Goal: Obtain resource: Download file/media

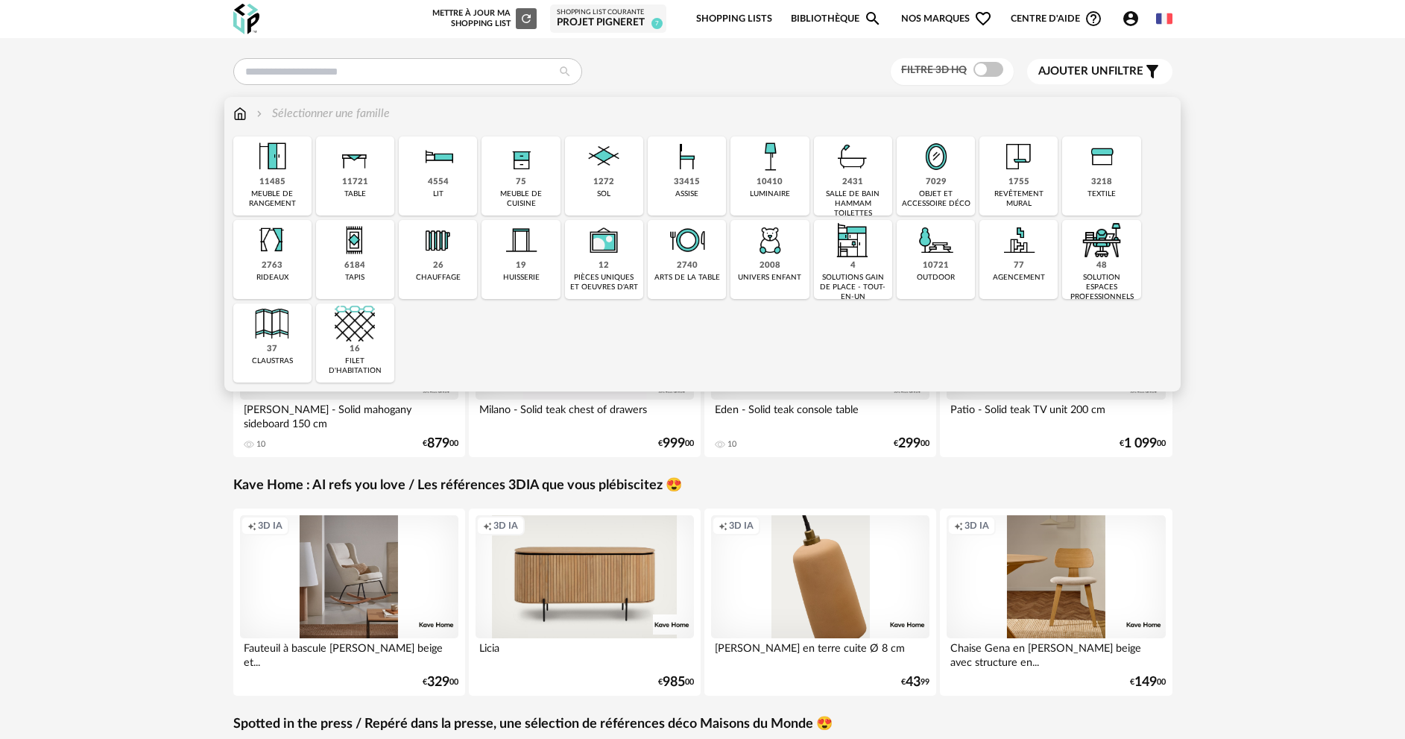
click at [770, 181] on div "10410" at bounding box center [769, 182] width 26 height 11
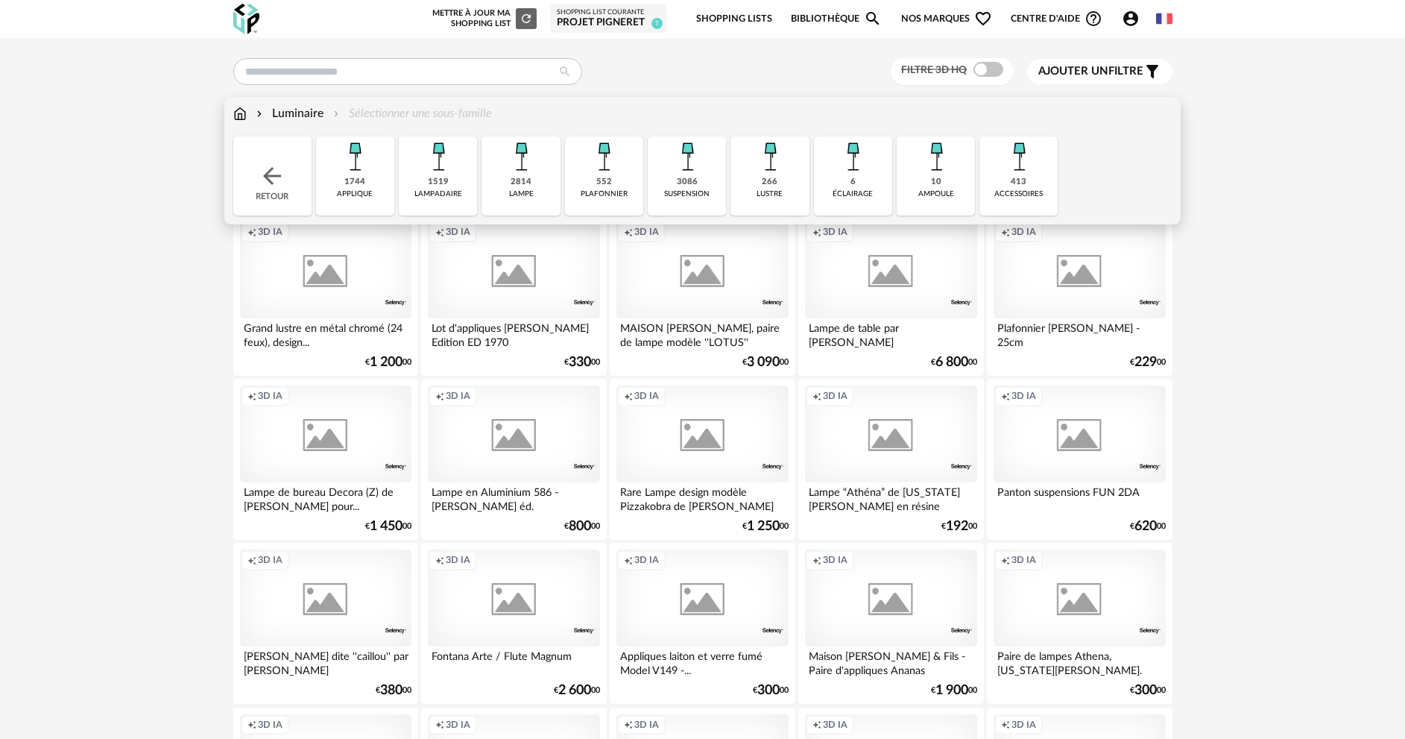
click at [513, 187] on div "2814" at bounding box center [520, 182] width 21 height 11
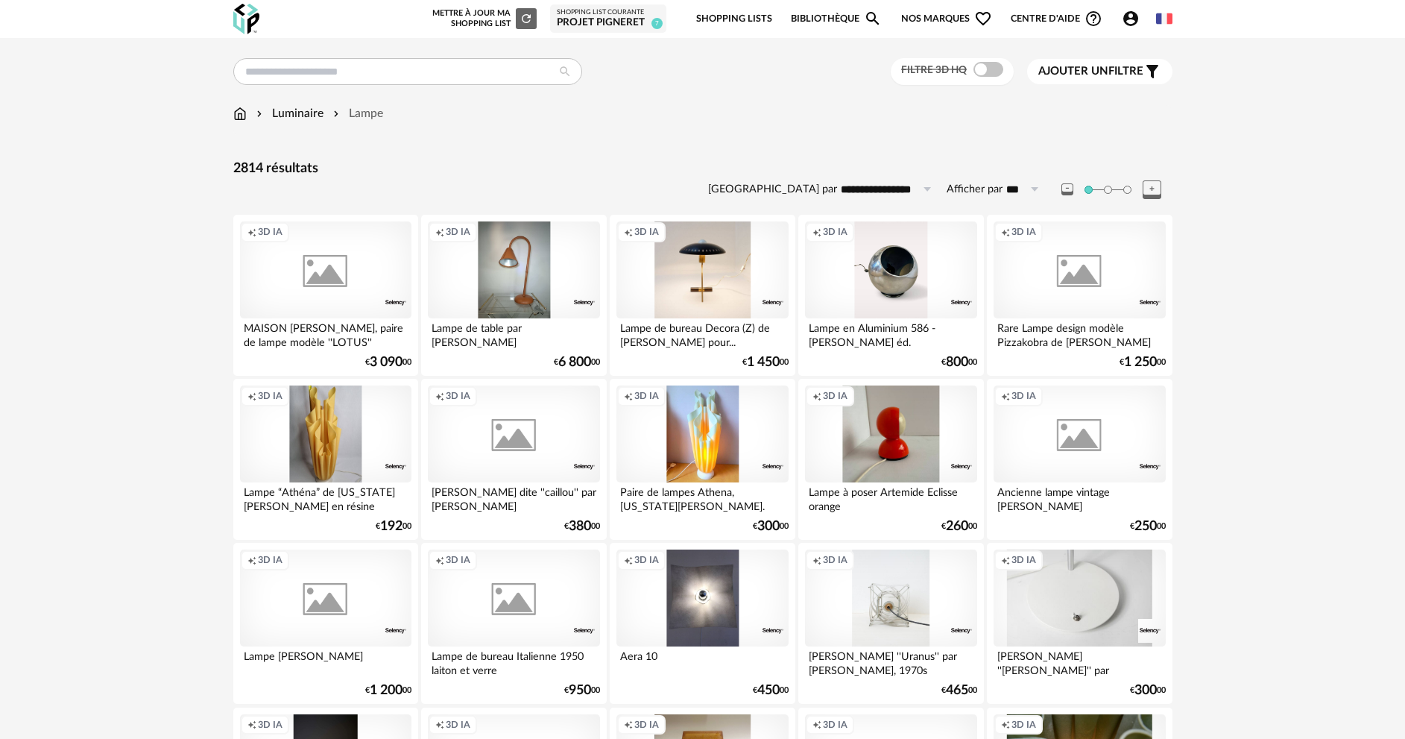
click at [1080, 72] on span "Ajouter un" at bounding box center [1073, 71] width 70 height 11
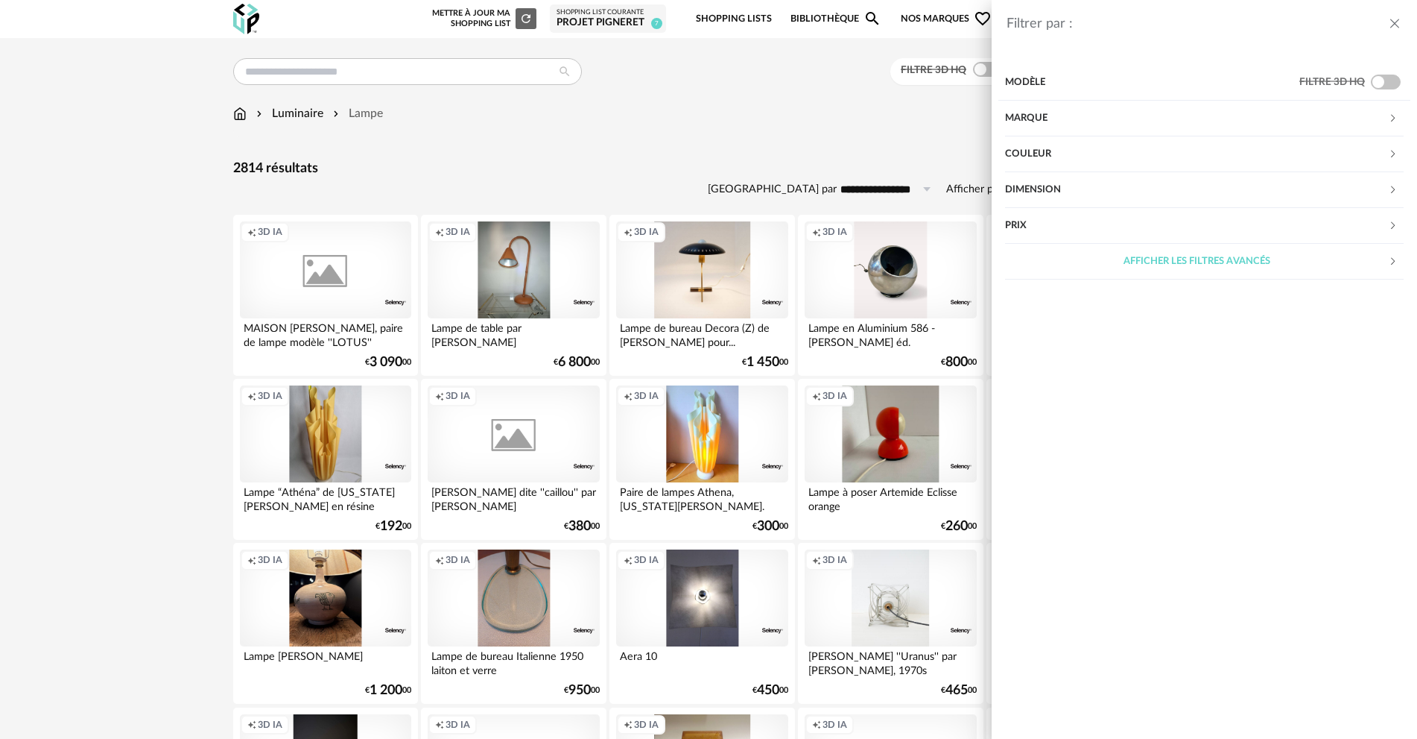
click at [1057, 118] on div "Marque" at bounding box center [1196, 119] width 383 height 36
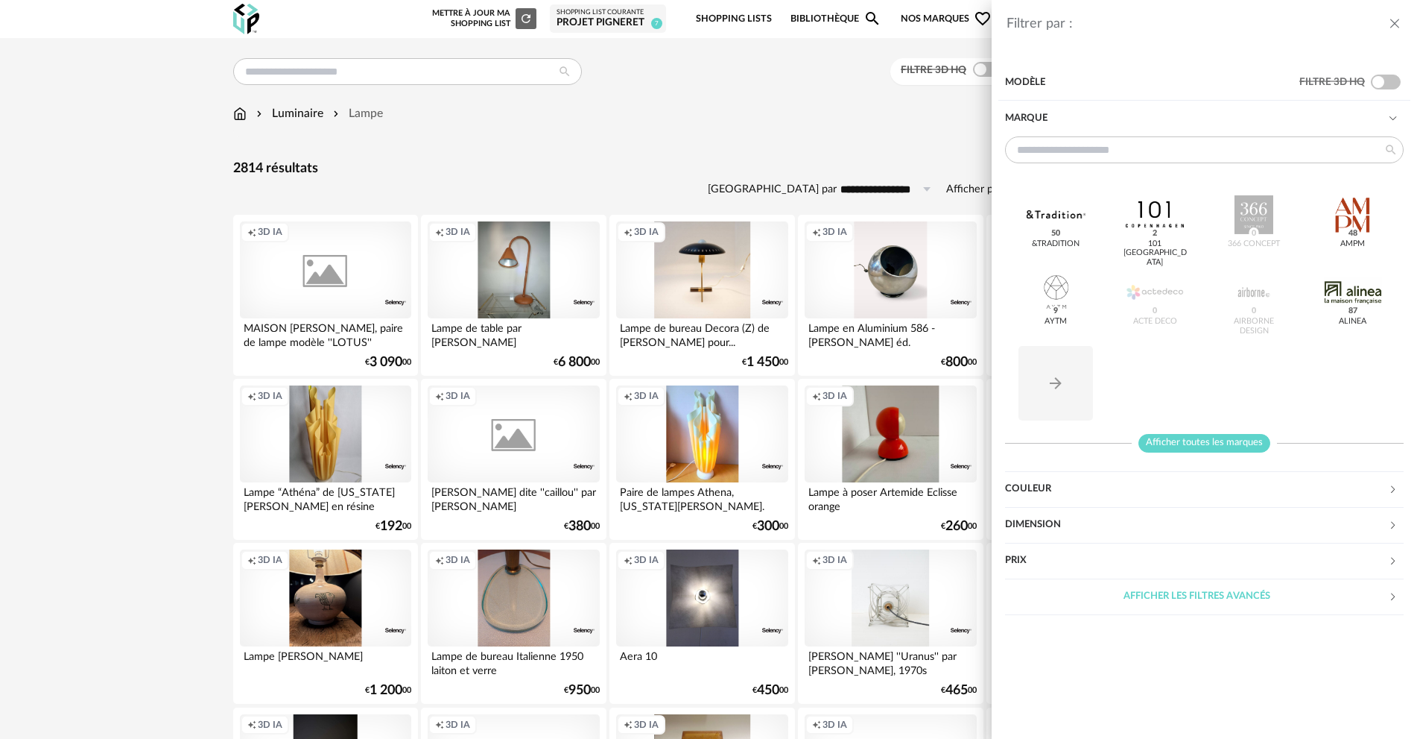
click at [1195, 441] on span "Afficher toutes les marques" at bounding box center [1205, 443] width 132 height 19
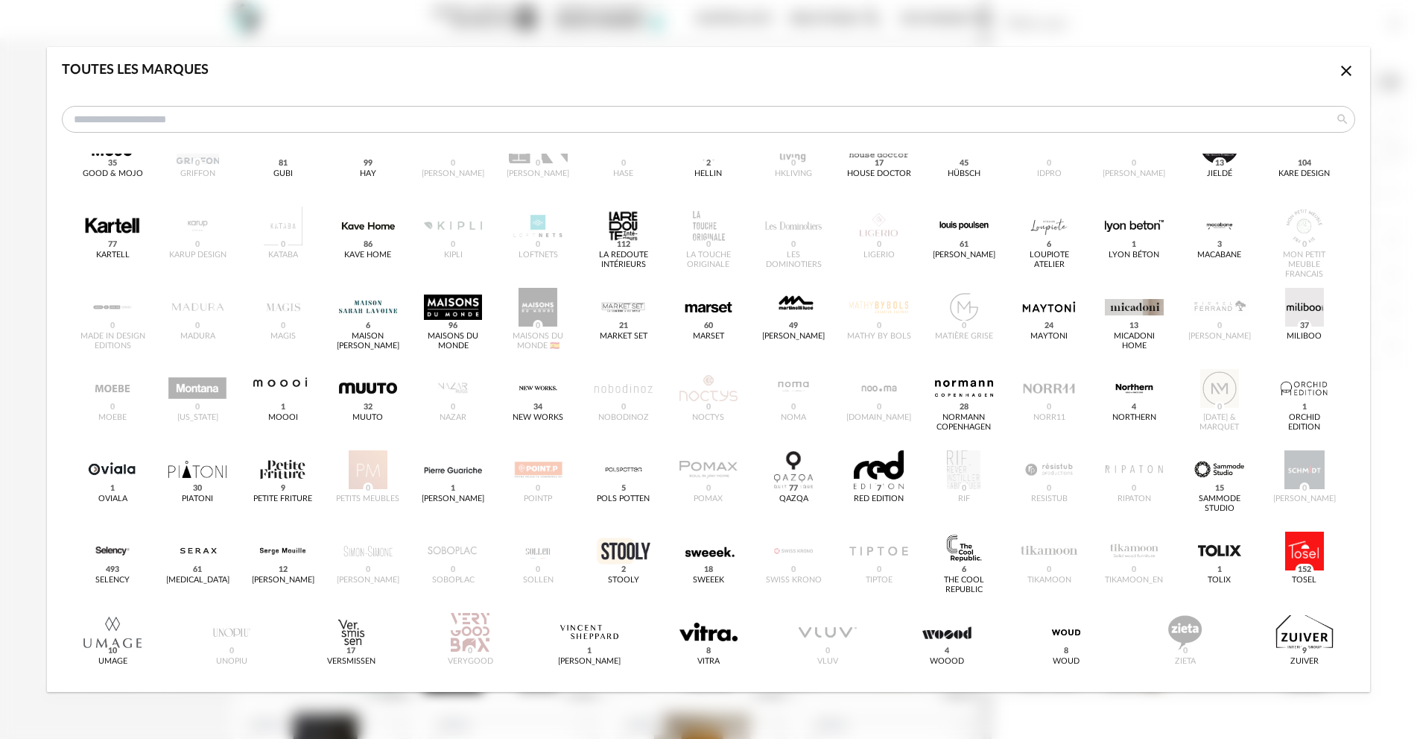
scroll to position [384, 0]
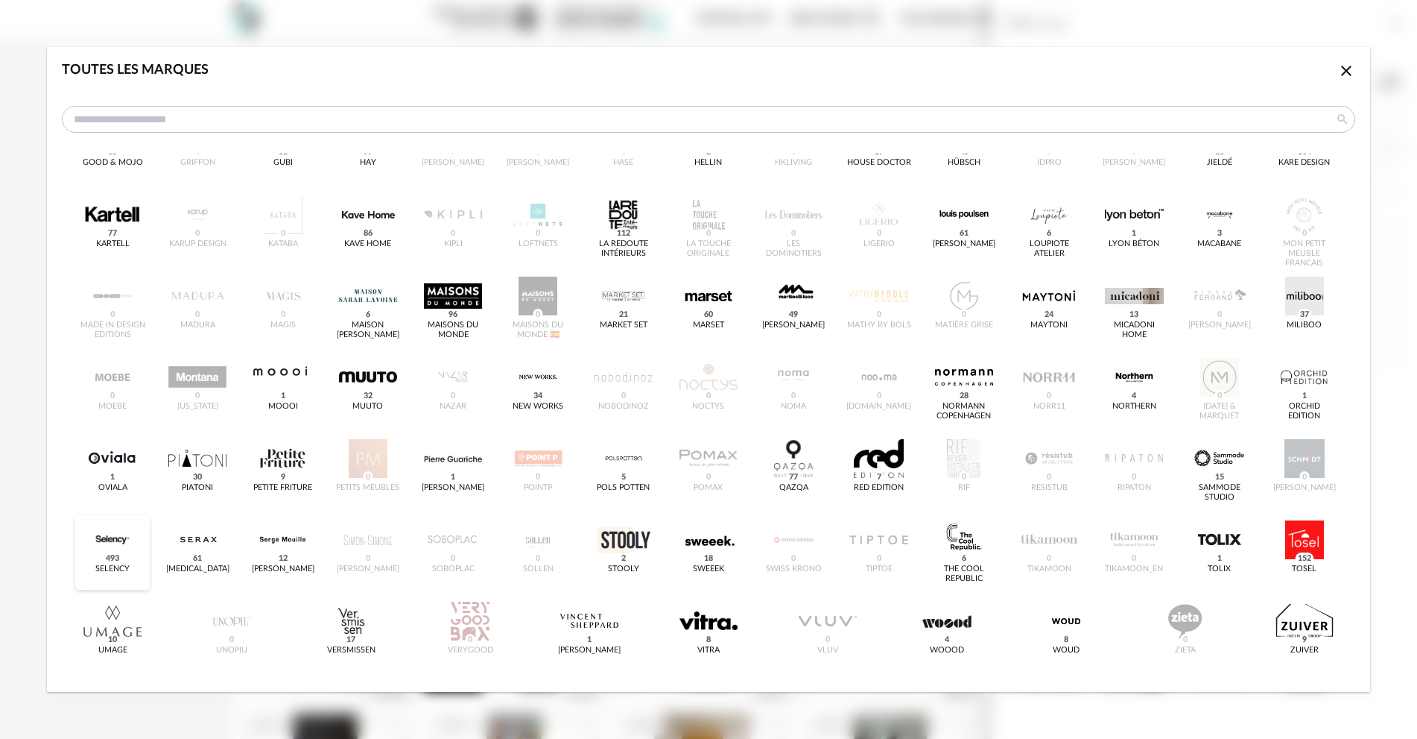
drag, startPoint x: 121, startPoint y: 564, endPoint x: 98, endPoint y: 548, distance: 27.3
click at [98, 551] on div "dialog" at bounding box center [112, 539] width 58 height 39
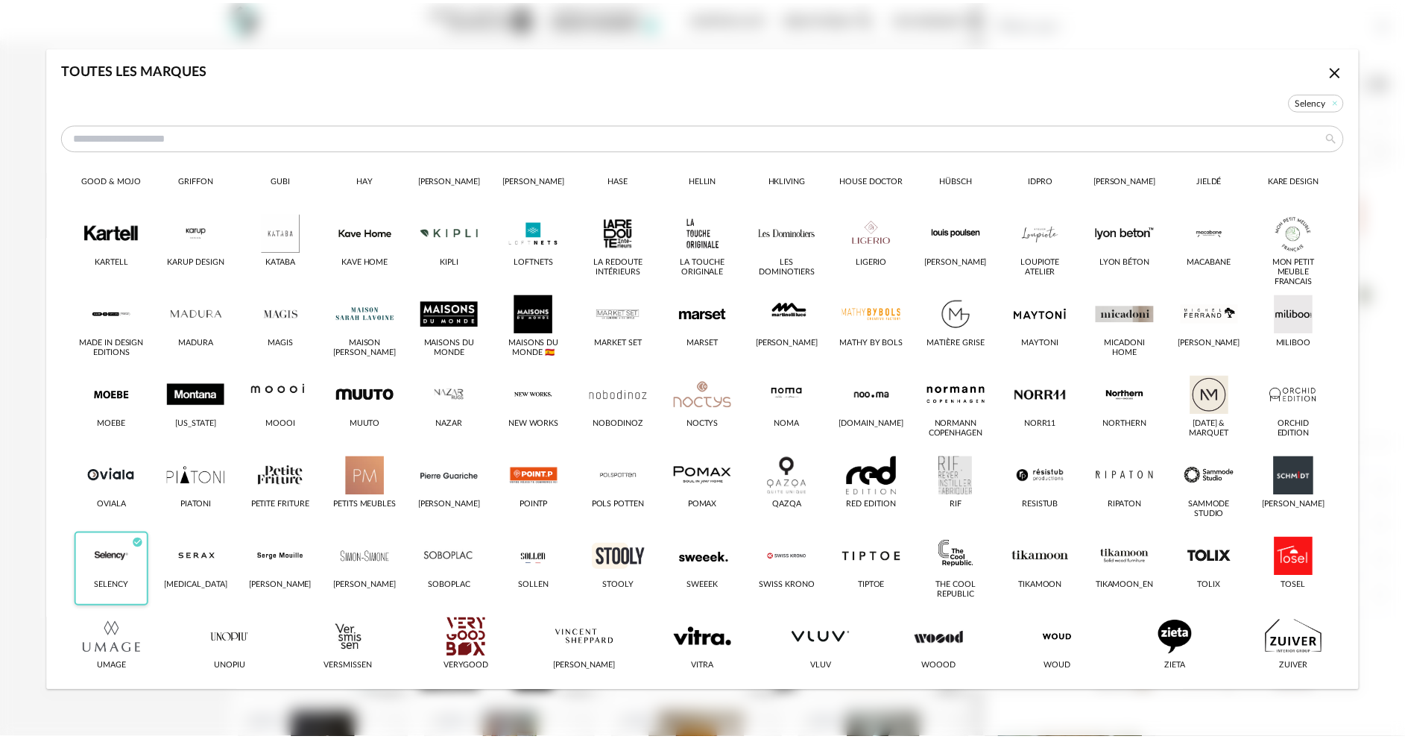
scroll to position [402, 0]
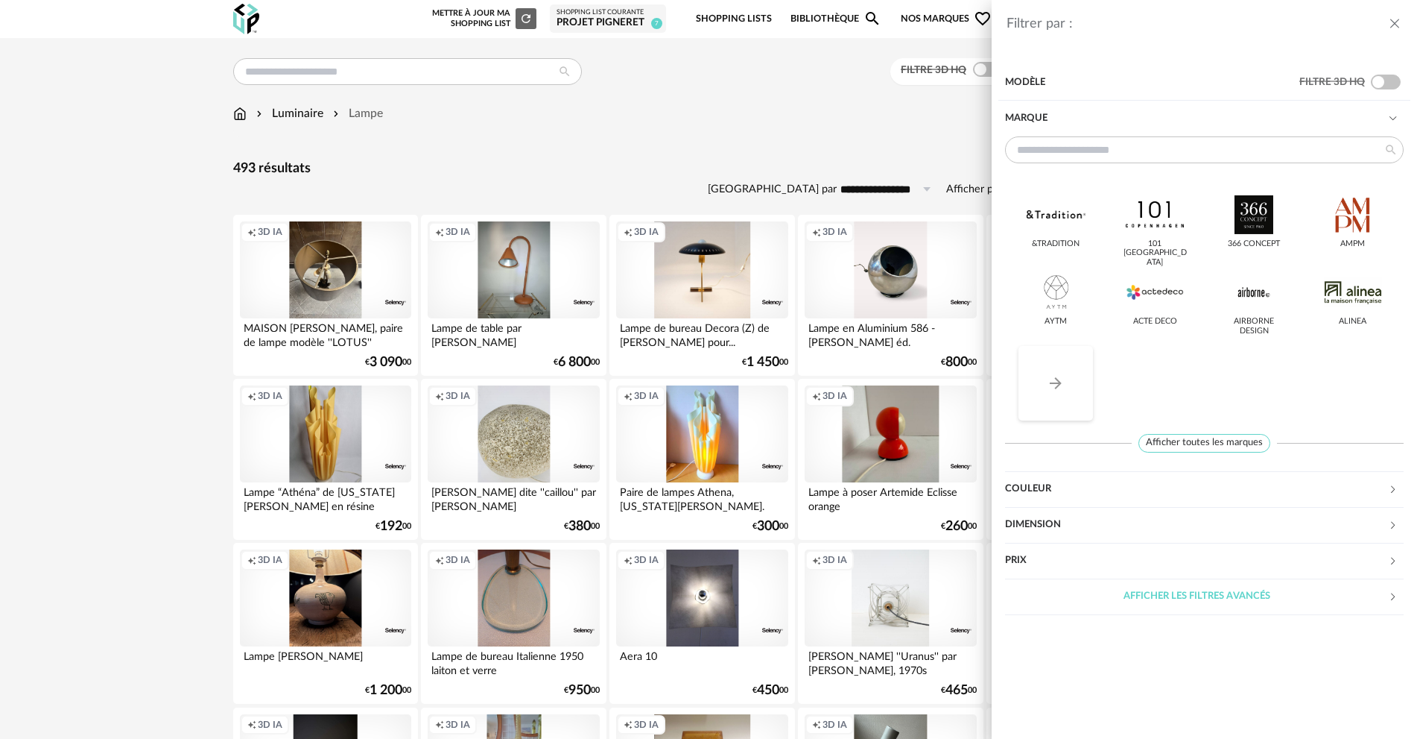
click at [1070, 393] on button "Arrow Right icon" at bounding box center [1056, 383] width 75 height 75
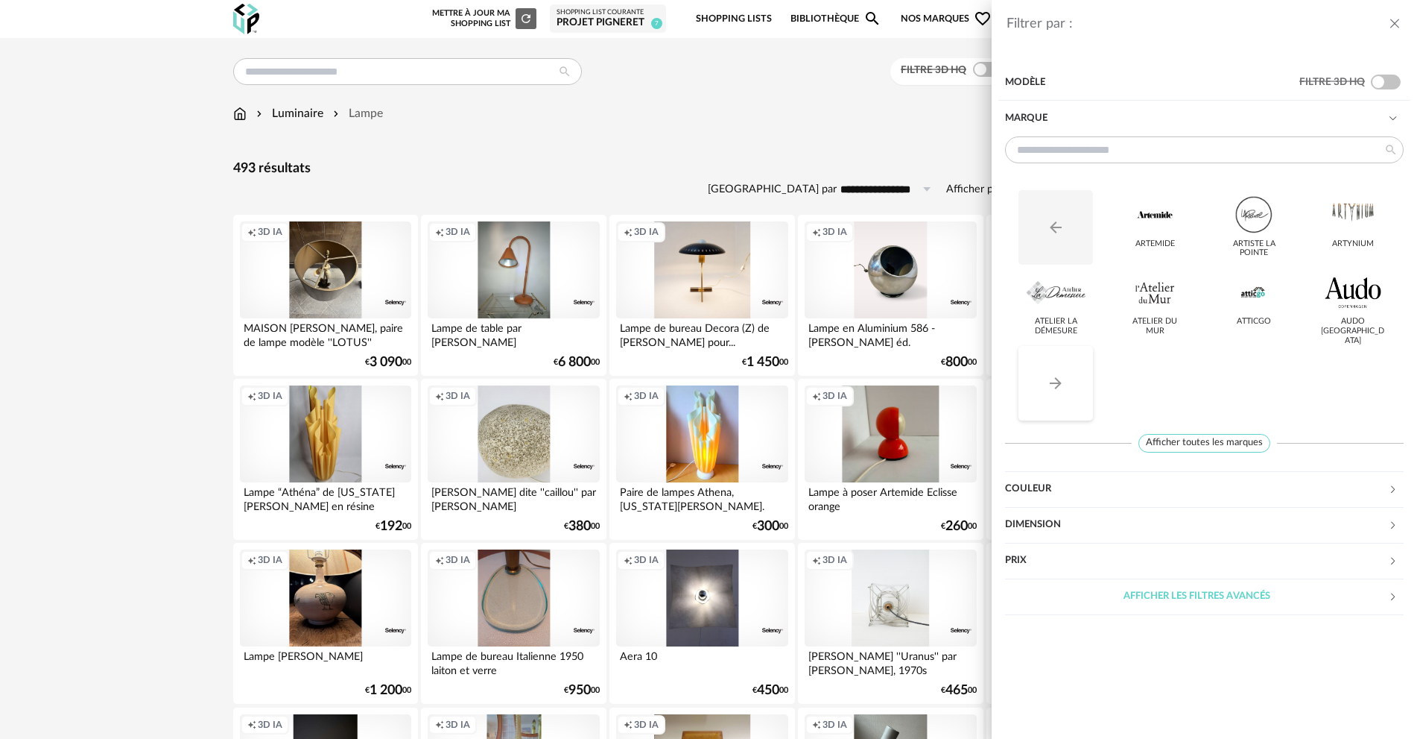
click at [1070, 393] on button "Arrow Right icon" at bounding box center [1056, 383] width 75 height 75
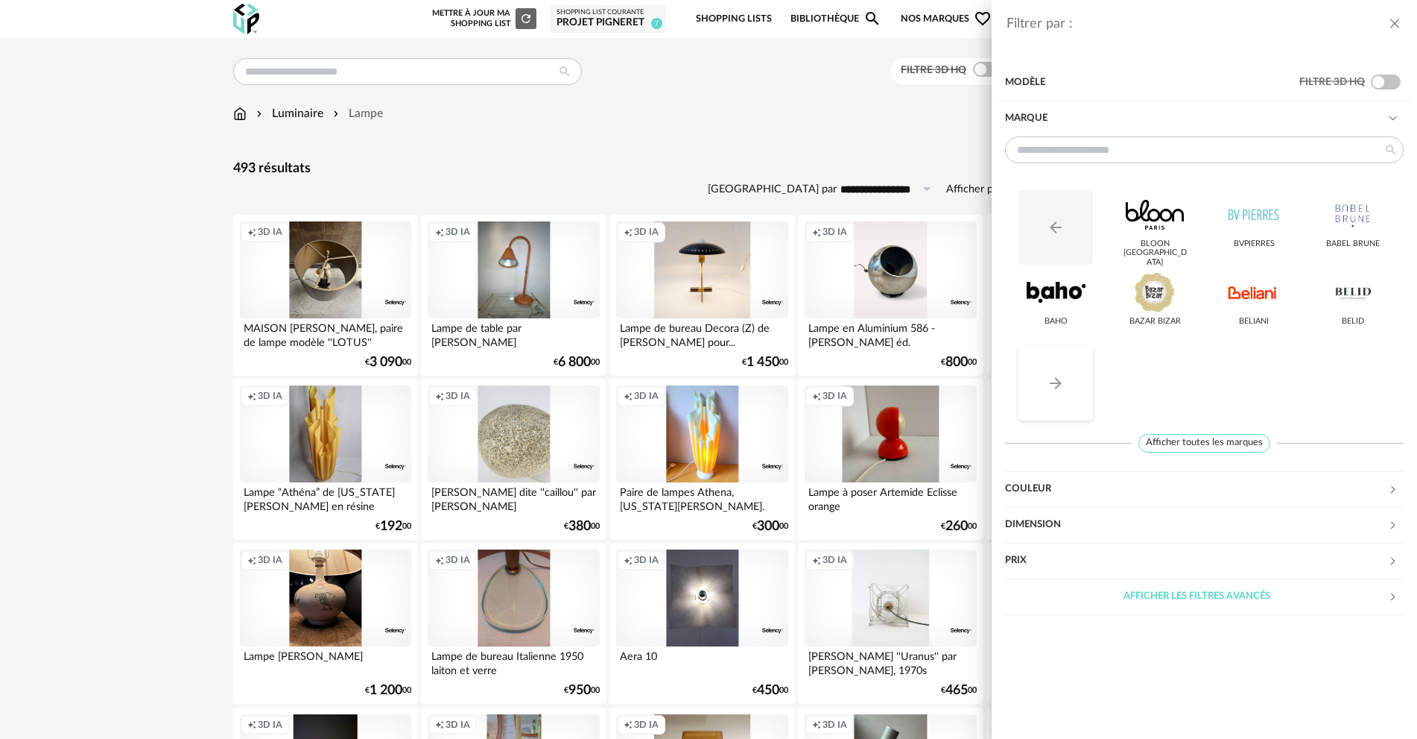
click at [1070, 393] on button "Arrow Right icon" at bounding box center [1056, 383] width 75 height 75
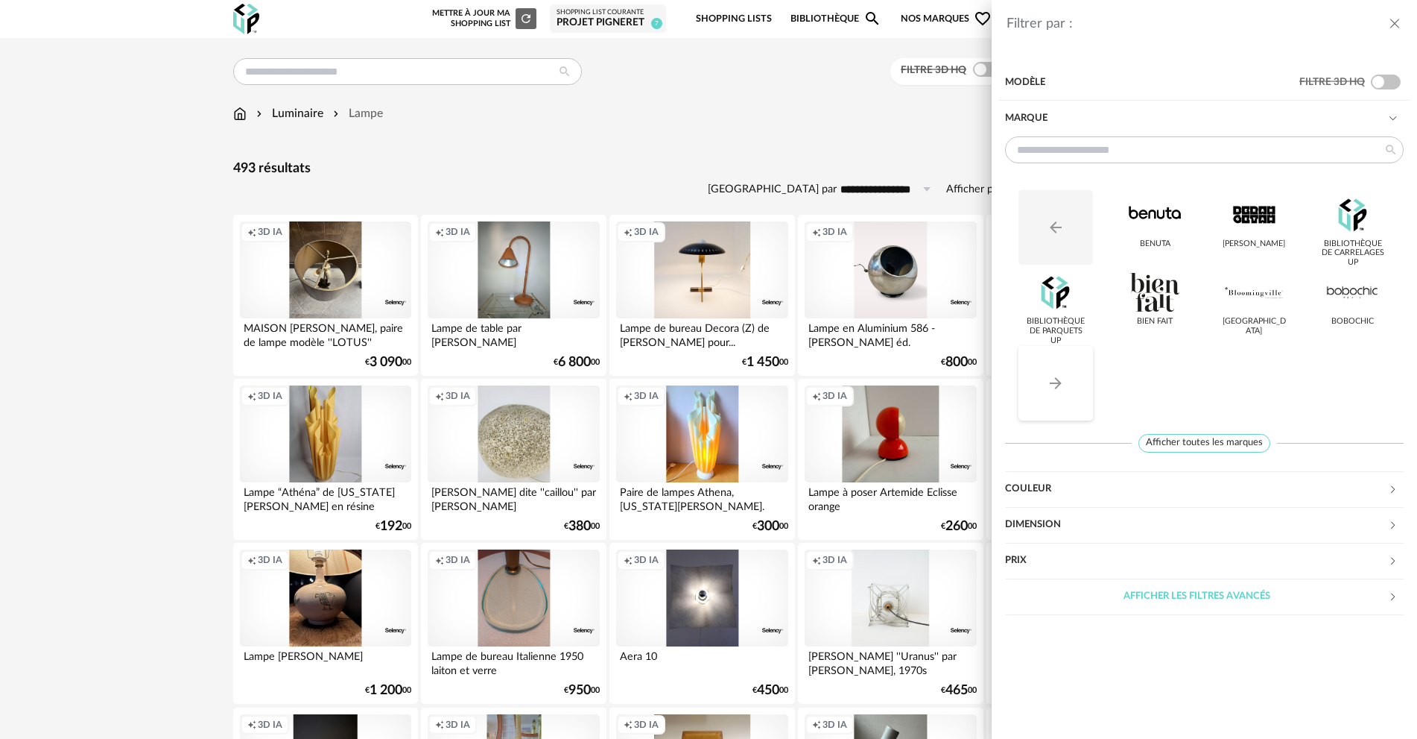
click at [1070, 393] on button "Arrow Right icon" at bounding box center [1056, 383] width 75 height 75
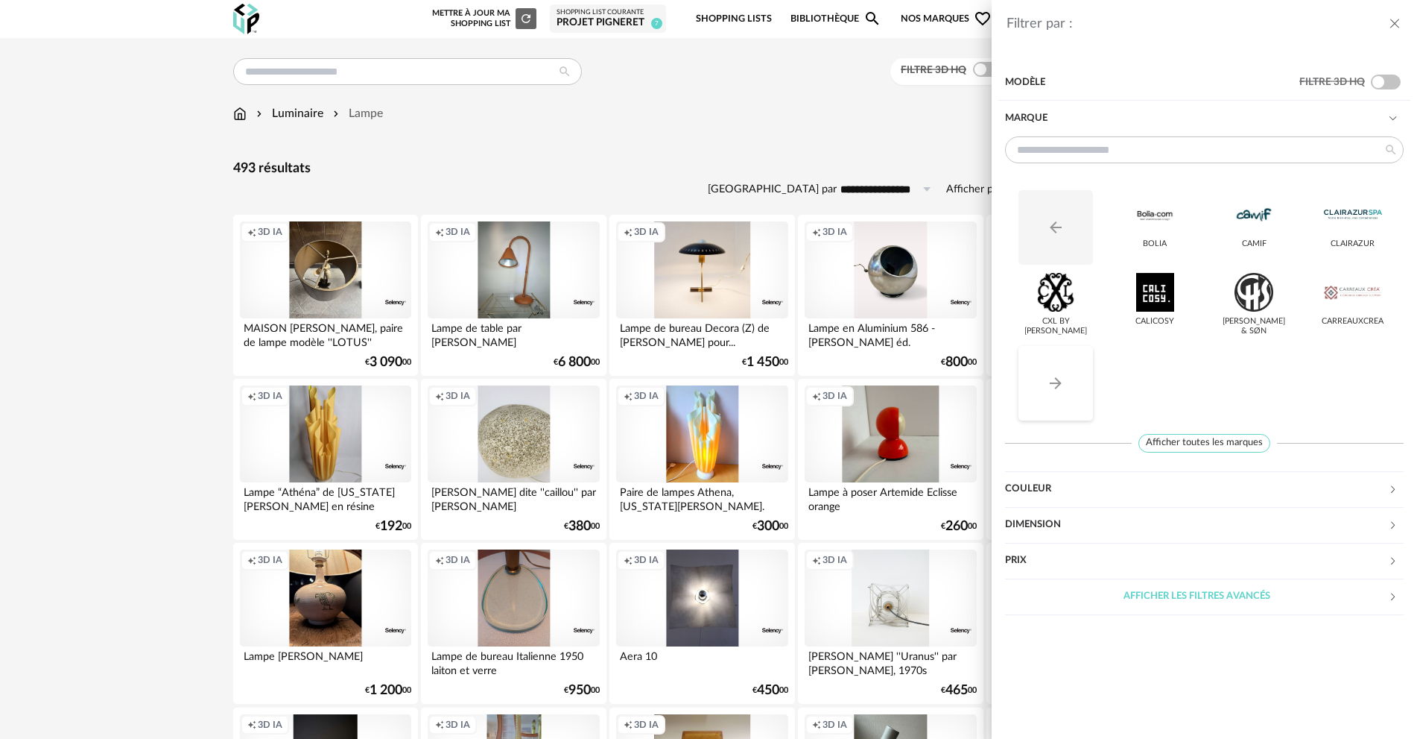
click at [1070, 393] on button "Arrow Right icon" at bounding box center [1056, 383] width 75 height 75
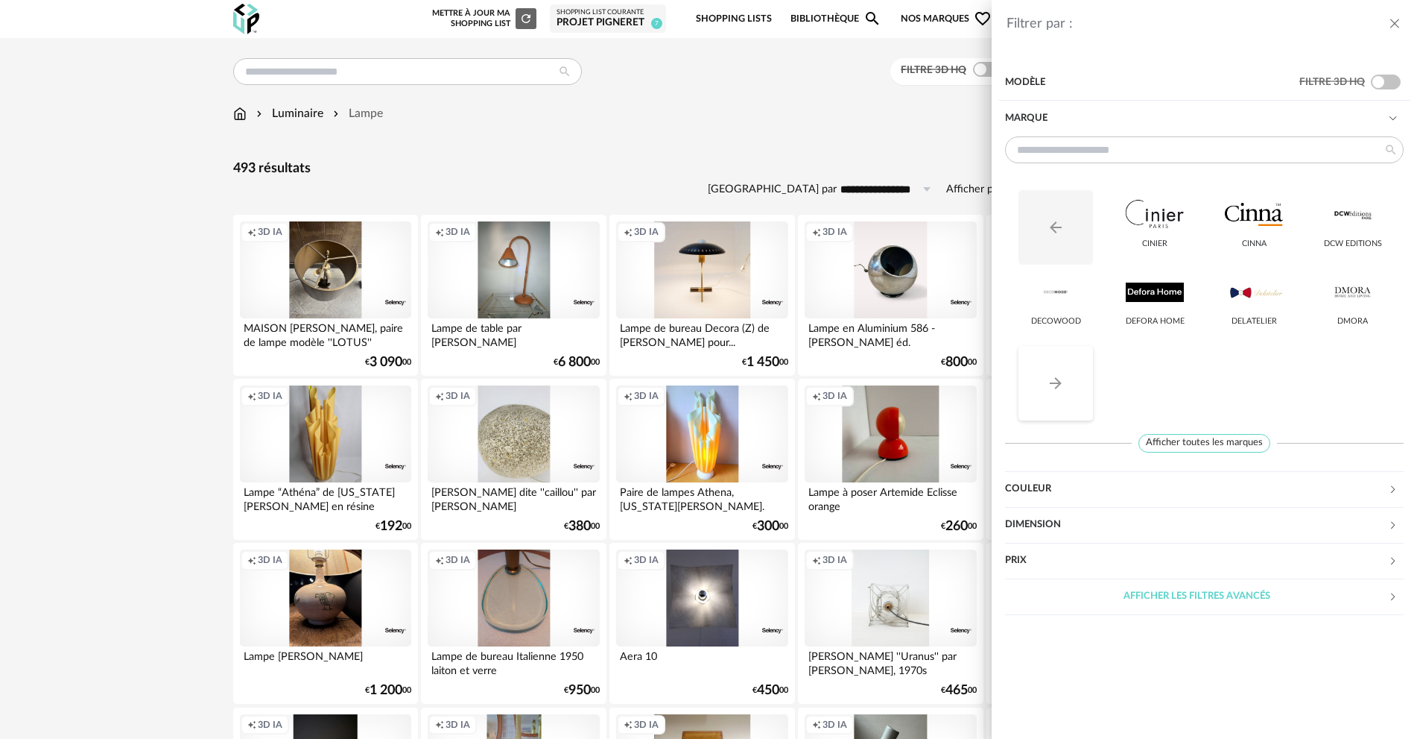
click at [1070, 393] on button "Arrow Right icon" at bounding box center [1056, 383] width 75 height 75
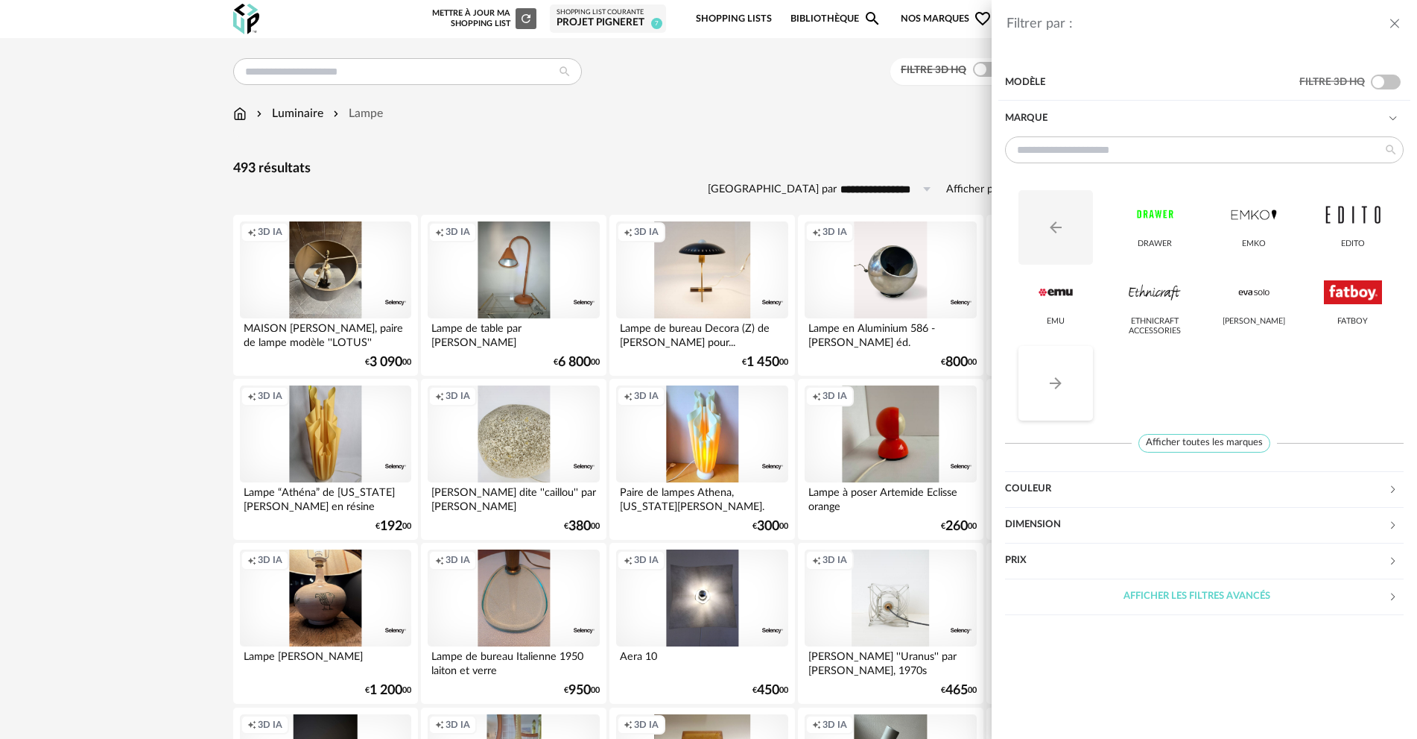
click at [1070, 393] on button "Arrow Right icon" at bounding box center [1056, 383] width 75 height 75
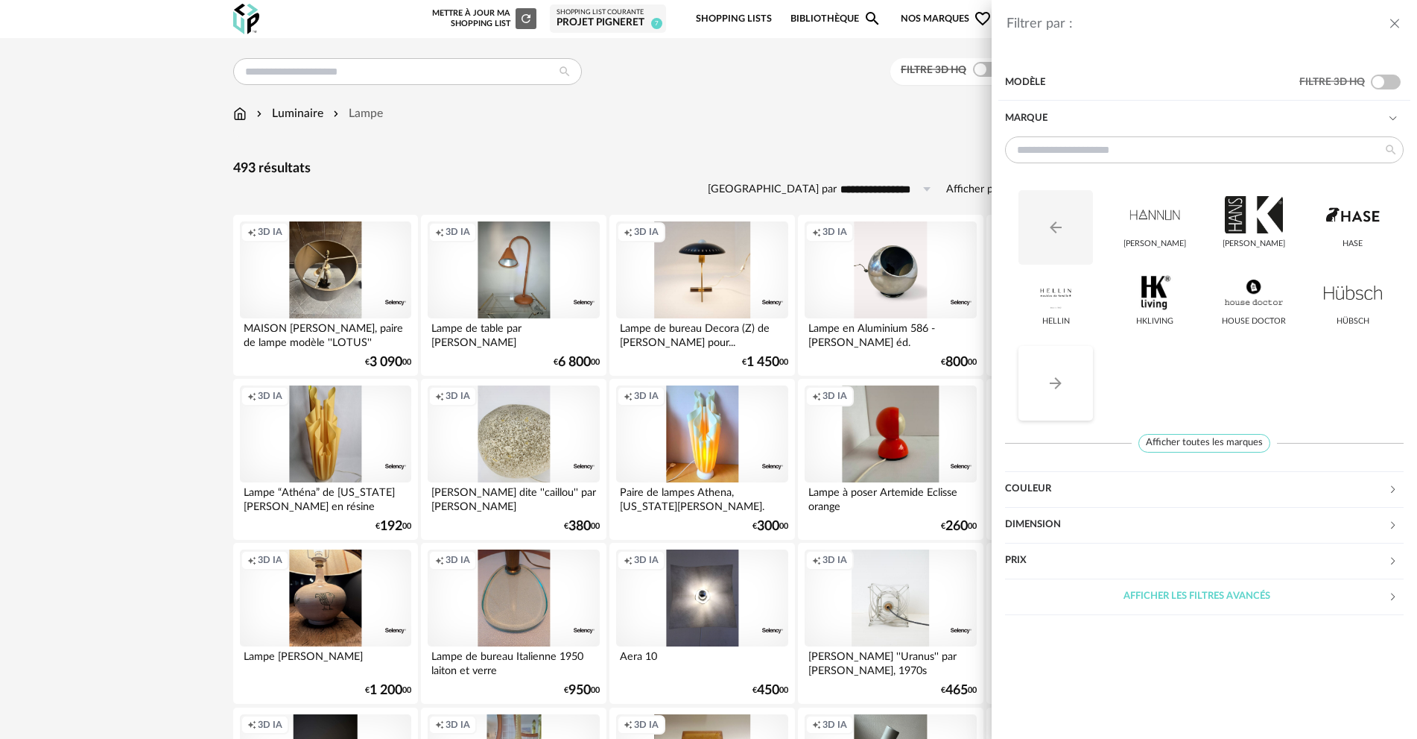
click at [1070, 393] on button "Arrow Right icon" at bounding box center [1056, 383] width 75 height 75
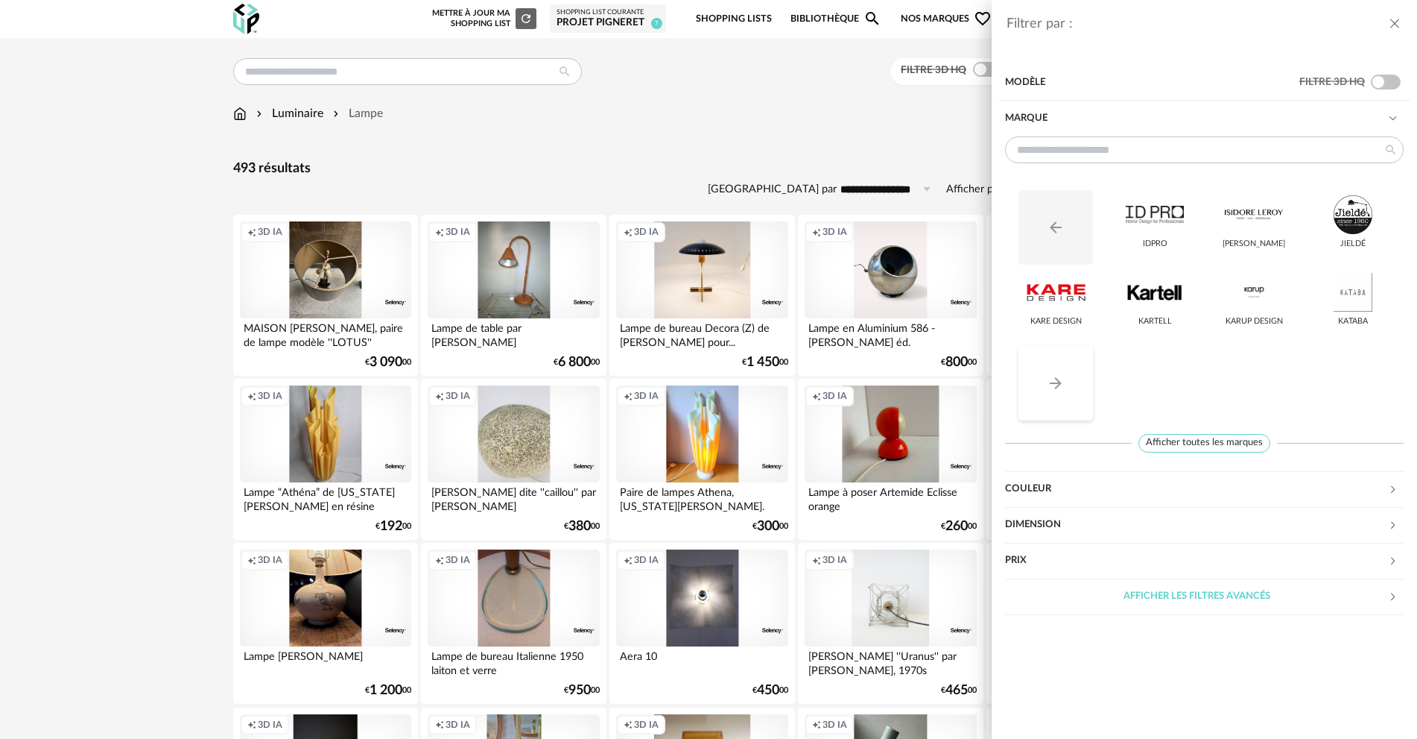
click at [1070, 393] on button "Arrow Right icon" at bounding box center [1056, 383] width 75 height 75
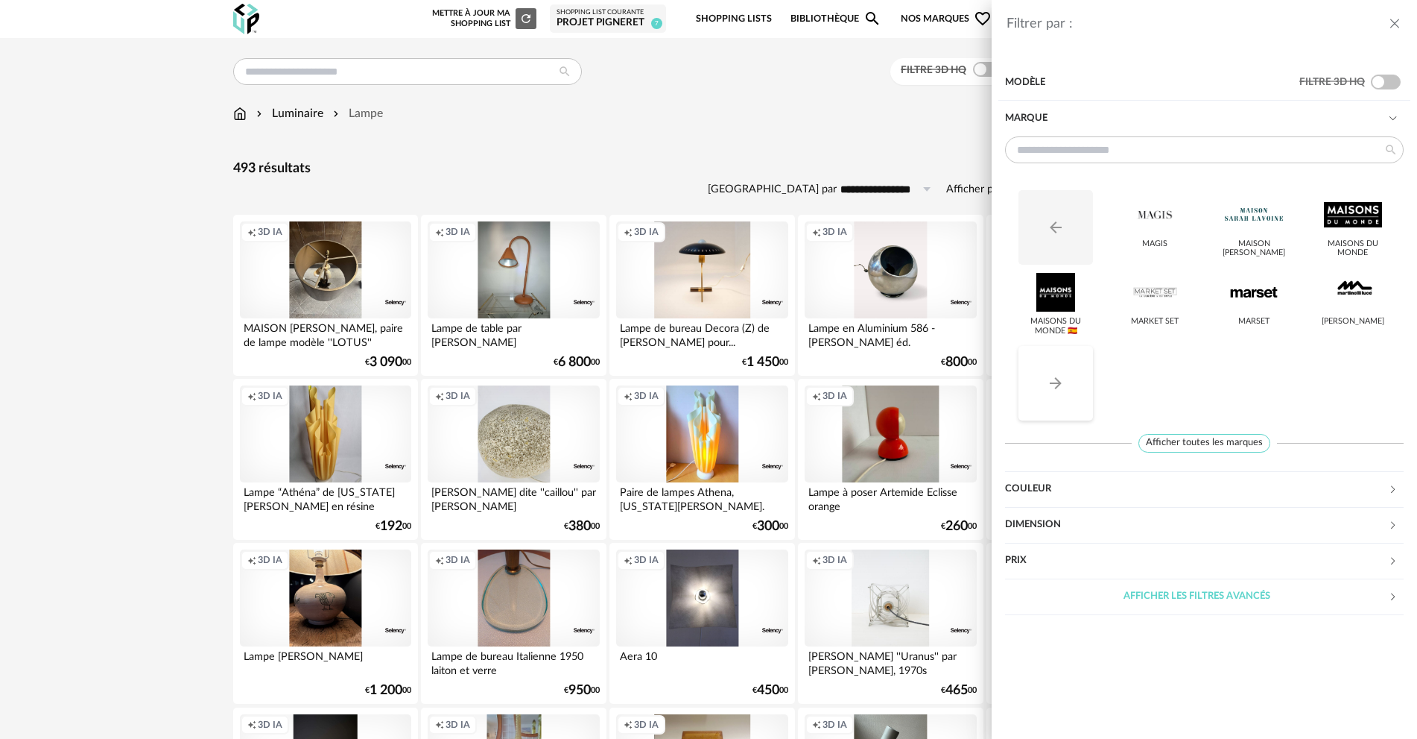
click at [1070, 393] on button "Arrow Right icon" at bounding box center [1056, 383] width 75 height 75
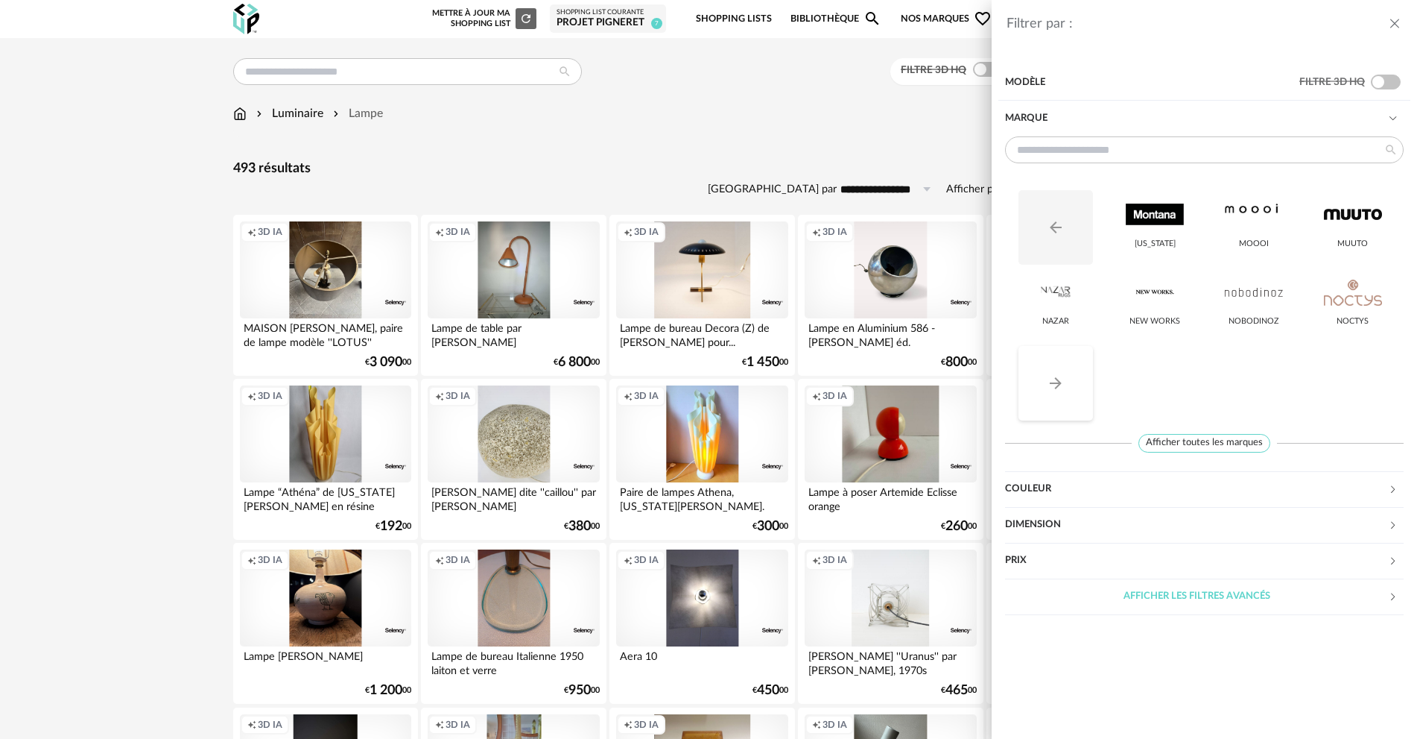
click at [1070, 393] on button "Arrow Right icon" at bounding box center [1056, 383] width 75 height 75
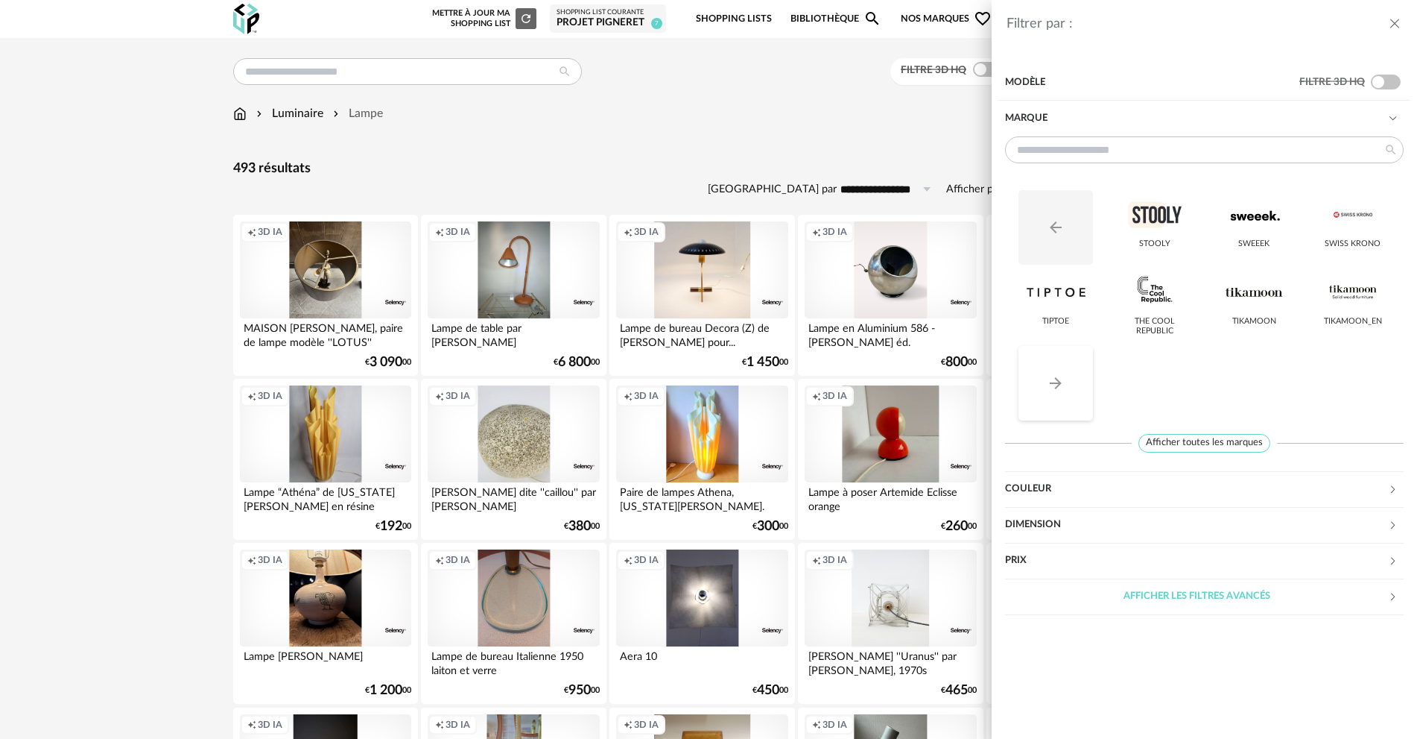
click at [1070, 393] on button "Arrow Right icon" at bounding box center [1056, 383] width 75 height 75
click at [1069, 393] on button "Arrow Right icon" at bounding box center [1056, 383] width 75 height 75
click at [1057, 390] on icon "Arrow Right icon" at bounding box center [1056, 383] width 18 height 18
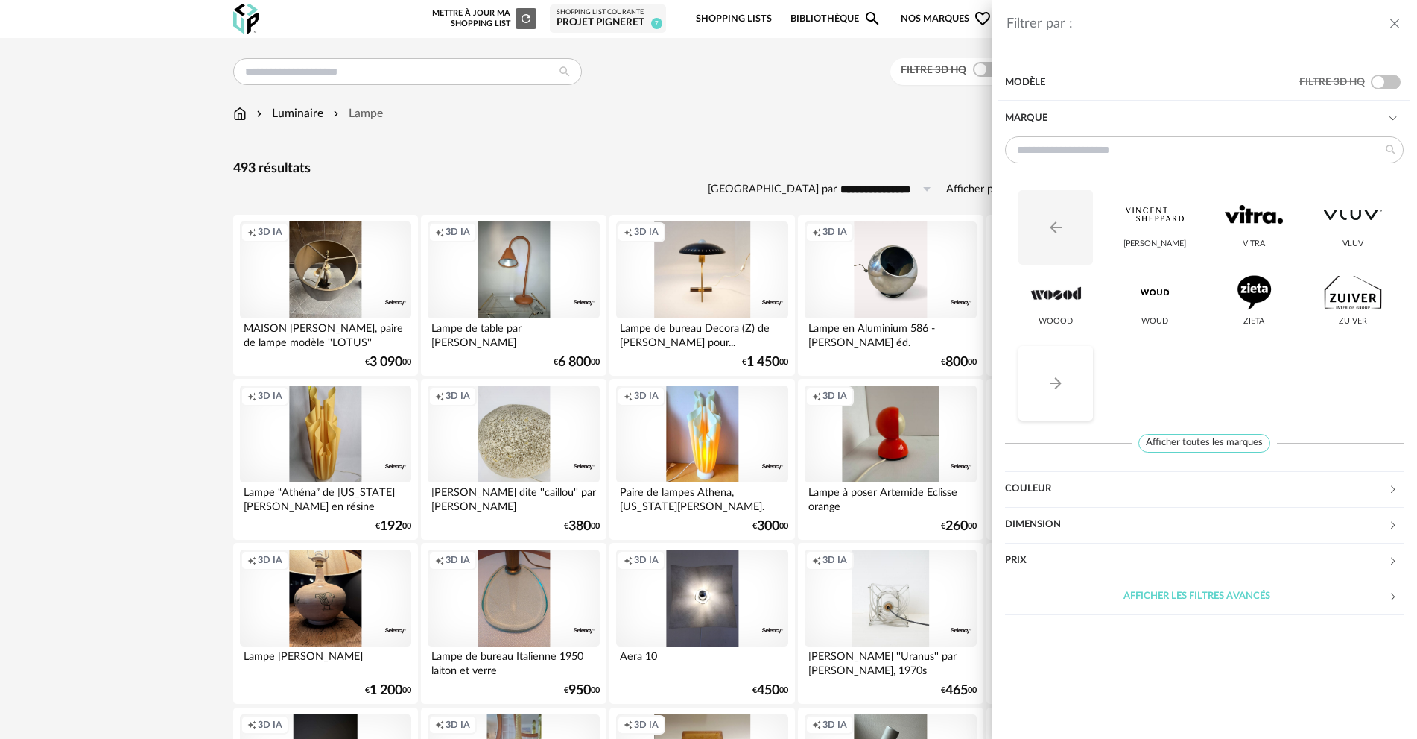
click at [1064, 389] on icon "Arrow Right icon" at bounding box center [1056, 383] width 18 height 18
click at [1046, 203] on button "Arrow Left icon" at bounding box center [1056, 227] width 75 height 75
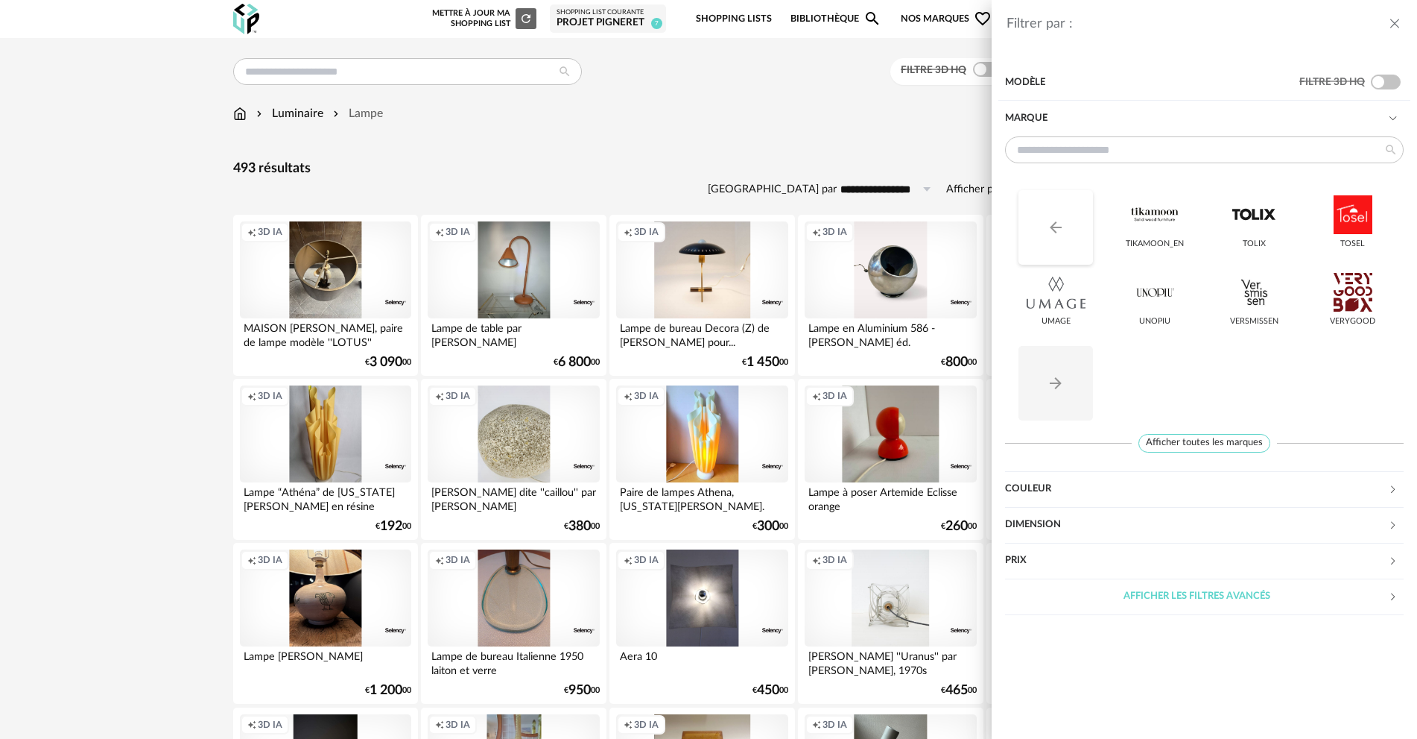
click at [1049, 217] on button "Arrow Left icon" at bounding box center [1056, 227] width 75 height 75
click at [1059, 237] on button "Arrow Left icon" at bounding box center [1056, 227] width 75 height 75
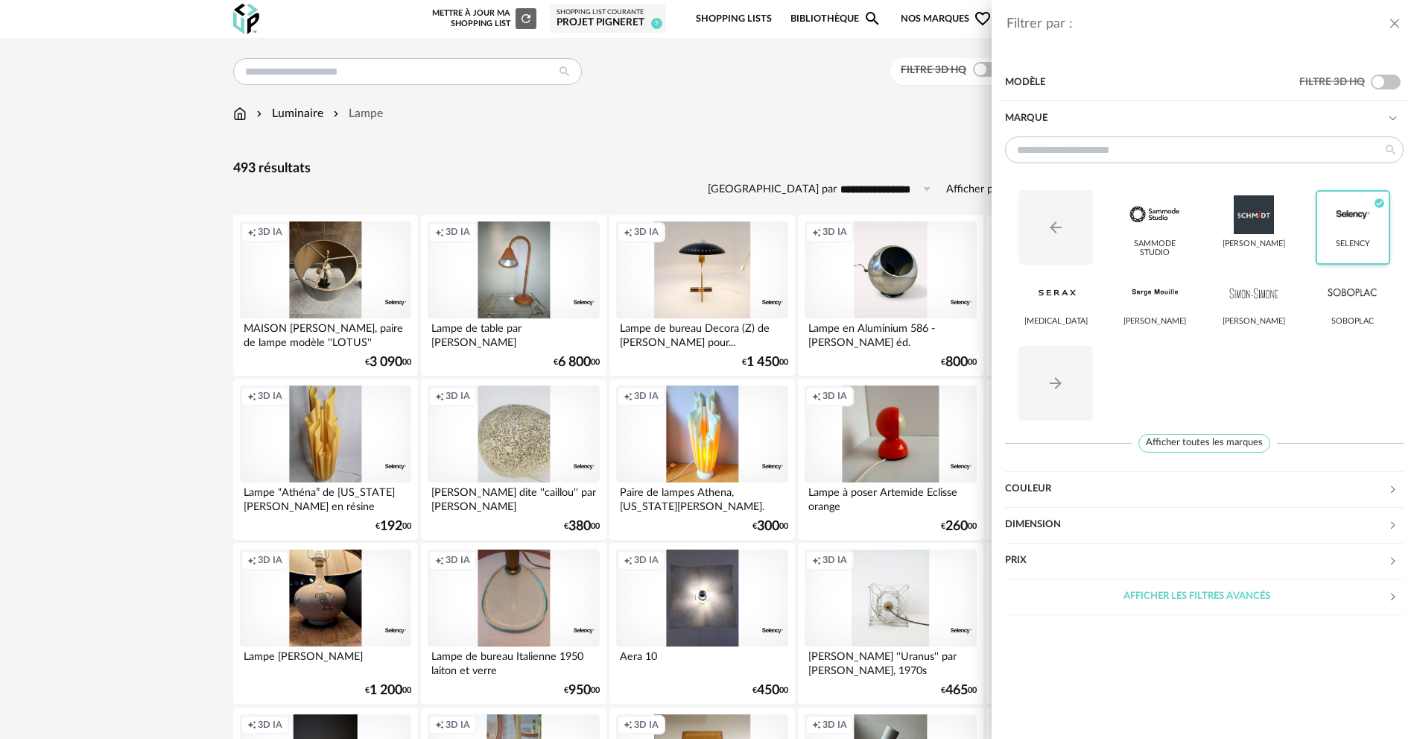
click at [1356, 221] on div at bounding box center [1353, 214] width 58 height 39
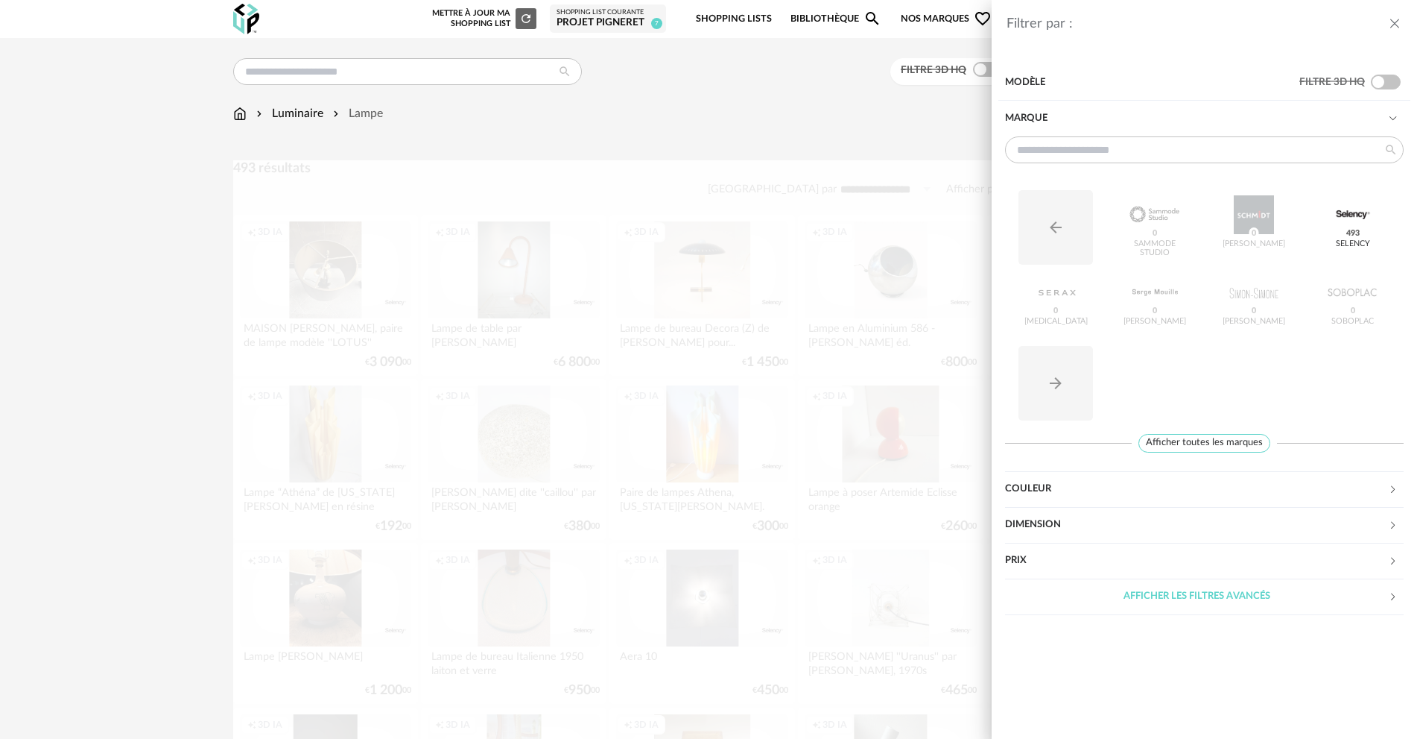
click at [1390, 18] on icon "close drawer" at bounding box center [1395, 23] width 15 height 15
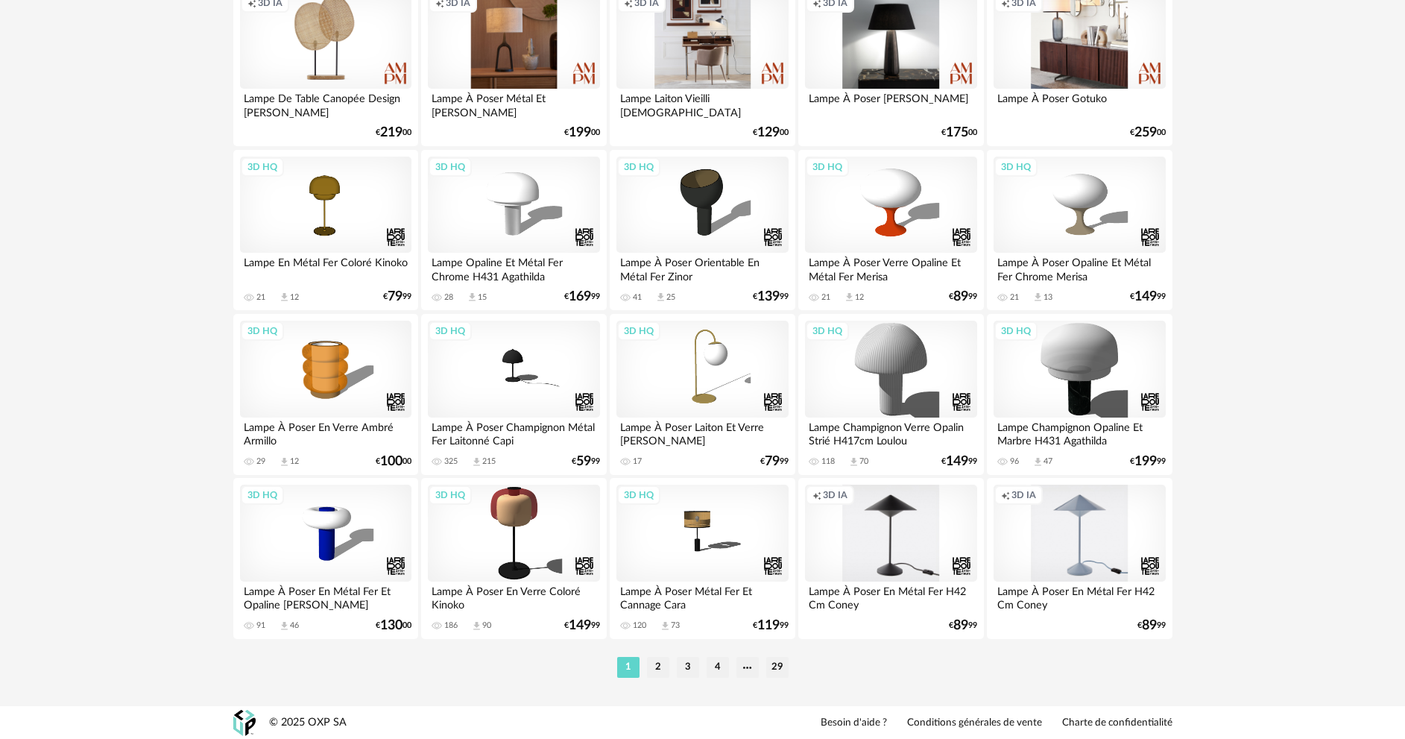
scroll to position [2854, 0]
click at [662, 668] on li "2" at bounding box center [658, 666] width 22 height 21
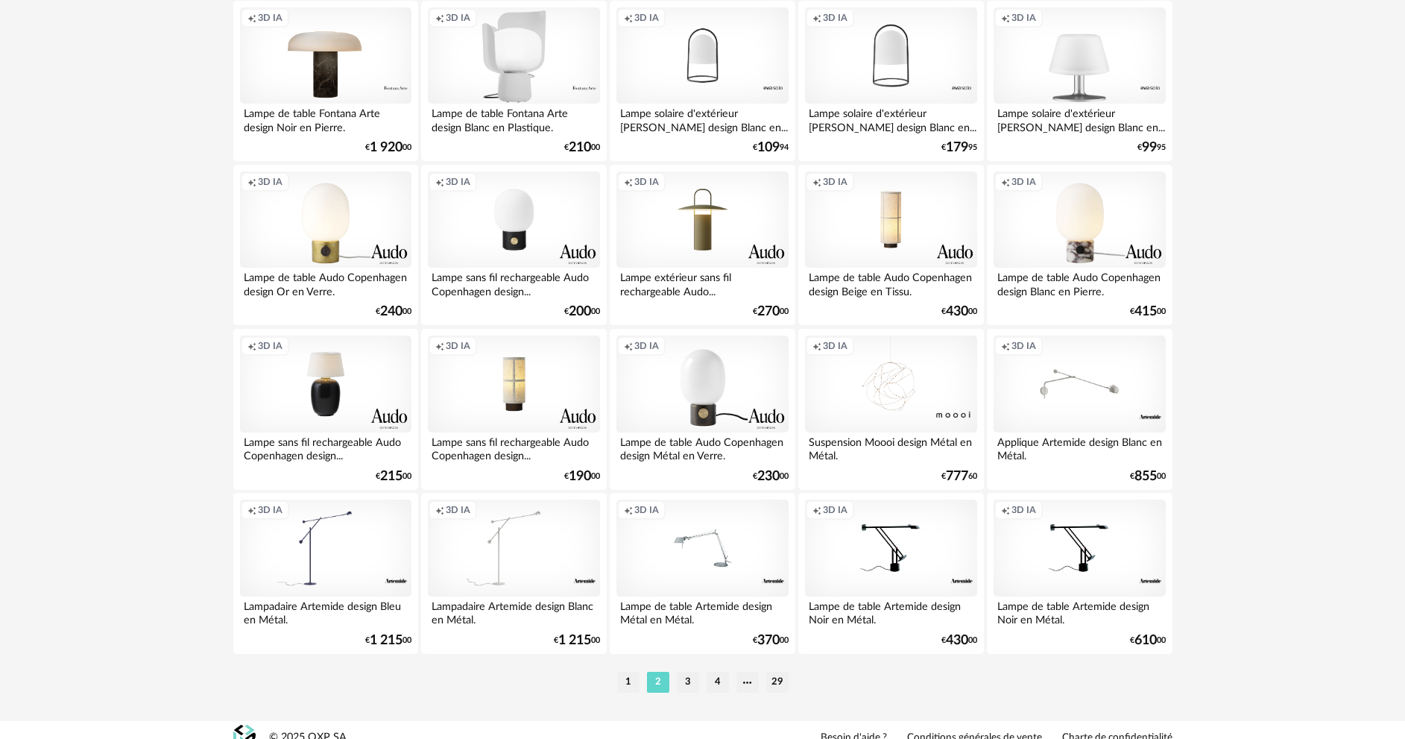
scroll to position [2854, 0]
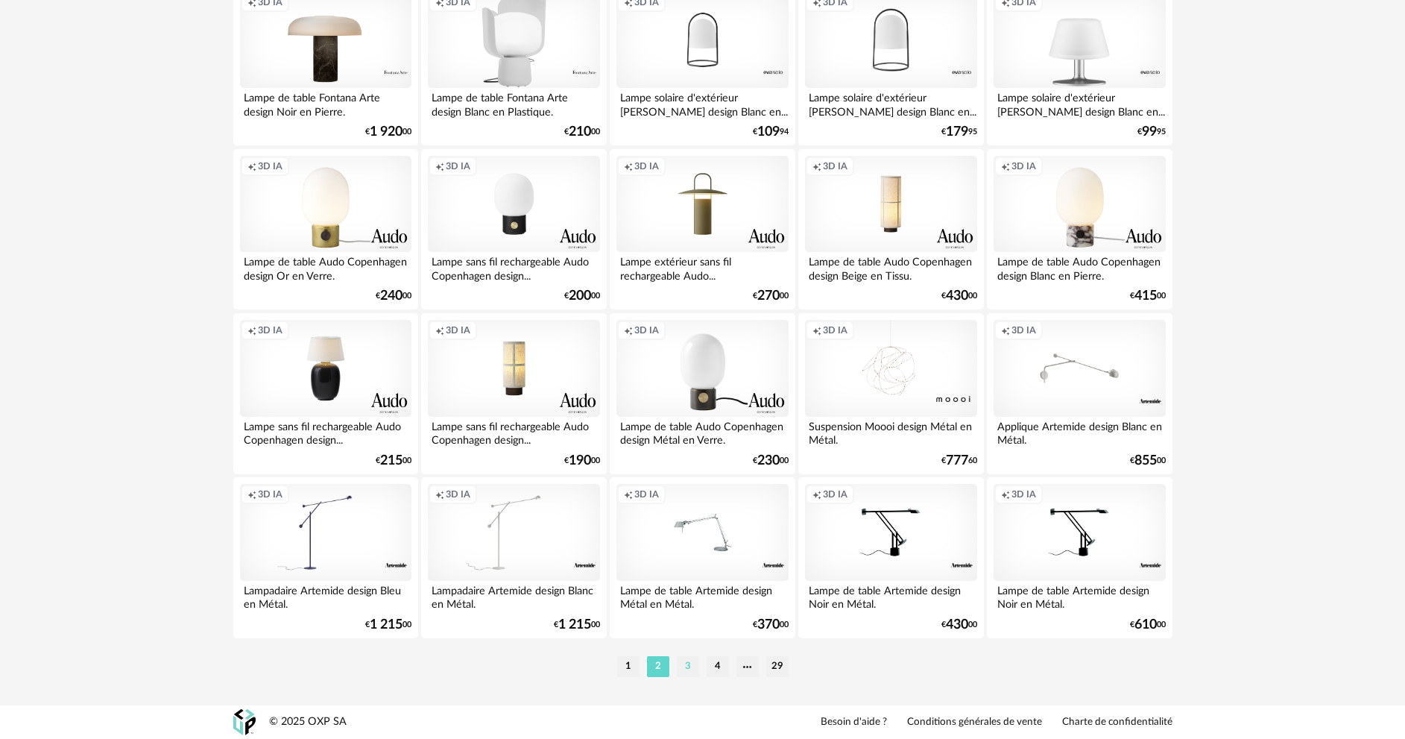
click at [684, 662] on li "3" at bounding box center [688, 666] width 22 height 21
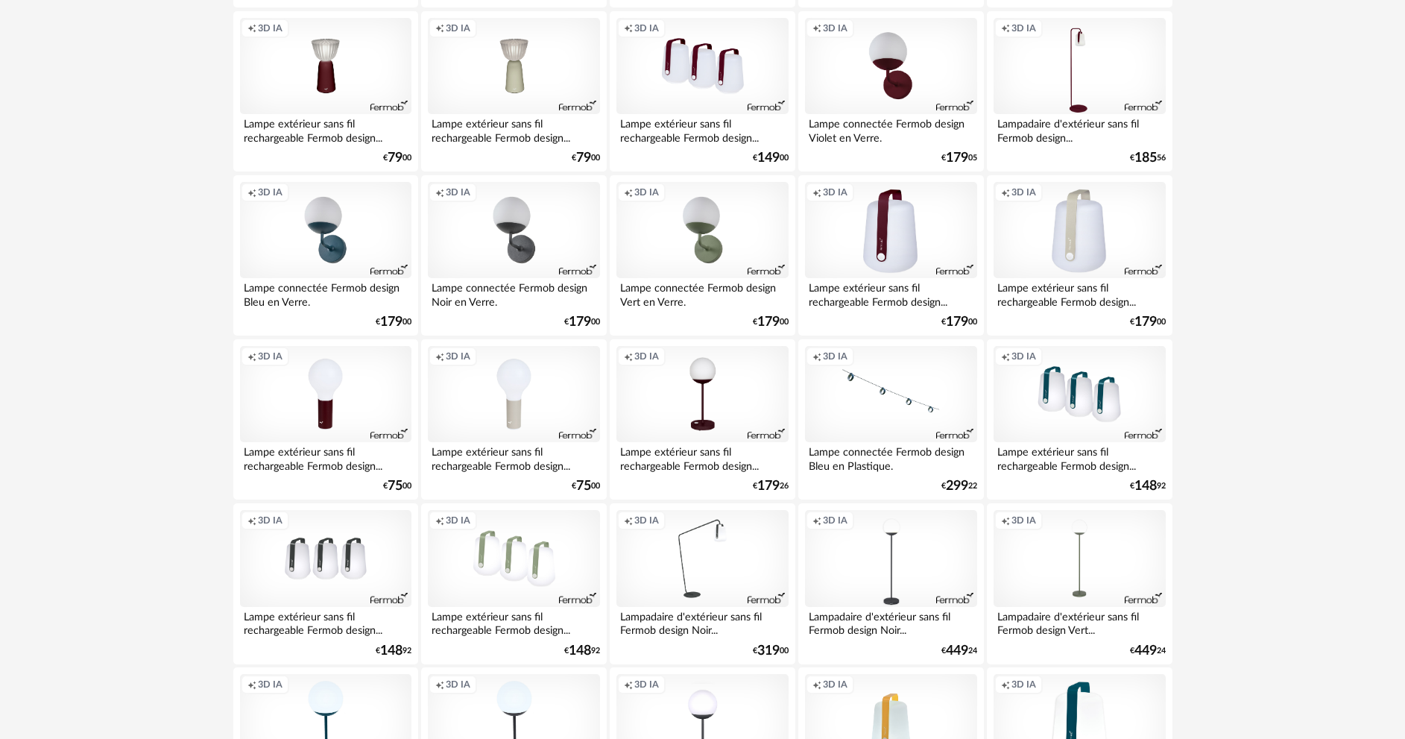
scroll to position [2832, 0]
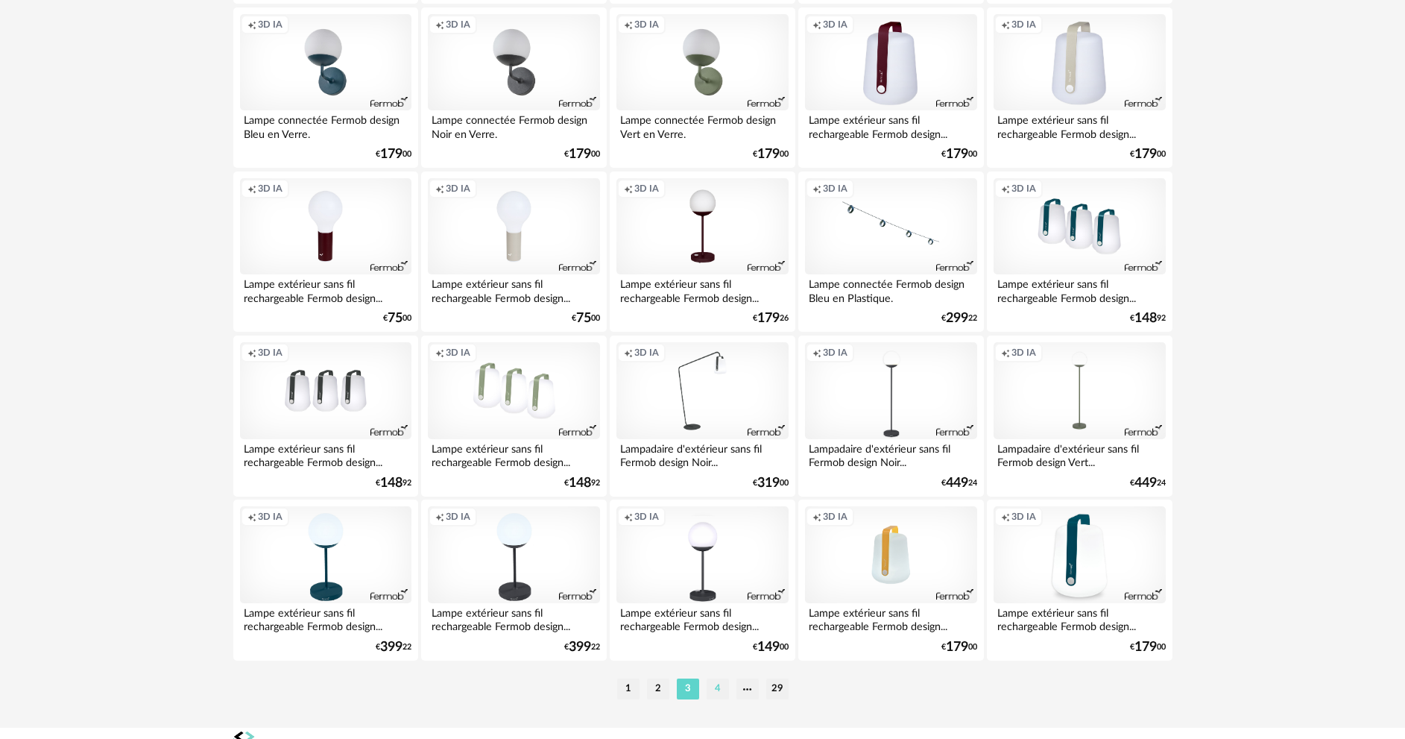
click at [718, 683] on li "4" at bounding box center [717, 688] width 22 height 21
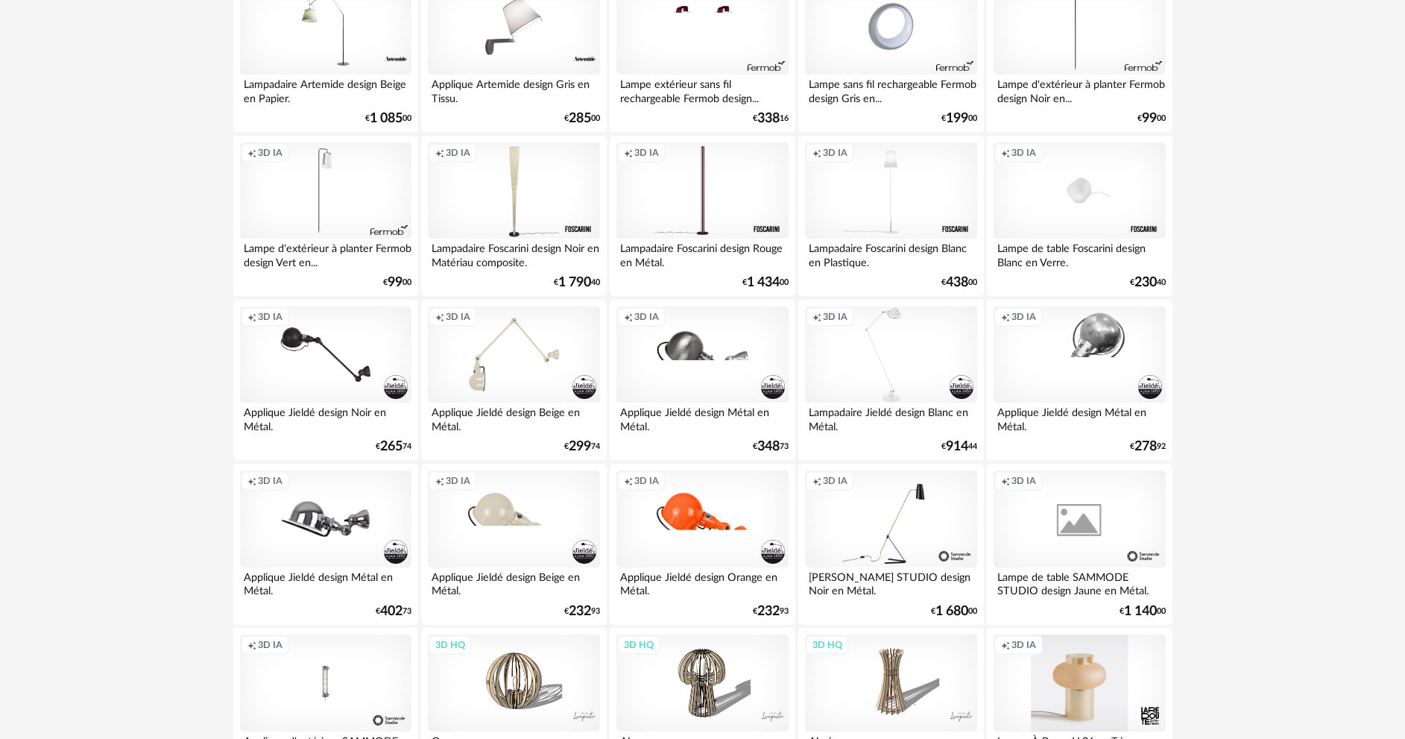
scroll to position [2832, 0]
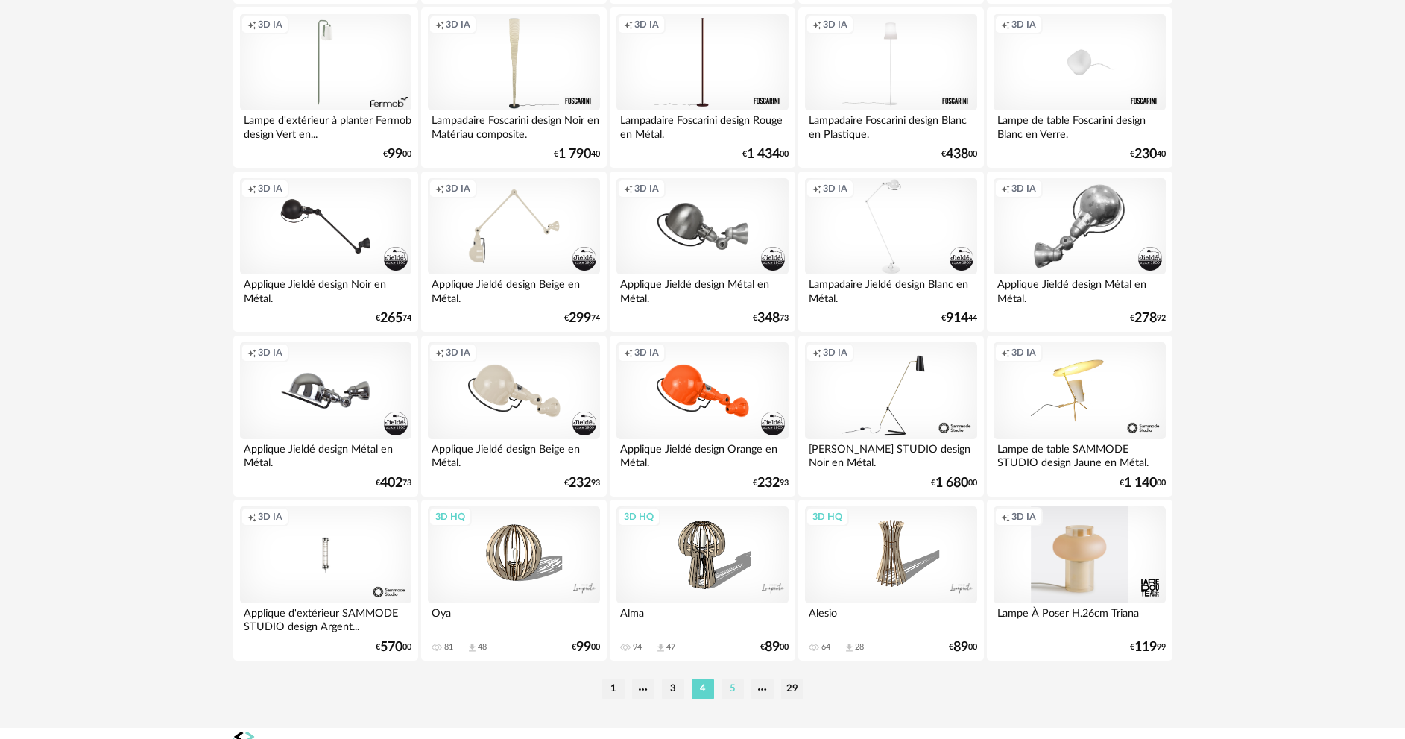
click at [736, 689] on li "5" at bounding box center [732, 688] width 22 height 21
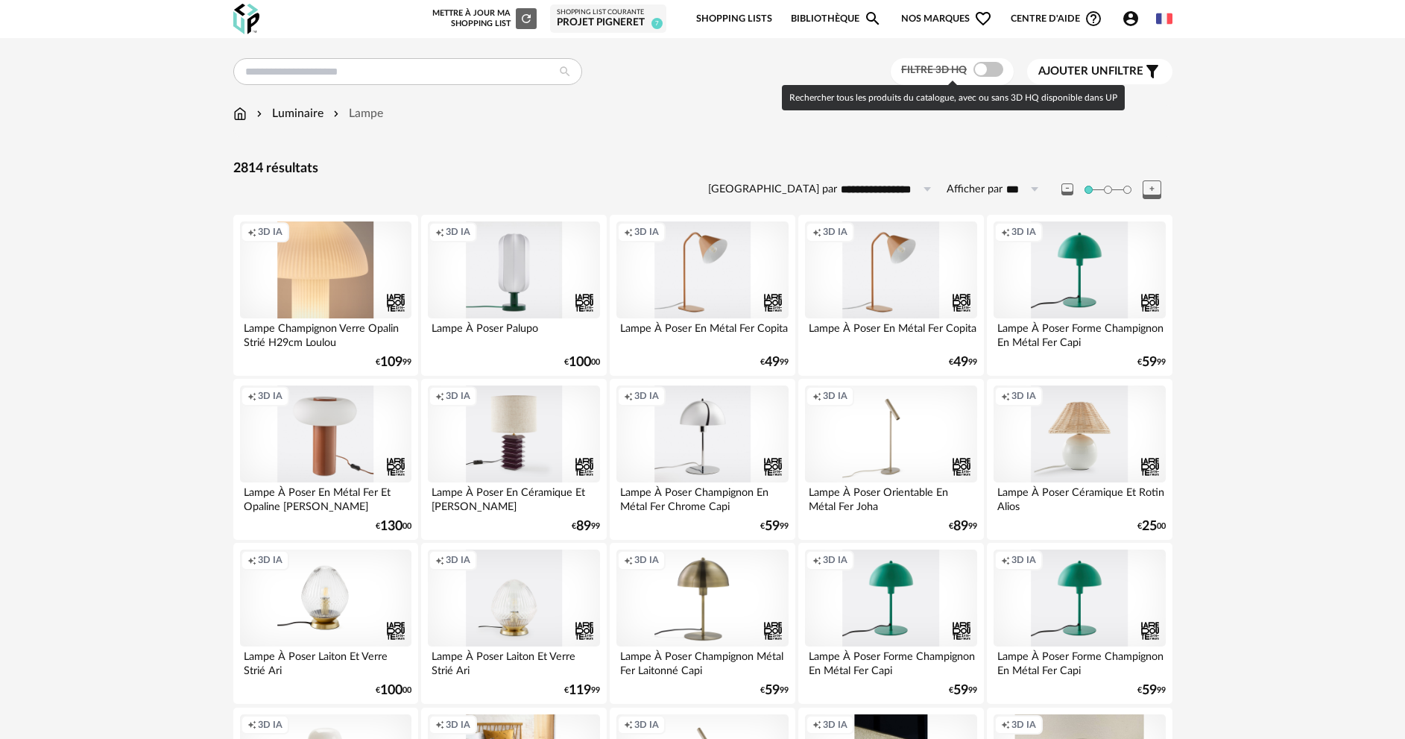
click at [975, 68] on span at bounding box center [988, 69] width 30 height 15
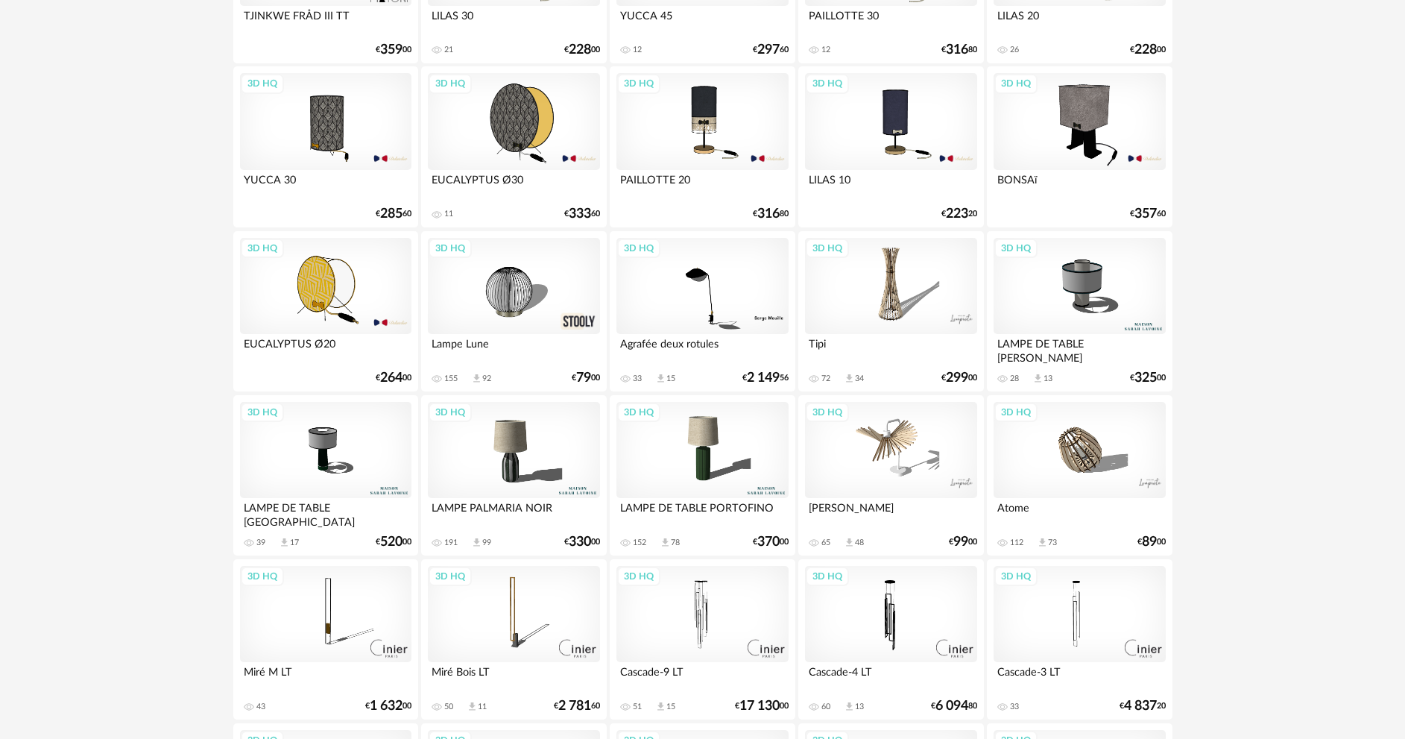
scroll to position [2236, 0]
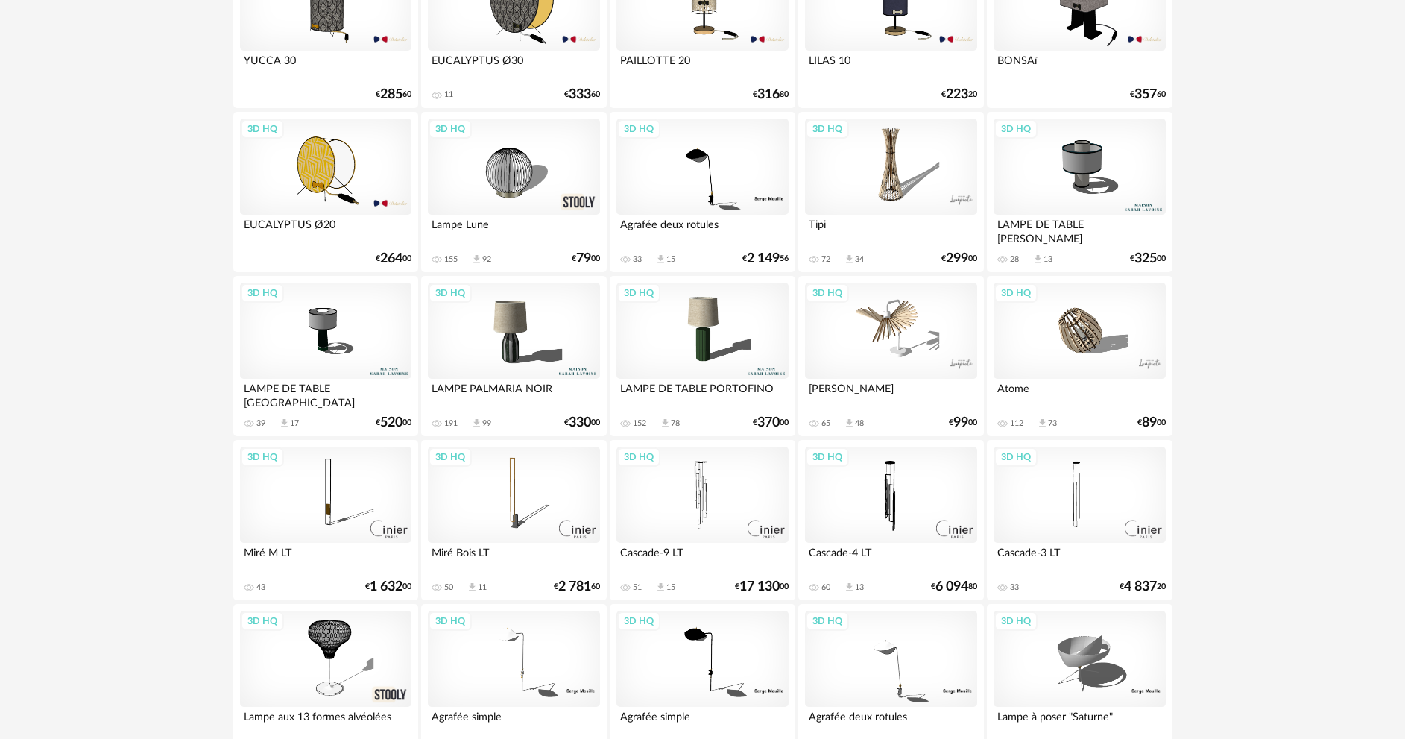
click at [1072, 172] on div "3D HQ" at bounding box center [1078, 166] width 171 height 97
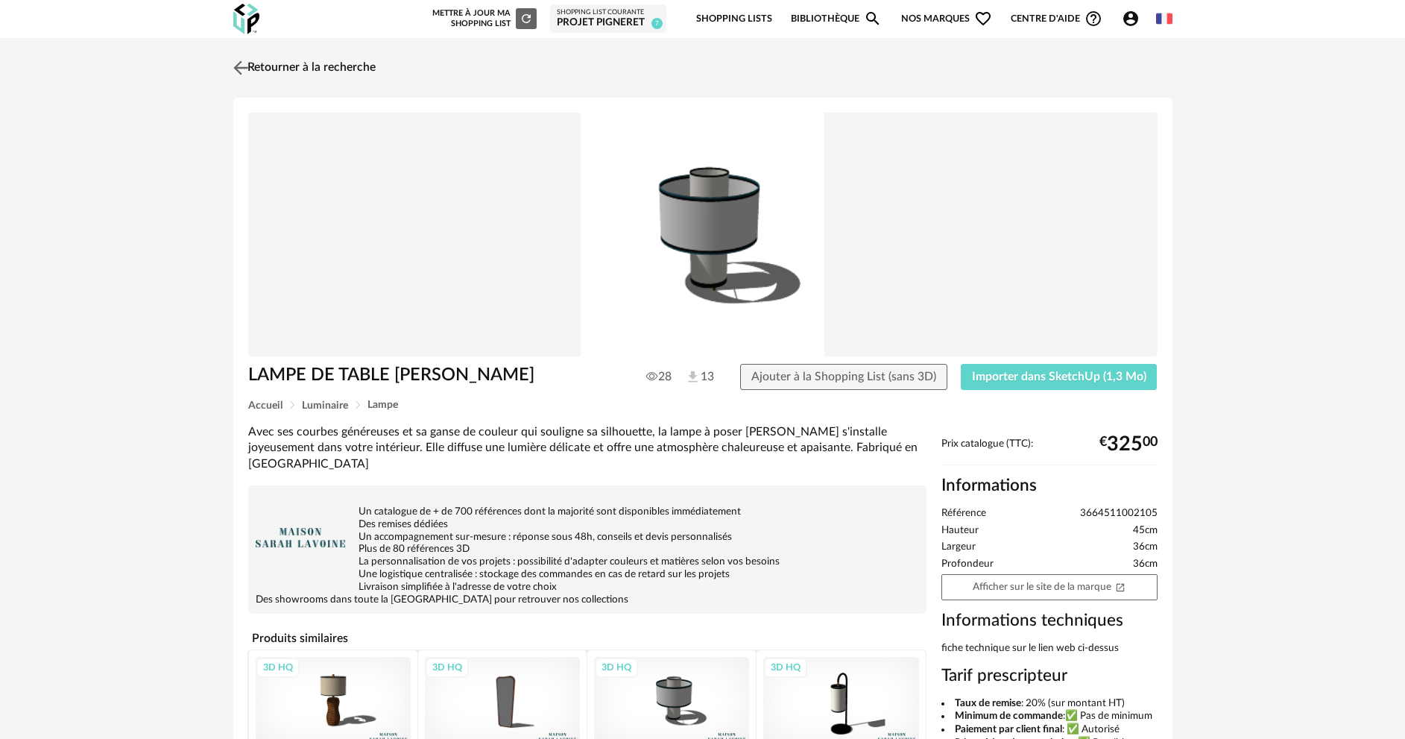
click at [242, 65] on img at bounding box center [241, 68] width 22 height 22
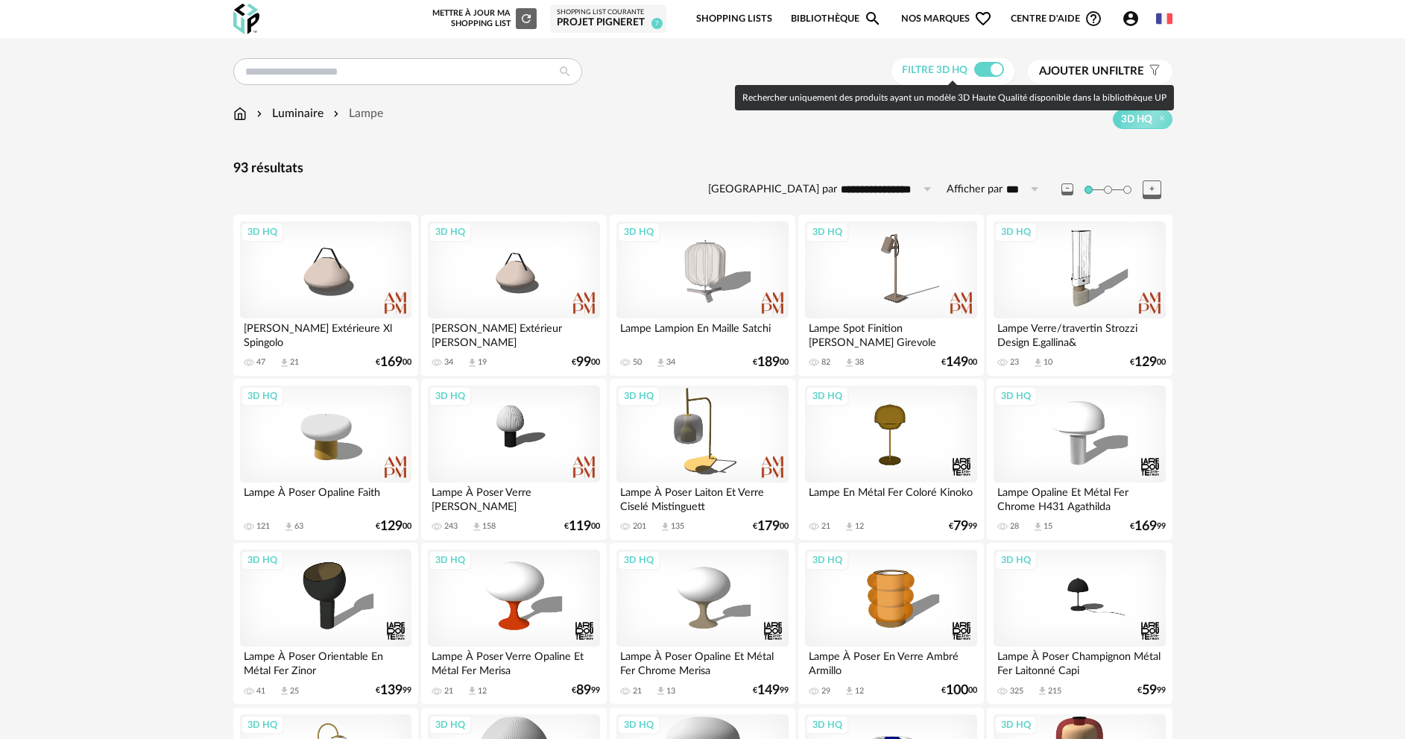
click at [990, 69] on span at bounding box center [989, 69] width 30 height 15
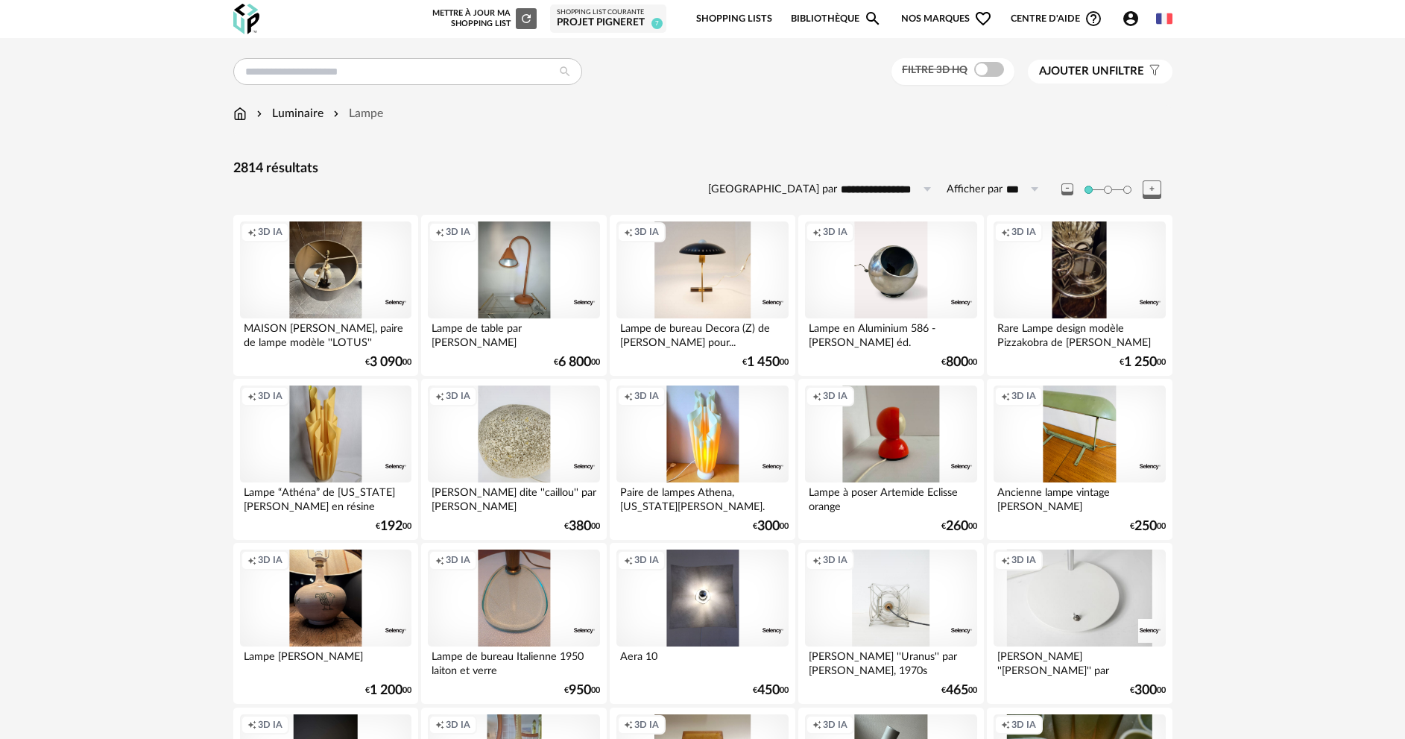
click at [1084, 66] on span "Ajouter un" at bounding box center [1074, 71] width 70 height 11
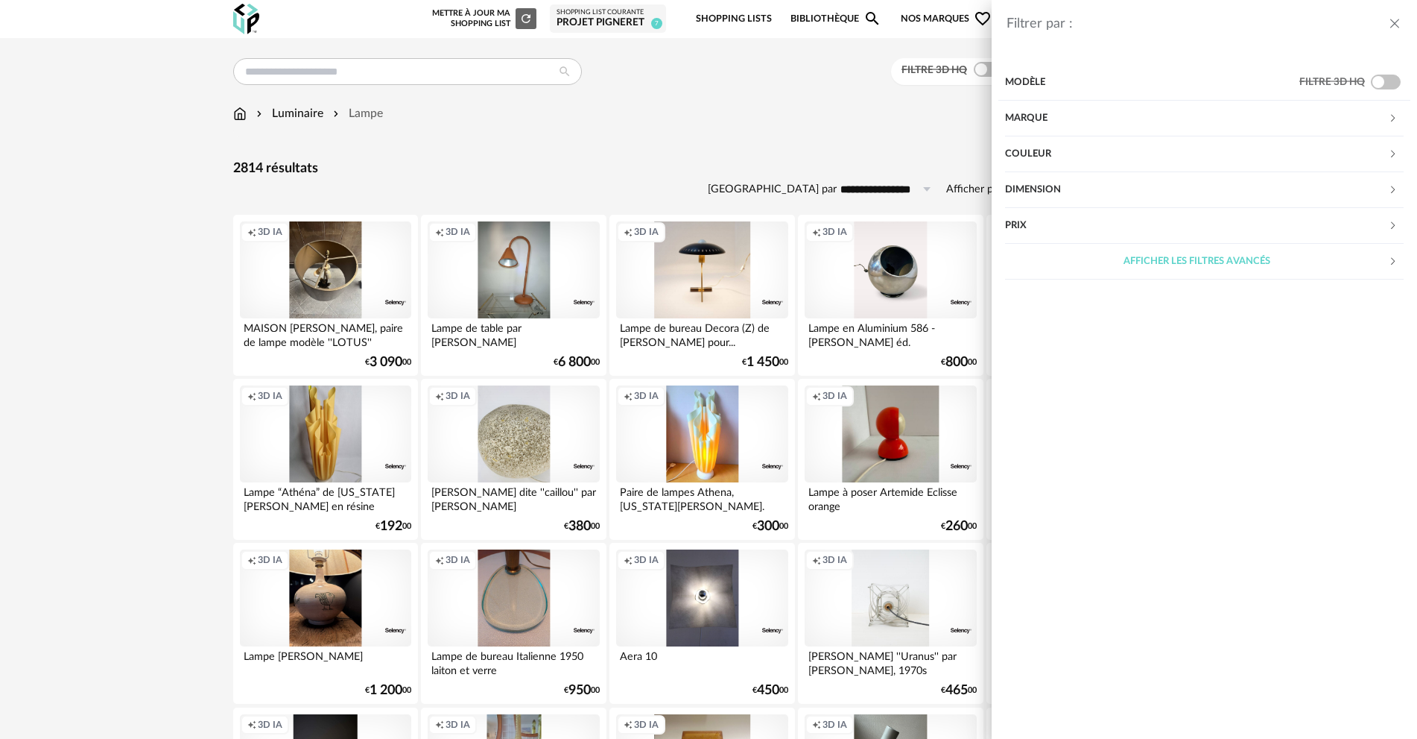
click at [1053, 118] on div "Marque" at bounding box center [1196, 119] width 383 height 36
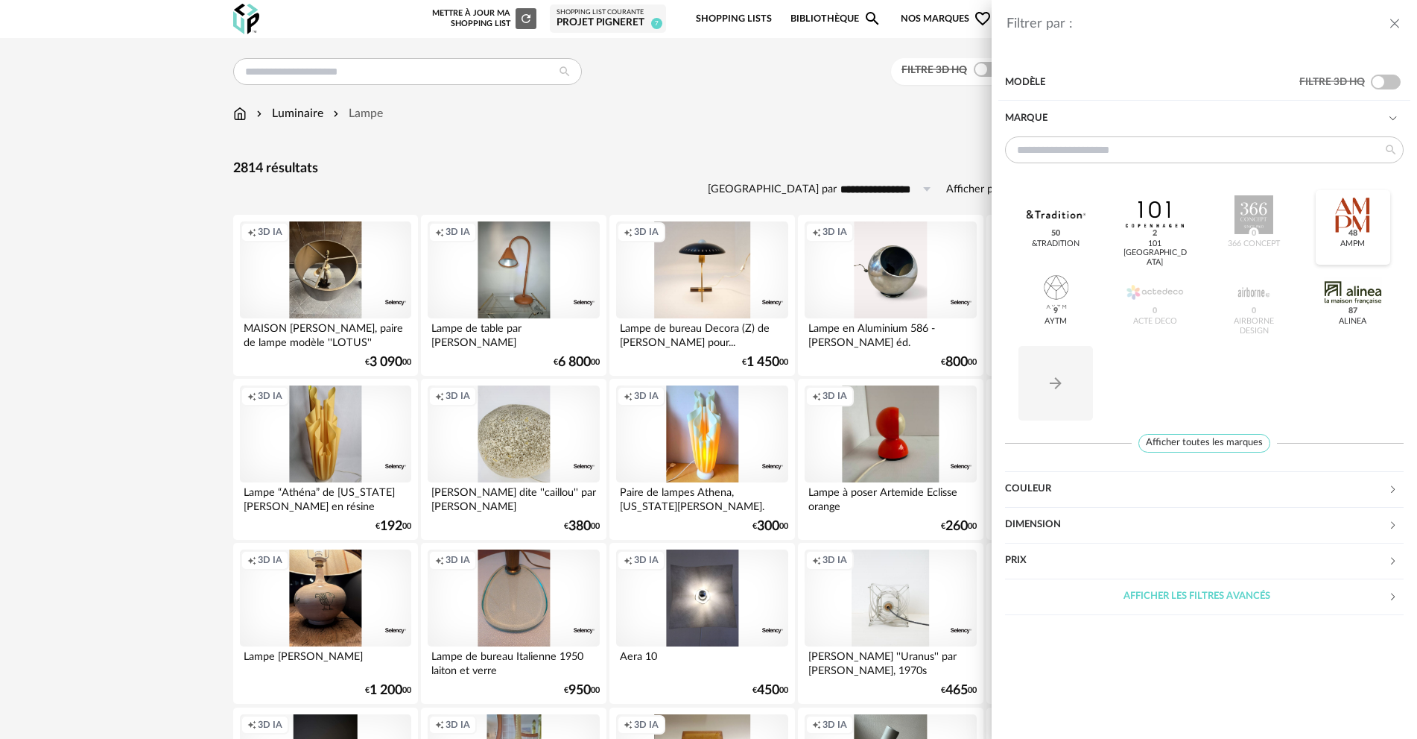
click at [1345, 229] on div at bounding box center [1353, 214] width 58 height 39
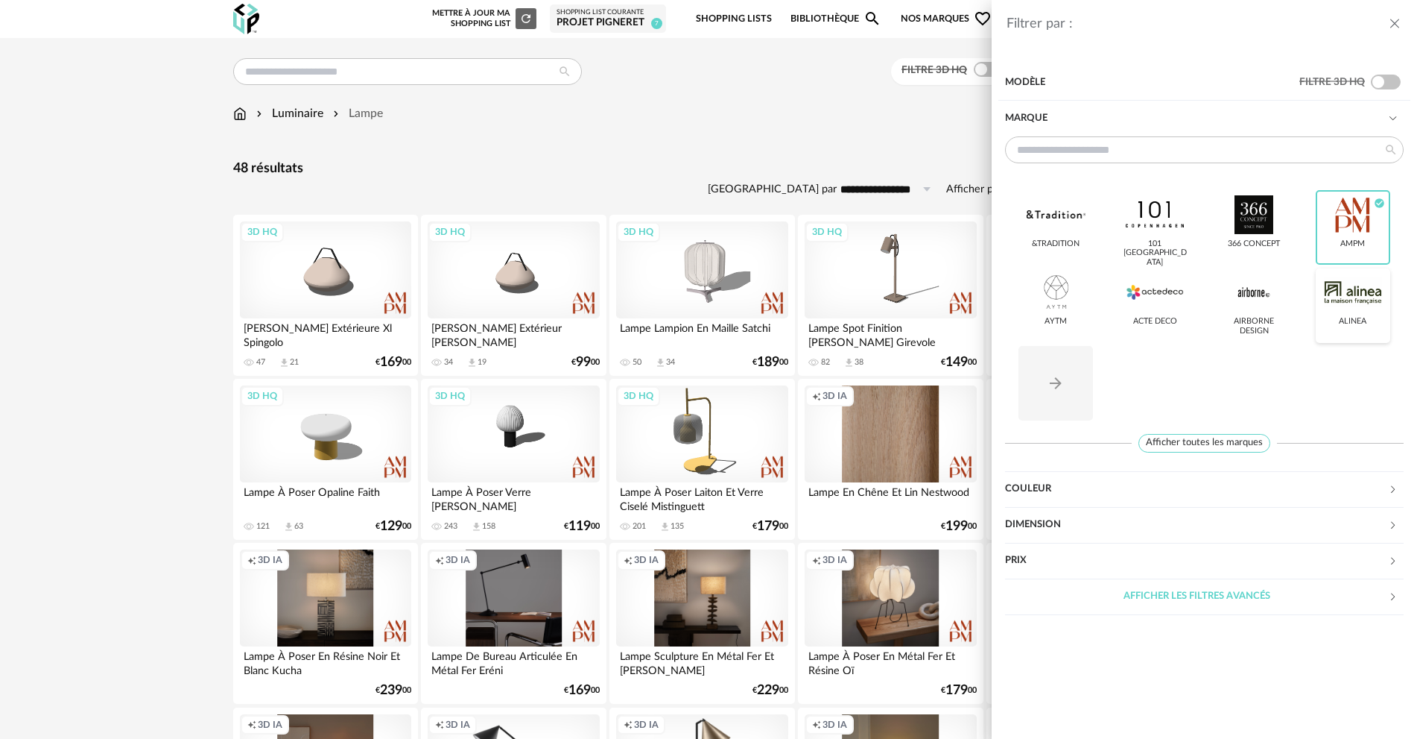
click at [1365, 297] on div at bounding box center [1353, 292] width 58 height 39
click at [1059, 376] on icon "Arrow Right icon" at bounding box center [1056, 383] width 18 height 18
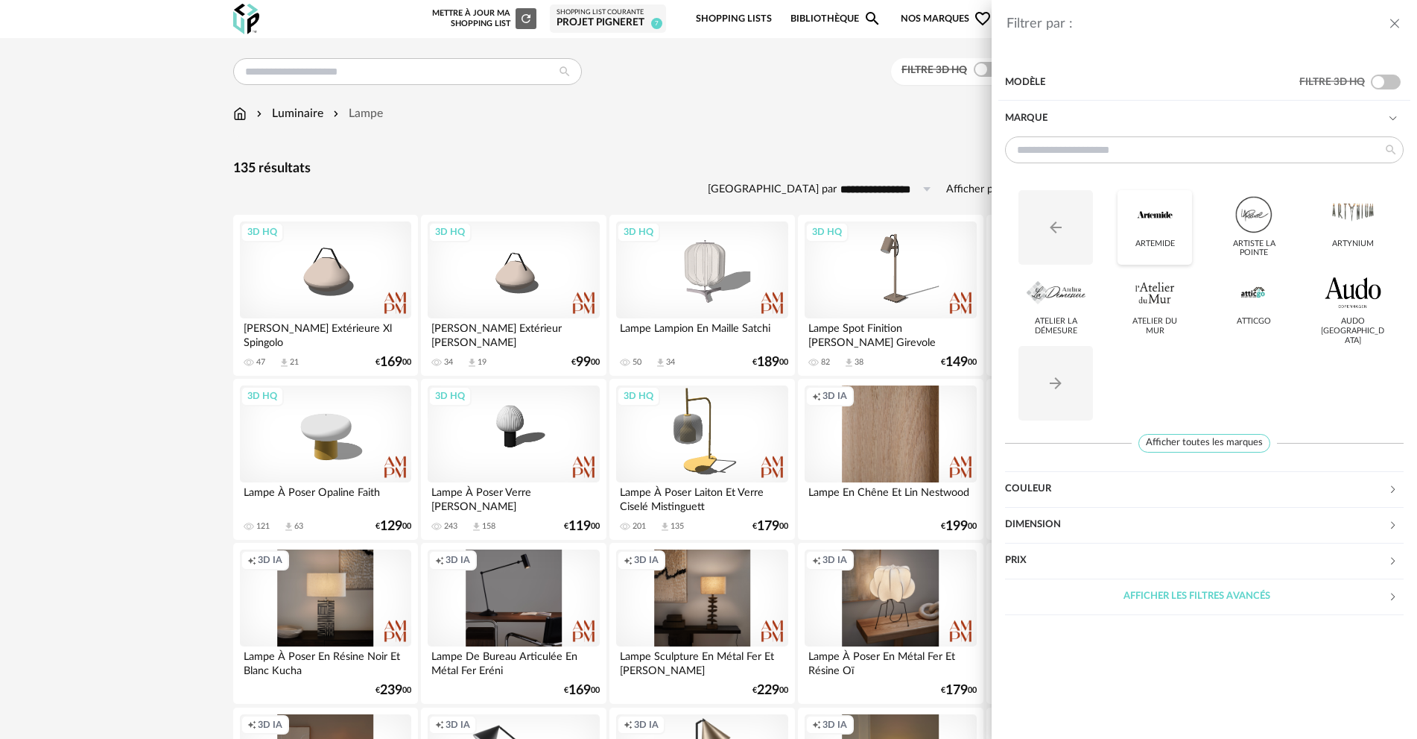
click at [1160, 221] on div at bounding box center [1155, 214] width 58 height 39
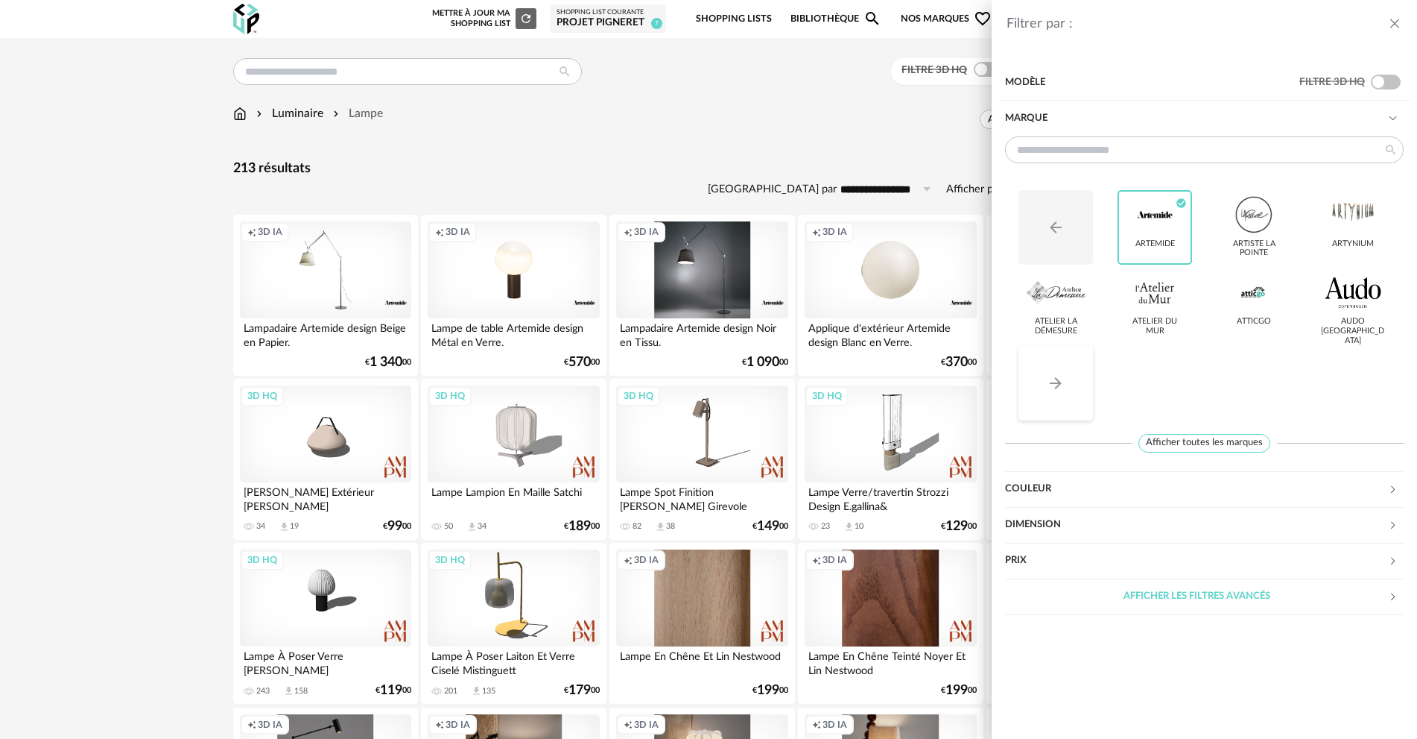
click at [1049, 382] on icon "Arrow Right icon" at bounding box center [1056, 383] width 18 height 18
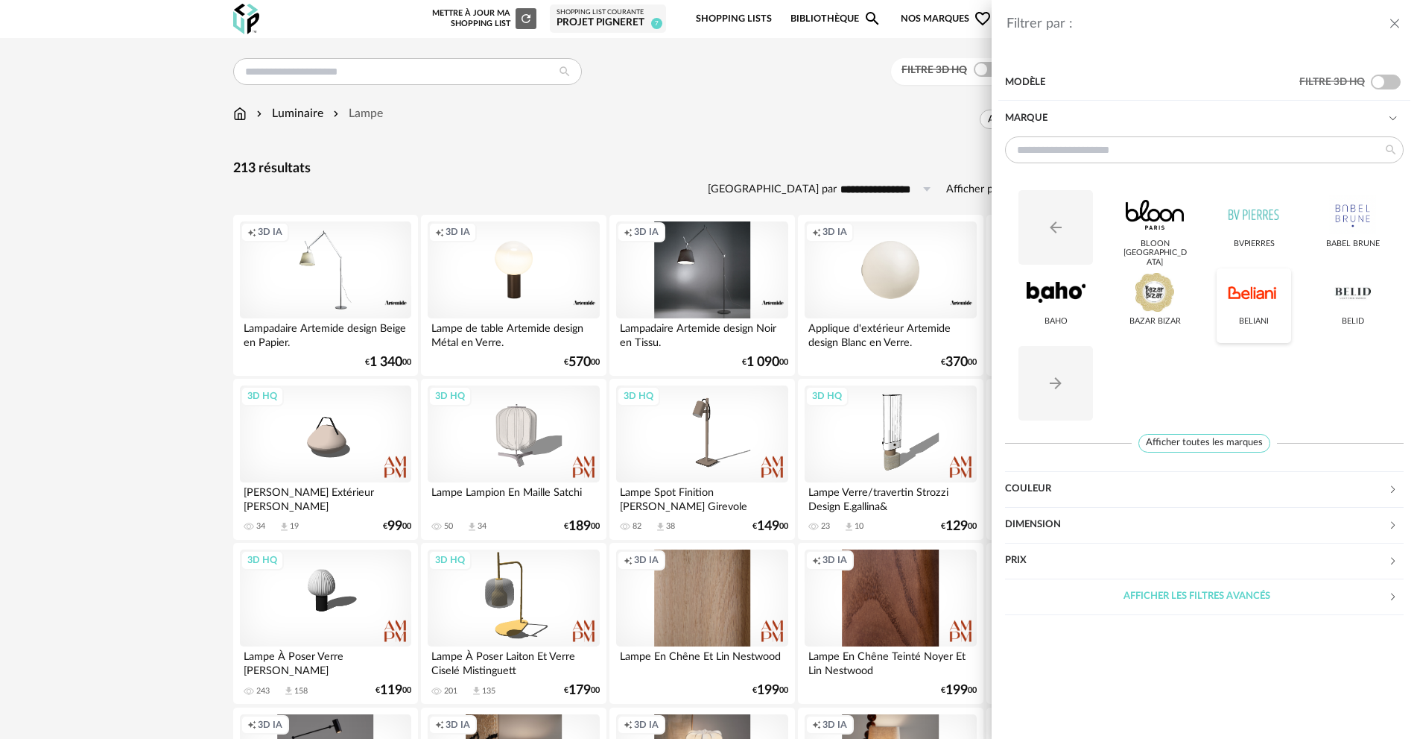
click at [1268, 290] on div at bounding box center [1254, 292] width 58 height 39
click at [1249, 227] on div at bounding box center [1254, 214] width 58 height 39
click at [1064, 378] on icon "Arrow Right icon" at bounding box center [1056, 383] width 18 height 18
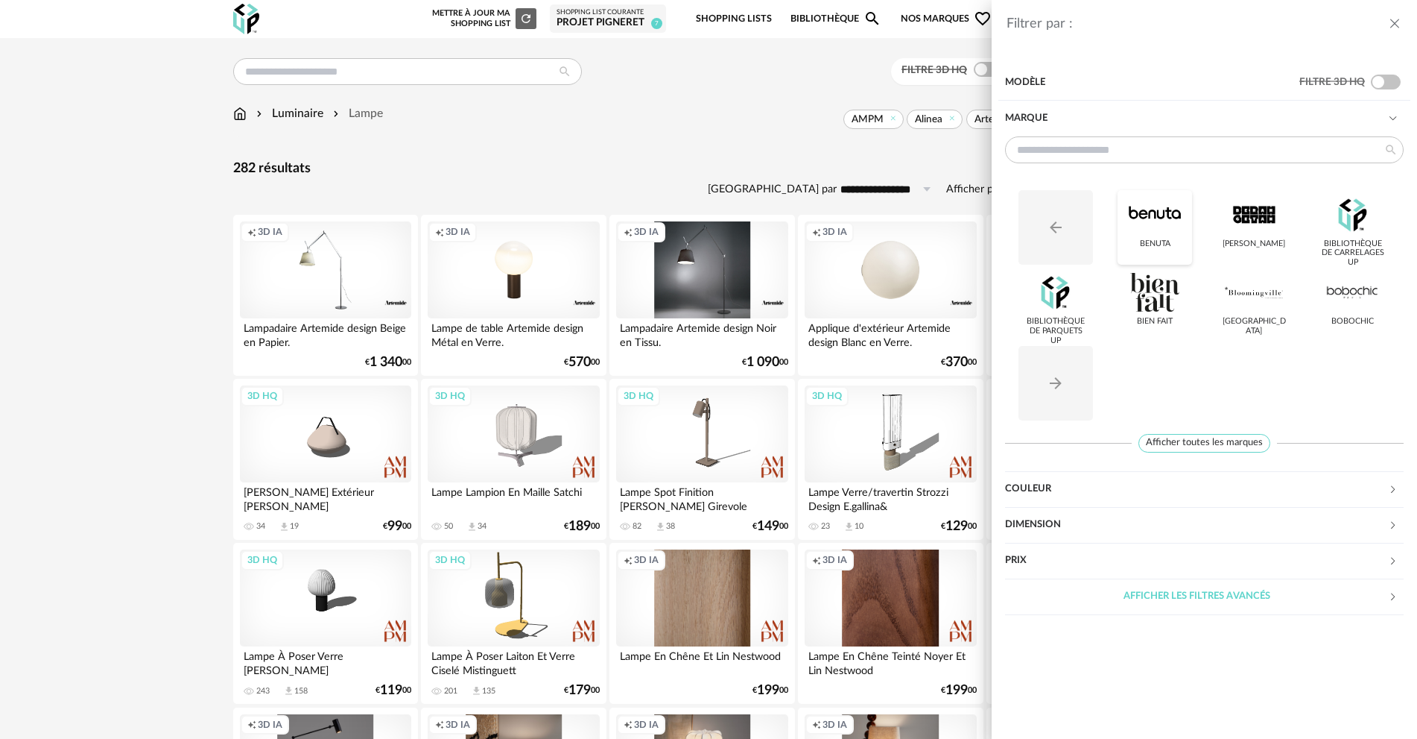
click at [1147, 218] on div at bounding box center [1155, 214] width 58 height 39
click at [1242, 310] on div at bounding box center [1254, 292] width 58 height 39
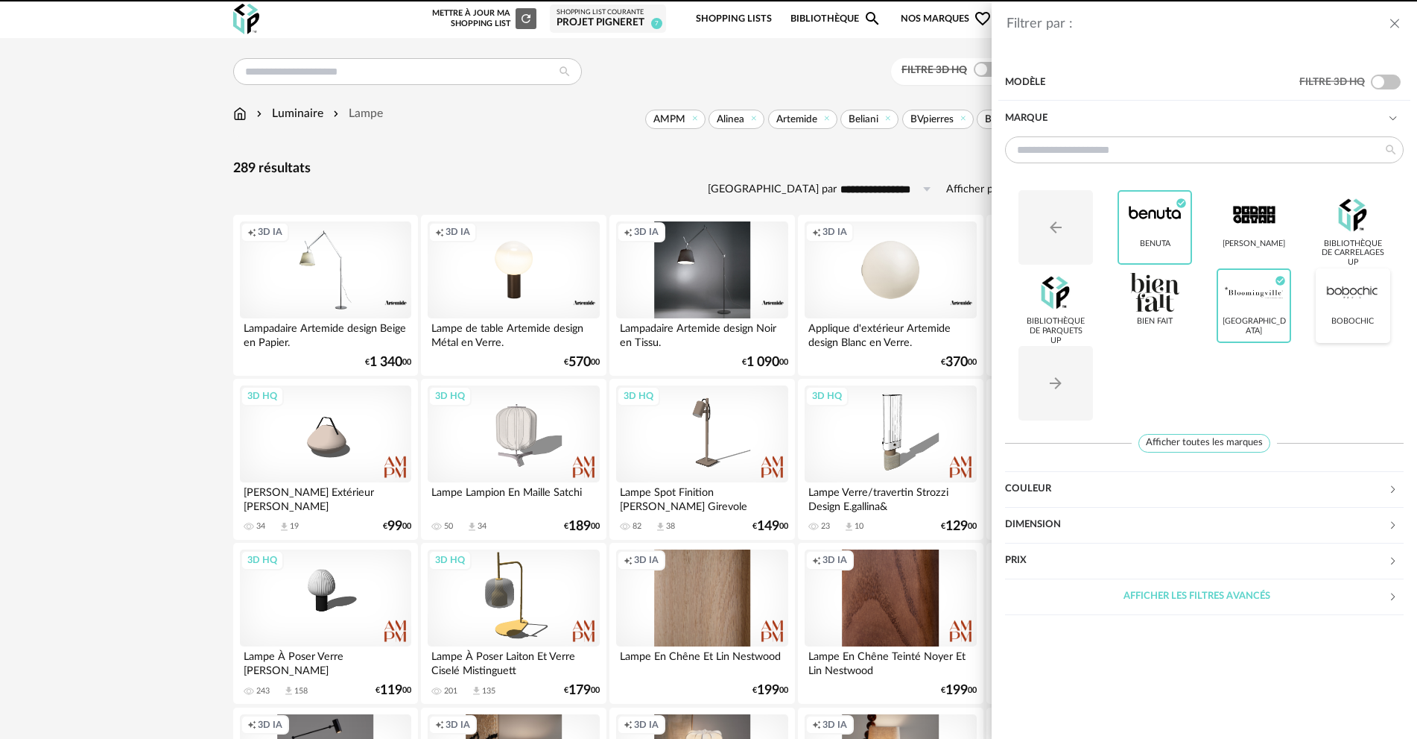
click at [1379, 307] on div at bounding box center [1353, 292] width 58 height 39
click at [1066, 392] on button "Arrow Right icon" at bounding box center [1056, 383] width 75 height 75
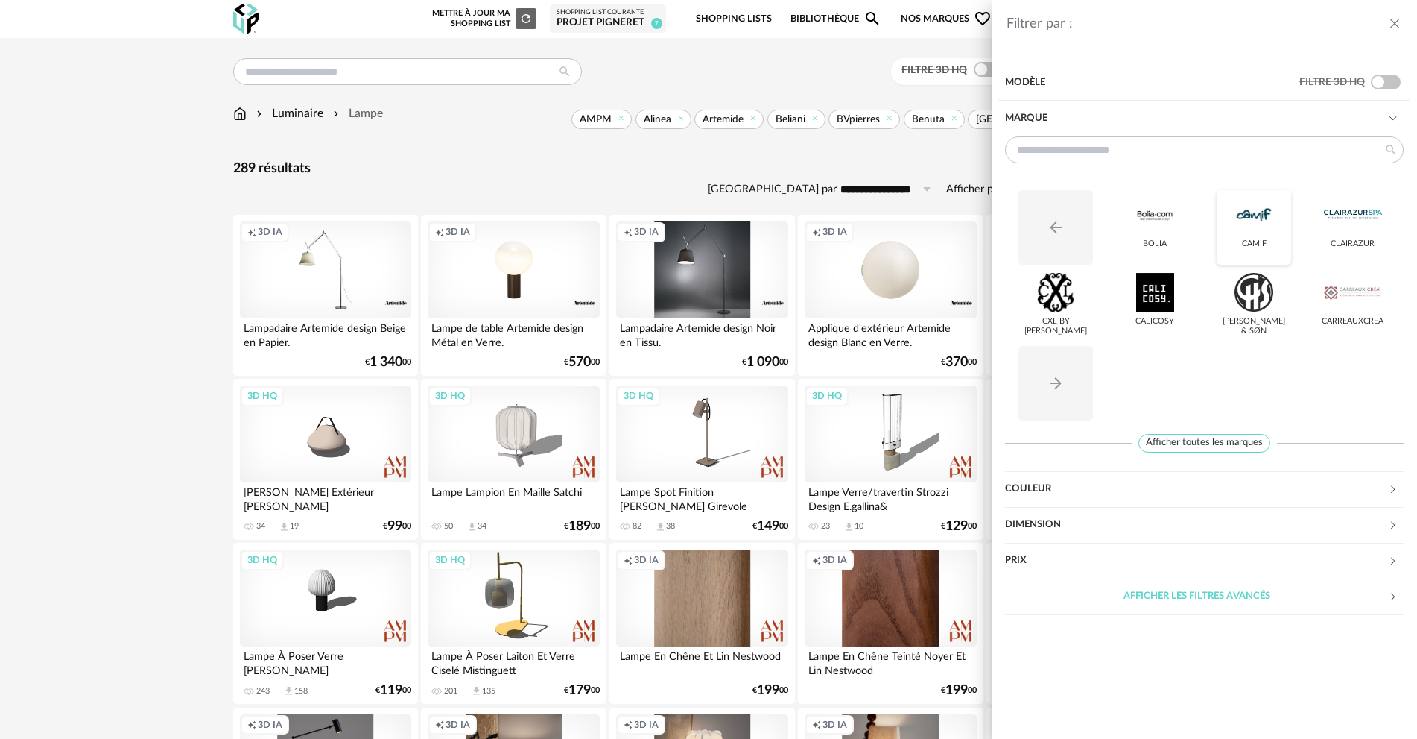
click at [1251, 233] on div at bounding box center [1254, 214] width 58 height 39
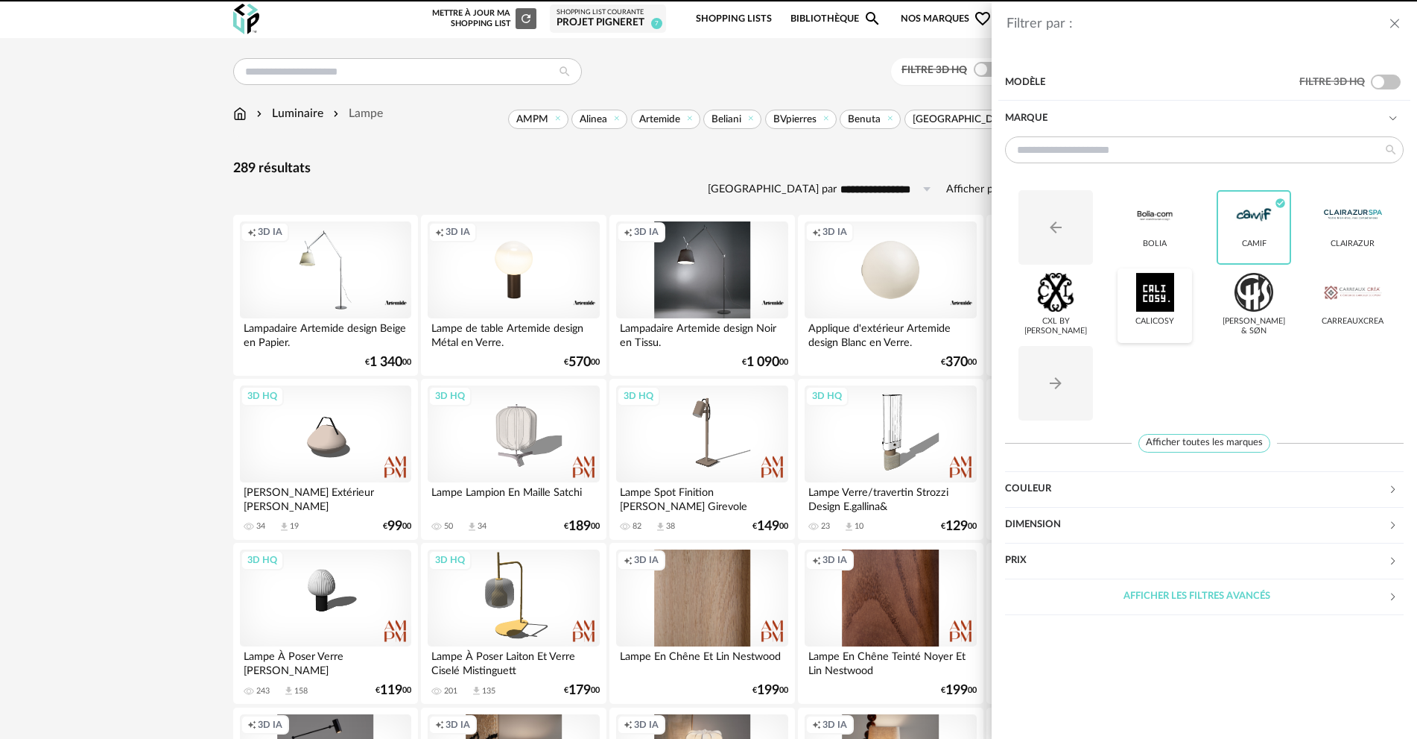
click at [1154, 305] on div at bounding box center [1155, 292] width 58 height 39
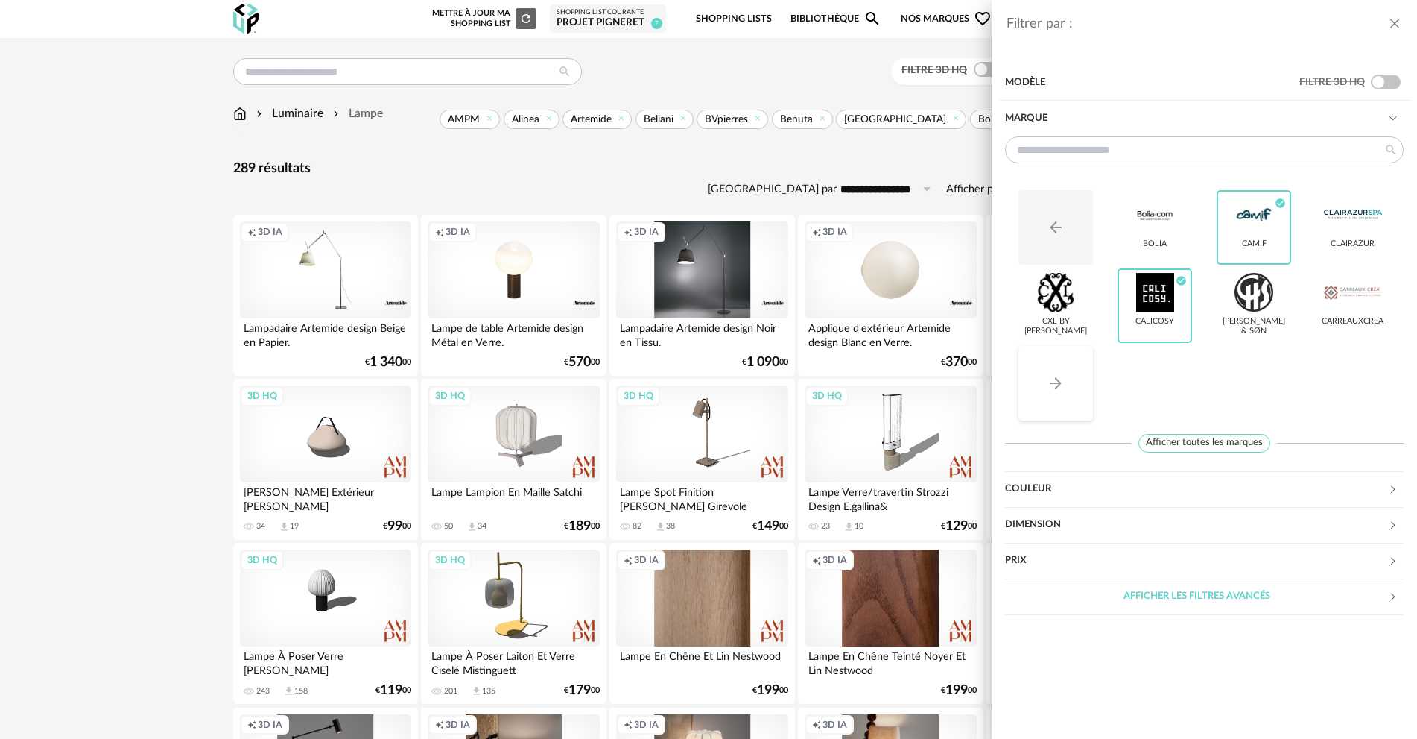
click at [1053, 372] on button "Arrow Right icon" at bounding box center [1056, 383] width 75 height 75
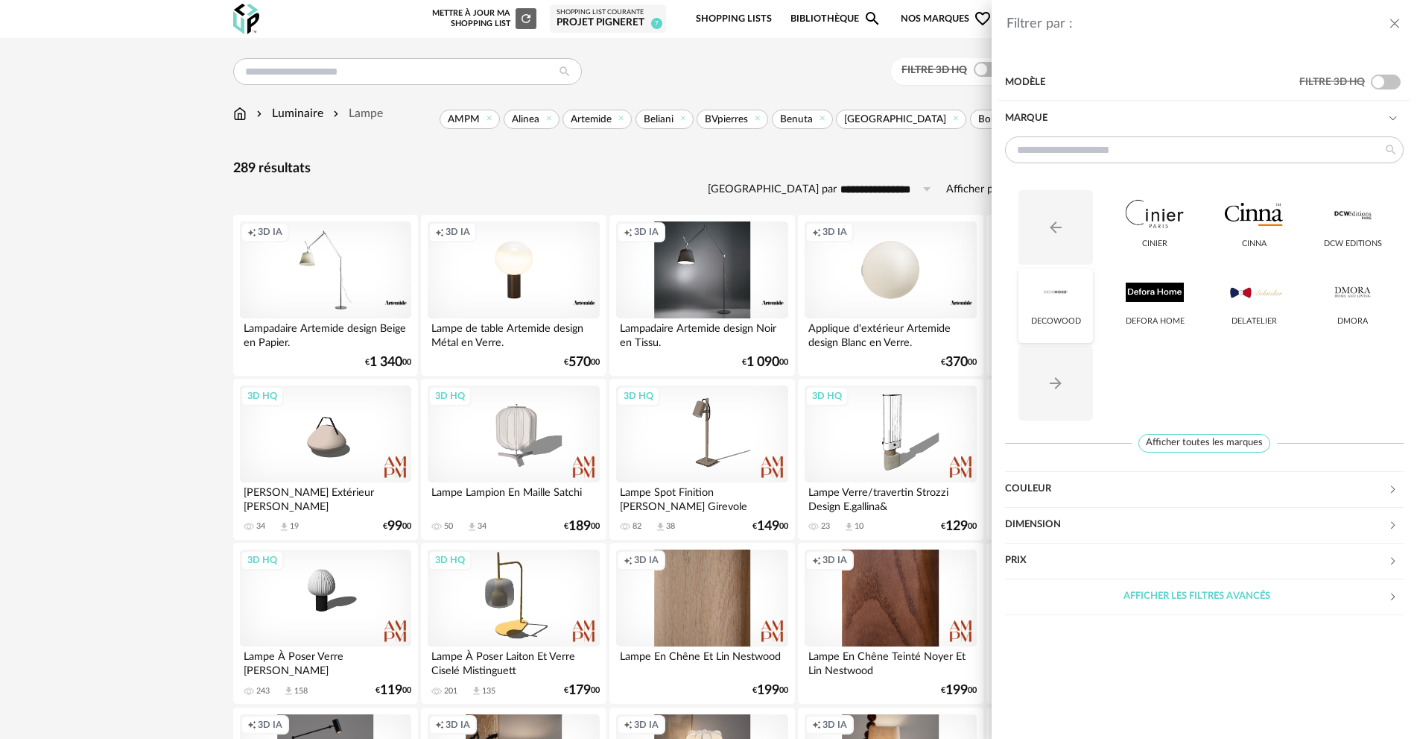
click at [1060, 314] on div "Decowood" at bounding box center [1056, 305] width 75 height 75
click at [1089, 389] on button "Arrow Right icon" at bounding box center [1056, 383] width 75 height 75
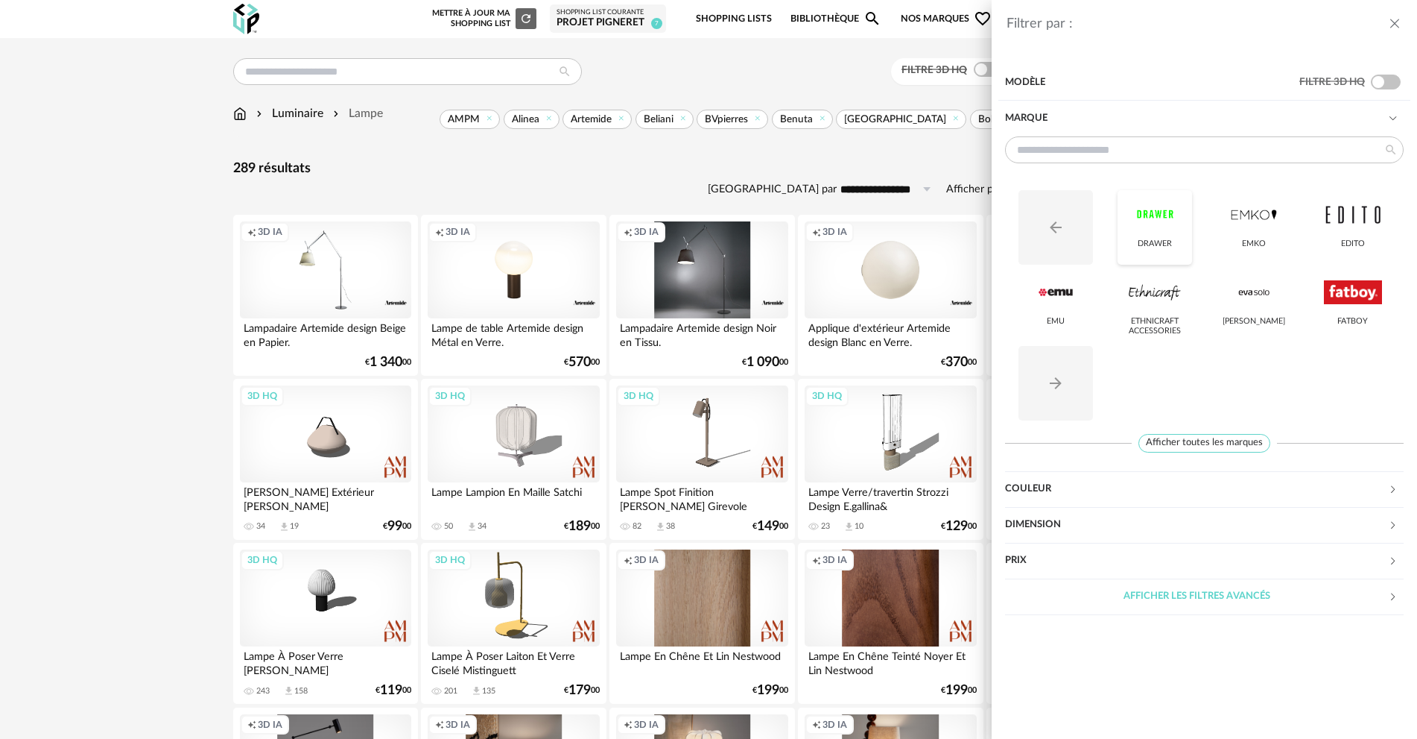
click at [1161, 220] on div at bounding box center [1155, 214] width 58 height 39
click at [1128, 306] on div at bounding box center [1155, 292] width 58 height 39
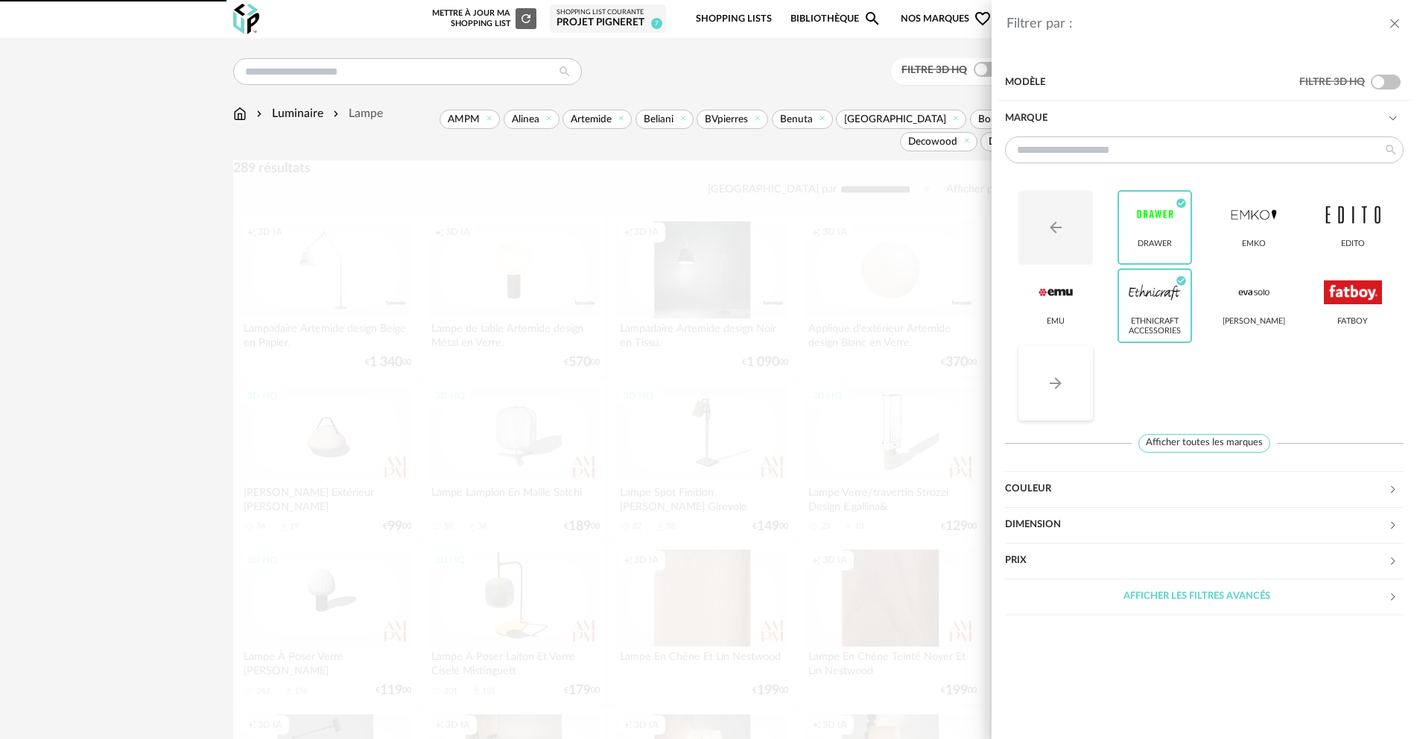
click at [1073, 390] on button "Arrow Right icon" at bounding box center [1056, 383] width 75 height 75
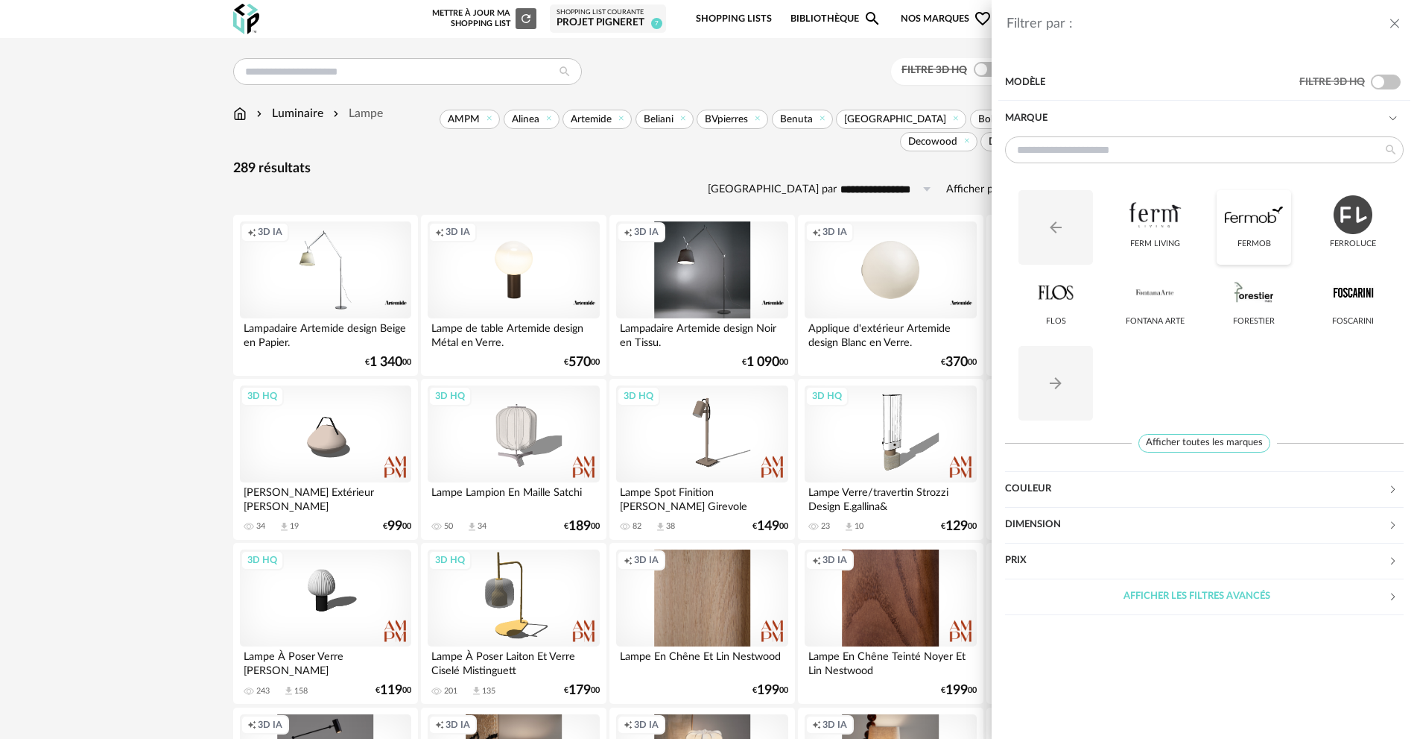
click at [1259, 216] on div at bounding box center [1254, 214] width 58 height 39
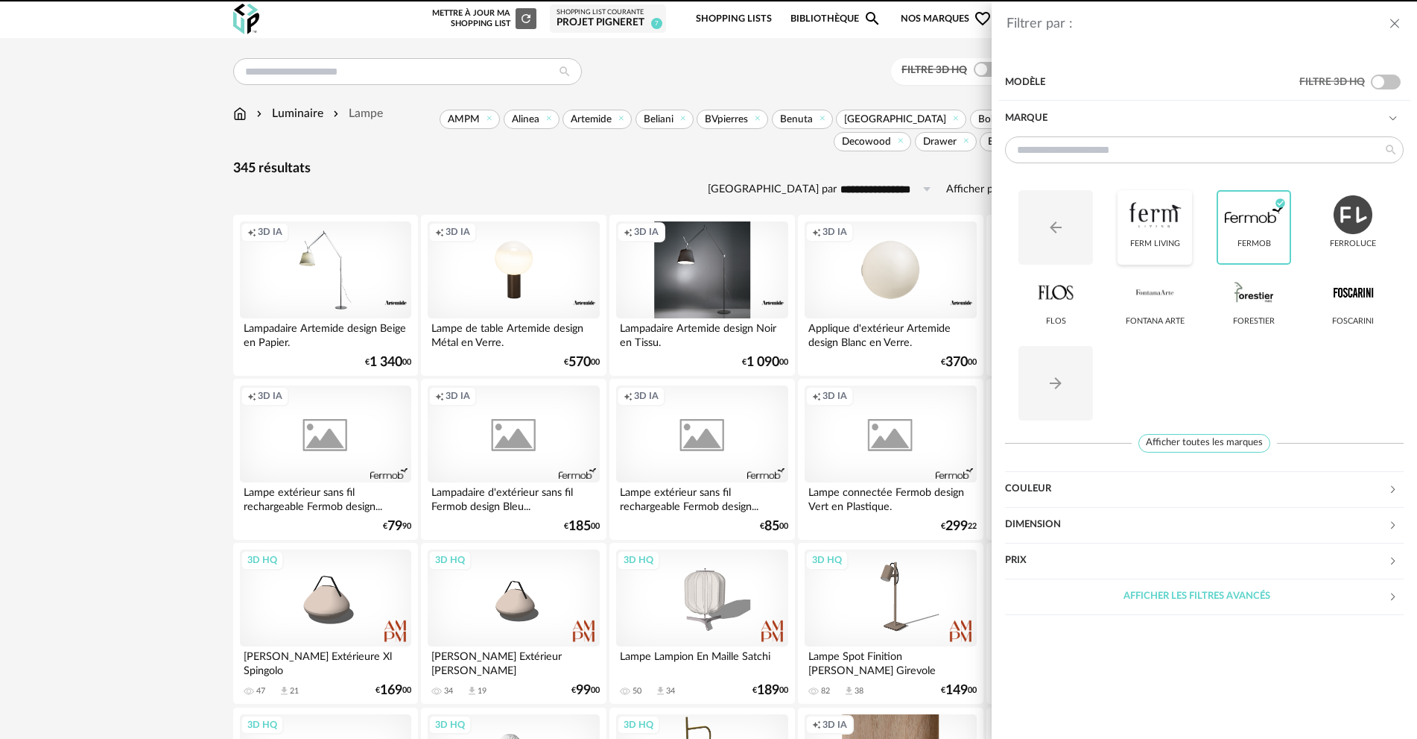
click at [1165, 239] on div "Ferm Living" at bounding box center [1155, 244] width 50 height 10
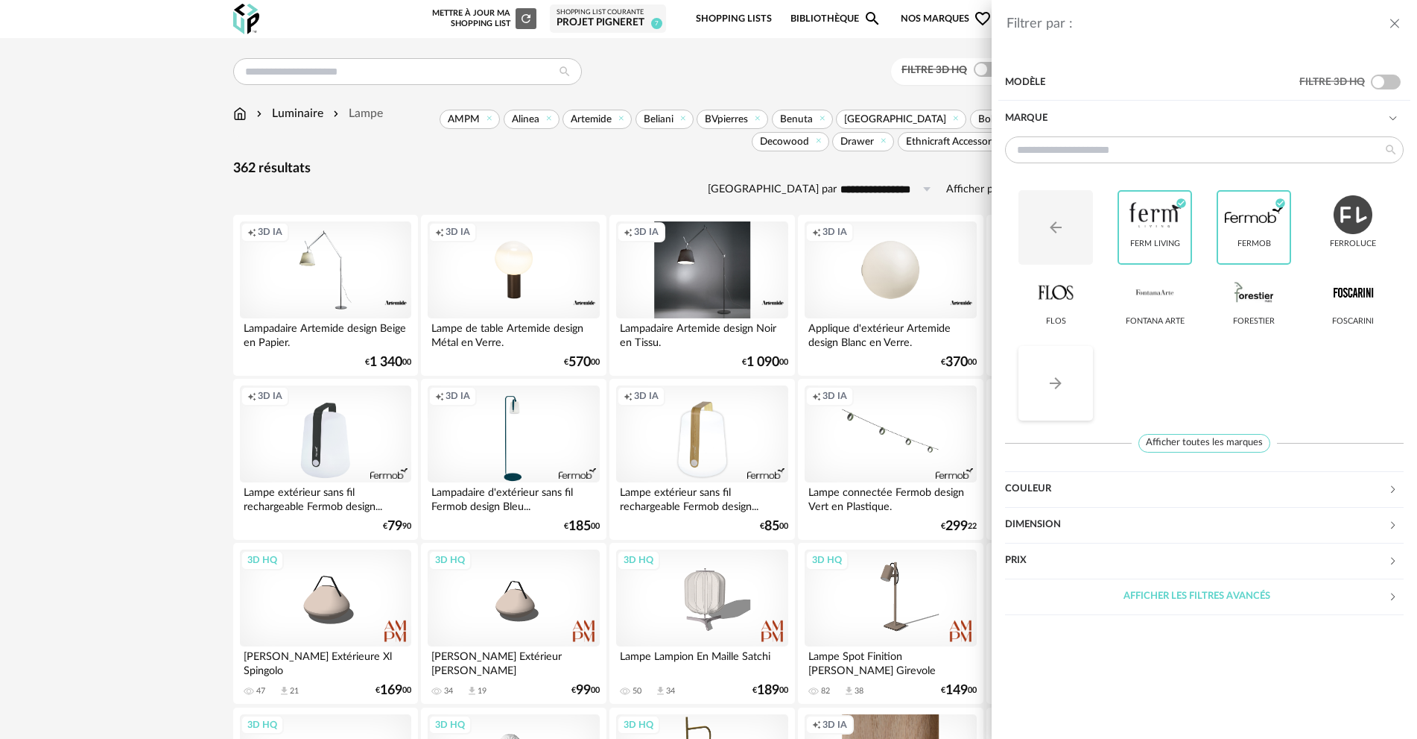
click at [1084, 374] on button "Arrow Right icon" at bounding box center [1056, 383] width 75 height 75
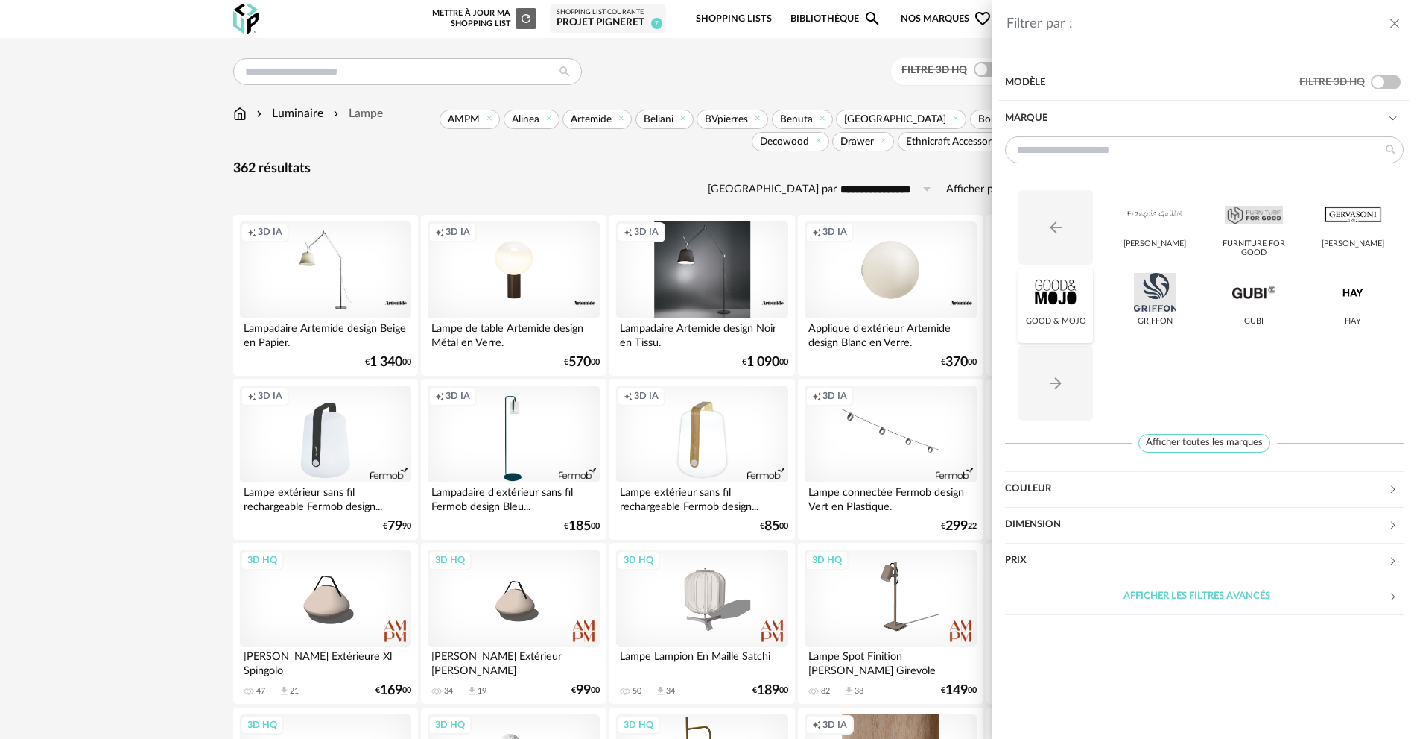
click at [1066, 300] on div at bounding box center [1056, 292] width 58 height 39
click at [1046, 396] on button "Arrow Right icon" at bounding box center [1056, 383] width 75 height 75
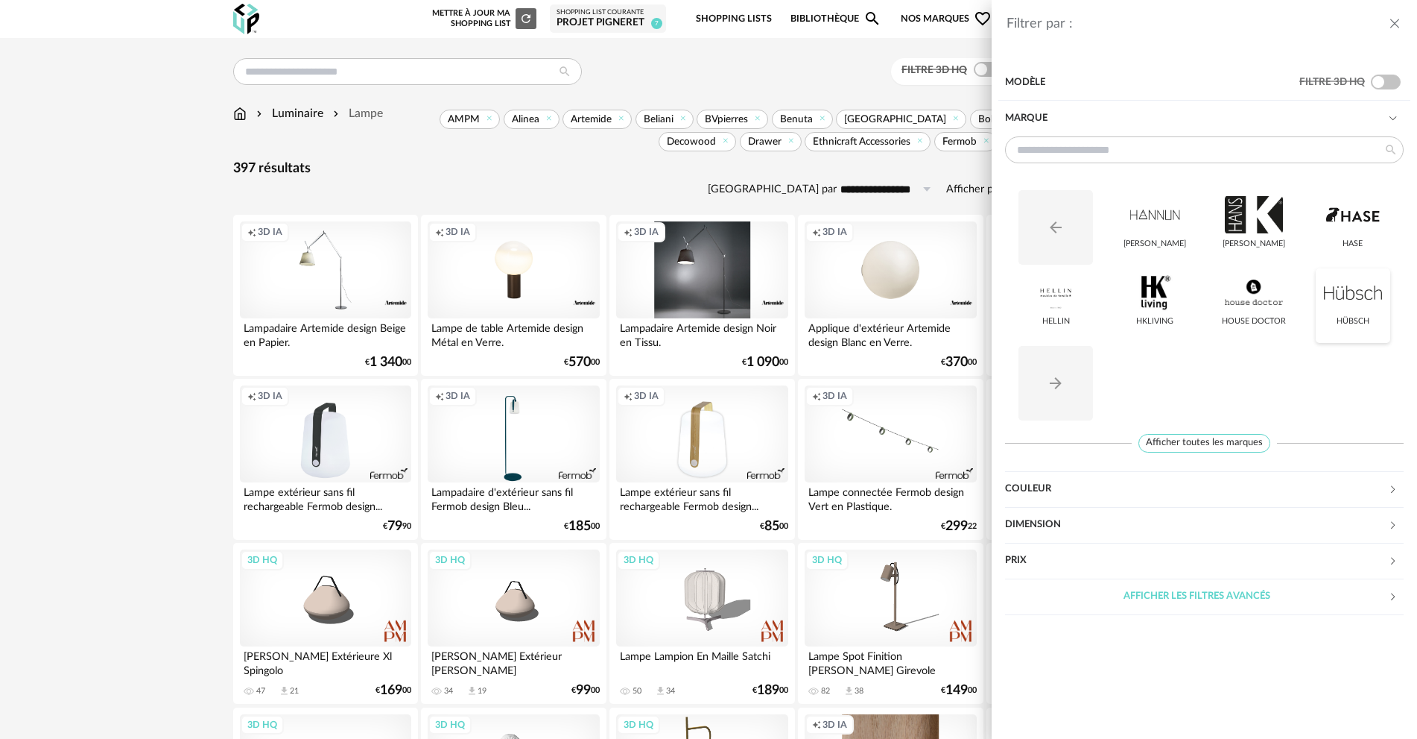
click at [1344, 295] on div at bounding box center [1353, 292] width 58 height 39
click at [1177, 305] on div at bounding box center [1155, 292] width 58 height 39
click at [1052, 303] on div at bounding box center [1056, 292] width 58 height 39
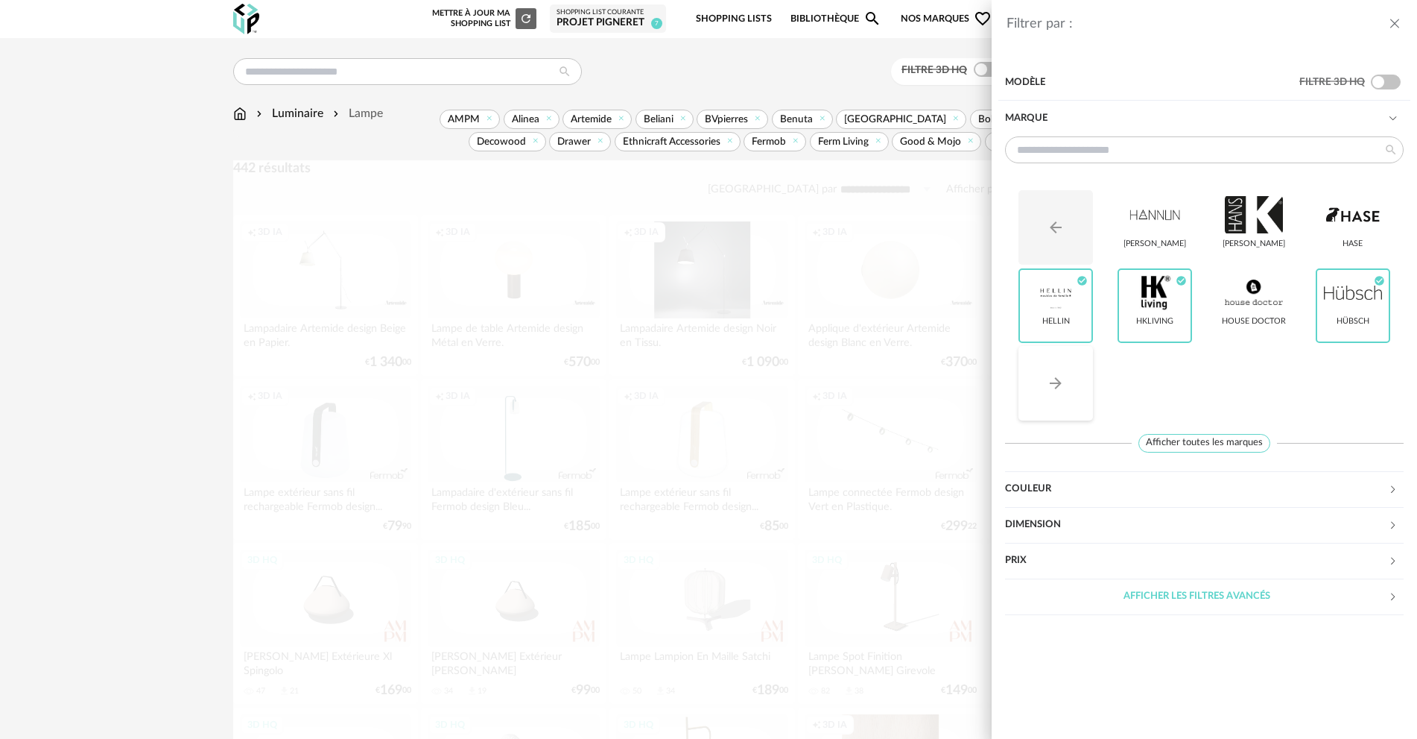
click at [1066, 376] on button "Arrow Right icon" at bounding box center [1056, 383] width 75 height 75
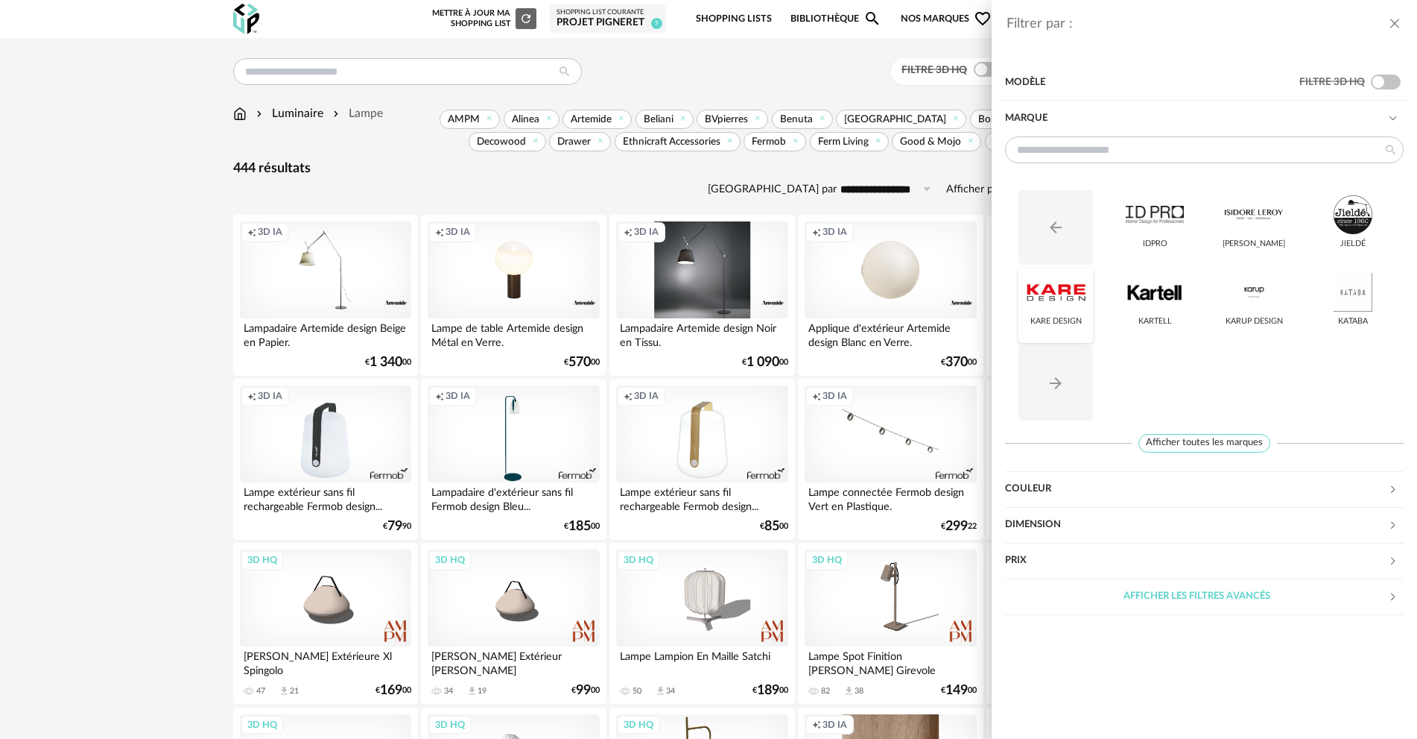
click at [1053, 291] on div at bounding box center [1056, 292] width 58 height 39
click at [1272, 235] on div "[PERSON_NAME]" at bounding box center [1254, 227] width 75 height 75
click at [1265, 238] on div "[PERSON_NAME] Check Circle icon" at bounding box center [1254, 227] width 75 height 75
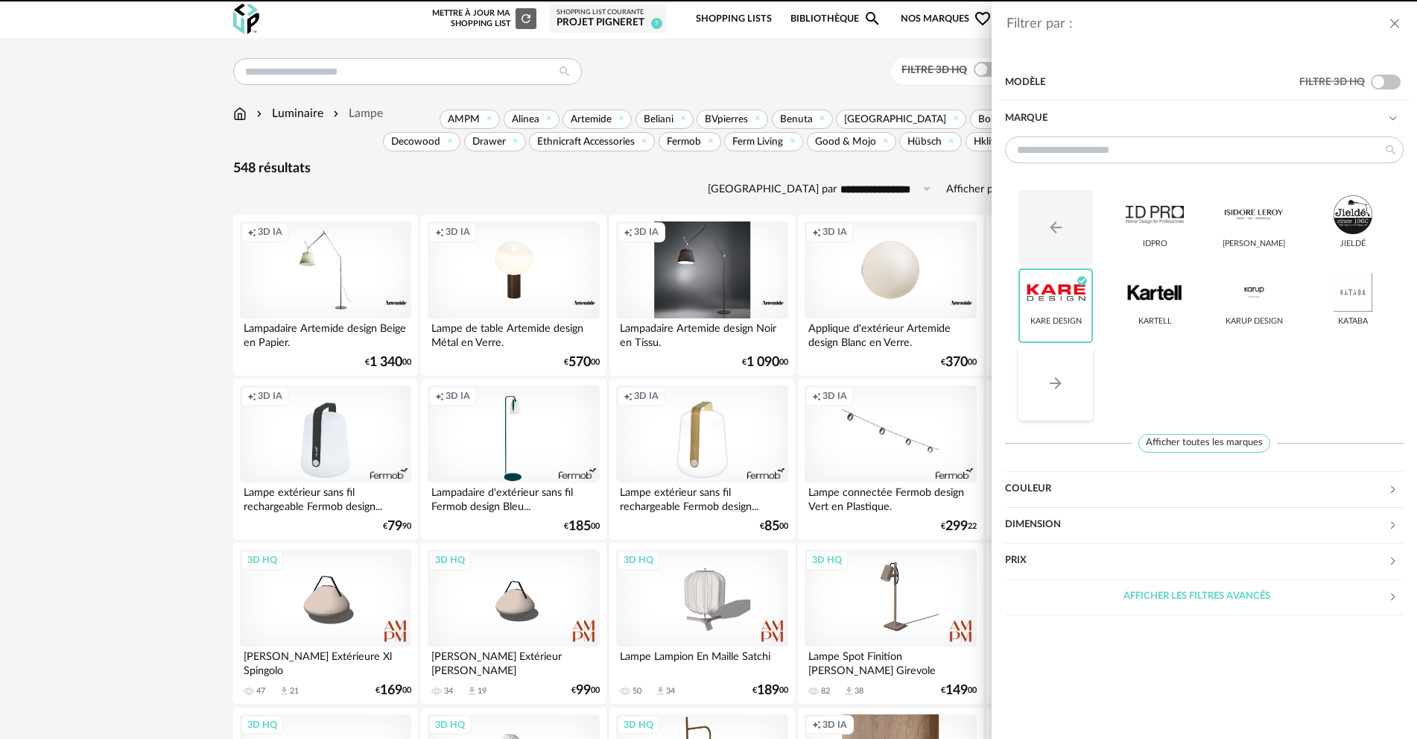
click at [1082, 356] on button "Arrow Right icon" at bounding box center [1056, 383] width 75 height 75
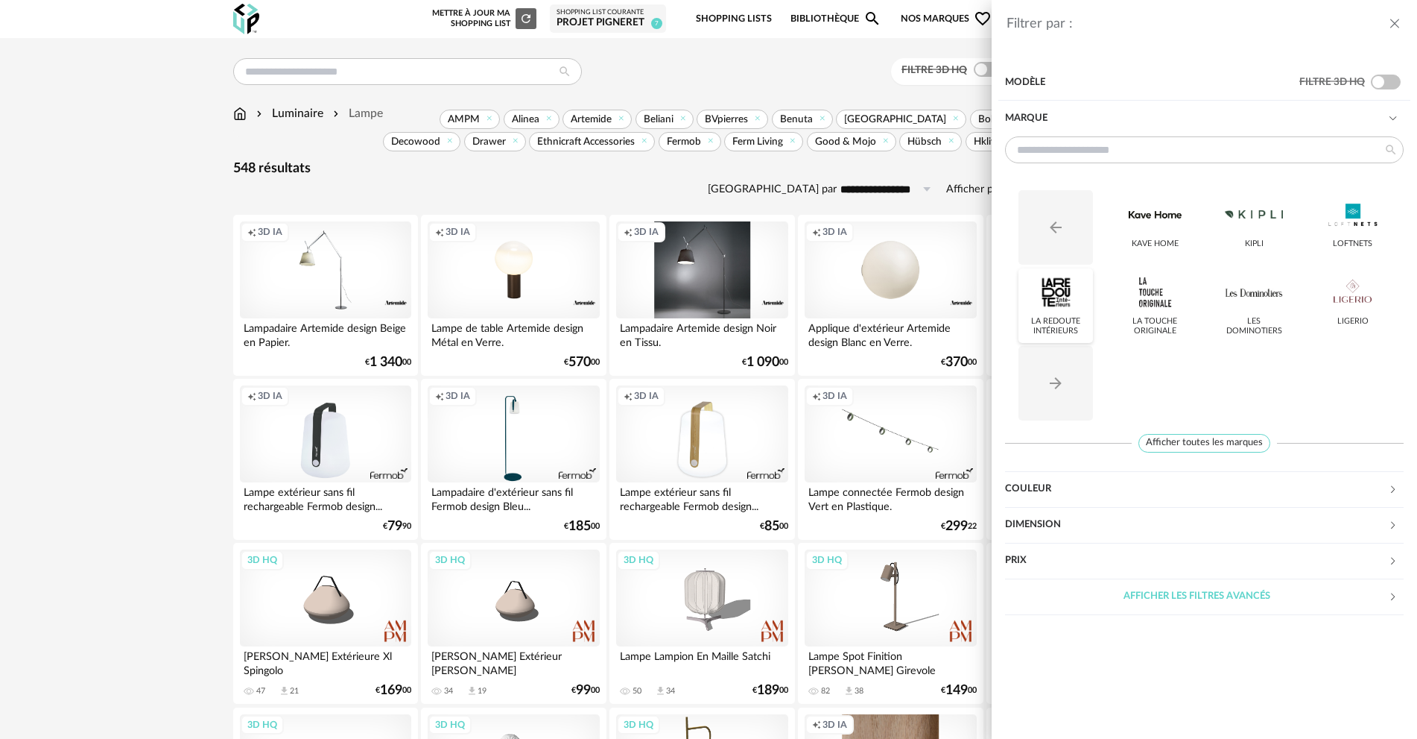
click at [1063, 304] on div at bounding box center [1056, 292] width 58 height 39
click at [1169, 227] on div at bounding box center [1155, 214] width 58 height 39
click at [1051, 402] on button "Arrow Right icon" at bounding box center [1056, 383] width 75 height 75
click at [1058, 378] on icon "Arrow Right icon" at bounding box center [1056, 383] width 18 height 18
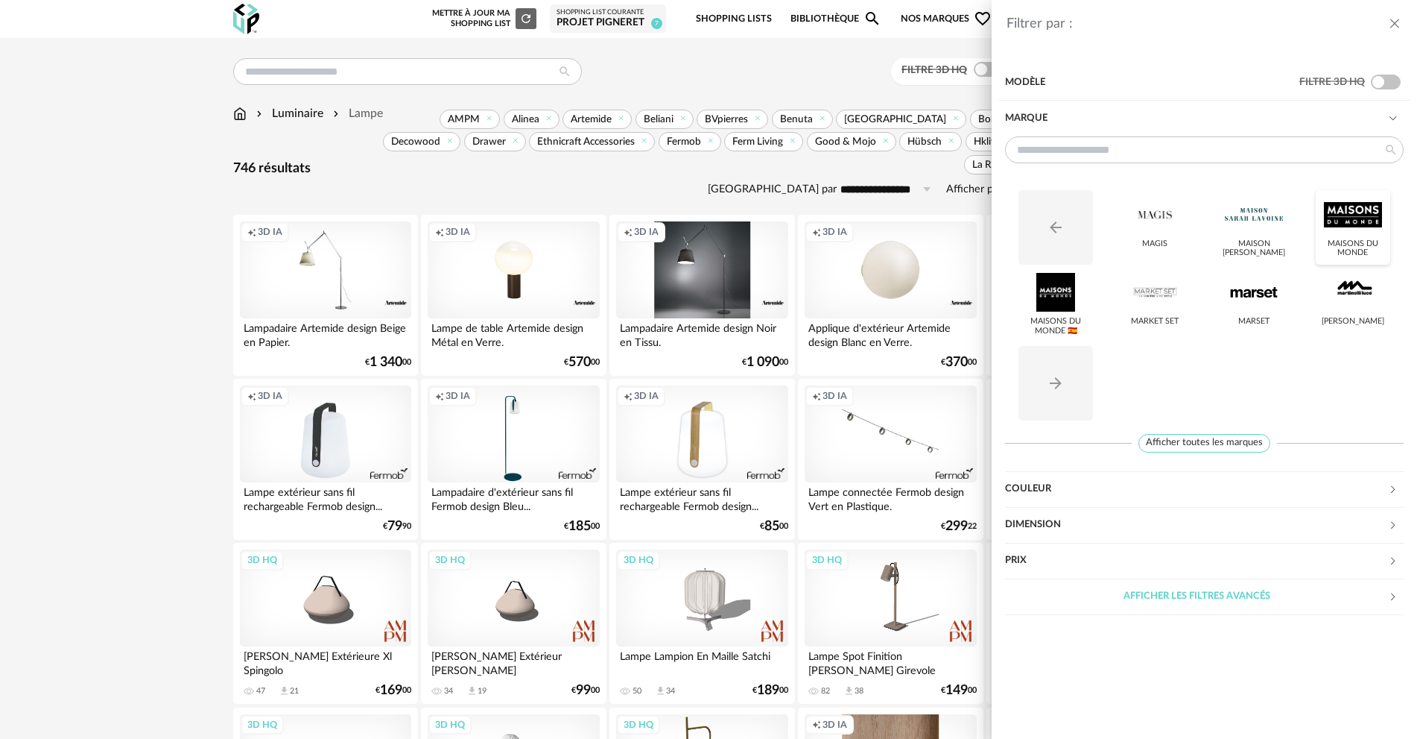
click at [1387, 223] on div "Maisons du Monde" at bounding box center [1353, 227] width 75 height 75
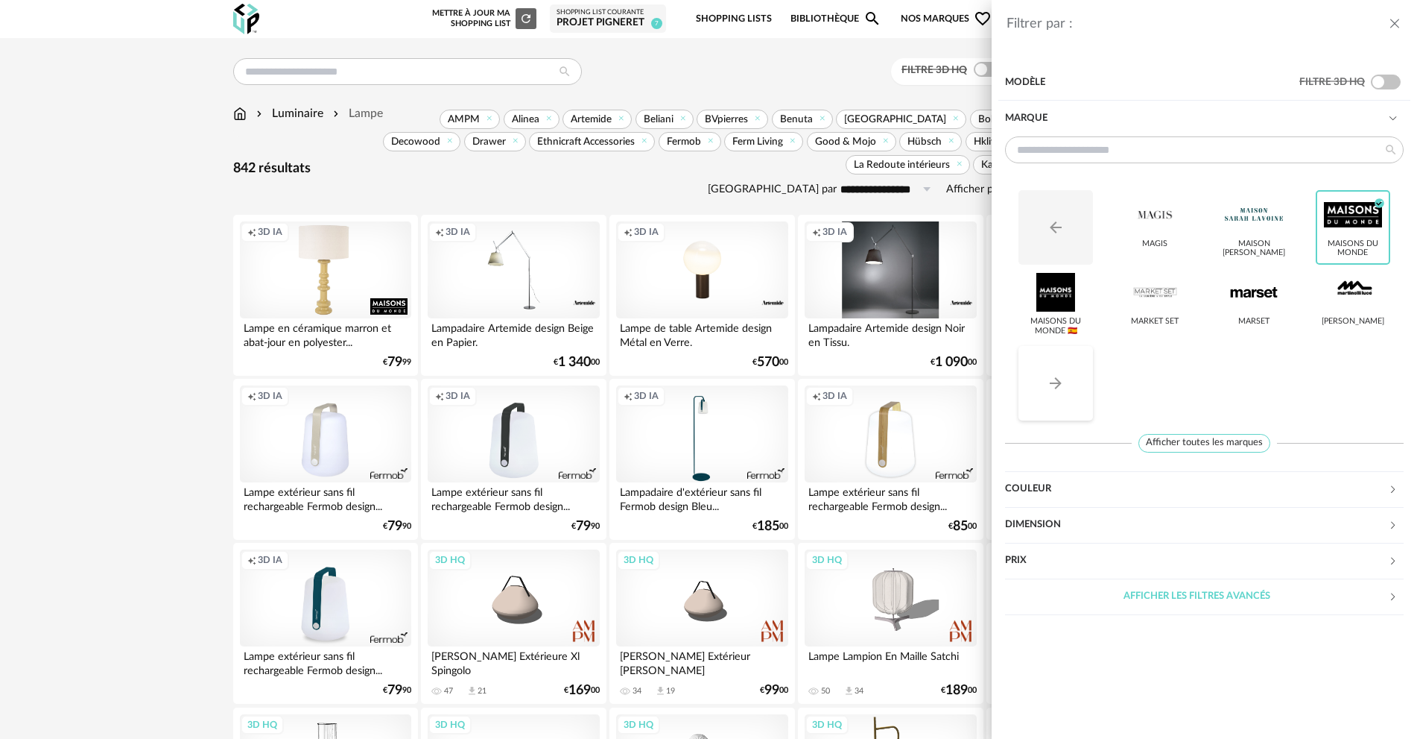
click at [1071, 373] on button "Arrow Right icon" at bounding box center [1056, 383] width 75 height 75
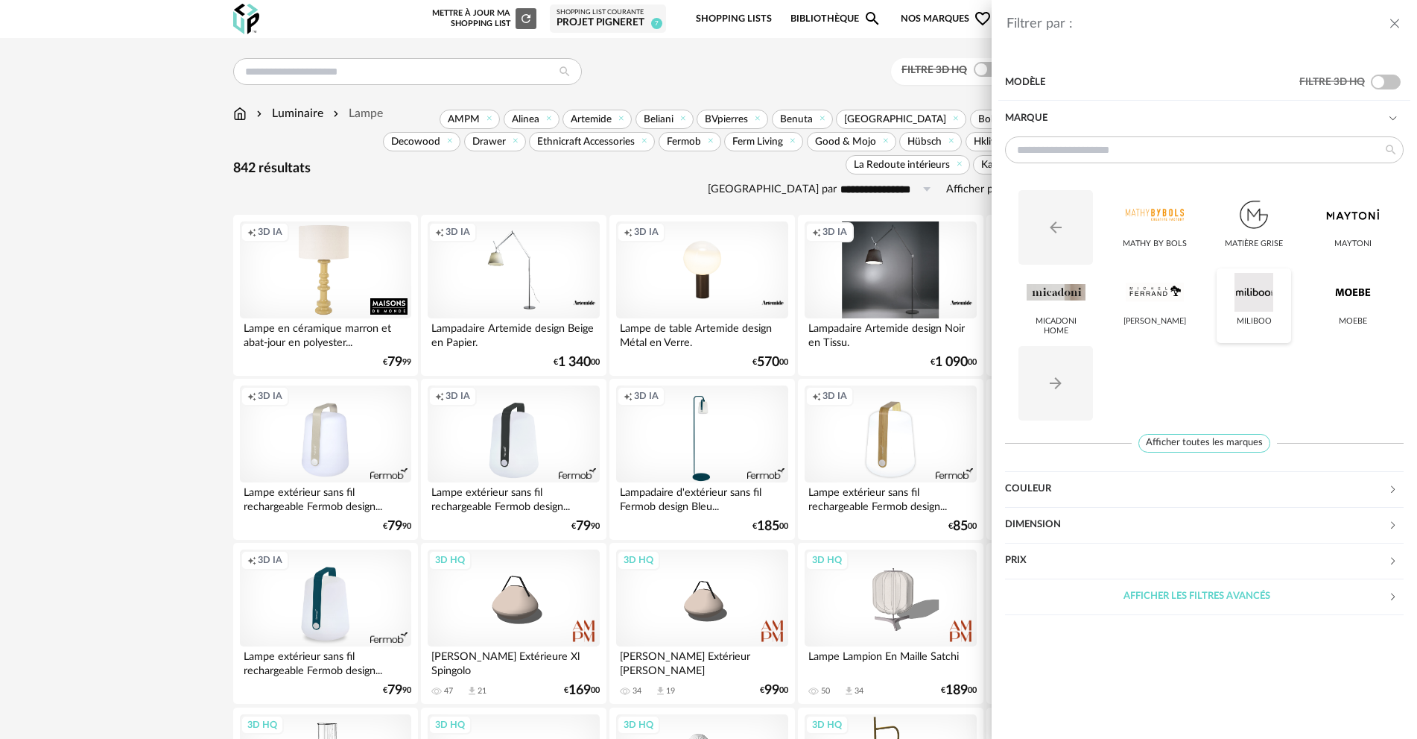
click at [1263, 312] on div "Miliboo" at bounding box center [1254, 305] width 75 height 75
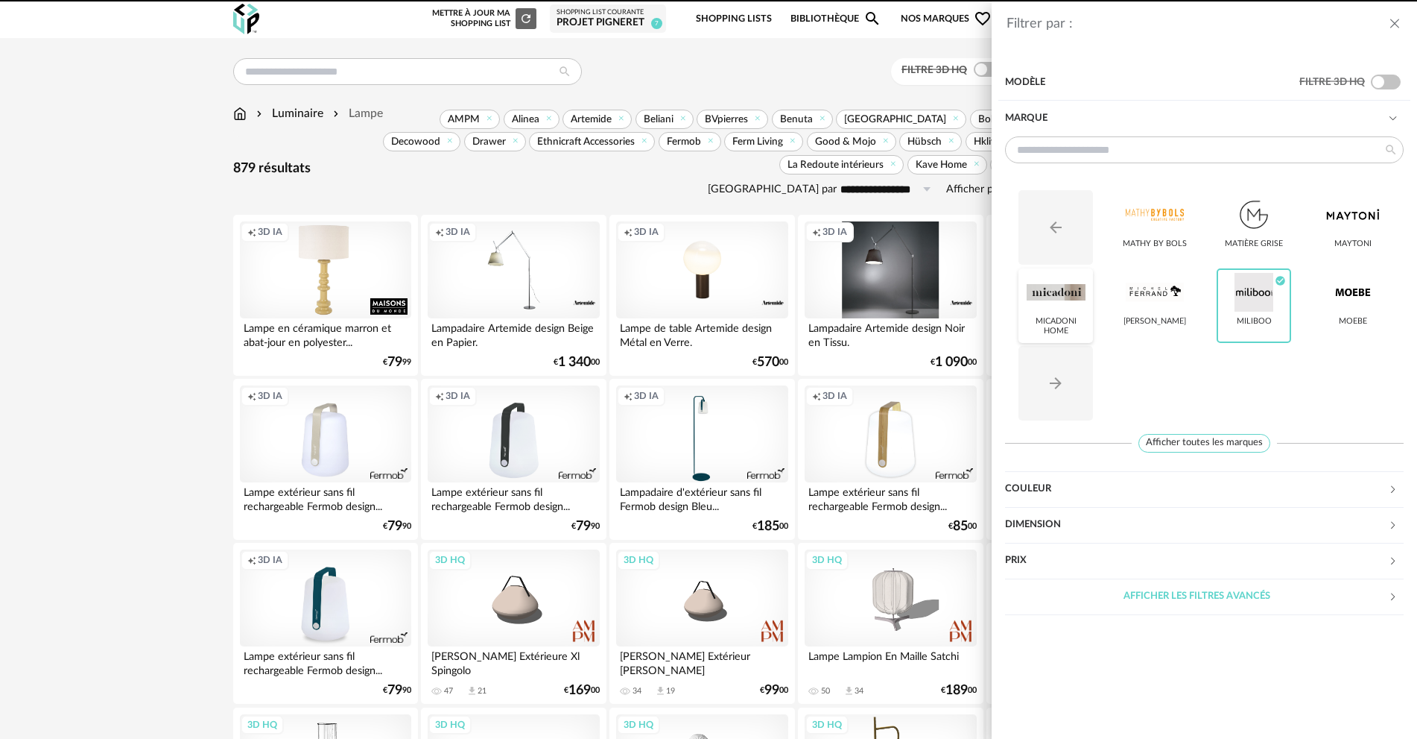
click at [1035, 306] on div at bounding box center [1056, 292] width 58 height 39
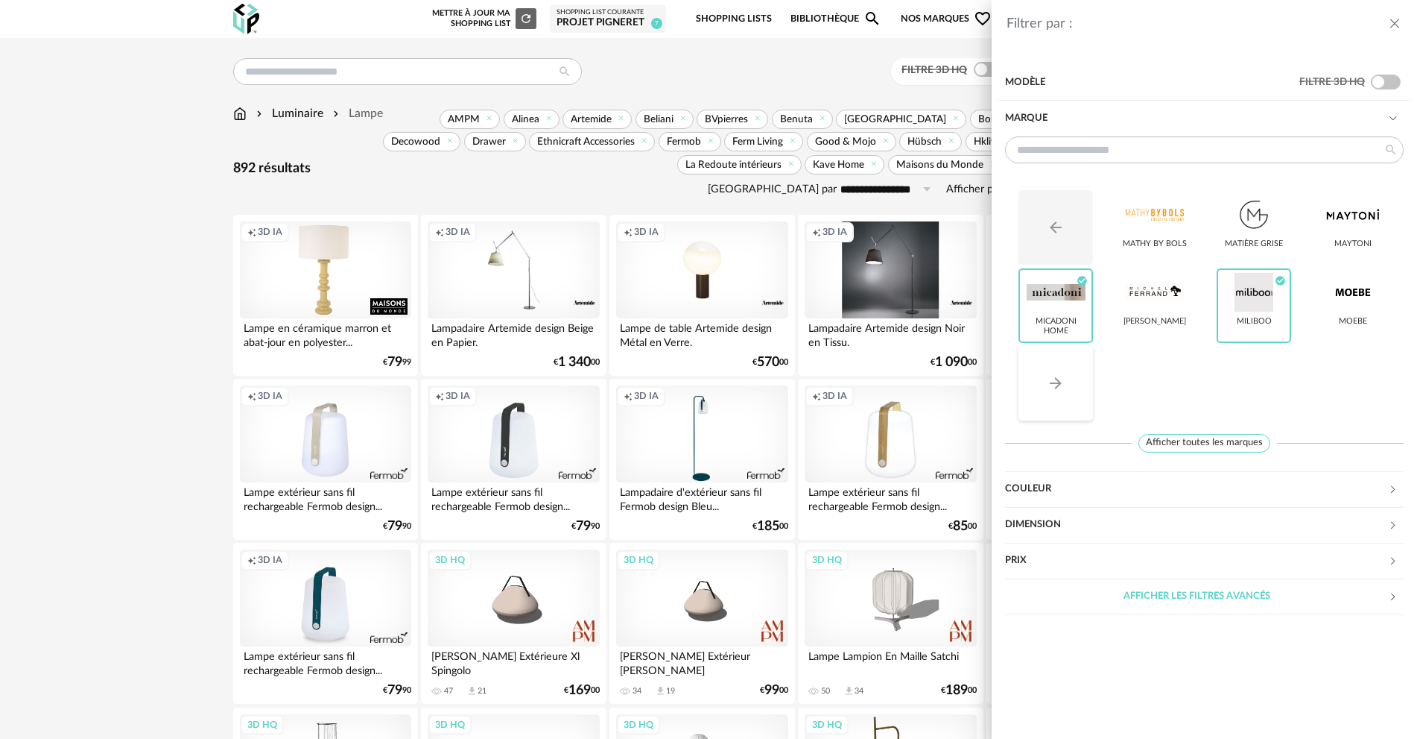
click at [1055, 381] on icon "Arrow Right icon" at bounding box center [1056, 383] width 18 height 18
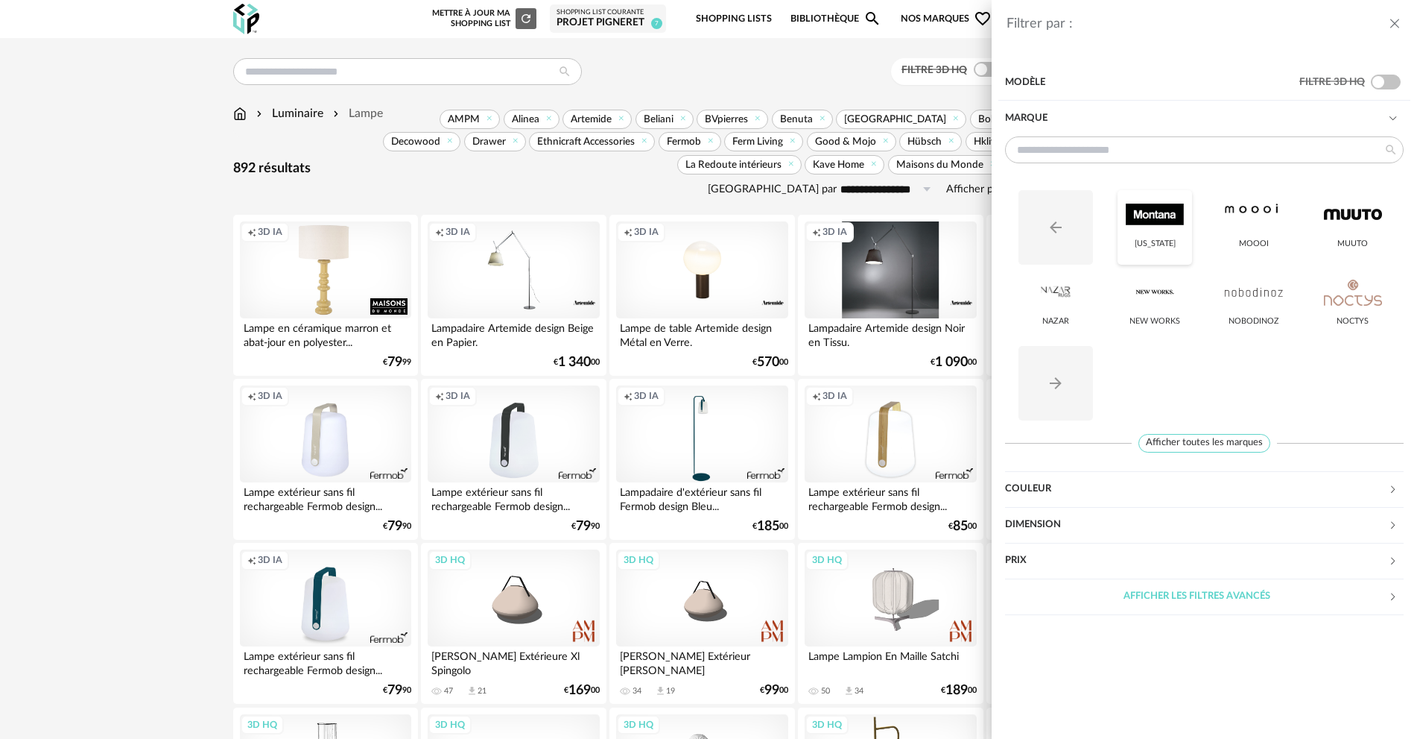
click at [1183, 226] on div at bounding box center [1155, 214] width 58 height 39
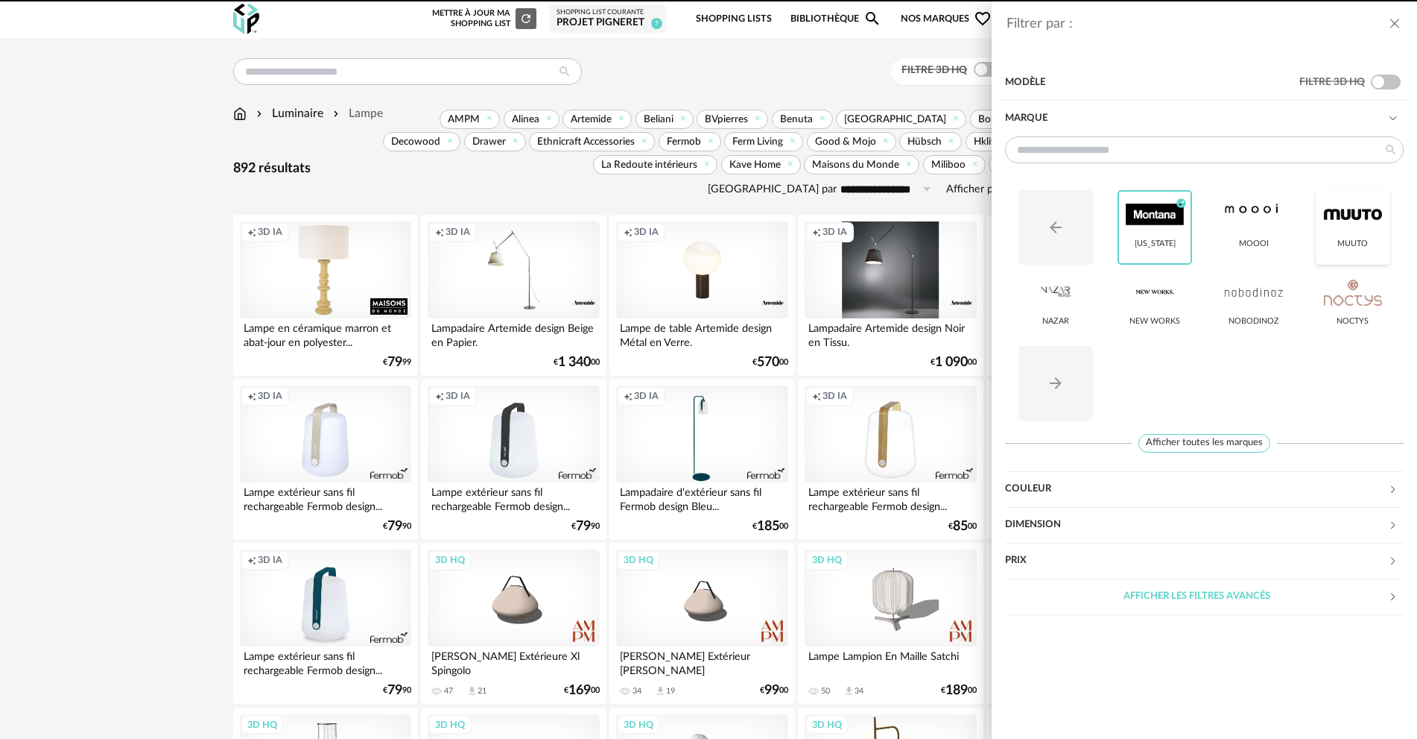
click at [1362, 226] on div at bounding box center [1353, 214] width 58 height 39
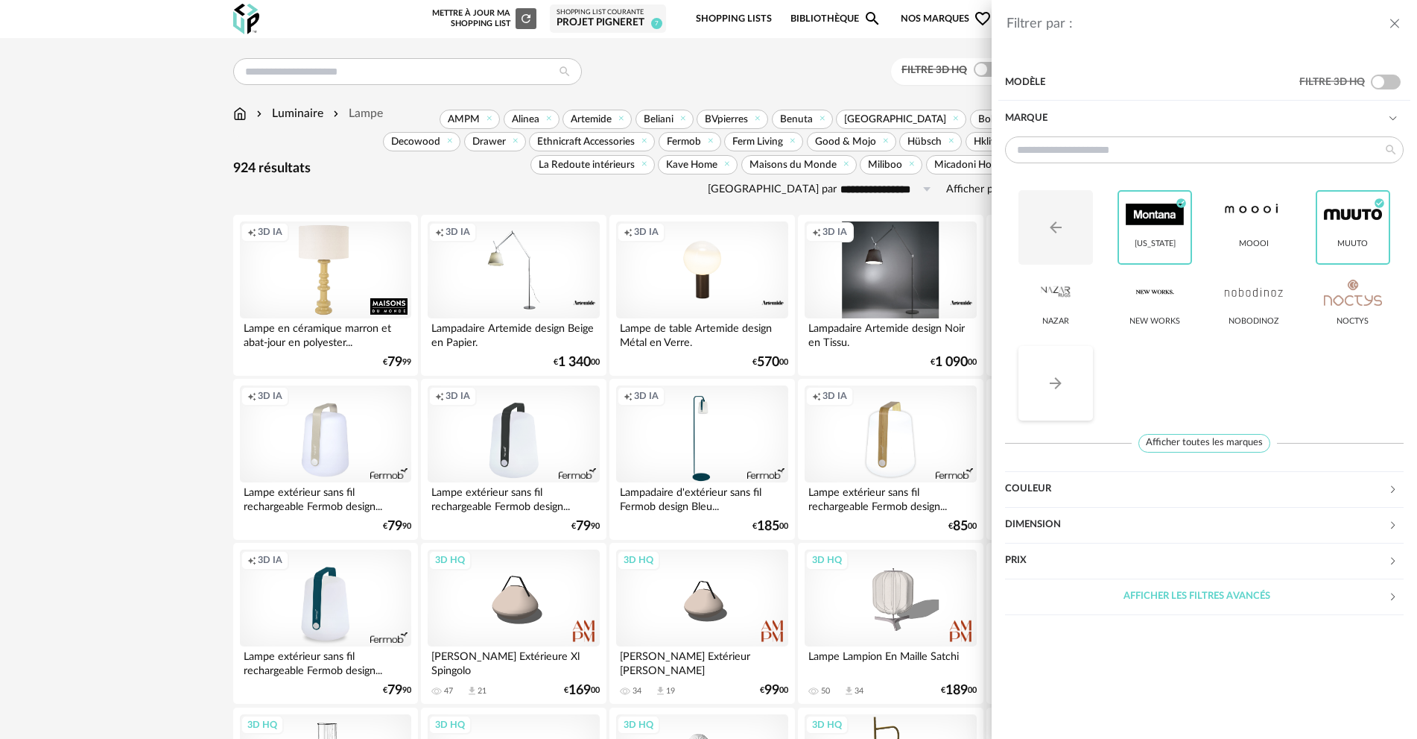
click at [1058, 365] on button "Arrow Right icon" at bounding box center [1056, 383] width 75 height 75
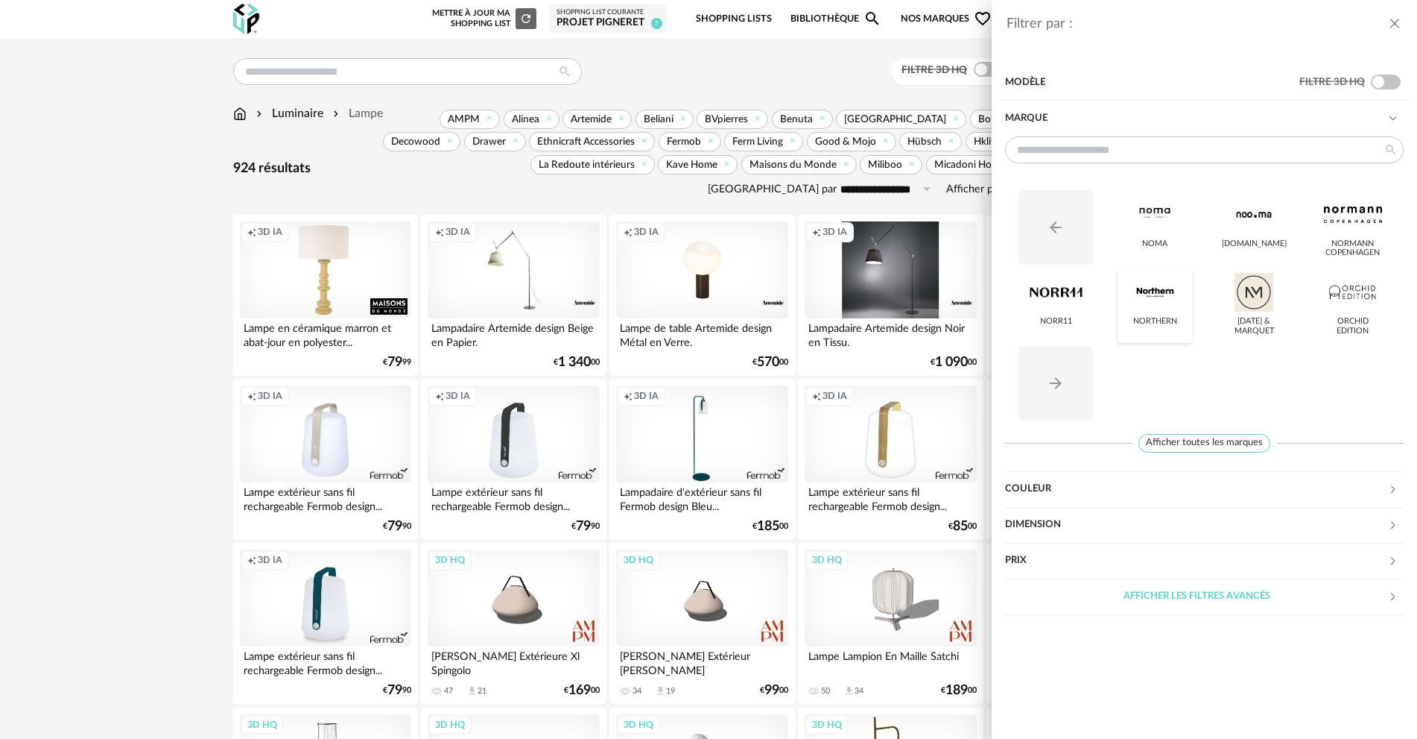
click at [1174, 308] on div at bounding box center [1155, 292] width 58 height 39
click at [1350, 217] on div at bounding box center [1353, 214] width 58 height 39
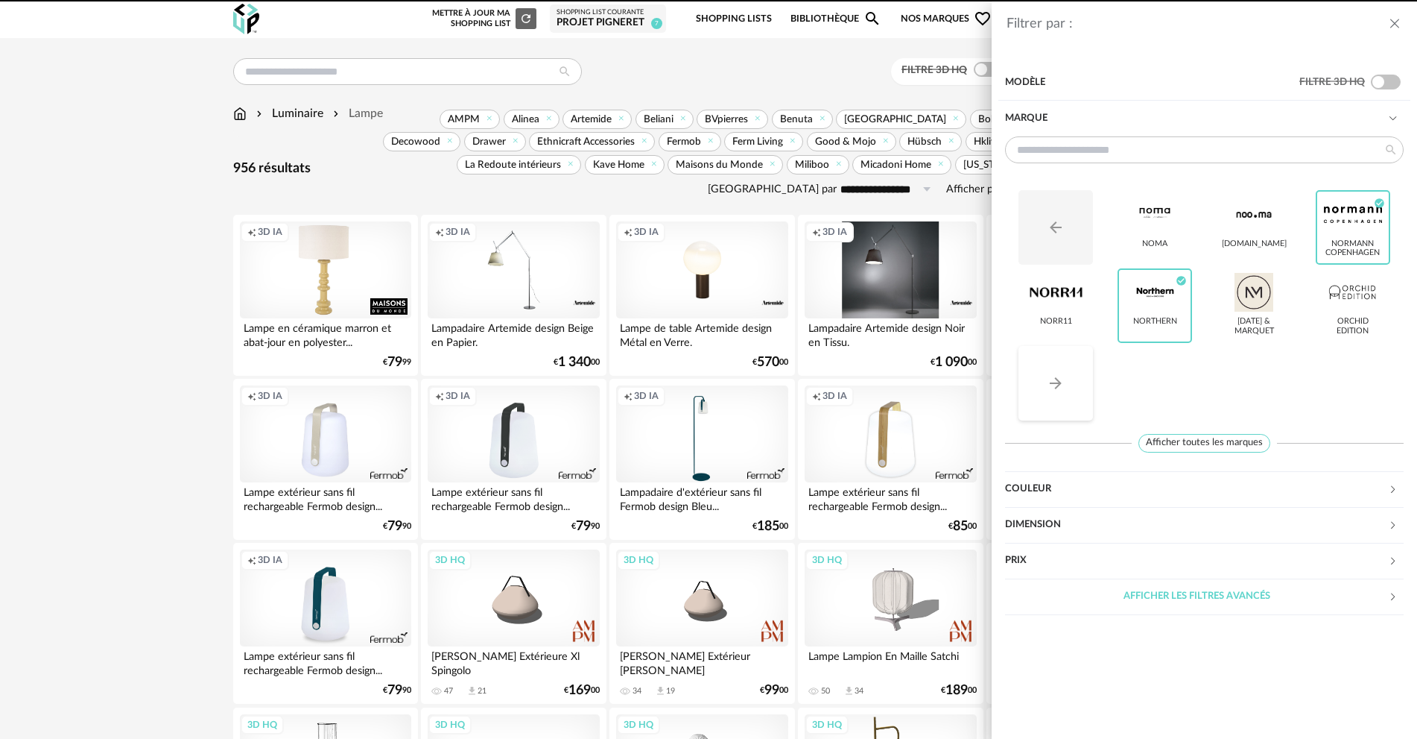
click at [1066, 393] on button "Arrow Right icon" at bounding box center [1056, 383] width 75 height 75
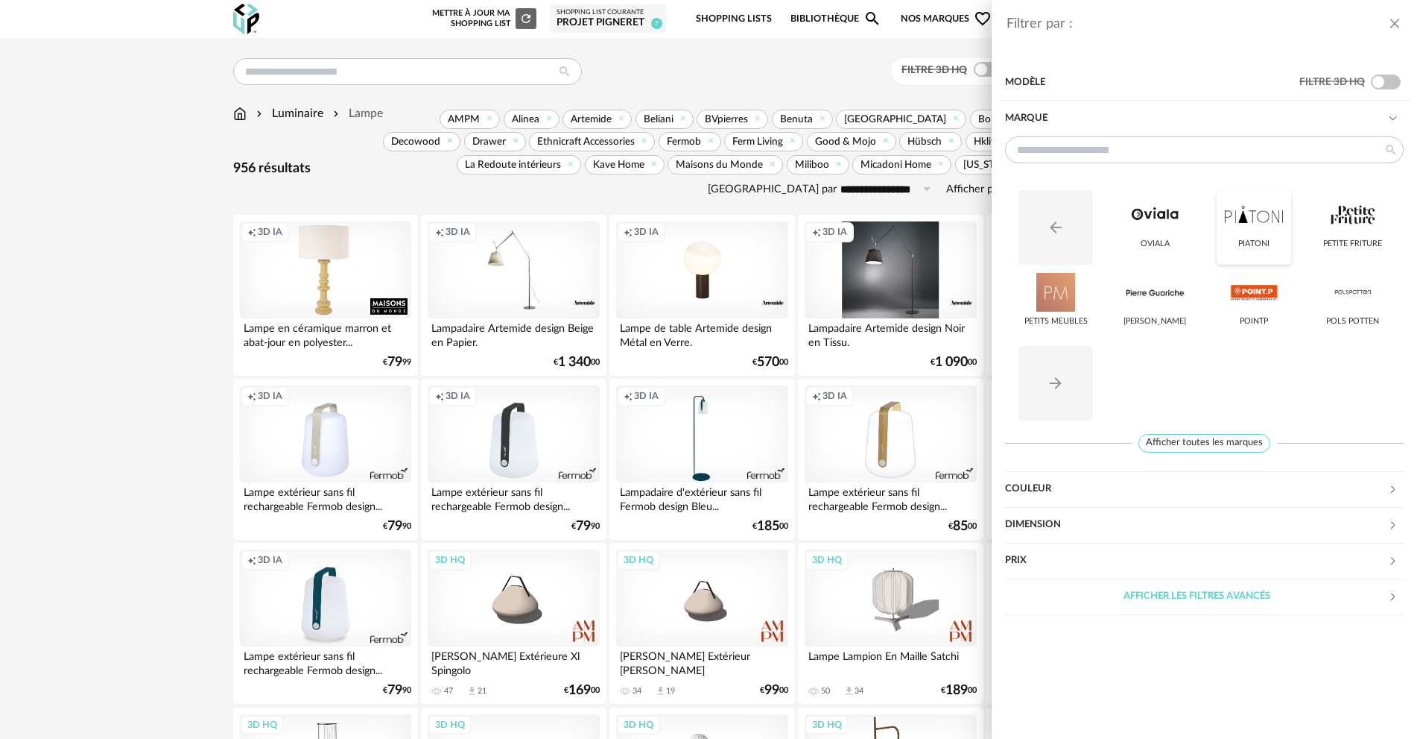
click at [1268, 233] on div at bounding box center [1254, 214] width 58 height 39
click at [1334, 300] on div at bounding box center [1353, 292] width 58 height 39
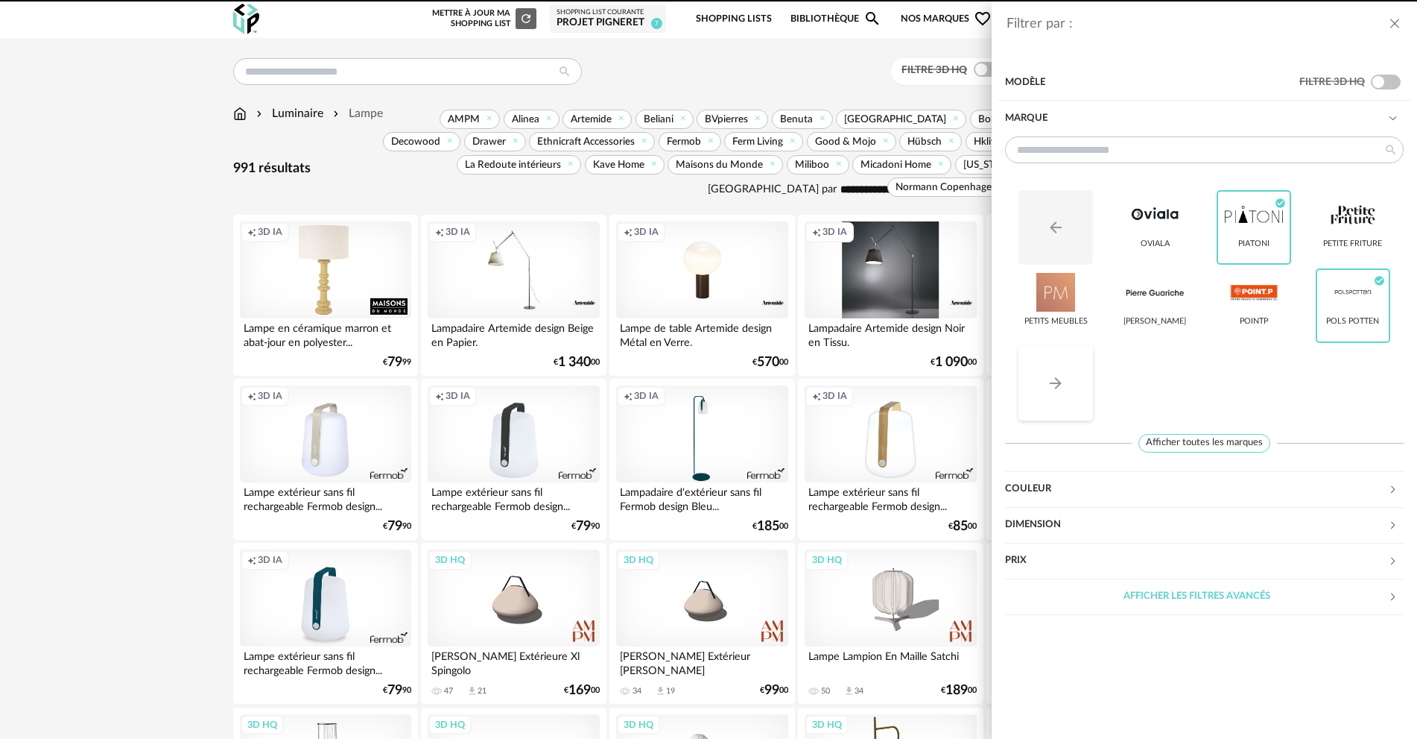
click at [1059, 383] on icon "Arrow Right icon" at bounding box center [1056, 383] width 12 height 12
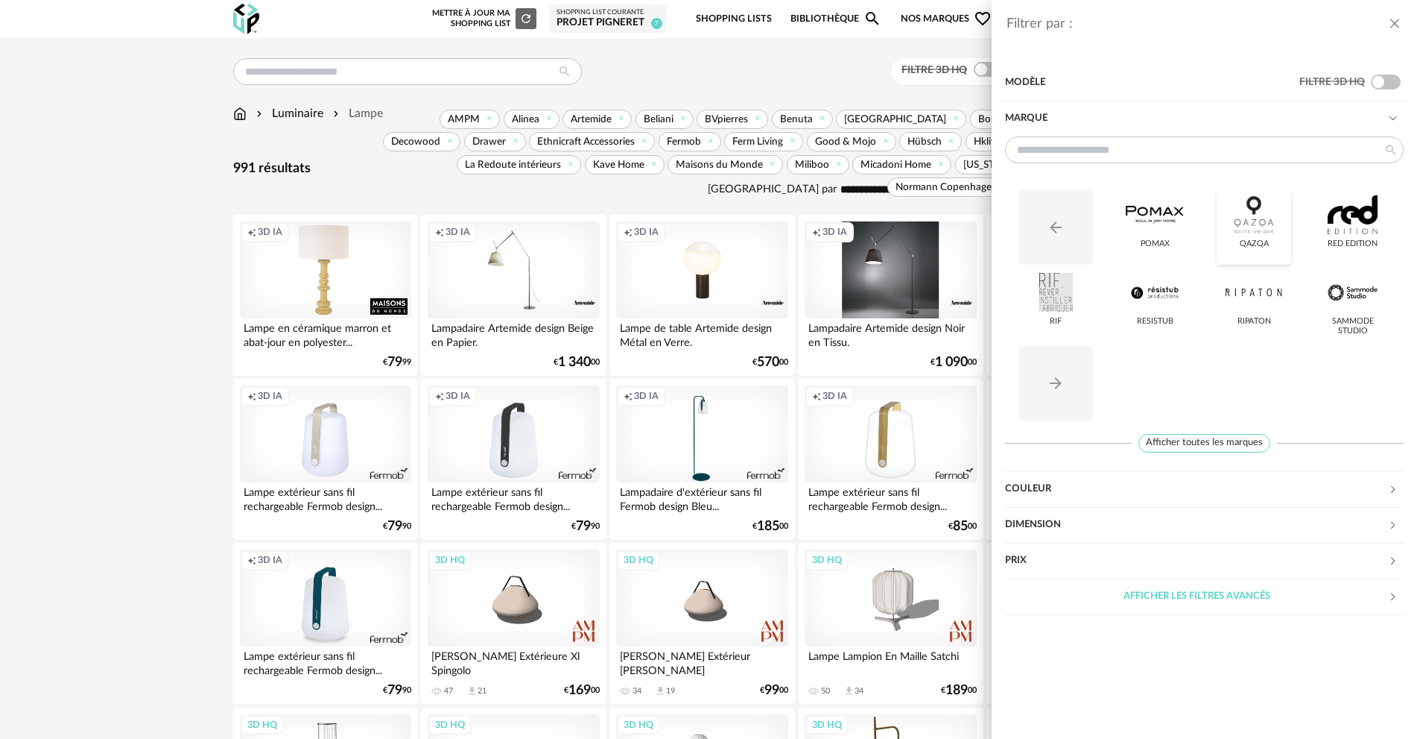
click at [1264, 225] on div at bounding box center [1254, 214] width 58 height 39
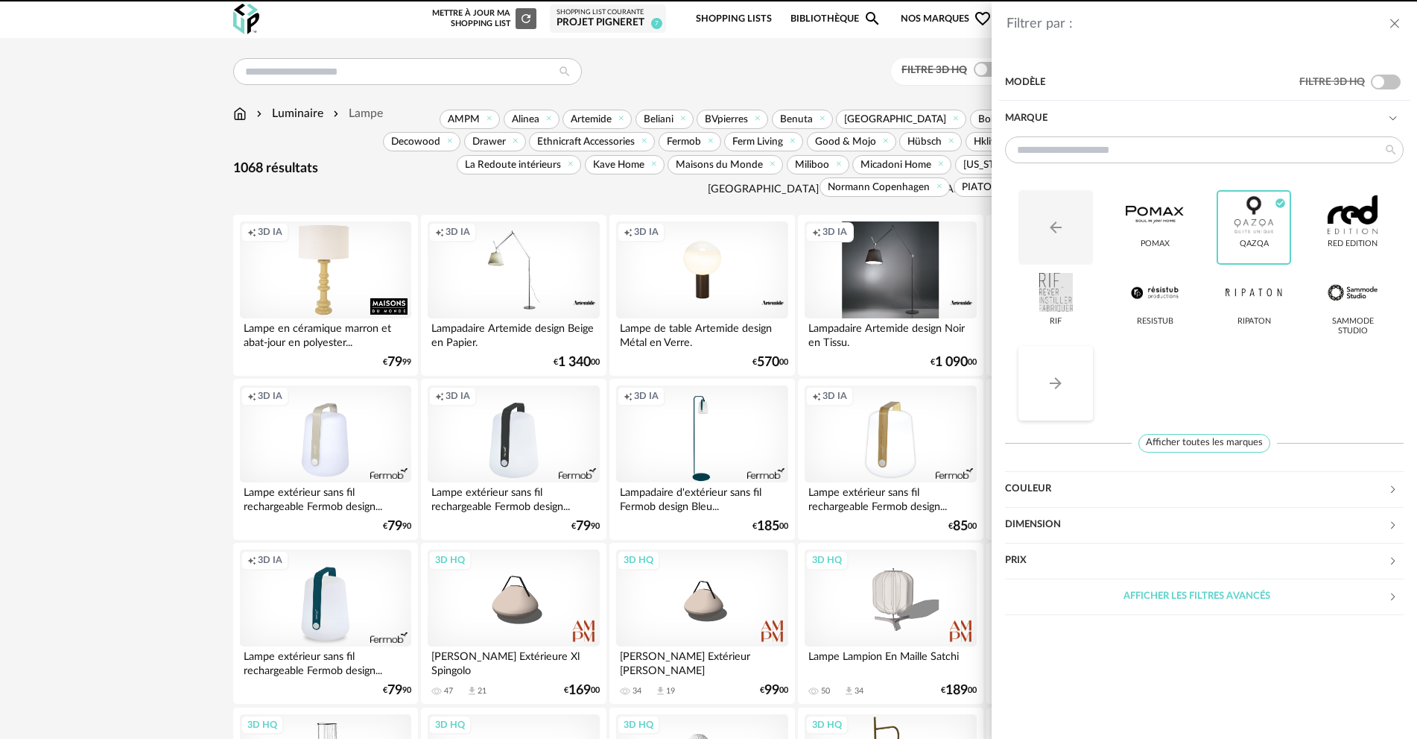
click at [1056, 380] on icon "Arrow Right icon" at bounding box center [1056, 383] width 18 height 18
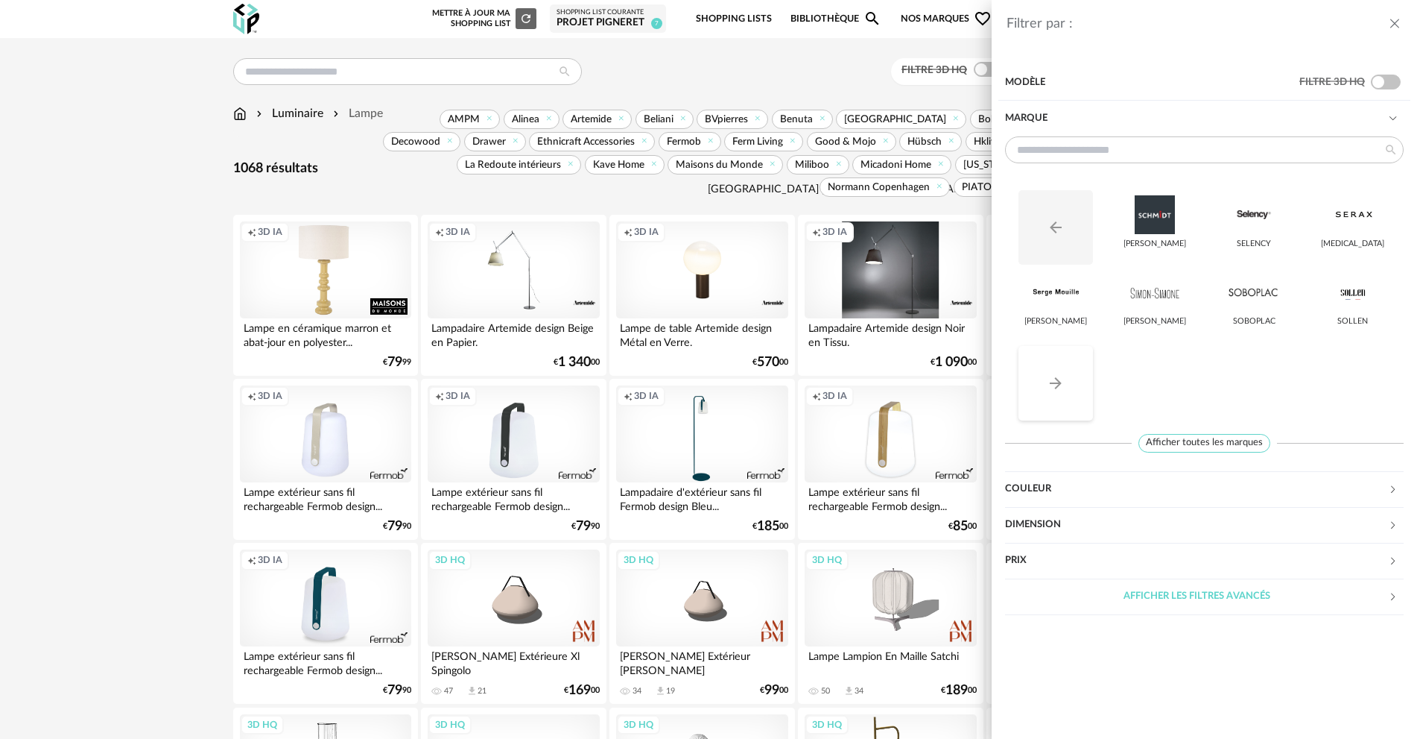
click at [1051, 369] on button "Arrow Right icon" at bounding box center [1056, 383] width 75 height 75
click at [1081, 302] on div at bounding box center [1056, 292] width 58 height 39
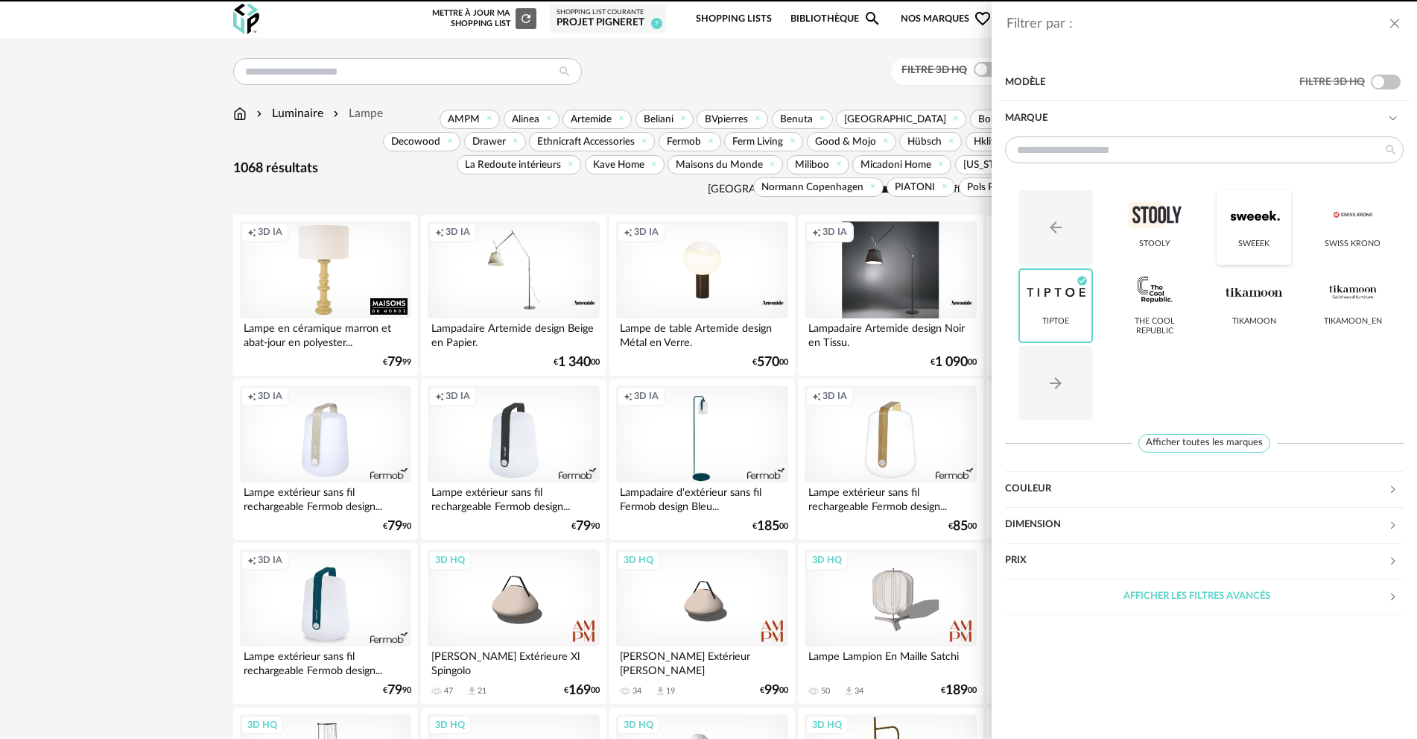
click at [1271, 235] on div "Sweeek" at bounding box center [1254, 227] width 75 height 75
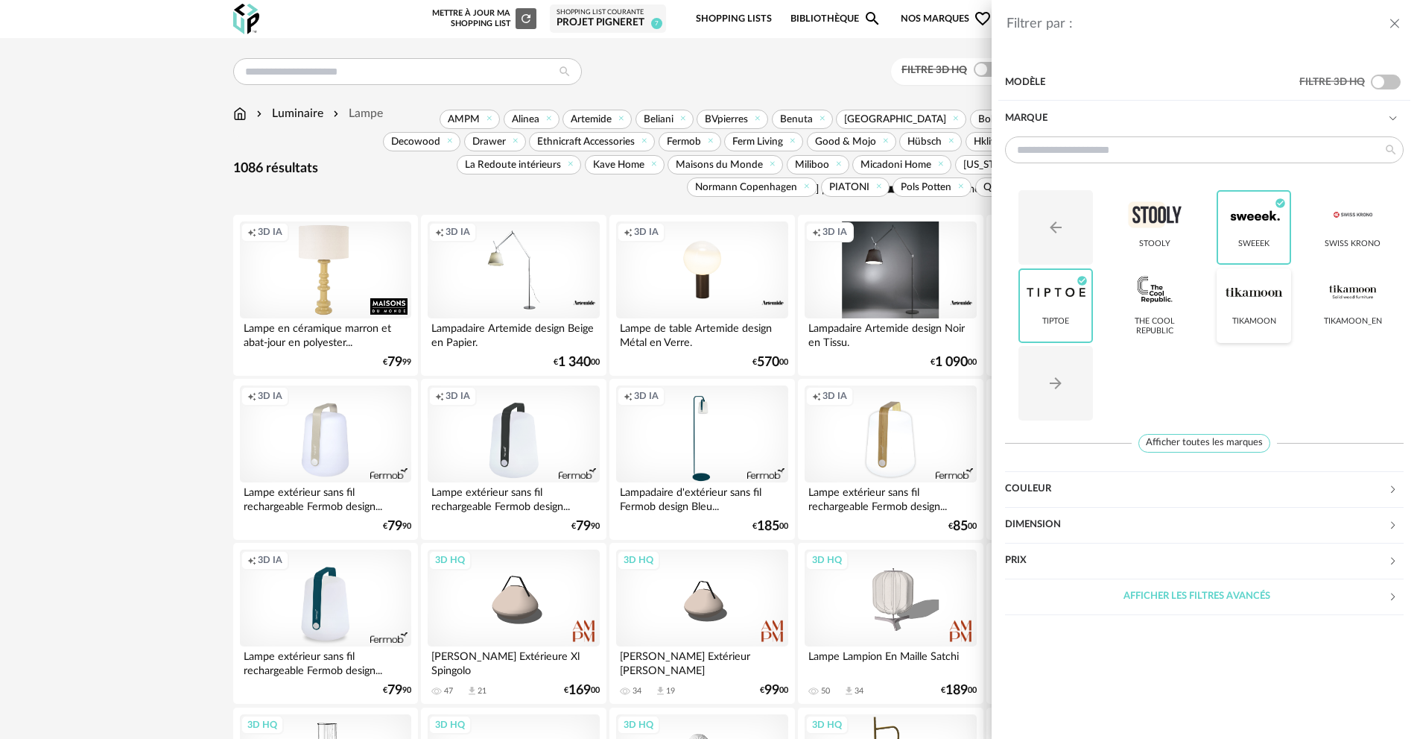
click at [1257, 303] on div at bounding box center [1254, 292] width 58 height 39
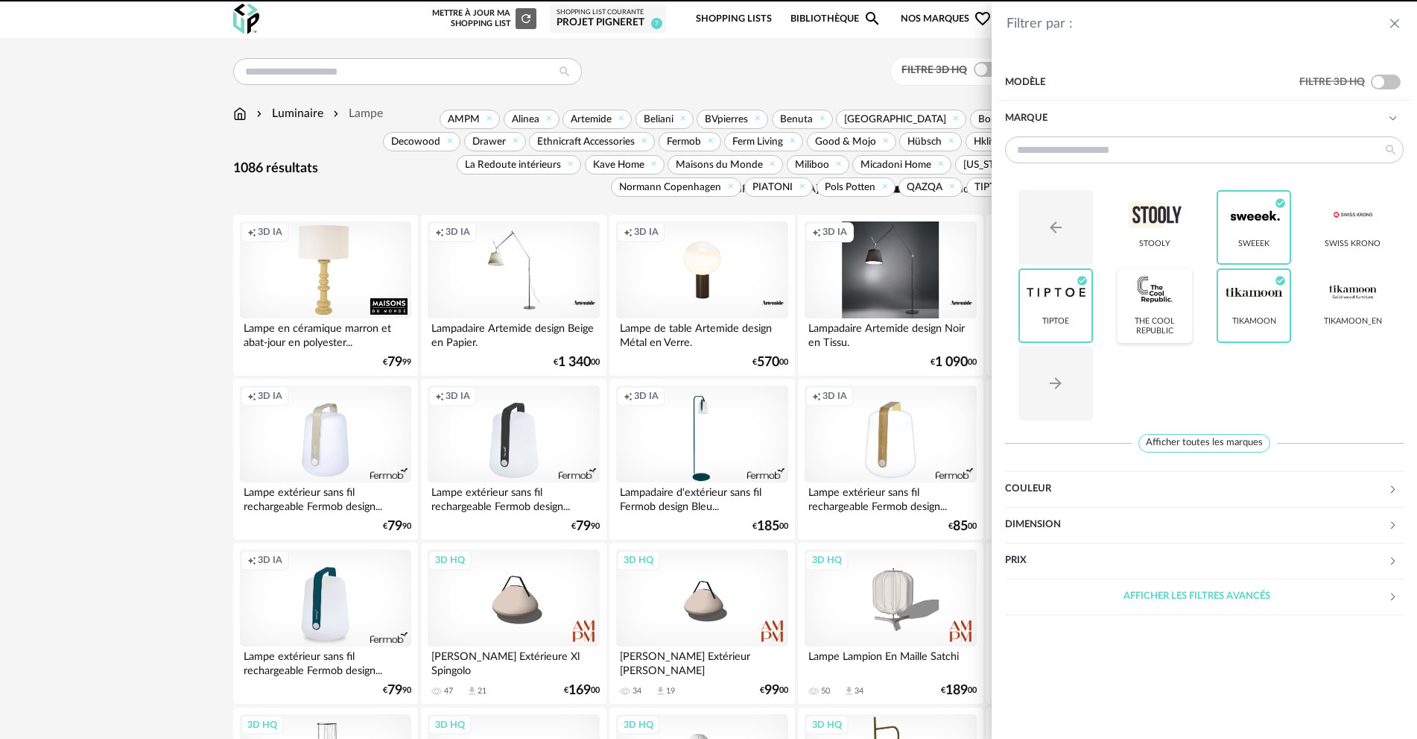
click at [1162, 309] on div at bounding box center [1155, 292] width 58 height 39
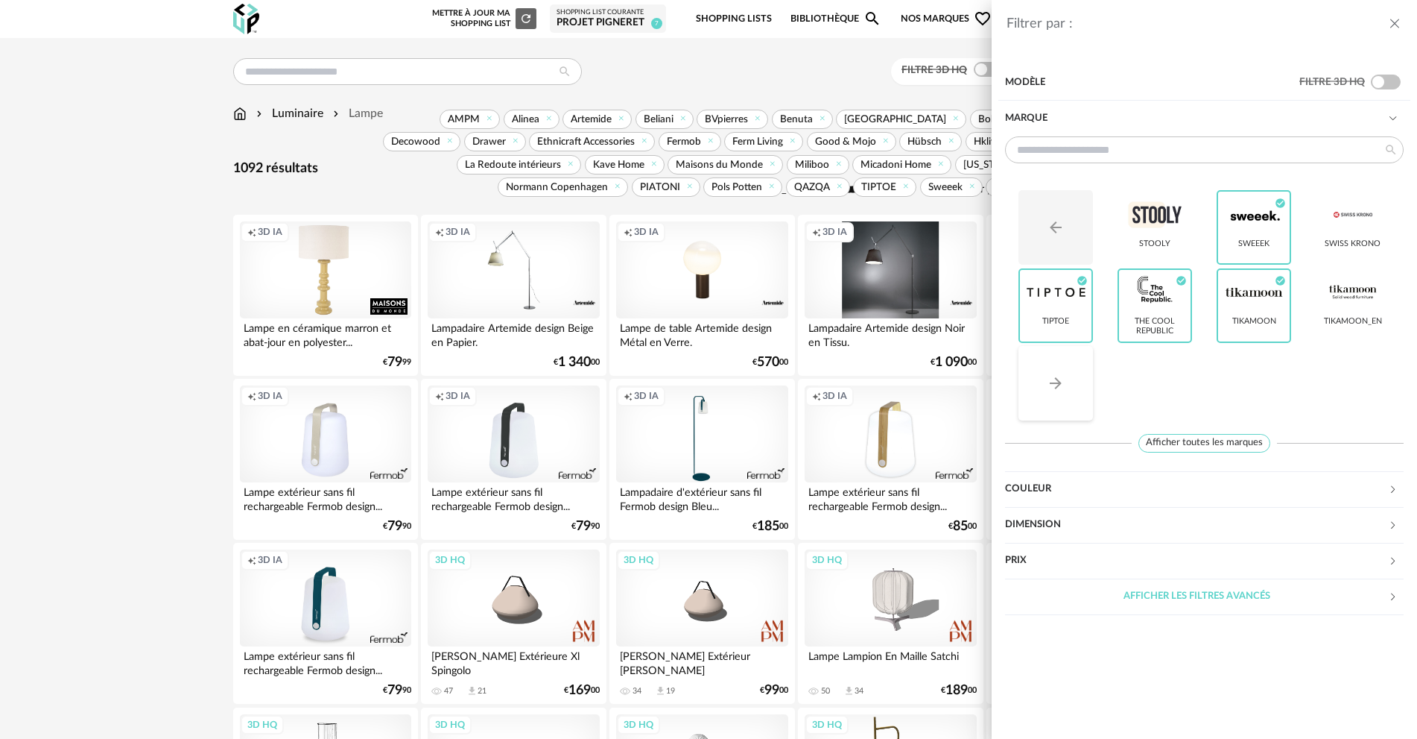
click at [1066, 382] on button "Arrow Right icon" at bounding box center [1056, 383] width 75 height 75
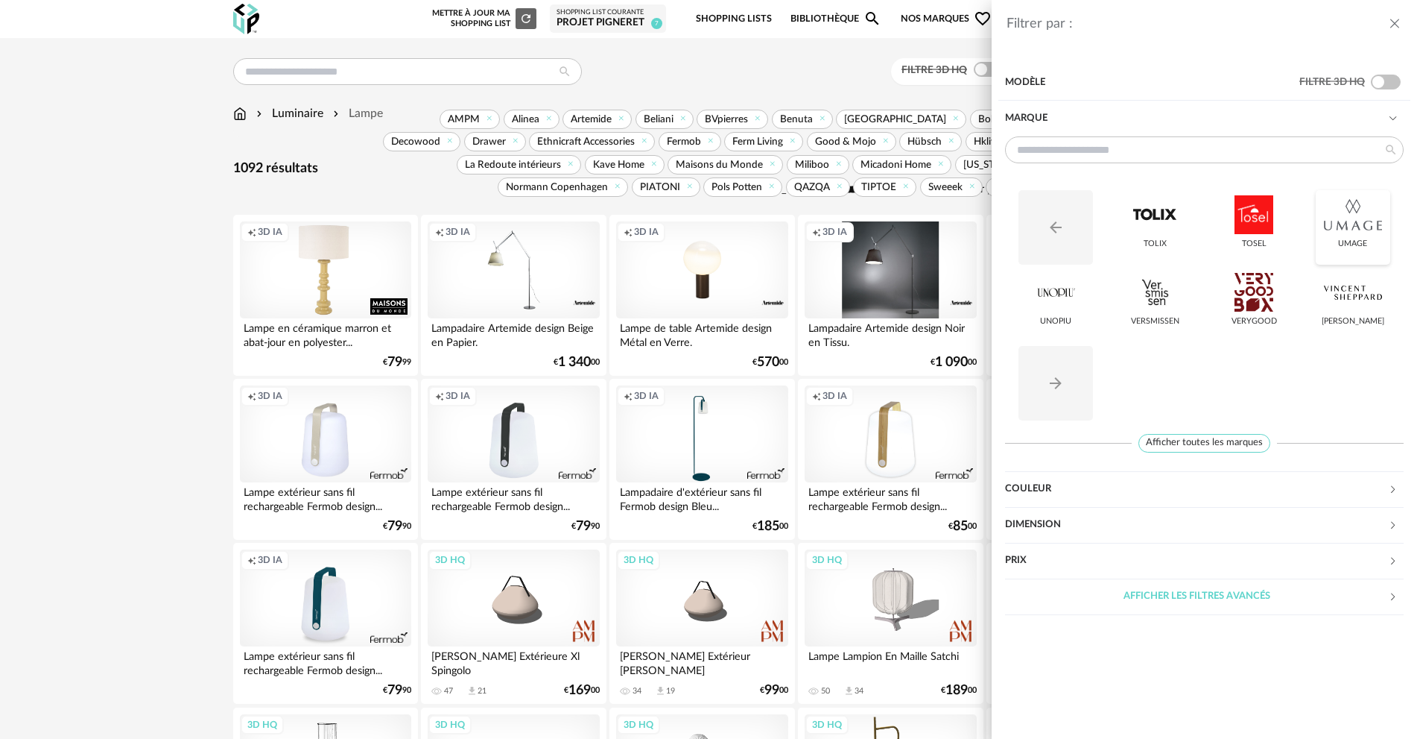
click at [1330, 221] on div at bounding box center [1353, 214] width 58 height 39
click at [1078, 364] on button "Arrow Right icon" at bounding box center [1056, 383] width 75 height 75
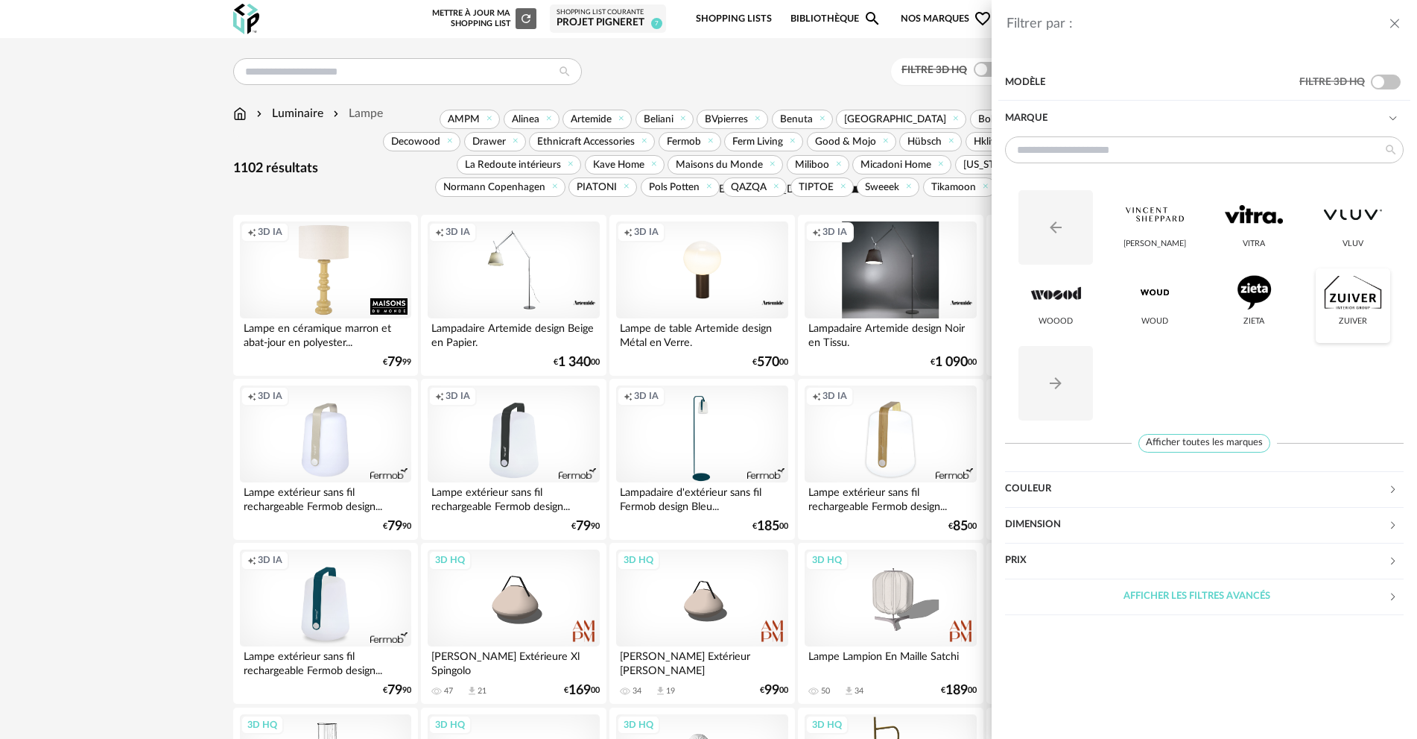
click at [1354, 298] on div at bounding box center [1353, 292] width 58 height 39
click at [1054, 366] on button "Arrow Right icon" at bounding box center [1056, 383] width 75 height 75
click at [1053, 387] on icon "Arrow Right icon" at bounding box center [1056, 383] width 18 height 18
click at [1396, 22] on icon "close drawer" at bounding box center [1395, 23] width 15 height 15
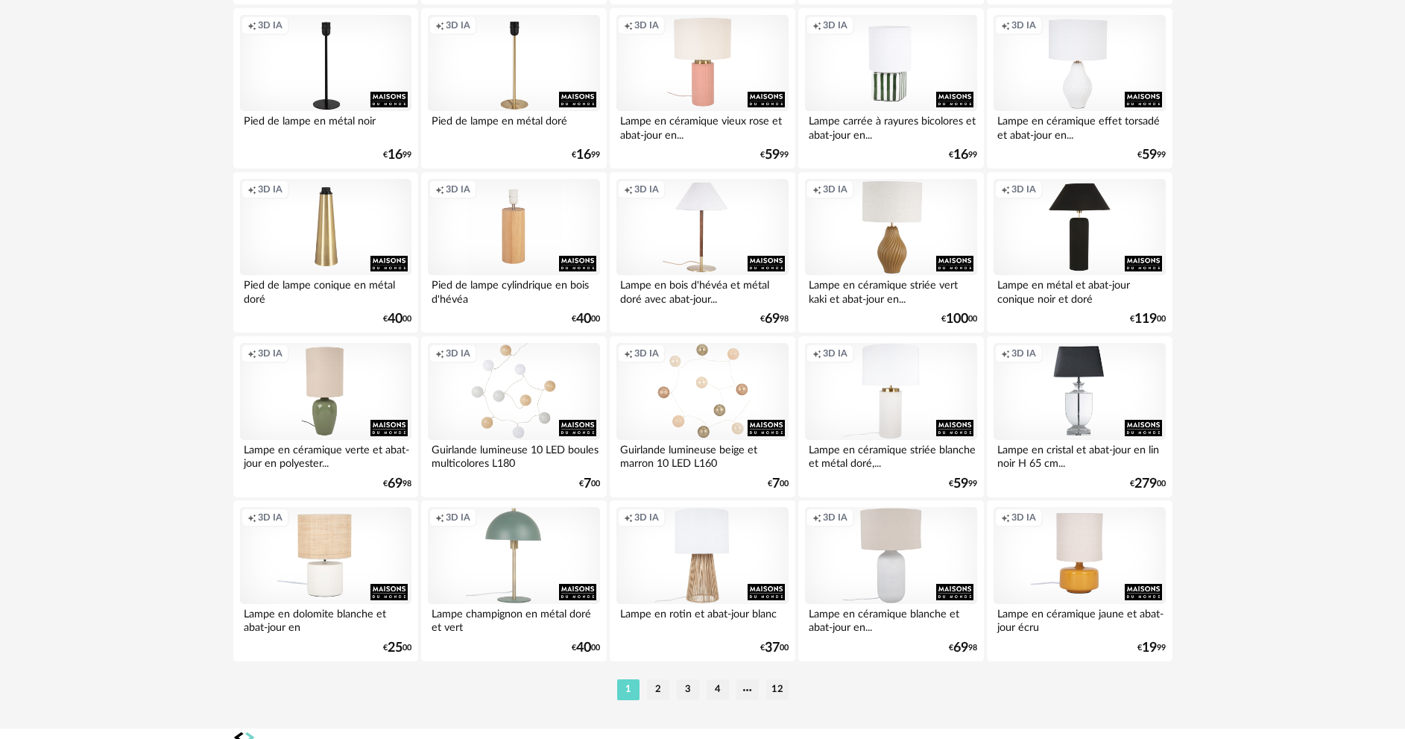
scroll to position [2854, 0]
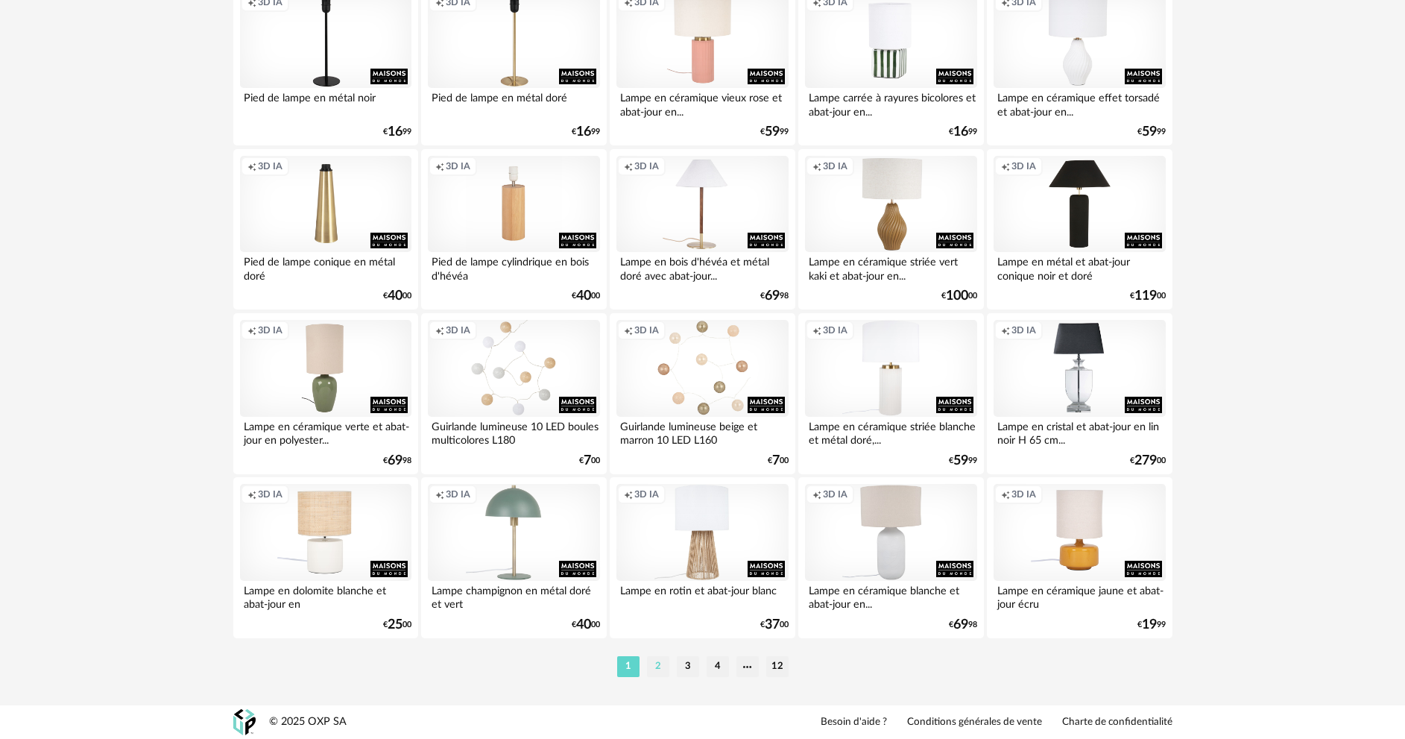
click at [654, 669] on li "2" at bounding box center [658, 666] width 22 height 21
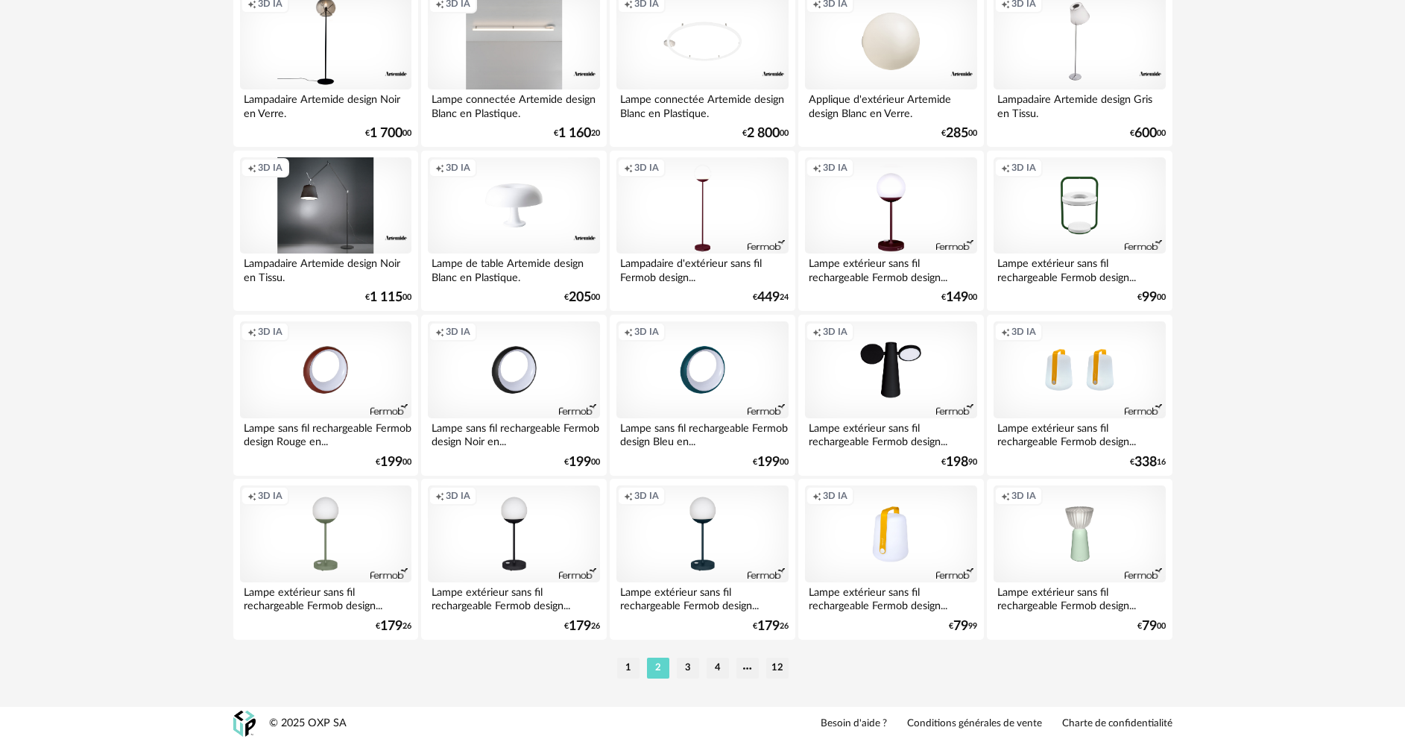
scroll to position [2854, 0]
click at [684, 667] on li "3" at bounding box center [688, 666] width 22 height 21
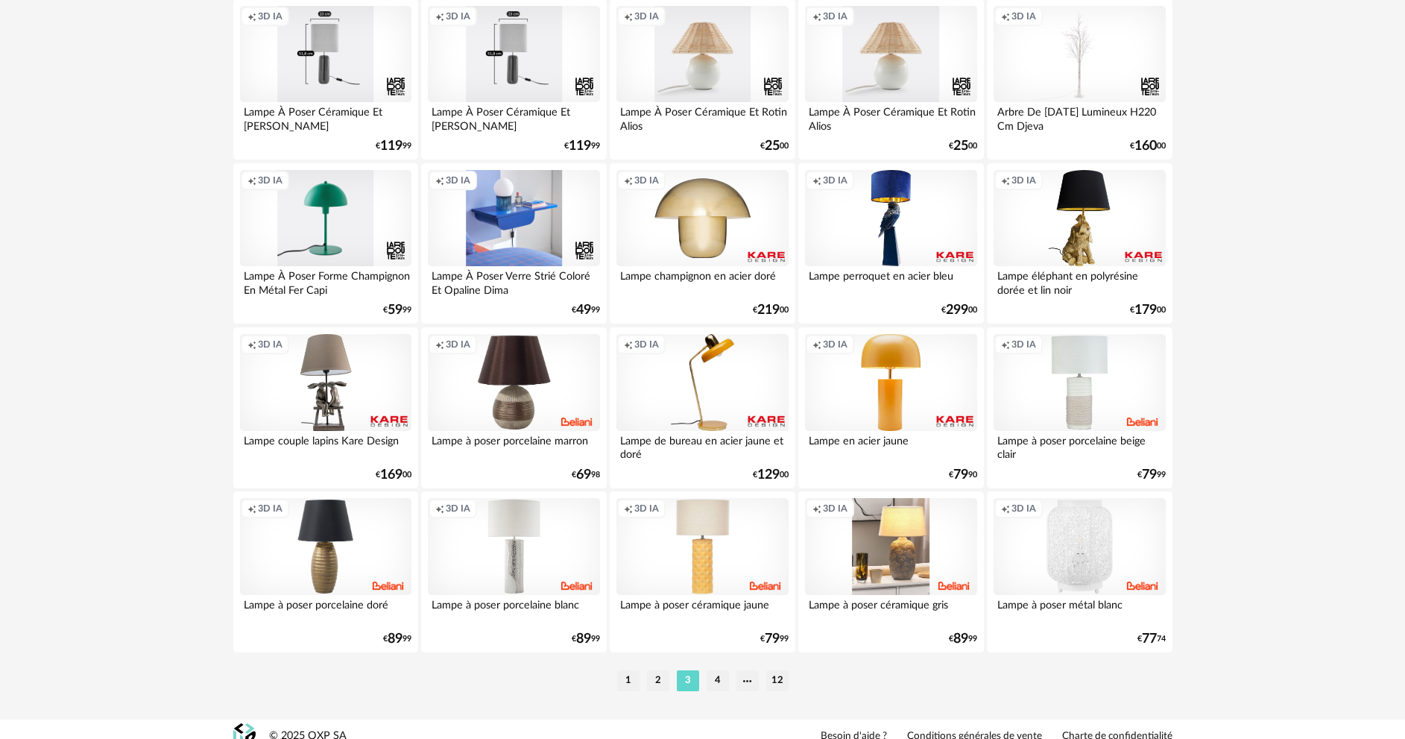
scroll to position [2854, 0]
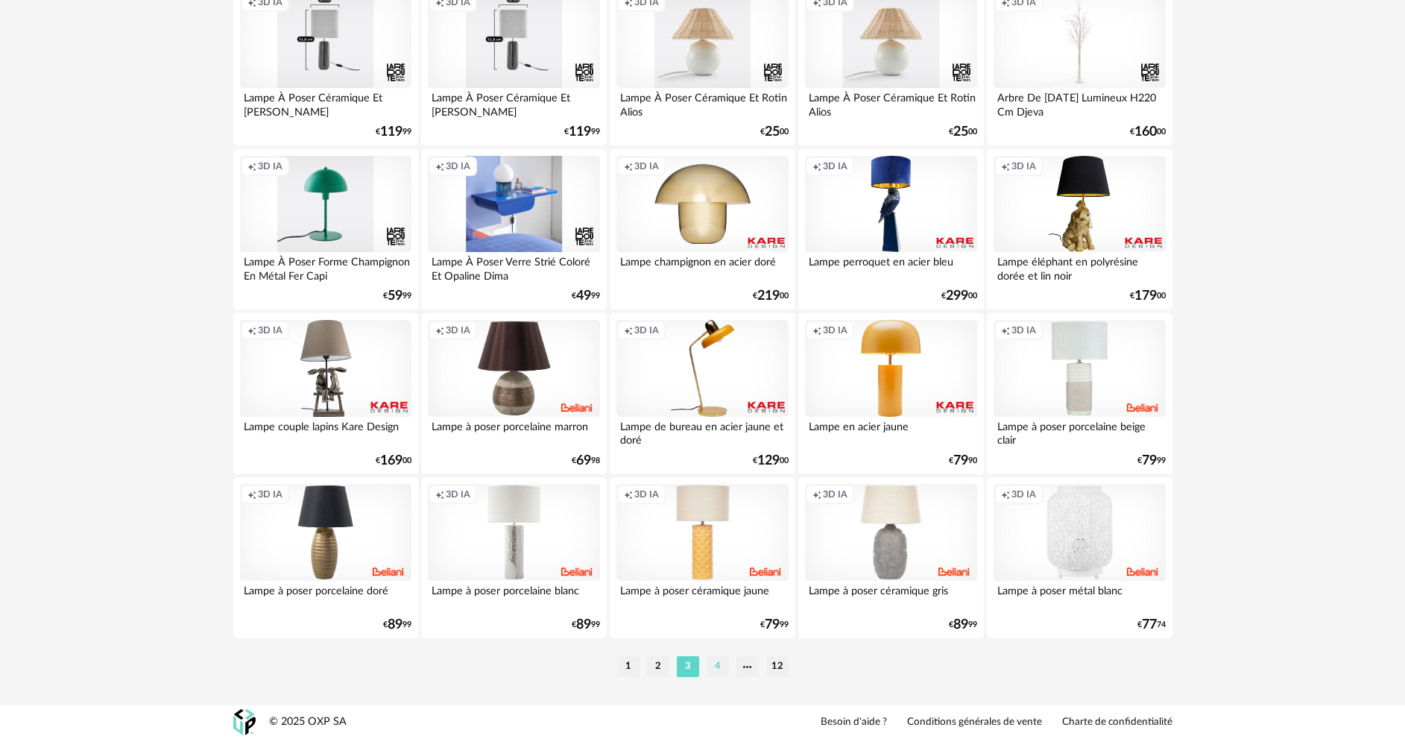
click at [723, 664] on li "4" at bounding box center [717, 666] width 22 height 21
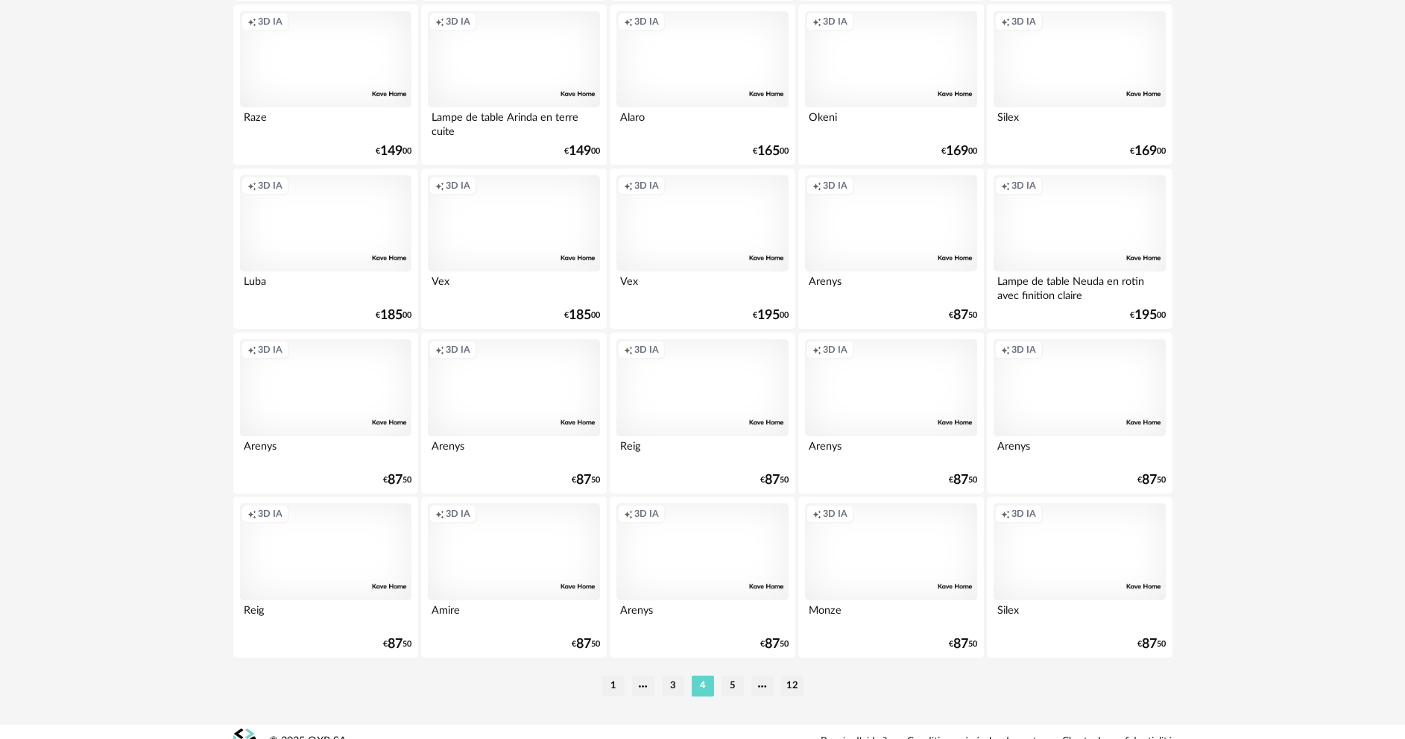
scroll to position [2854, 0]
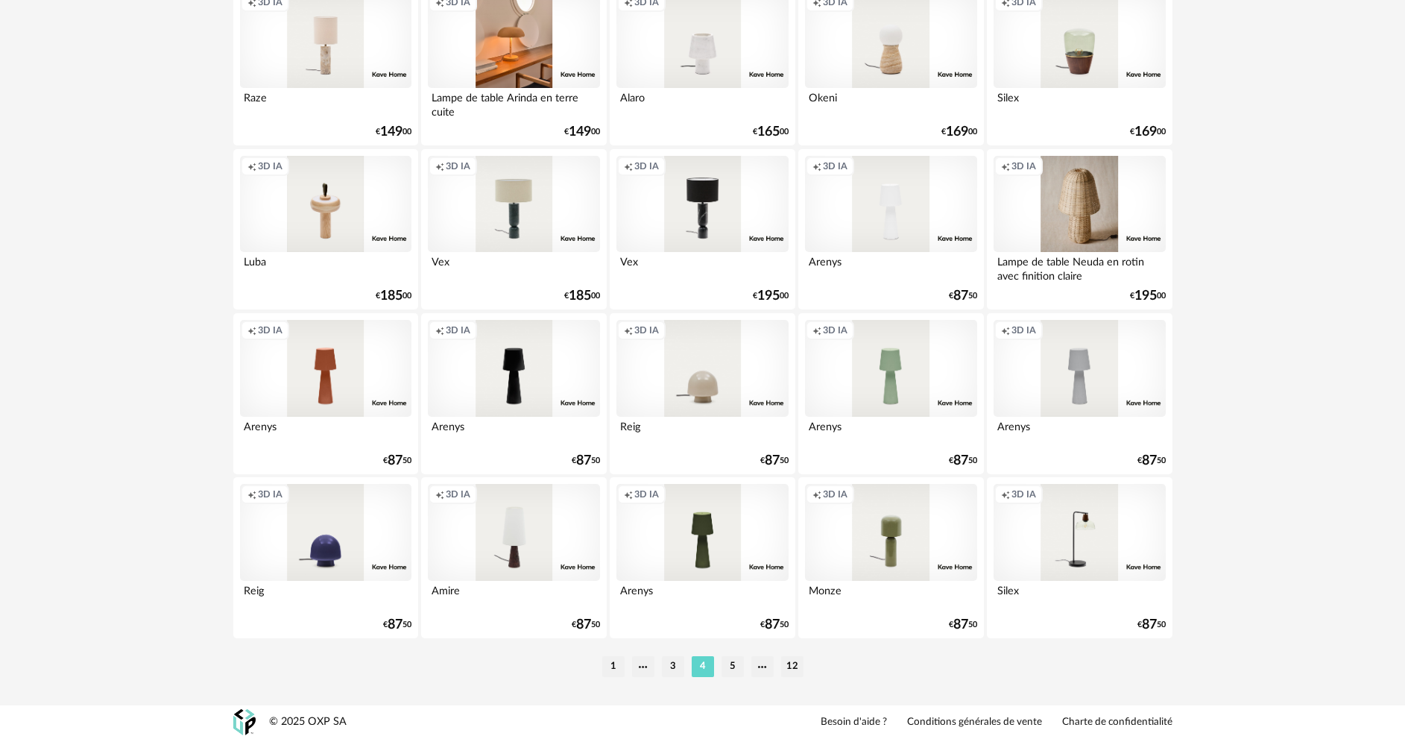
click at [739, 671] on li "5" at bounding box center [732, 666] width 22 height 21
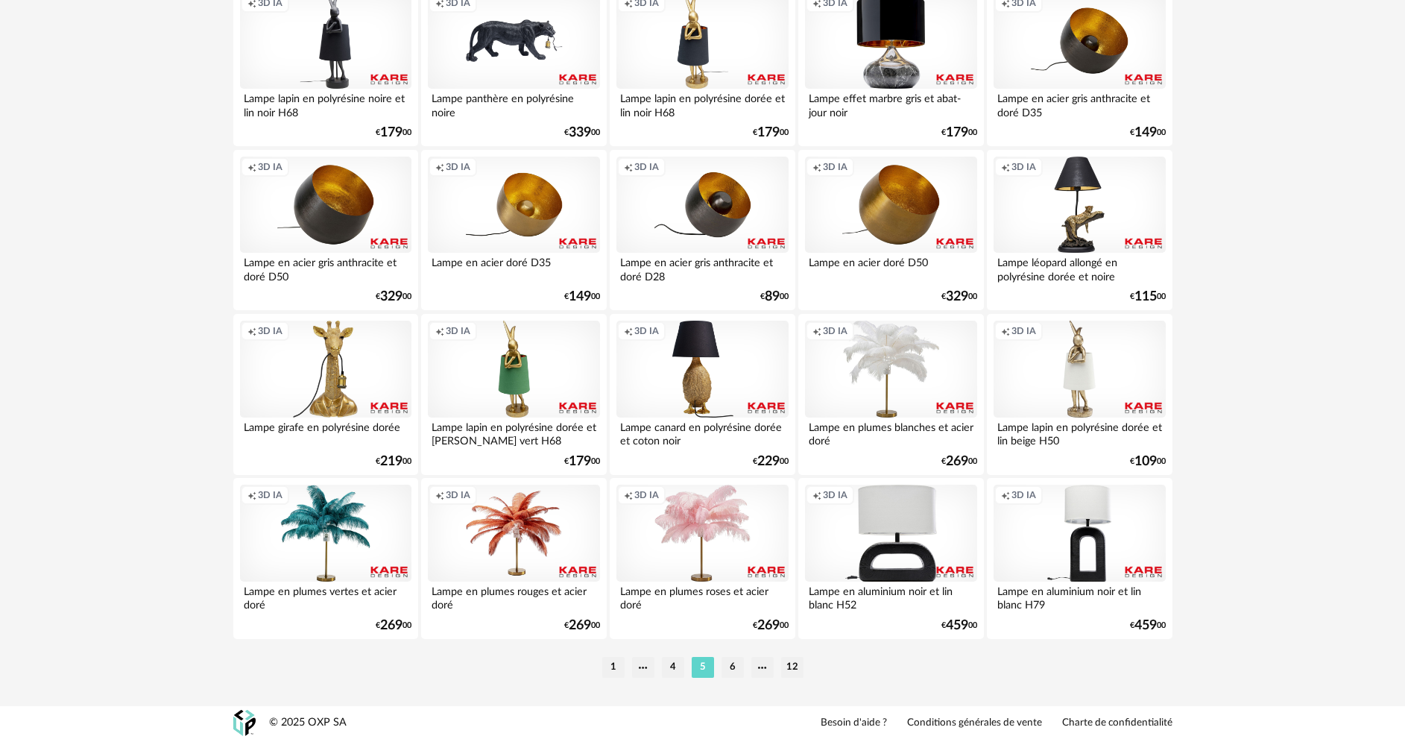
scroll to position [2854, 0]
click at [727, 671] on li "6" at bounding box center [732, 666] width 22 height 21
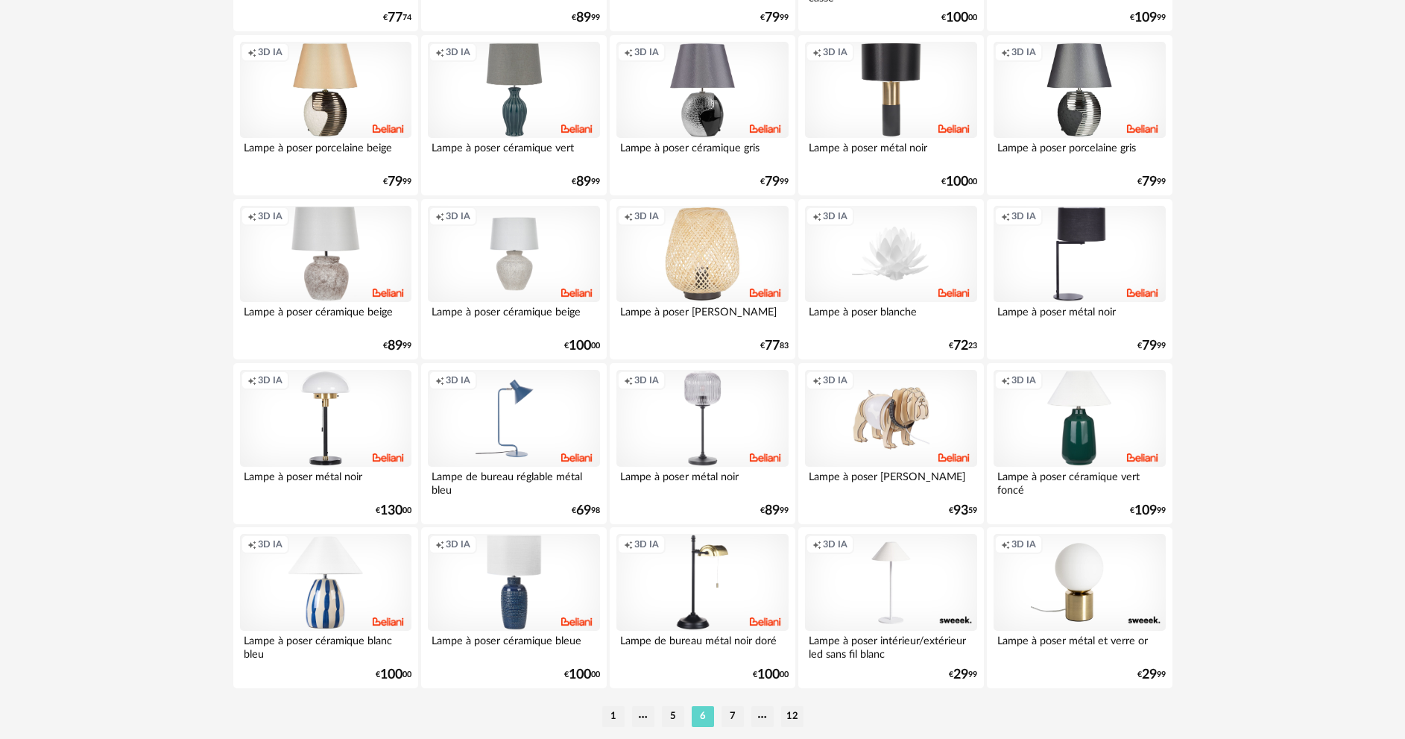
scroll to position [2854, 0]
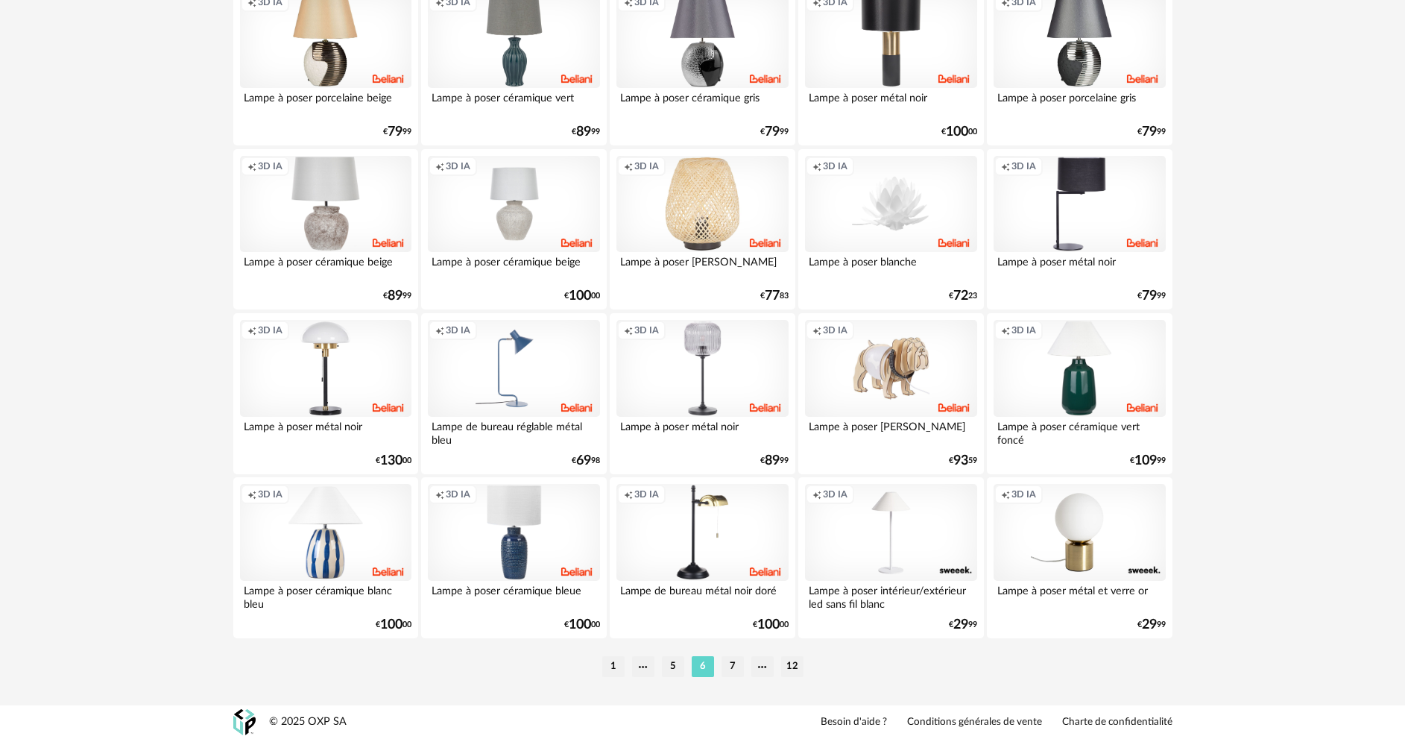
click at [729, 665] on li "7" at bounding box center [732, 666] width 22 height 21
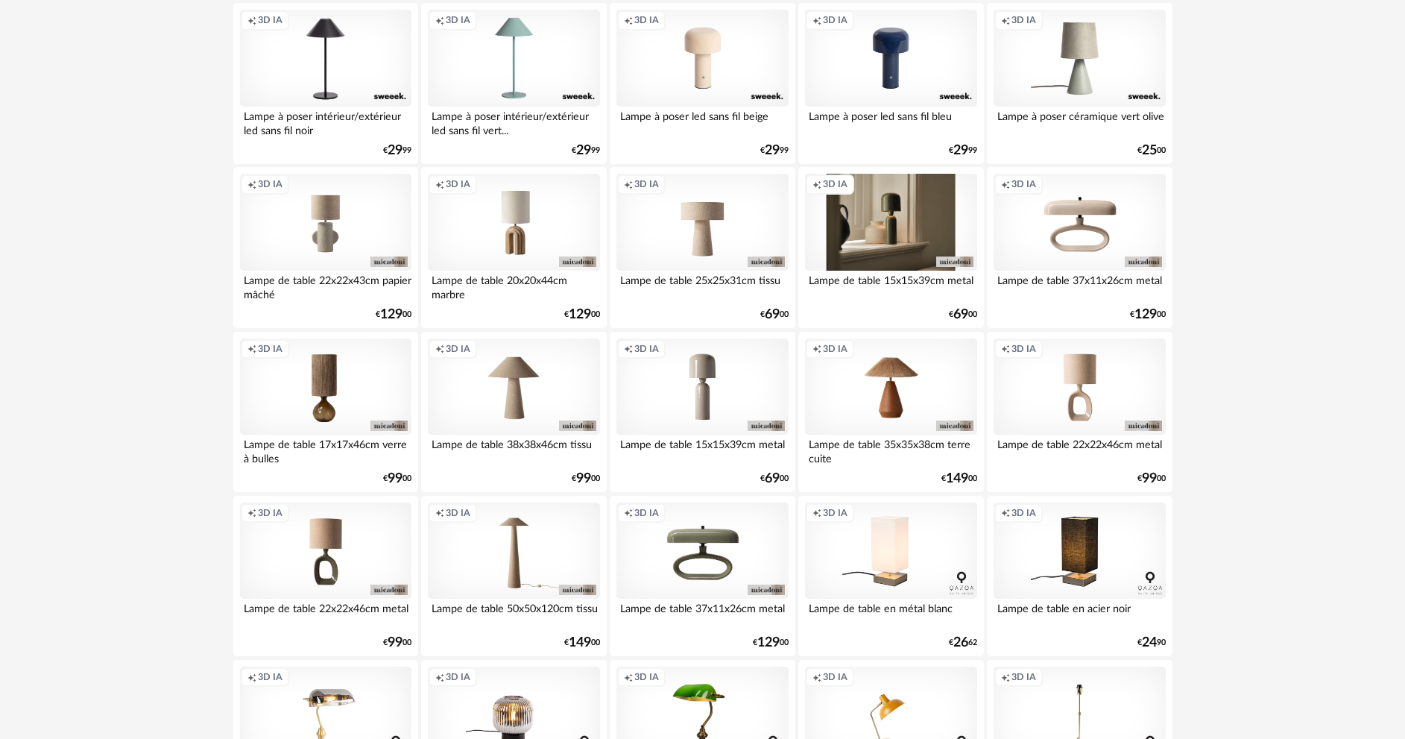
scroll to position [298, 0]
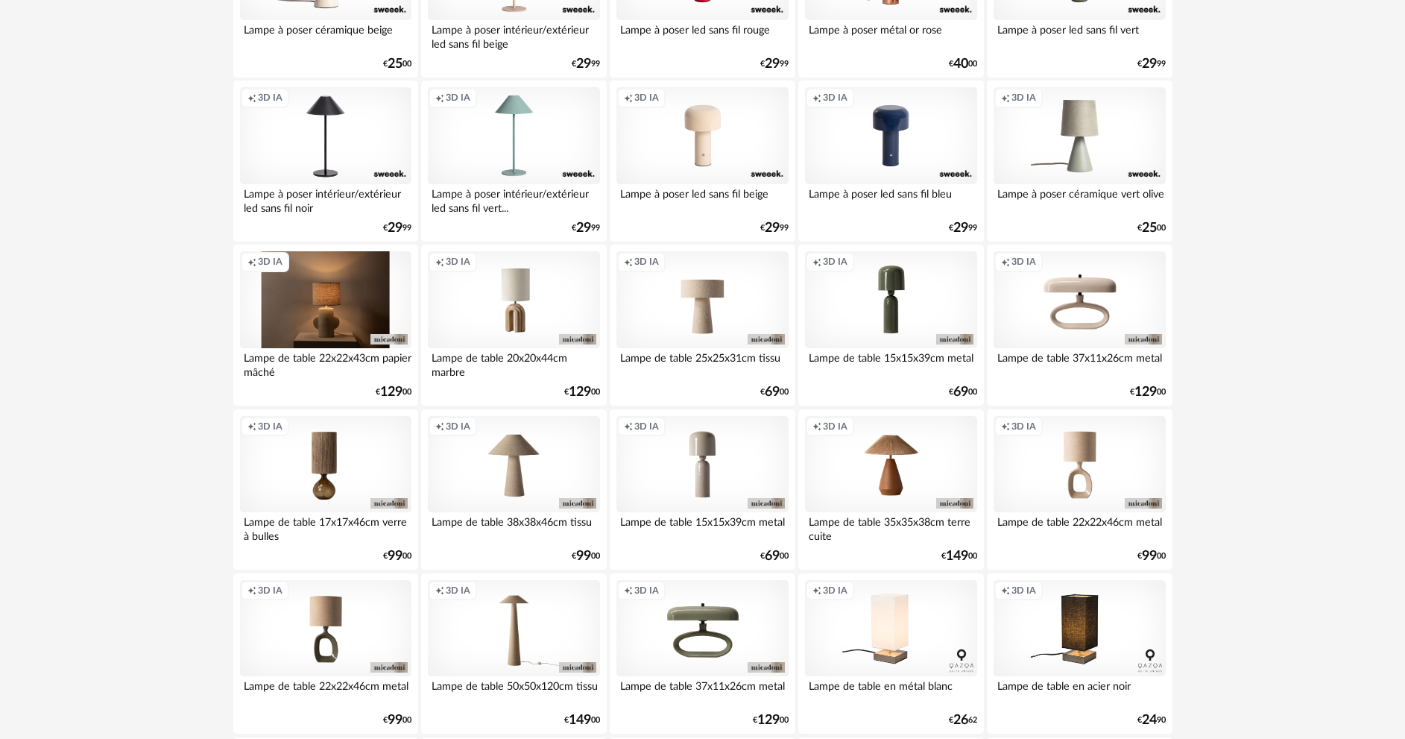
click at [332, 299] on div "Creation icon 3D IA" at bounding box center [325, 299] width 171 height 97
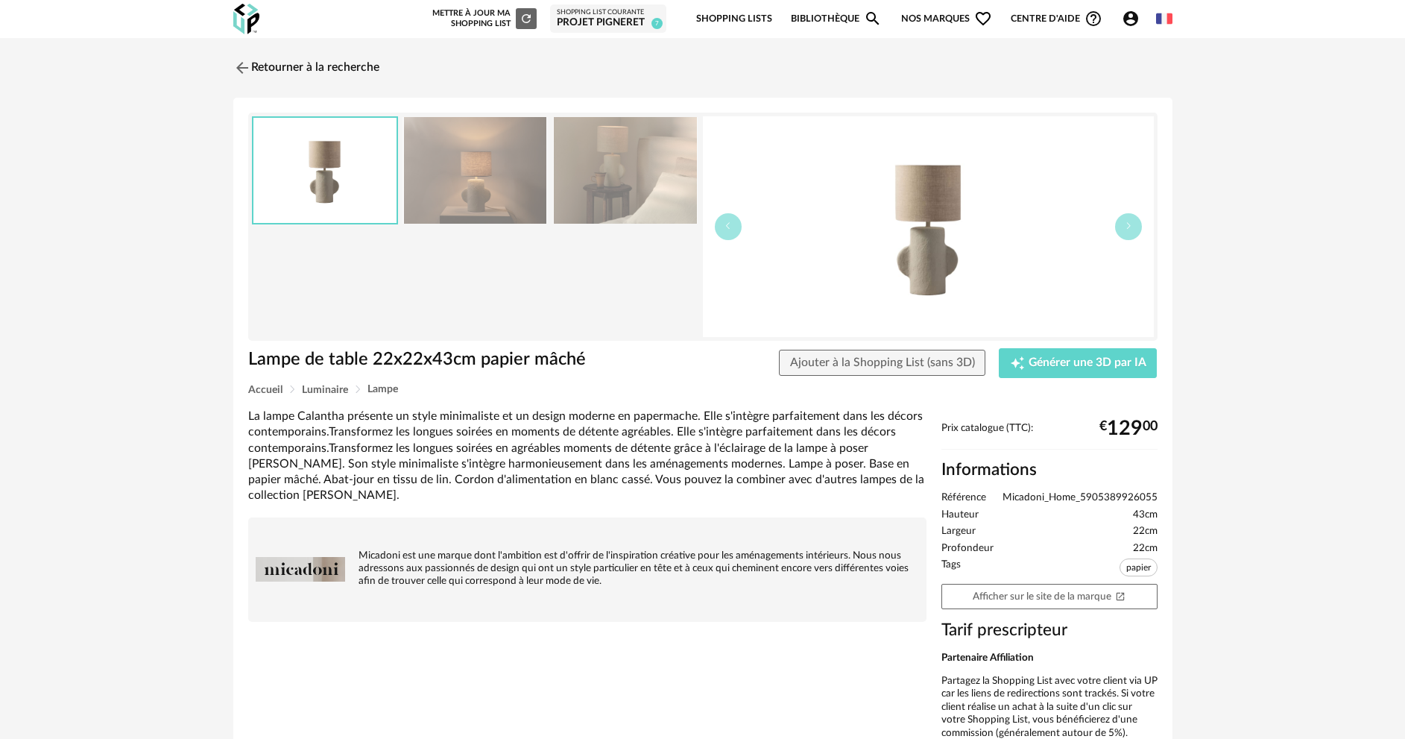
click at [627, 206] on img at bounding box center [625, 170] width 145 height 107
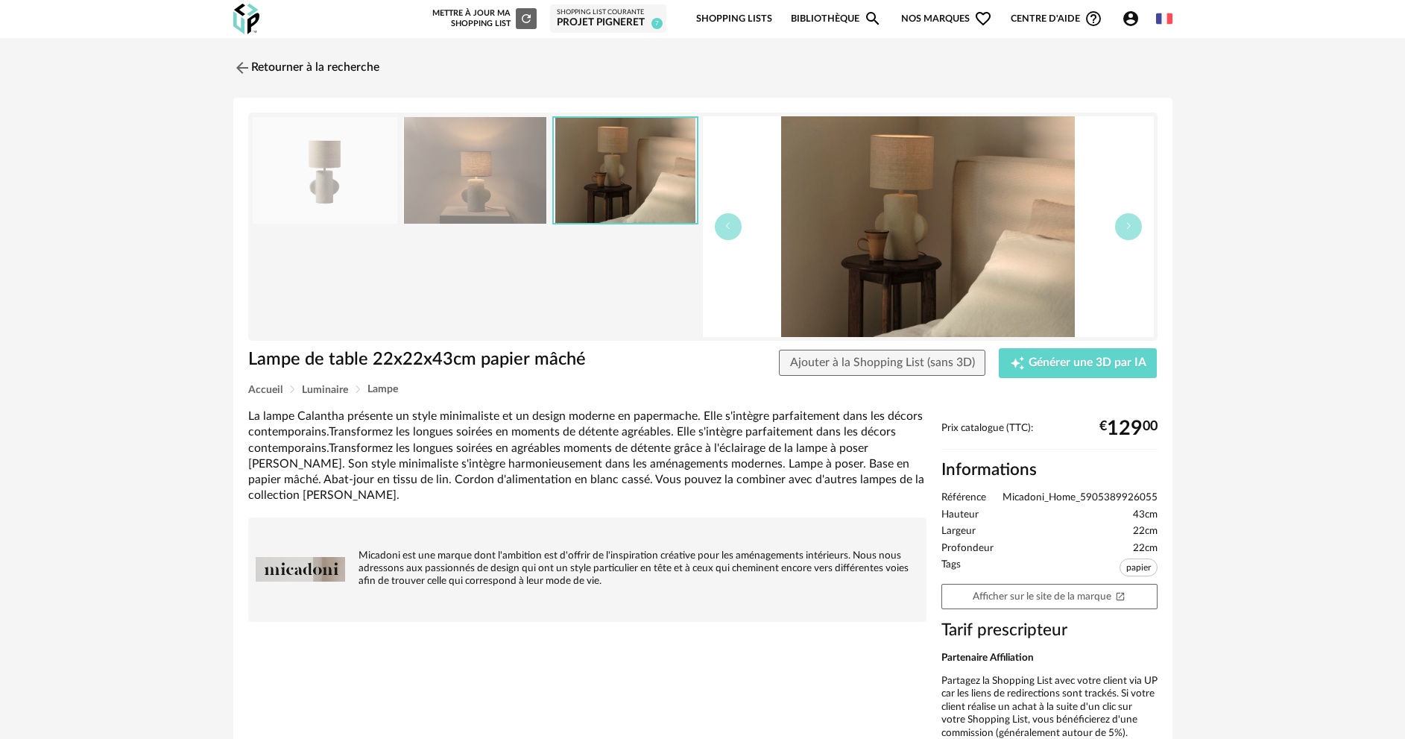
click at [497, 175] on img at bounding box center [474, 170] width 145 height 107
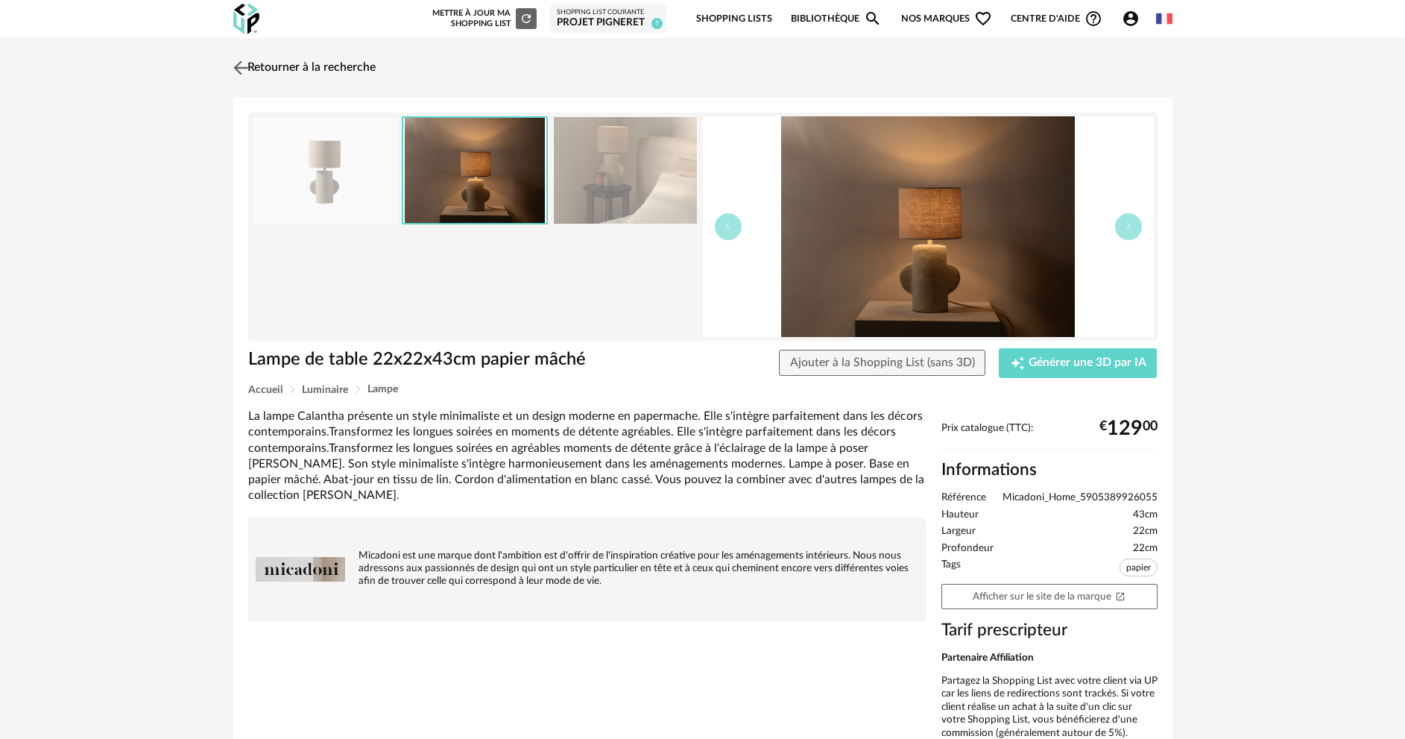
click at [249, 64] on img at bounding box center [241, 68] width 22 height 22
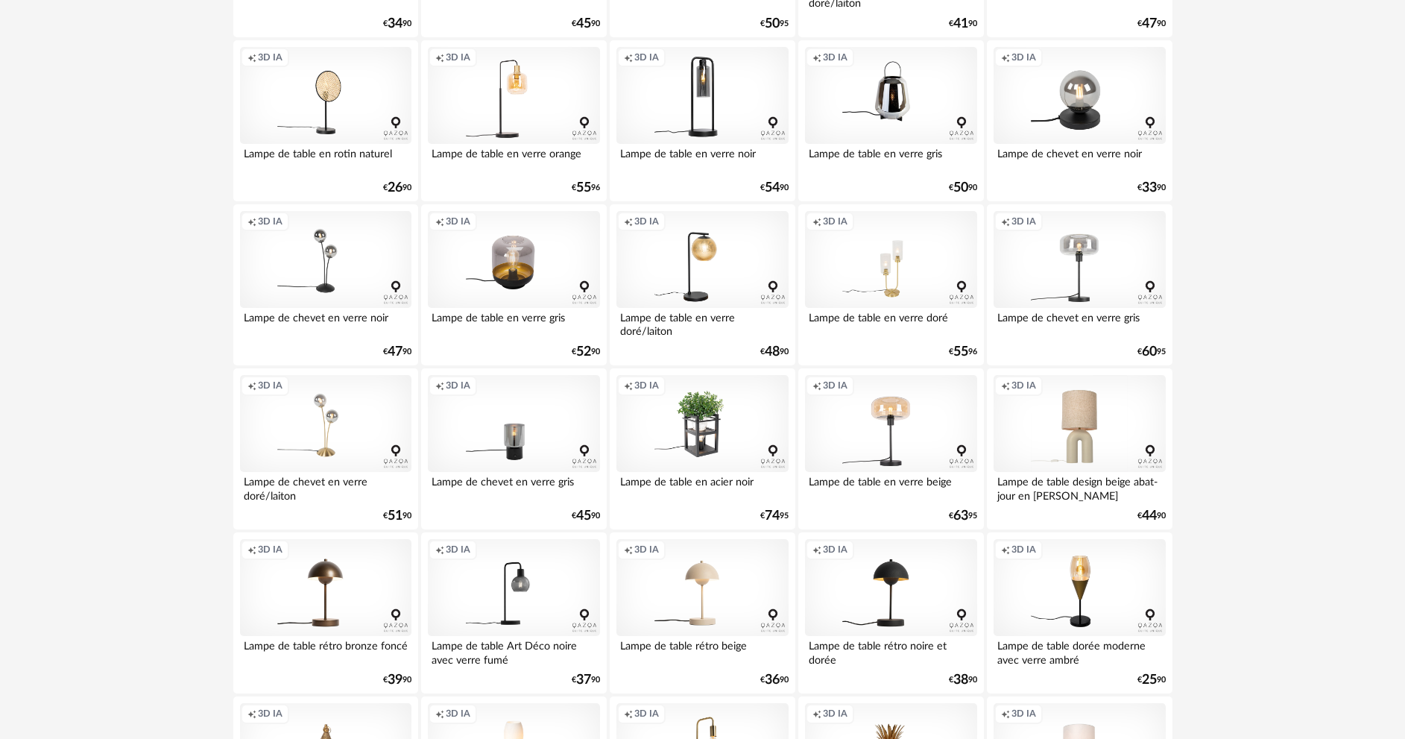
scroll to position [1490, 0]
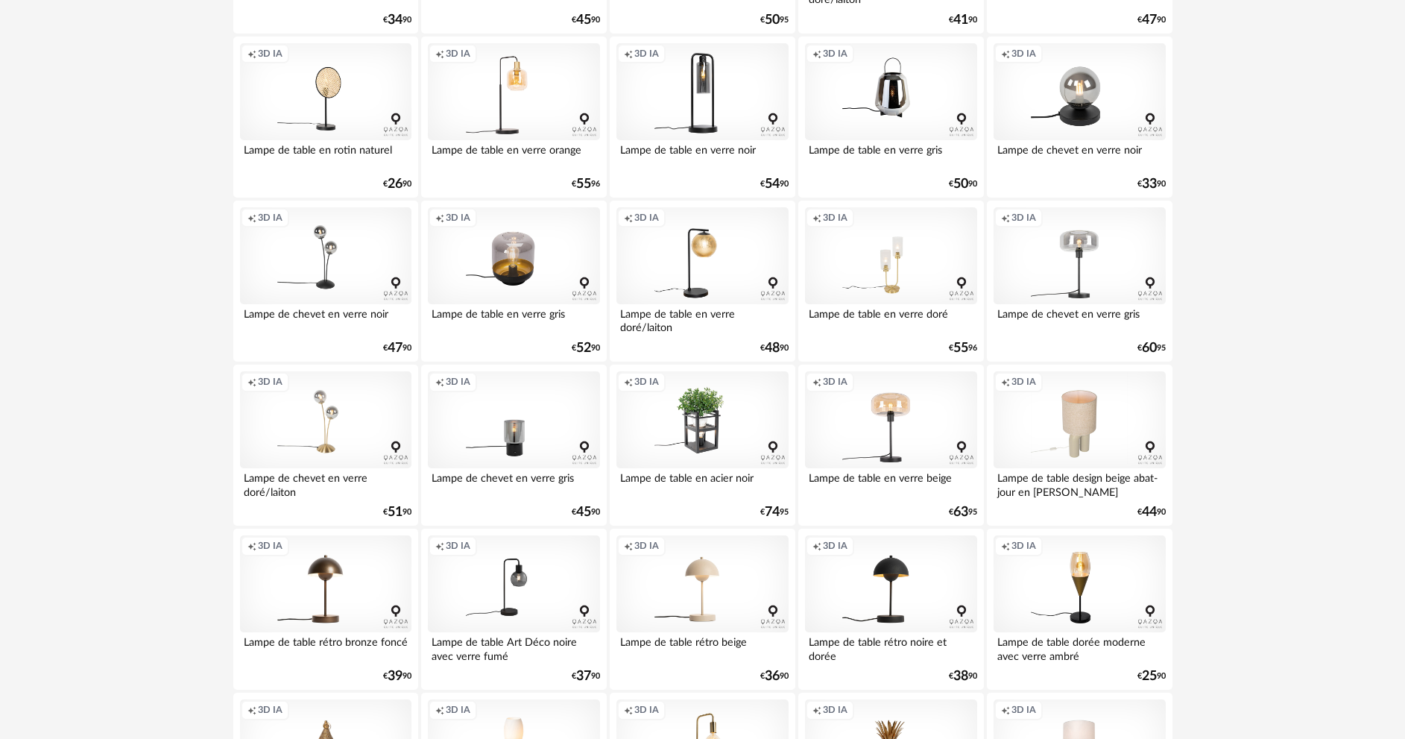
click at [1116, 441] on div "Creation icon 3D IA" at bounding box center [1078, 419] width 171 height 97
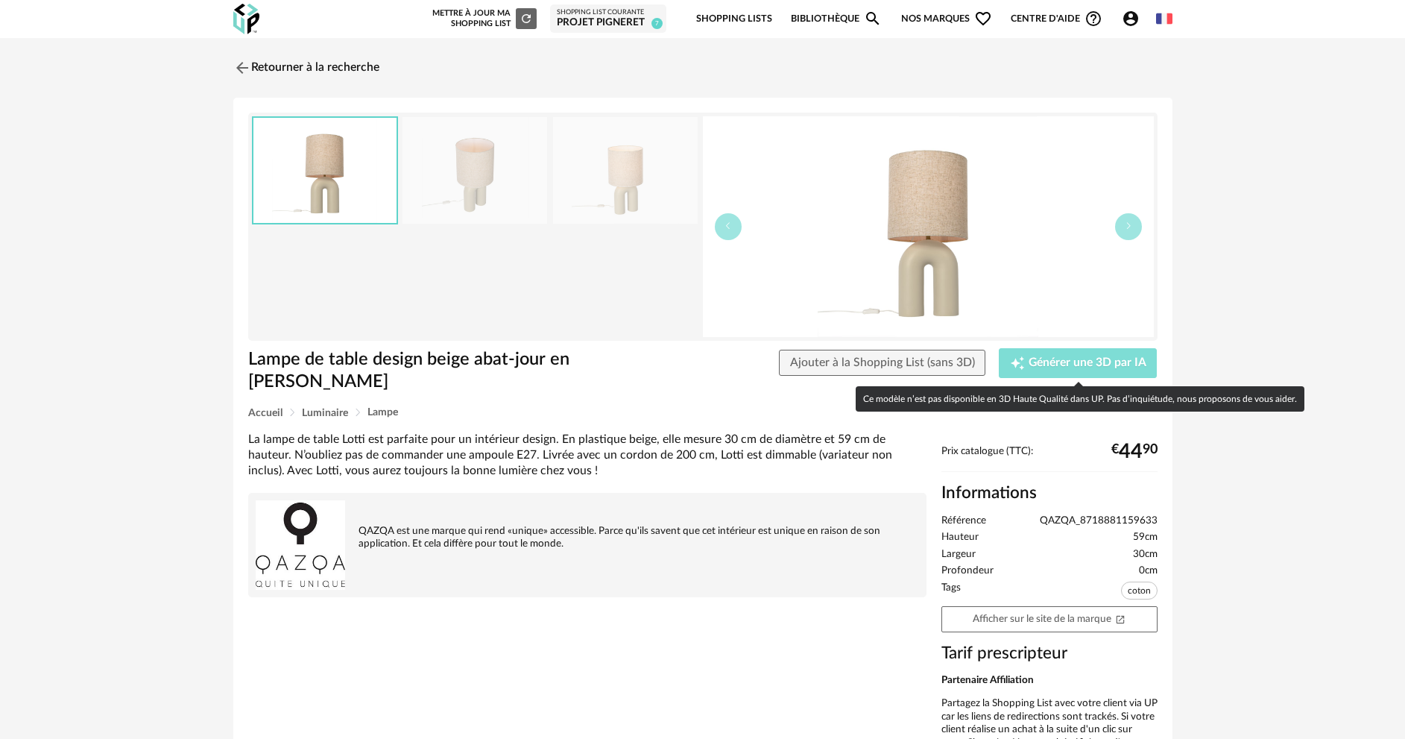
click at [1078, 355] on div "Creation icon Générer une 3D par IA" at bounding box center [1078, 362] width 136 height 15
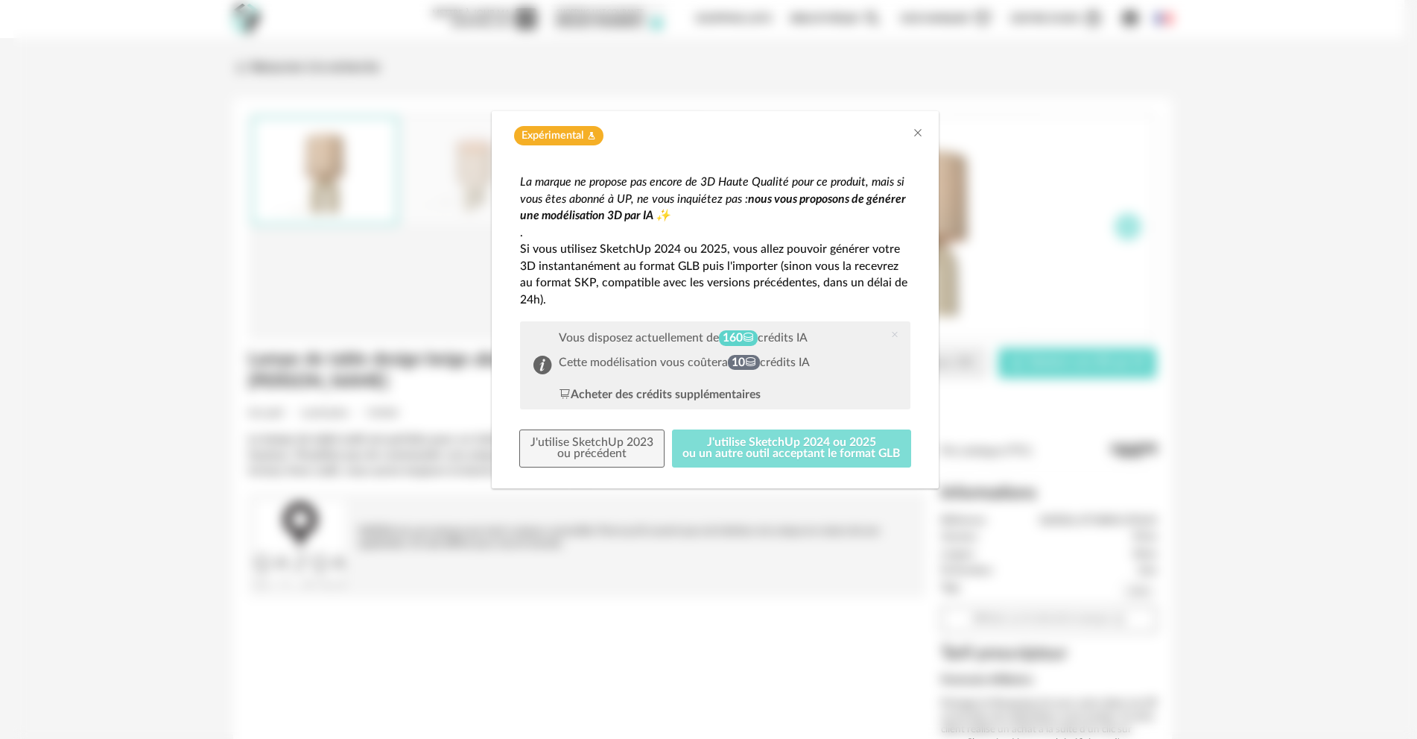
click at [794, 443] on button "J'utilise SketchUp 2024 ou 2025 ou un autre outil acceptant le format GLB" at bounding box center [792, 448] width 240 height 39
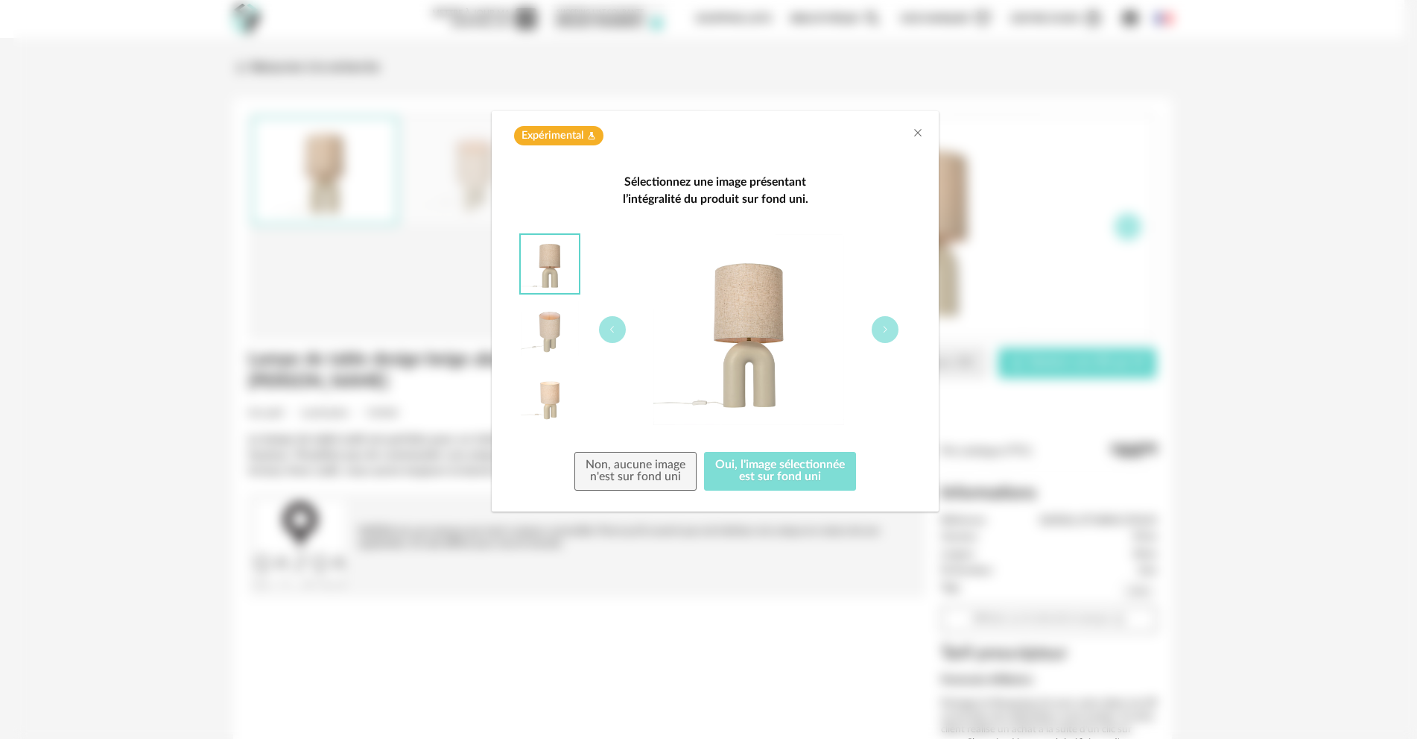
click at [799, 465] on button "Oui, l'image sélectionnée est sur fond uni" at bounding box center [780, 471] width 152 height 39
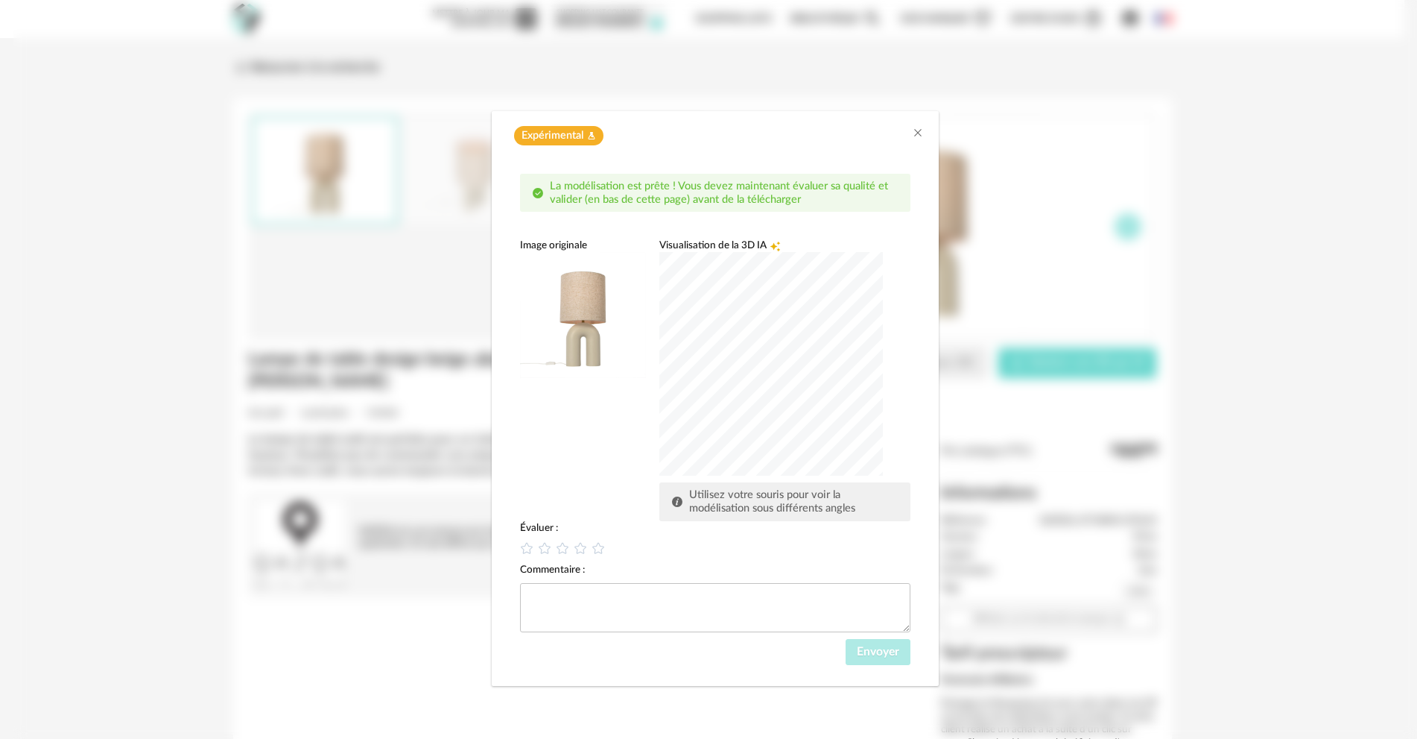
click at [713, 358] on div "dialog" at bounding box center [772, 364] width 224 height 224
click at [746, 430] on div "dialog" at bounding box center [772, 364] width 224 height 224
click at [548, 547] on icon "dialog" at bounding box center [545, 548] width 16 height 16
click at [876, 648] on span "Envoyer" at bounding box center [878, 651] width 42 height 12
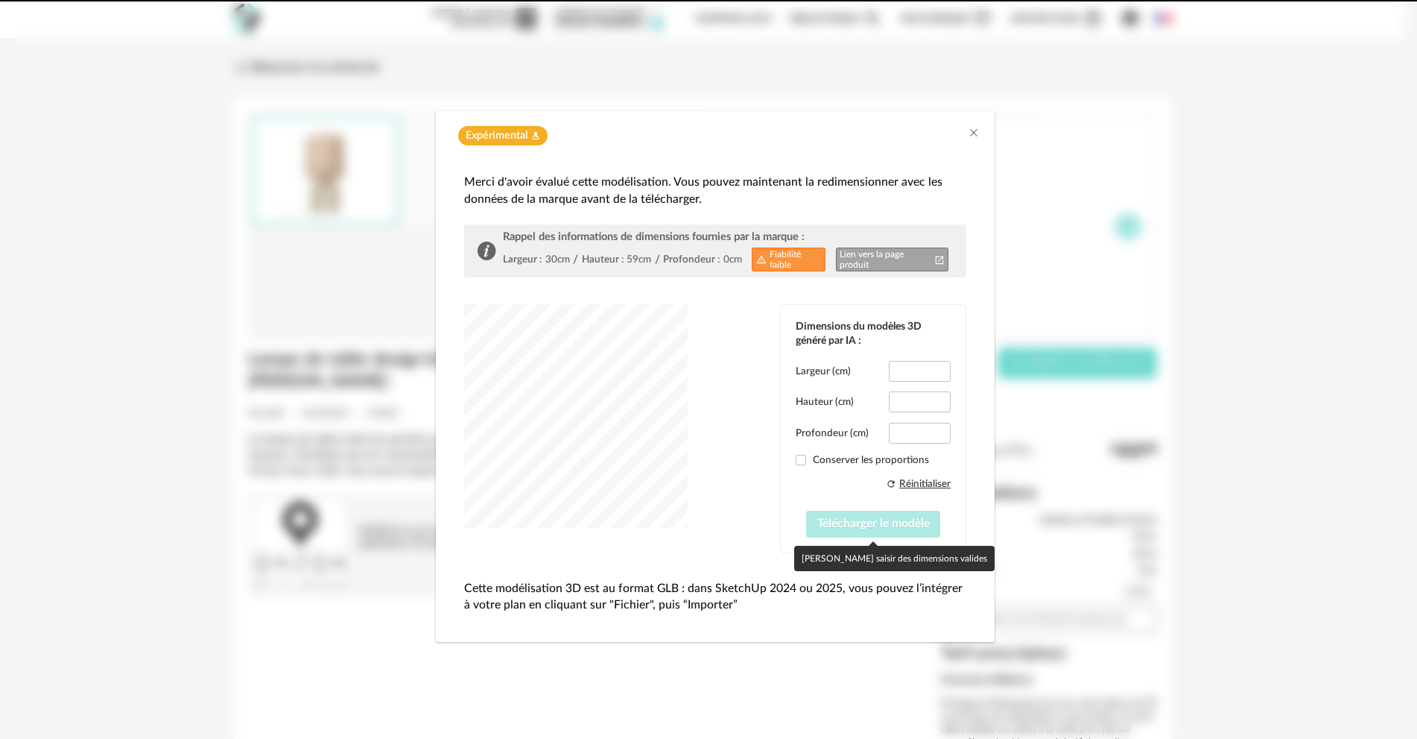
type input "****"
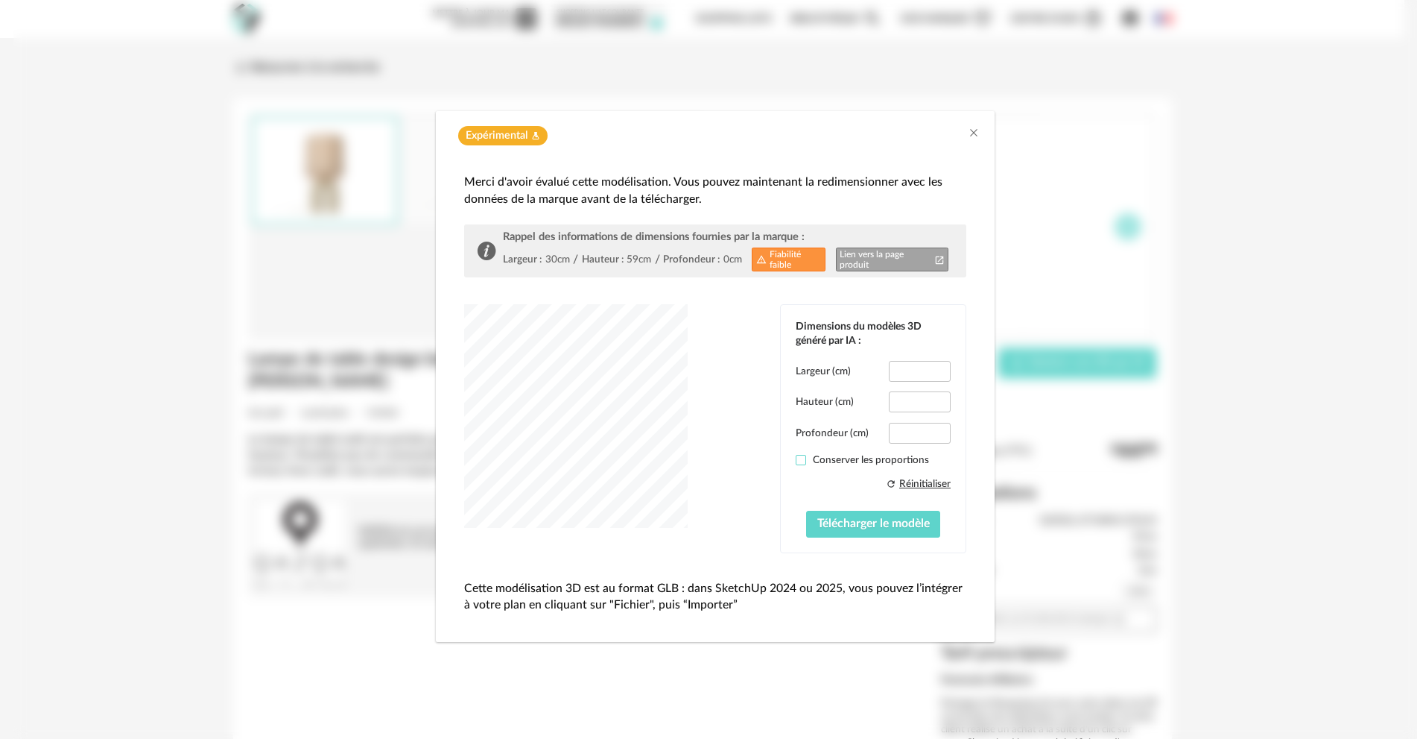
click at [798, 463] on span "dialog" at bounding box center [801, 460] width 10 height 10
click at [864, 527] on span "Télécharger le modèle" at bounding box center [874, 523] width 113 height 12
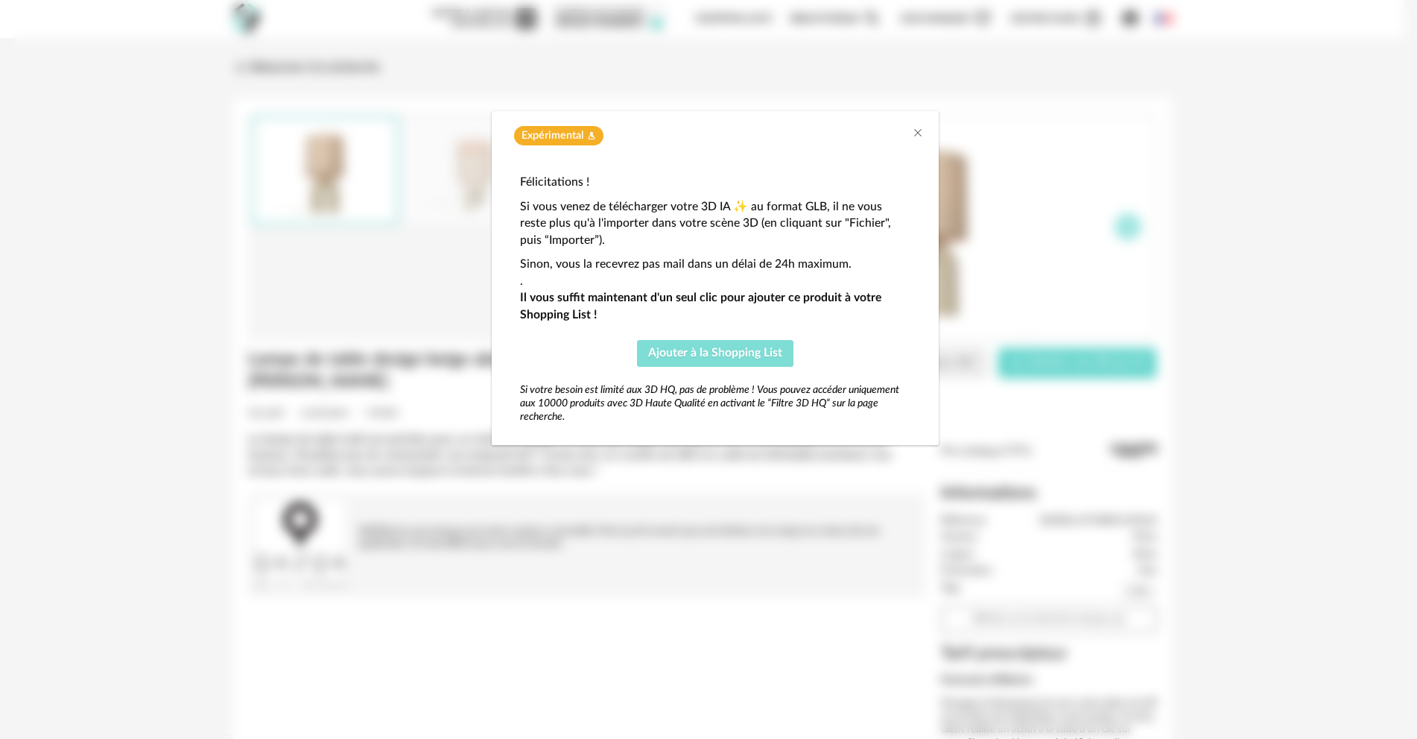
click at [732, 357] on span "Ajouter à la Shopping List" at bounding box center [715, 353] width 134 height 12
click at [914, 132] on icon "Close" at bounding box center [918, 133] width 12 height 12
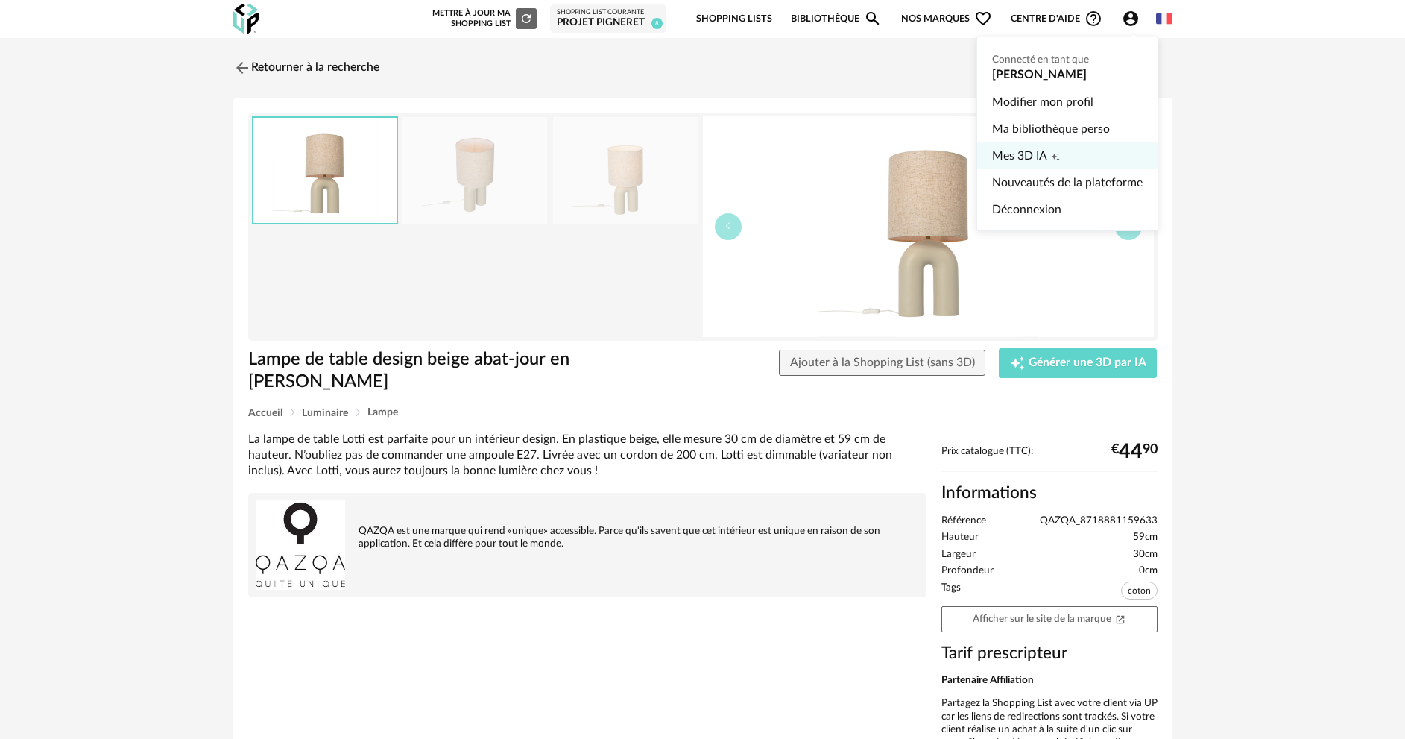
click at [1022, 148] on span "Mes 3D IA" at bounding box center [1019, 155] width 55 height 27
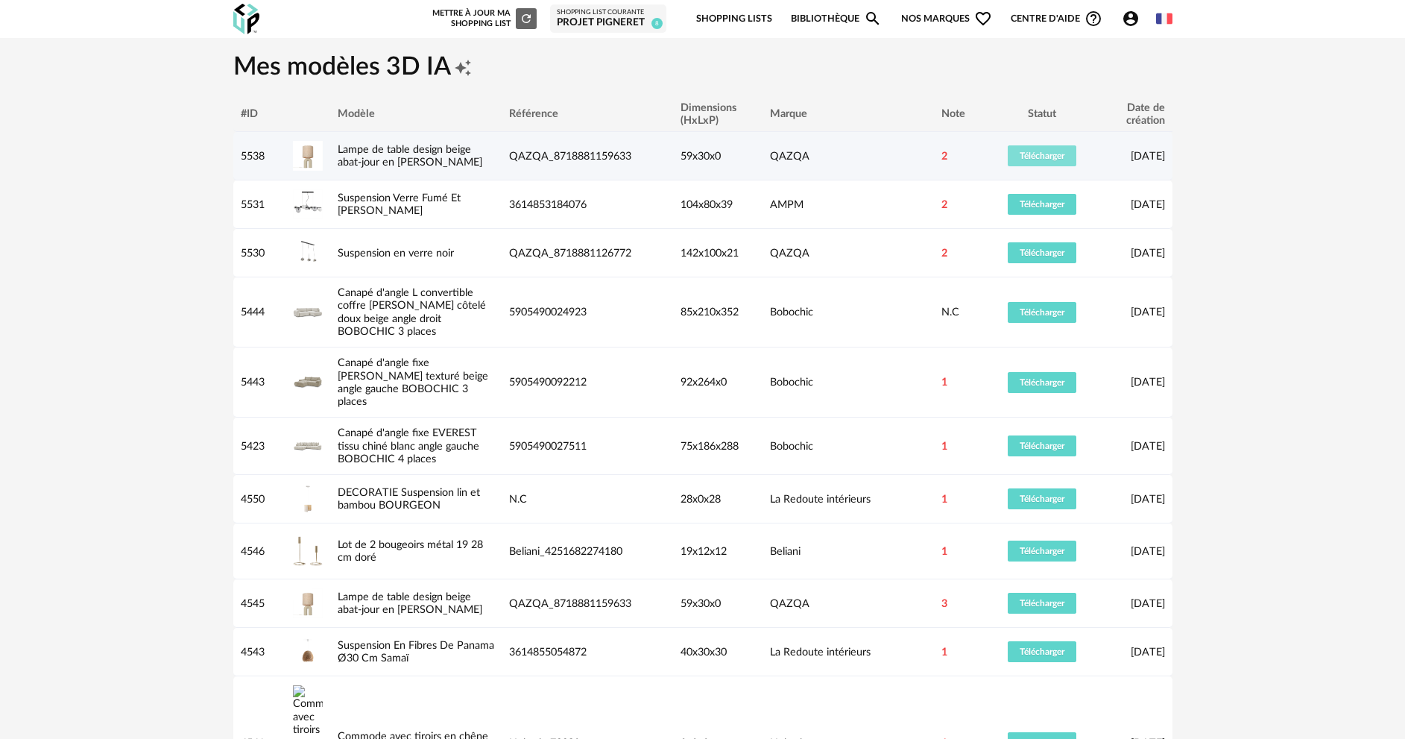
click at [1055, 158] on span "Télécharger" at bounding box center [1041, 155] width 45 height 9
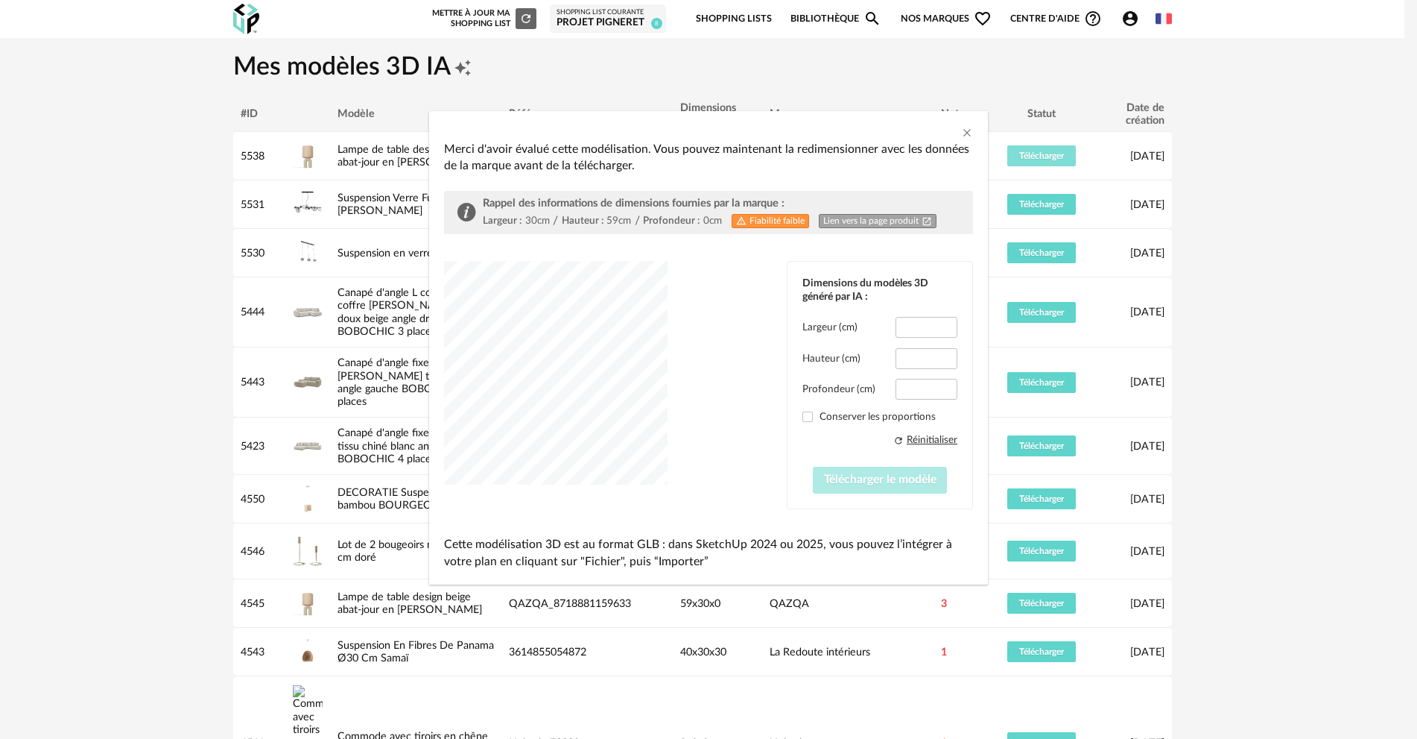
type input "****"
click at [809, 416] on span "dialog" at bounding box center [808, 416] width 10 height 10
click at [889, 485] on span "Télécharger le modèle" at bounding box center [880, 479] width 113 height 12
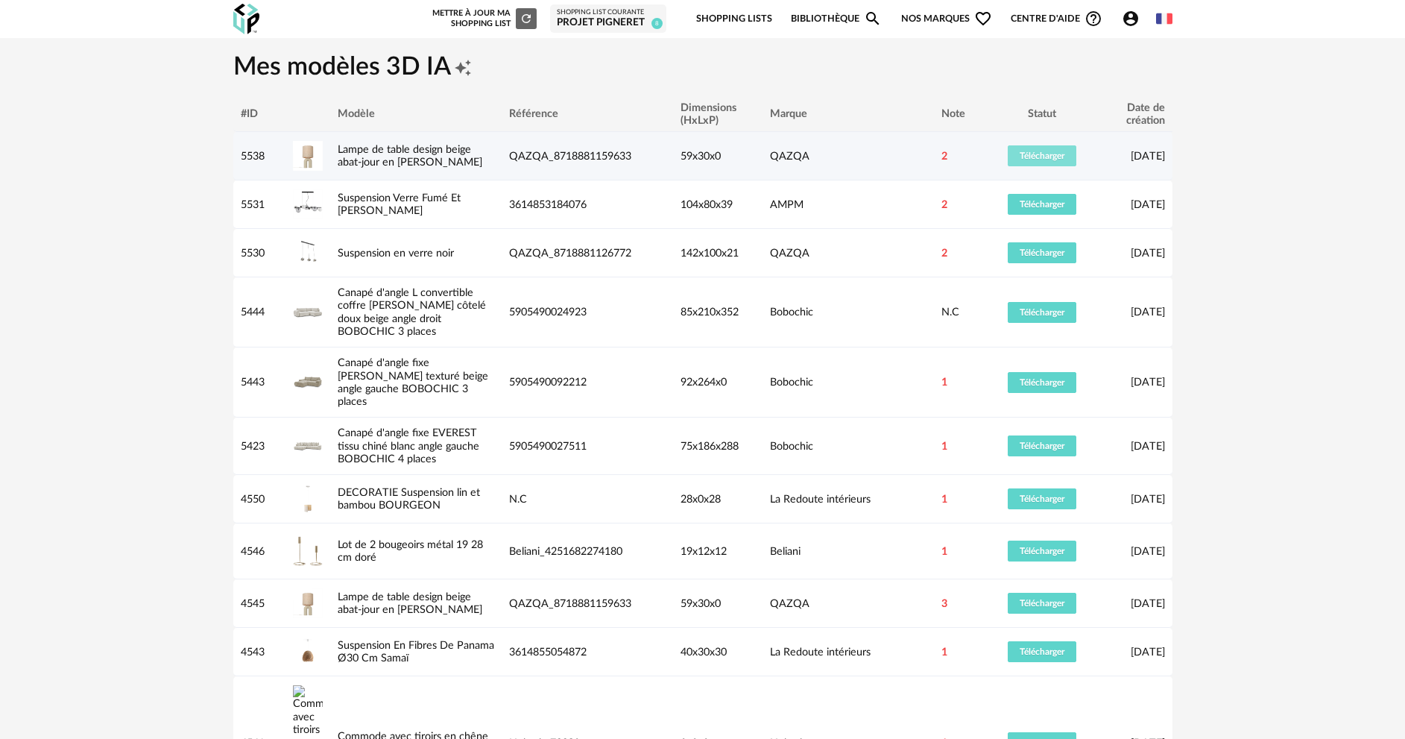
click at [1040, 153] on span "Télécharger" at bounding box center [1041, 155] width 45 height 9
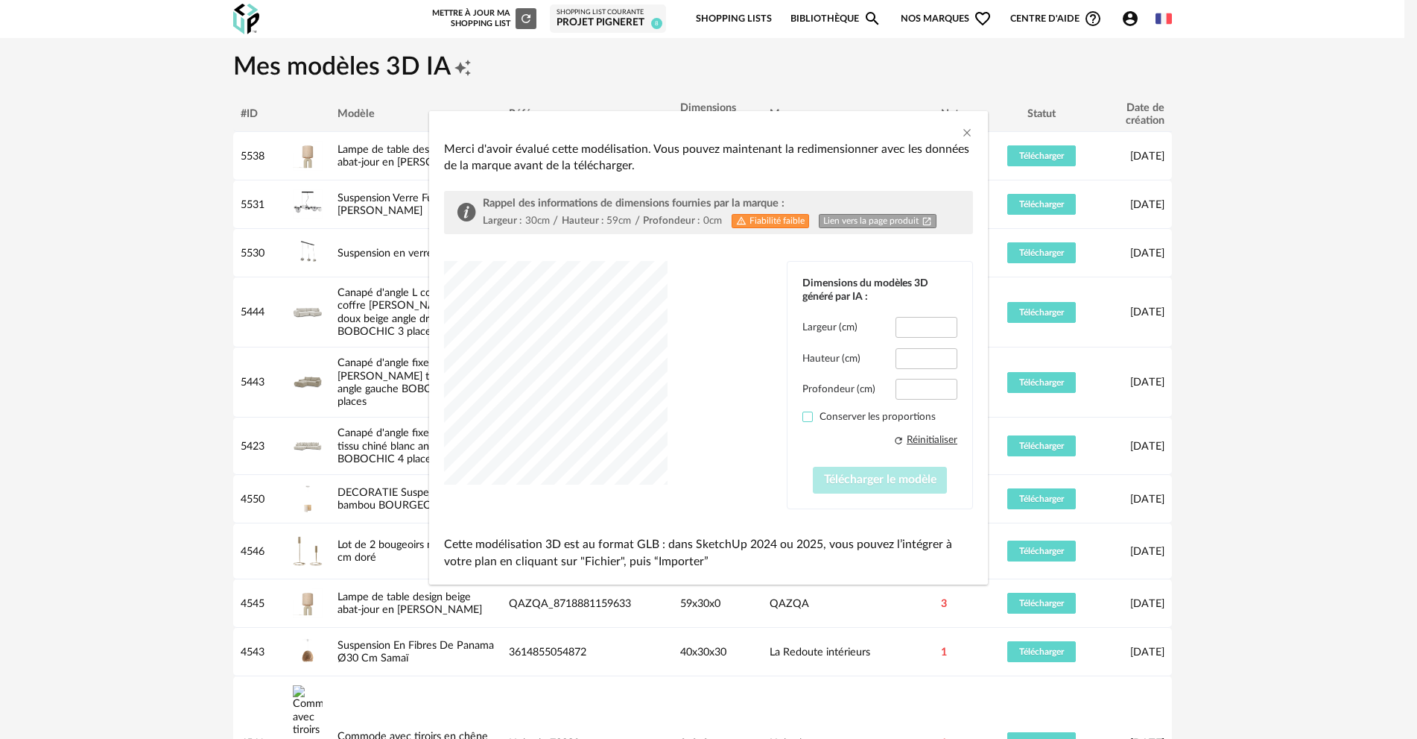
click at [812, 416] on span "dialog" at bounding box center [808, 416] width 10 height 10
type input "****"
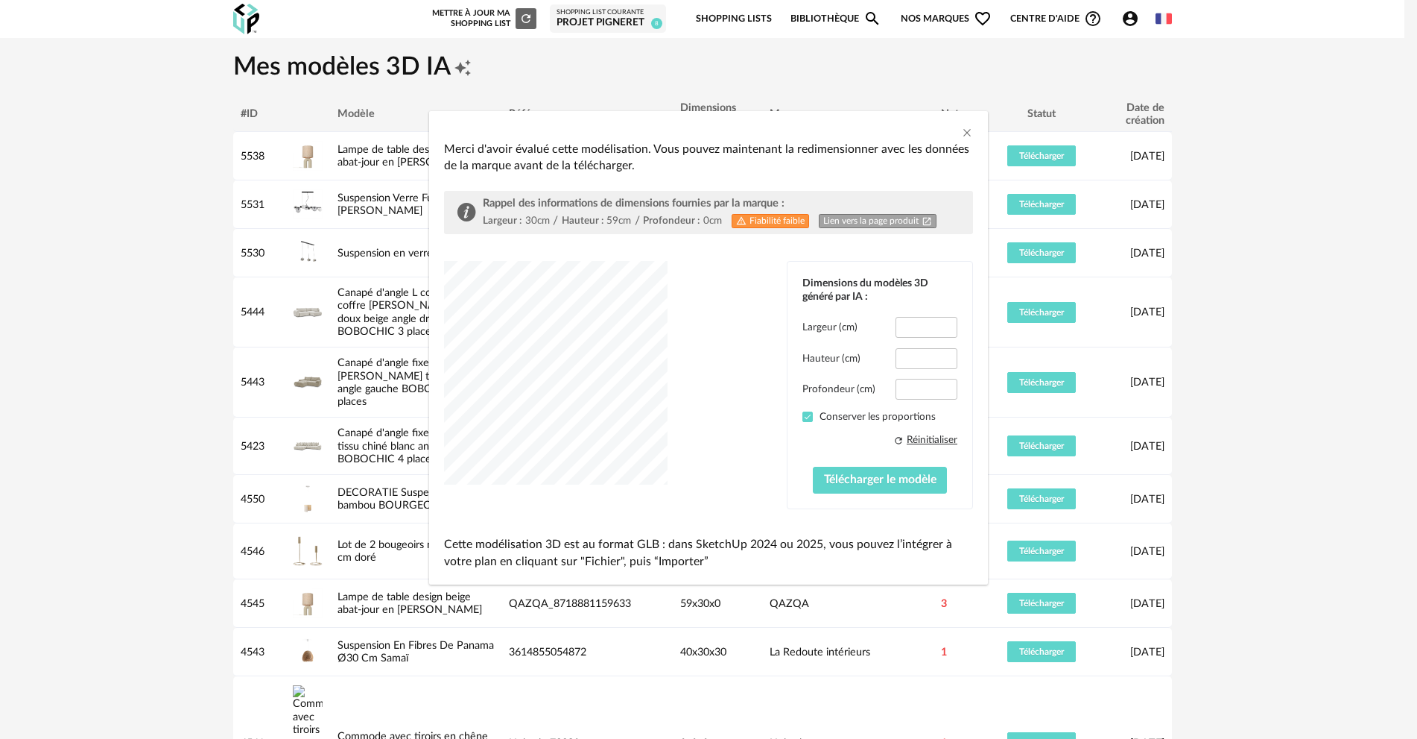
type input "****"
click at [871, 478] on span "Télécharger le modèle" at bounding box center [880, 479] width 113 height 12
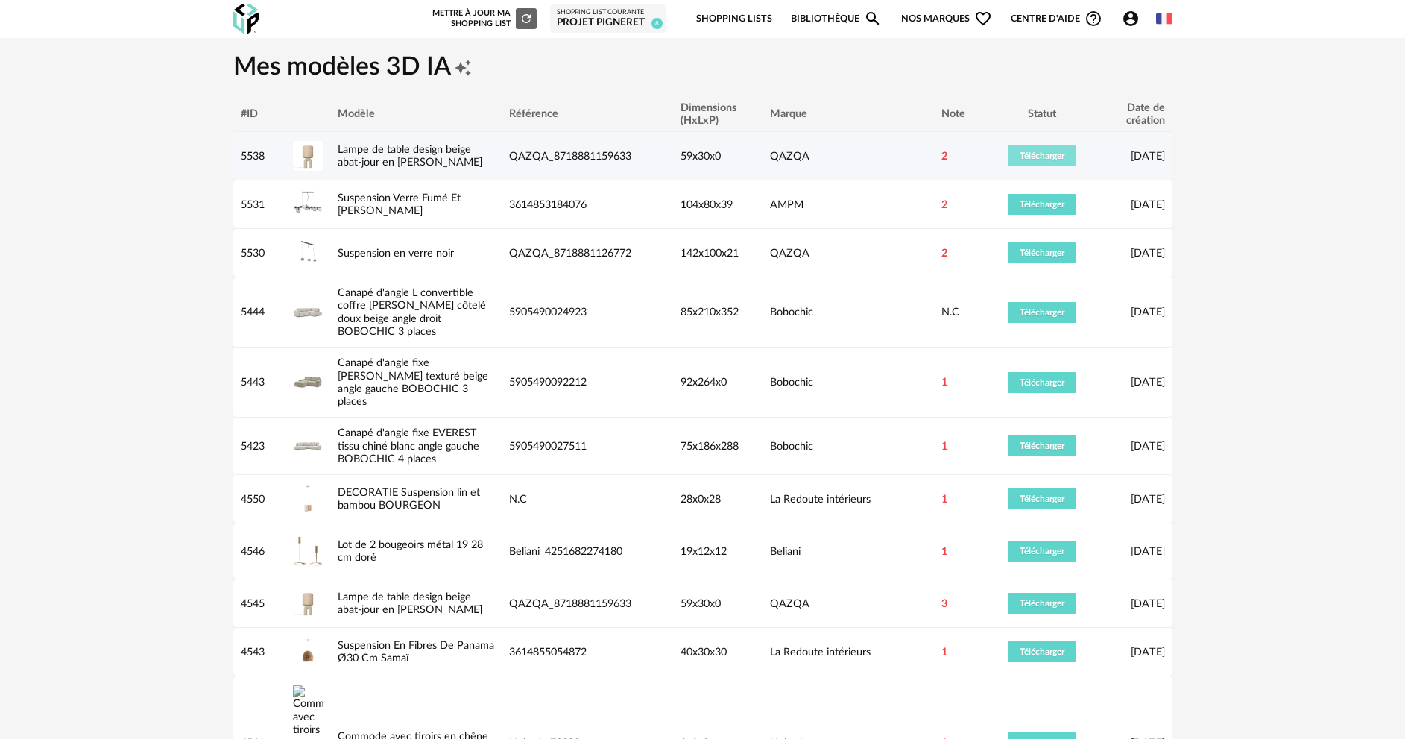
click at [1045, 159] on span "Télécharger" at bounding box center [1041, 155] width 45 height 9
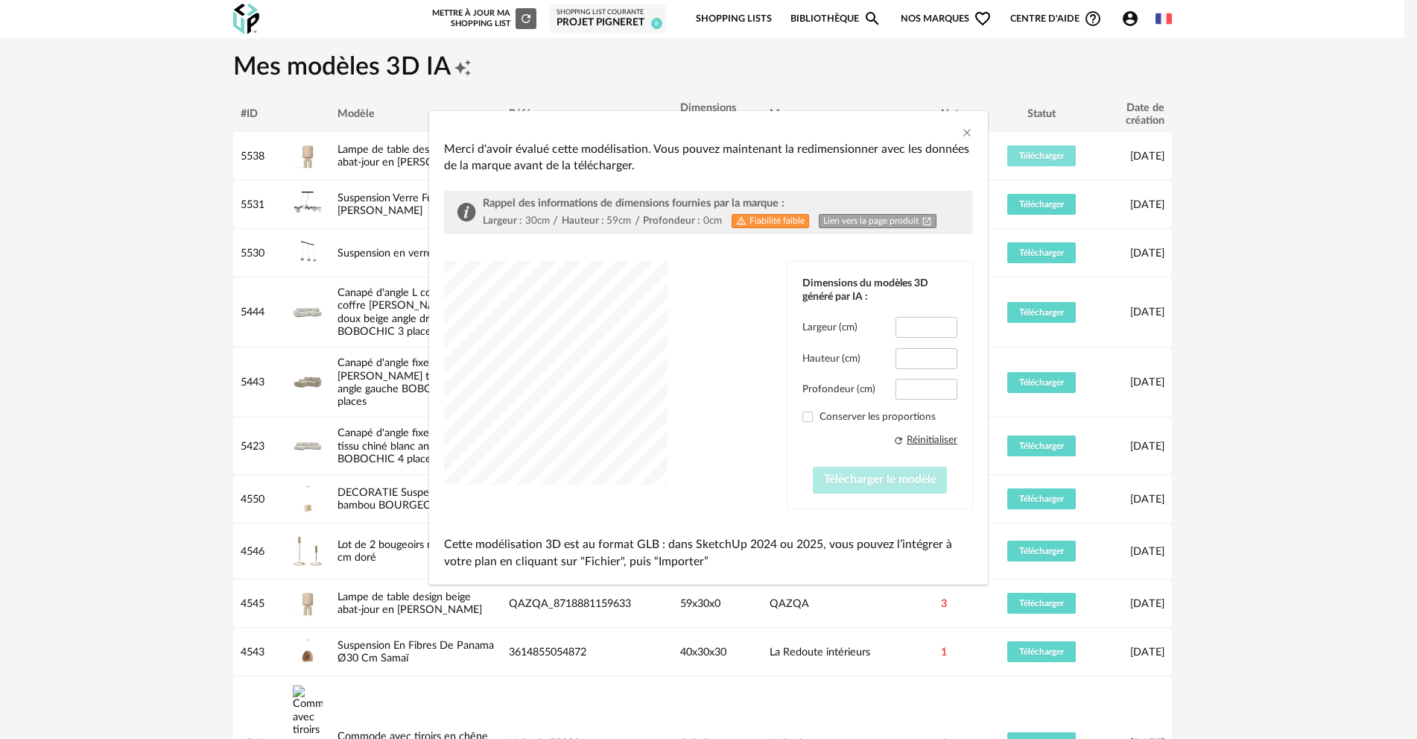
type input "****"
click at [803, 414] on span "dialog" at bounding box center [808, 416] width 10 height 10
click at [886, 480] on span "Télécharger le modèle" at bounding box center [880, 479] width 113 height 12
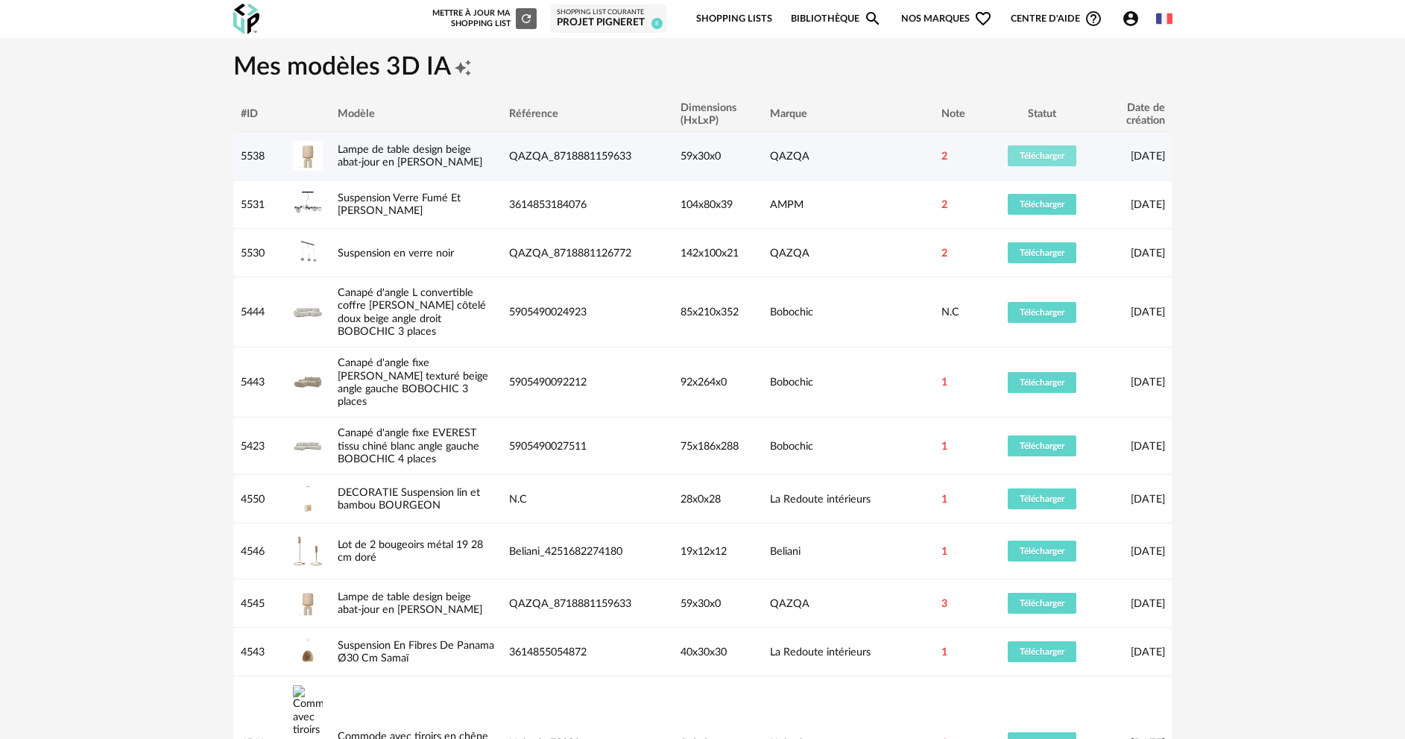
click at [1046, 145] on button "Télécharger" at bounding box center [1042, 155] width 69 height 21
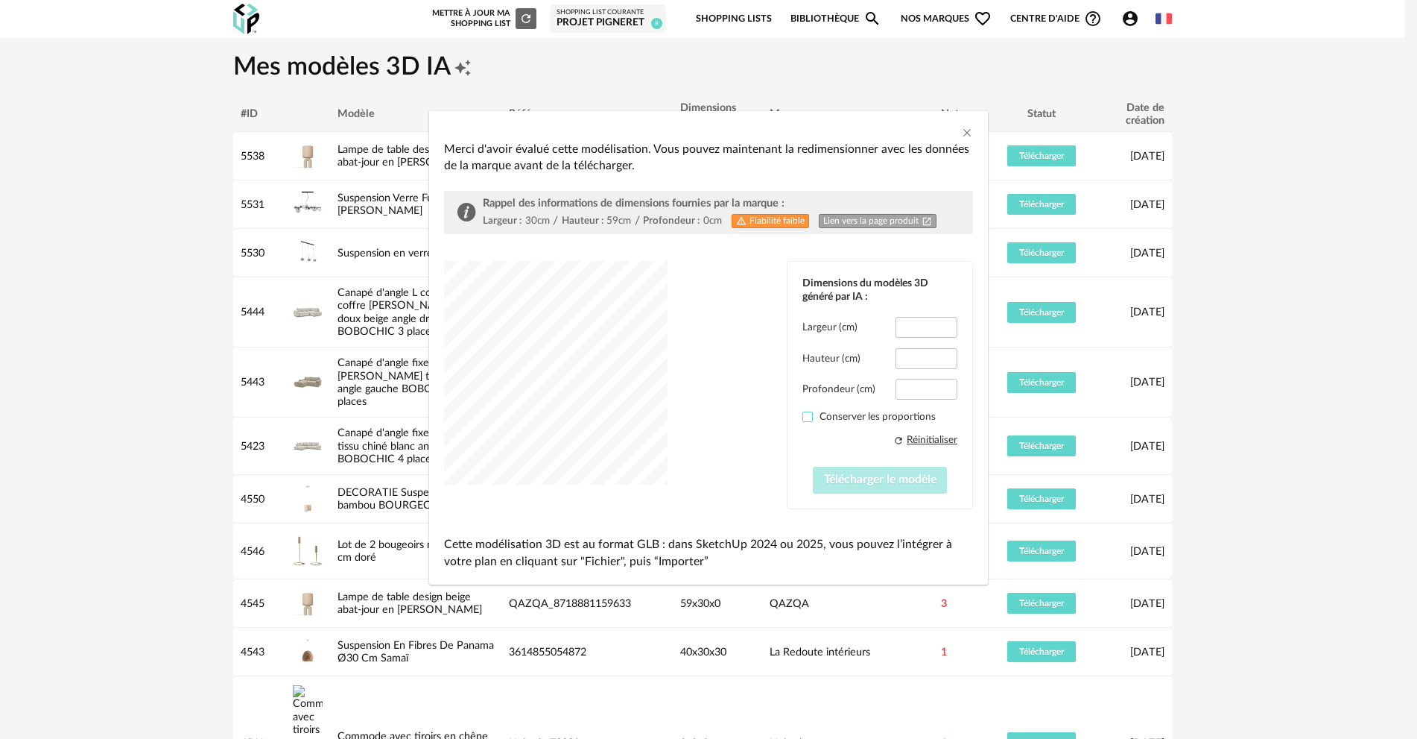
click at [812, 420] on span "dialog" at bounding box center [808, 416] width 10 height 10
type input "****"
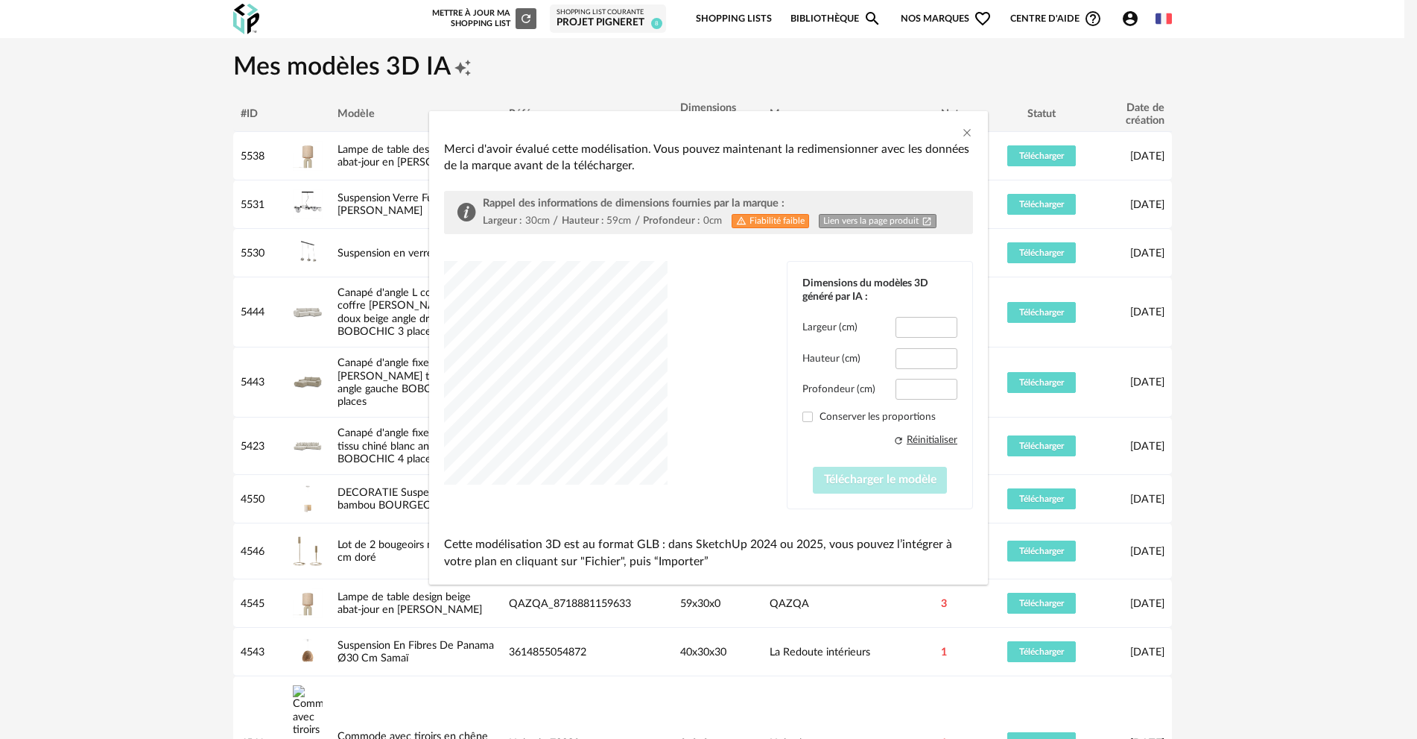
type input "****"
click at [911, 477] on span "Télécharger le modèle" at bounding box center [880, 479] width 113 height 12
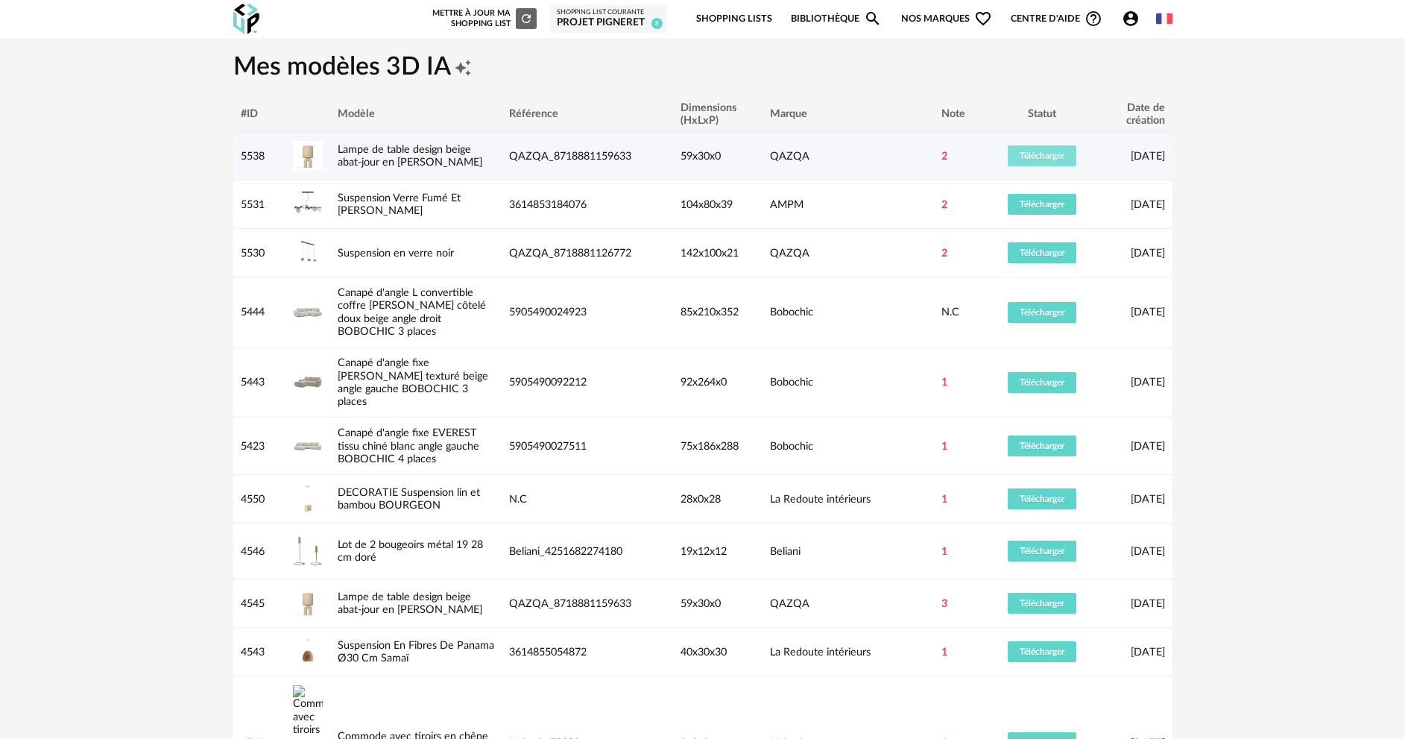
click at [1031, 157] on span "Télécharger" at bounding box center [1041, 155] width 45 height 9
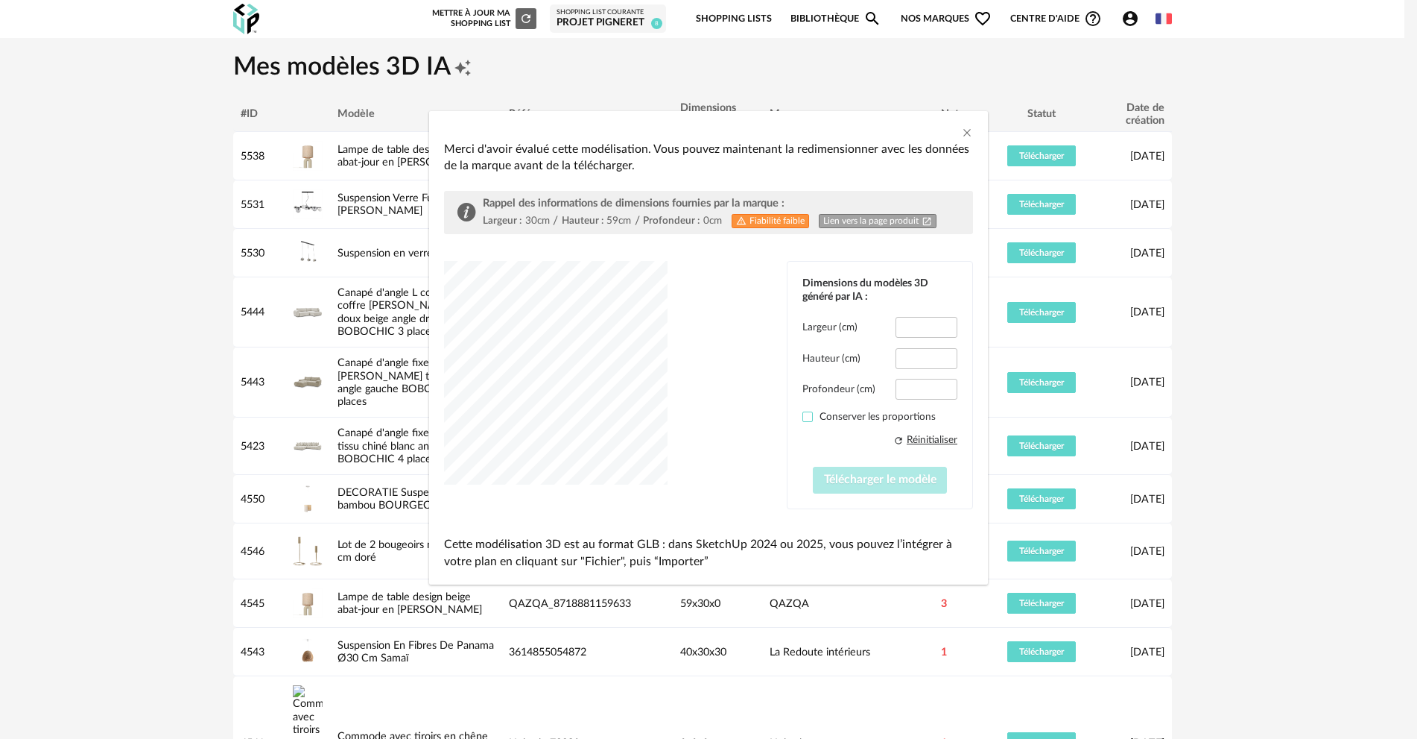
type input "****"
click at [803, 412] on span "dialog" at bounding box center [808, 416] width 10 height 10
click at [896, 487] on button "Télécharger le modèle" at bounding box center [880, 480] width 135 height 27
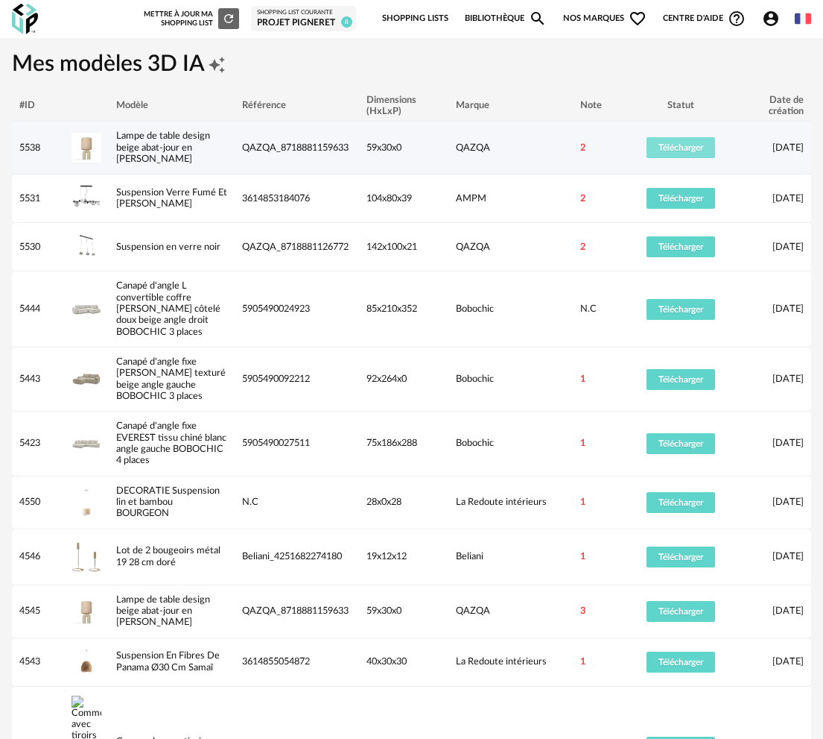
click at [665, 151] on span "Télécharger" at bounding box center [681, 147] width 45 height 9
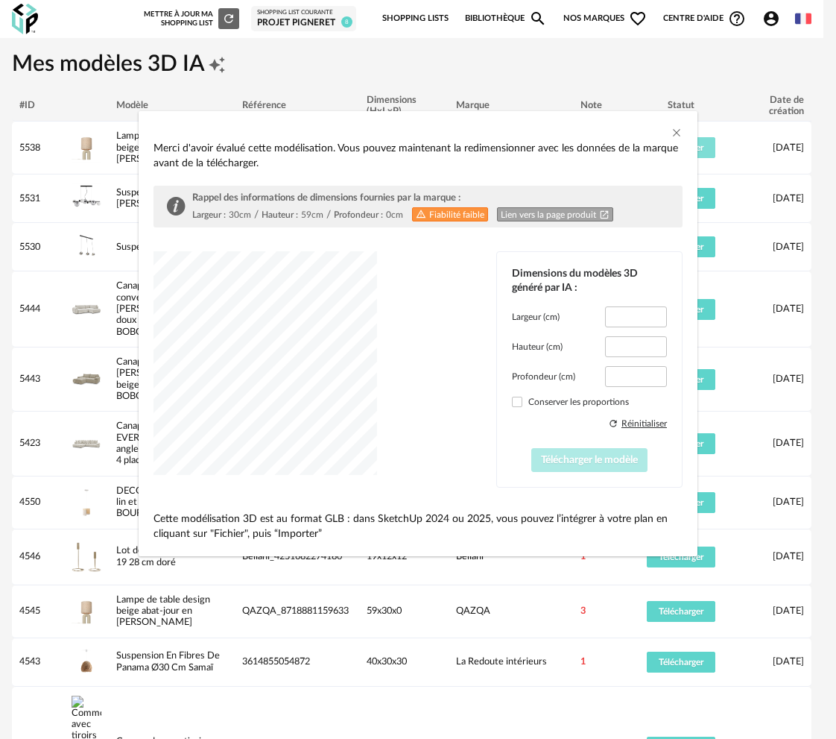
type input "****"
click at [517, 400] on span "dialog" at bounding box center [517, 401] width 10 height 10
click at [591, 462] on span "Télécharger le modèle" at bounding box center [589, 460] width 97 height 10
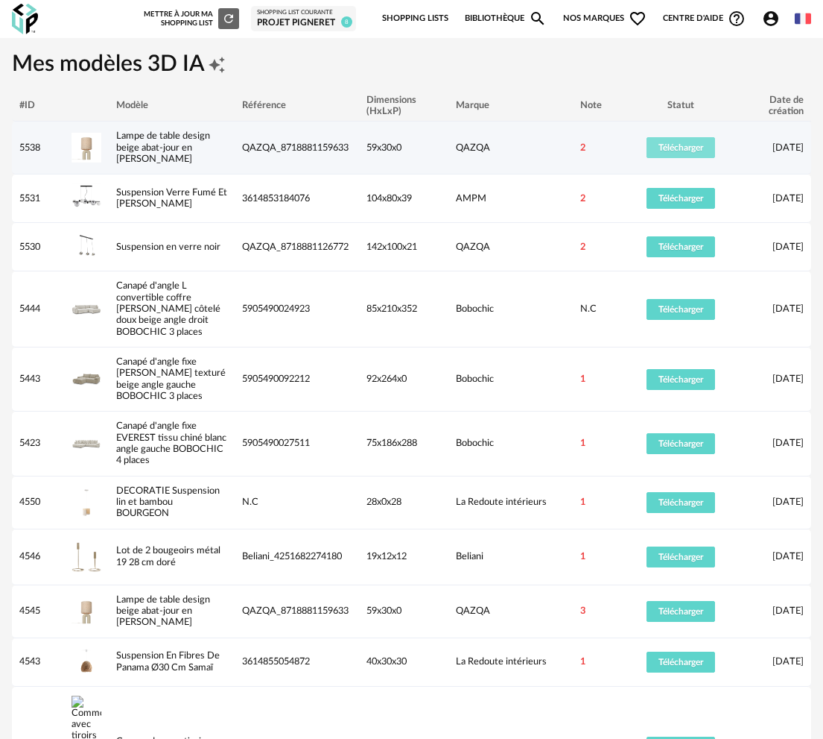
click at [657, 147] on button "Télécharger" at bounding box center [681, 147] width 69 height 21
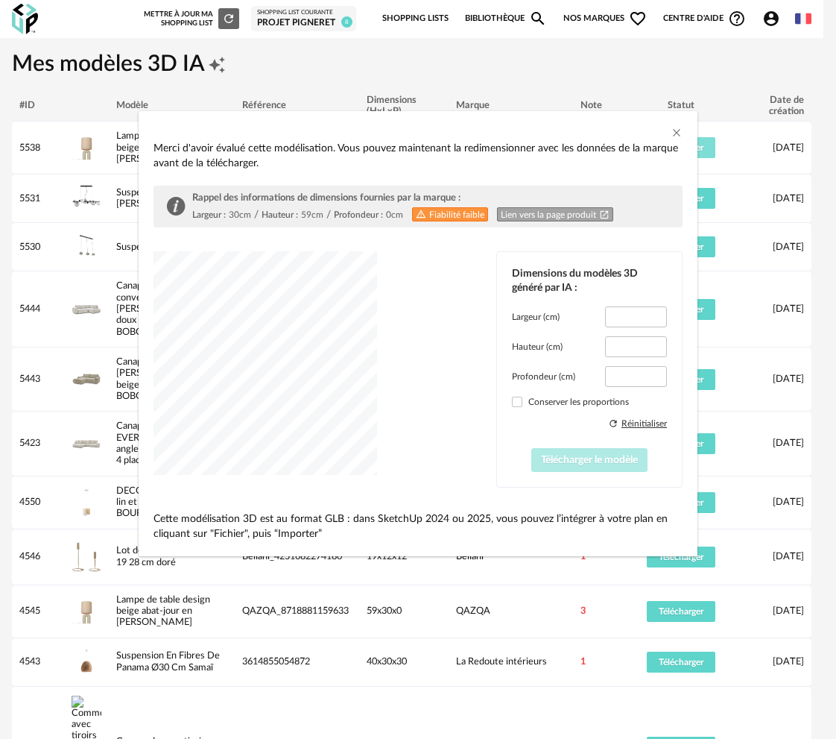
type input "****"
click at [516, 404] on span "dialog" at bounding box center [517, 401] width 10 height 10
drag, startPoint x: 584, startPoint y: 461, endPoint x: 563, endPoint y: 451, distance: 23.3
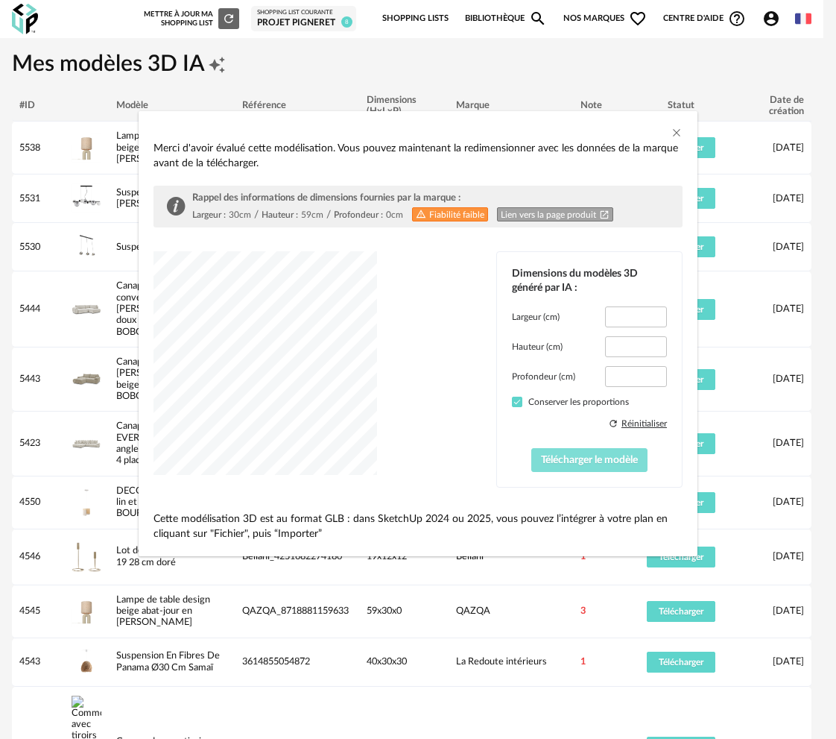
click at [580, 461] on span "Télécharger le modèle" at bounding box center [589, 460] width 97 height 10
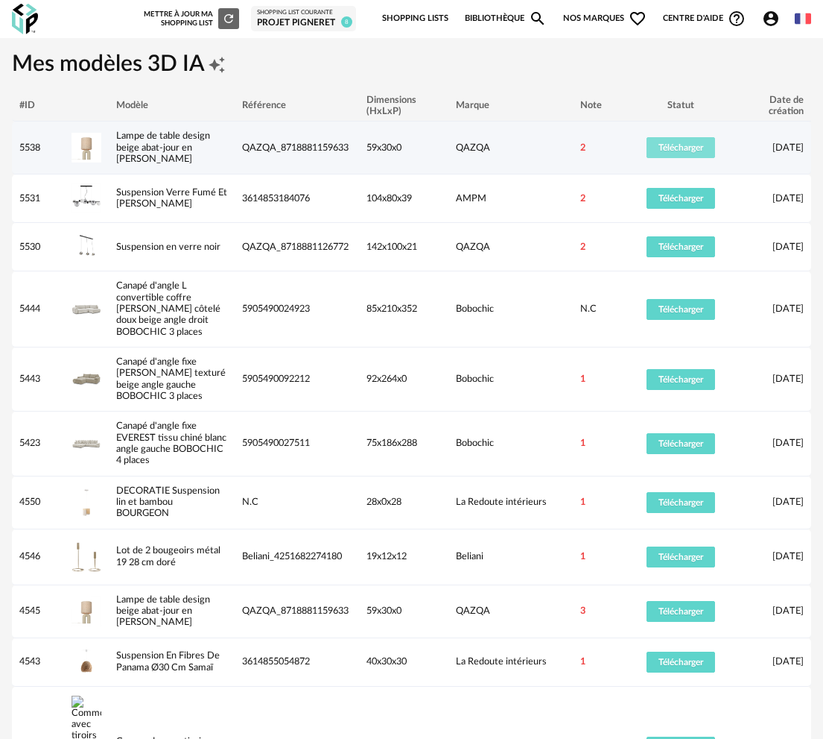
click at [685, 140] on button "Télécharger" at bounding box center [681, 147] width 69 height 21
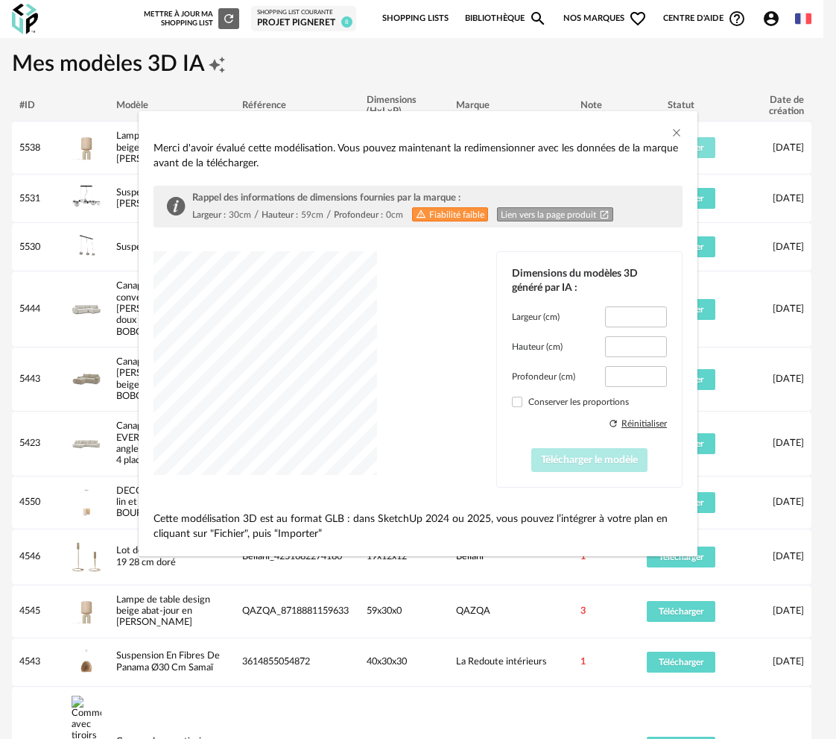
type input "****"
click at [520, 398] on span "dialog" at bounding box center [517, 401] width 10 height 10
click at [576, 462] on span "Télécharger le modèle" at bounding box center [589, 460] width 97 height 10
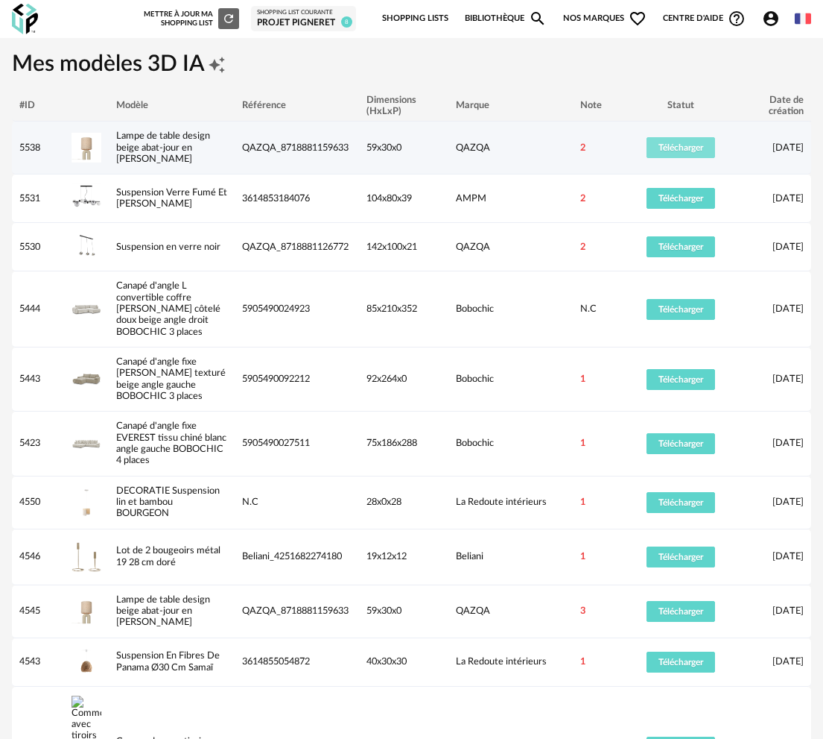
click at [689, 151] on span "Télécharger" at bounding box center [681, 147] width 45 height 9
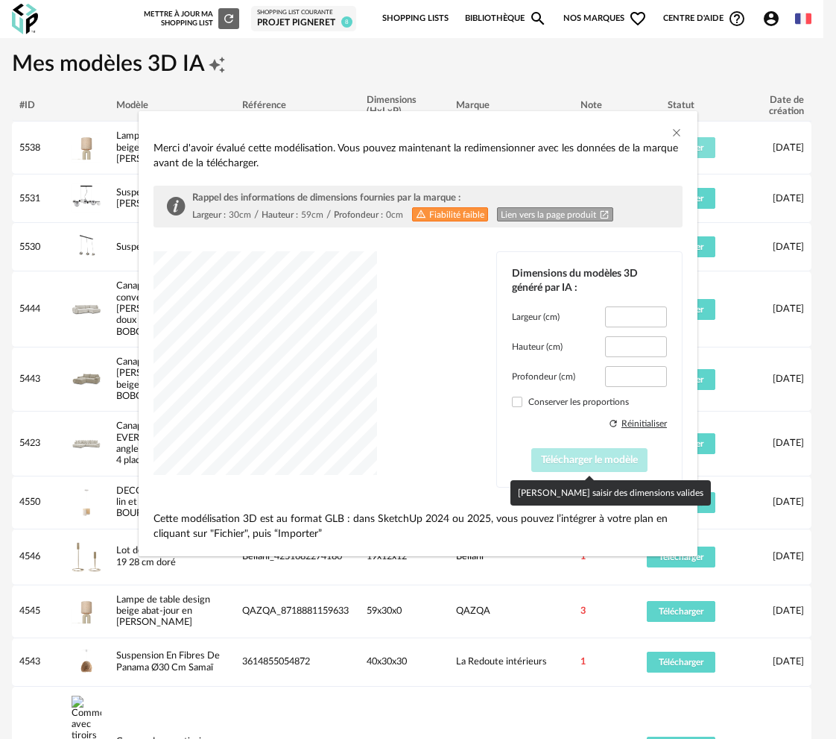
type input "****"
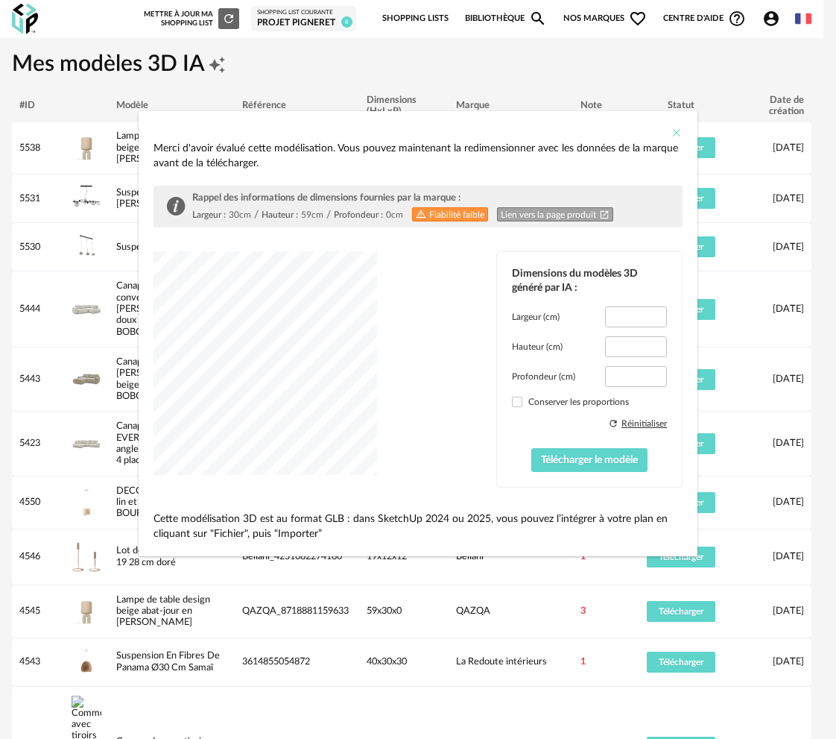
click at [675, 132] on icon "Close" at bounding box center [677, 133] width 12 height 12
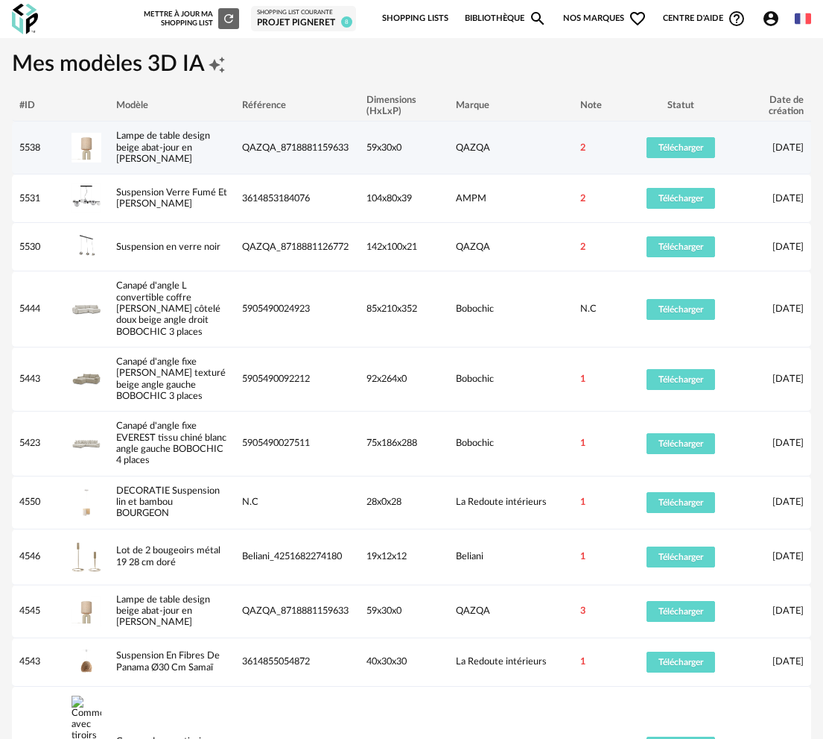
click at [665, 124] on td "Télécharger" at bounding box center [681, 147] width 112 height 53
click at [671, 141] on button "Télécharger" at bounding box center [681, 147] width 69 height 21
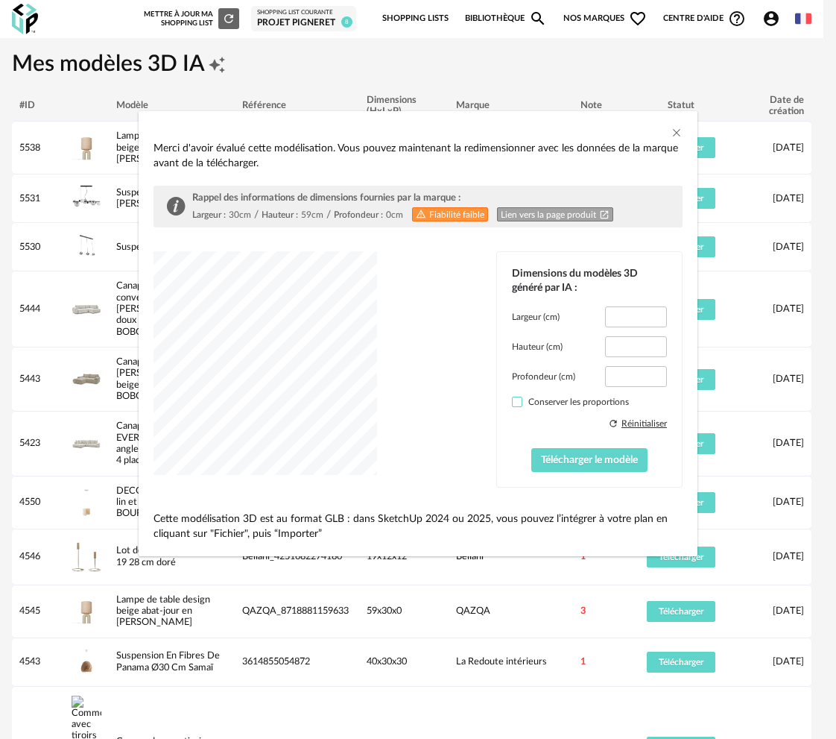
click at [519, 399] on span "dialog" at bounding box center [517, 401] width 10 height 10
click at [588, 463] on span "Télécharger le modèle" at bounding box center [589, 460] width 97 height 10
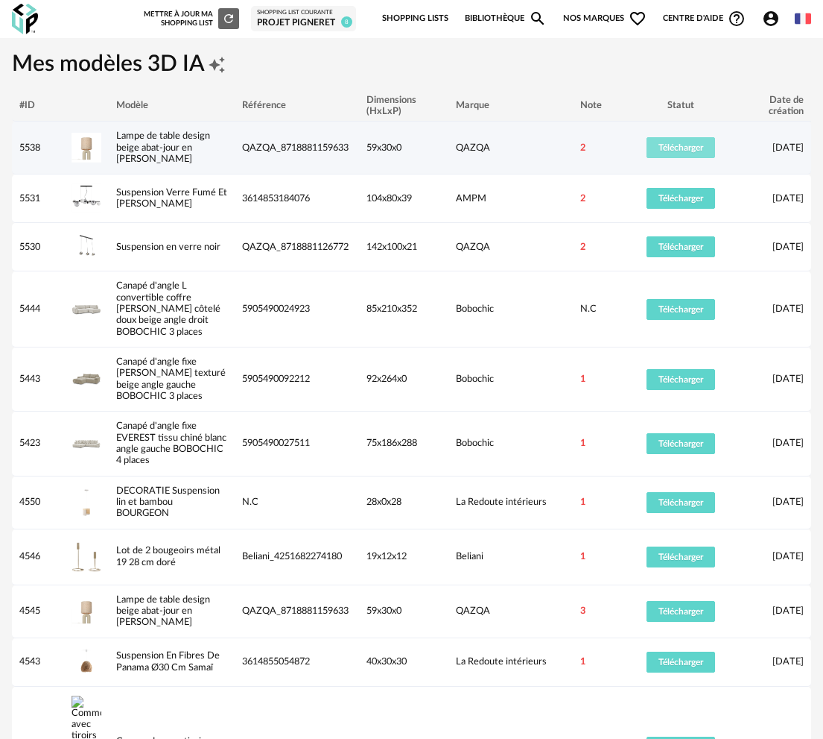
click at [683, 142] on button "Télécharger" at bounding box center [681, 147] width 69 height 21
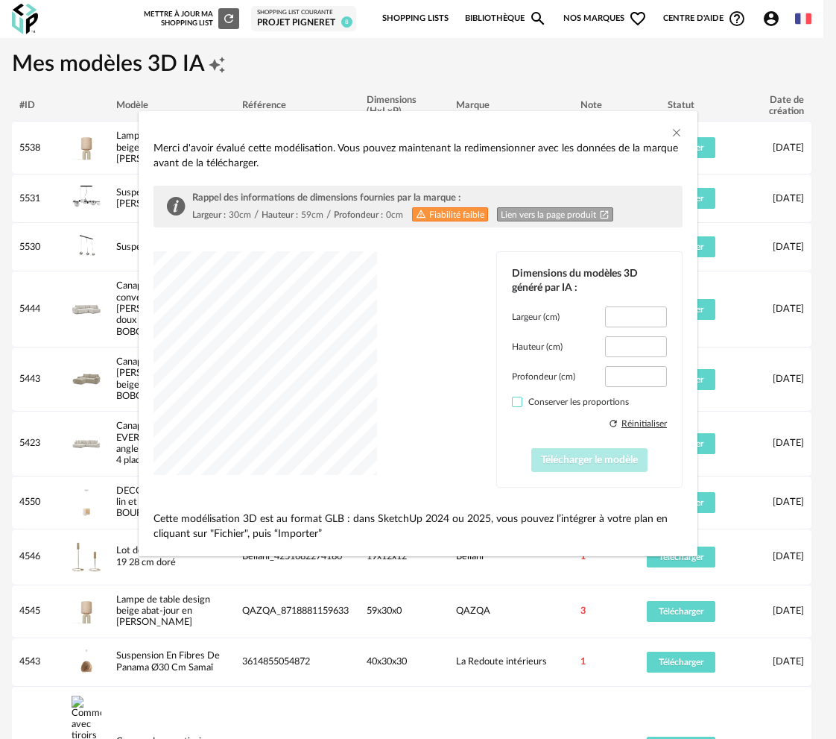
click at [516, 405] on span "dialog" at bounding box center [517, 401] width 10 height 10
type input "****"
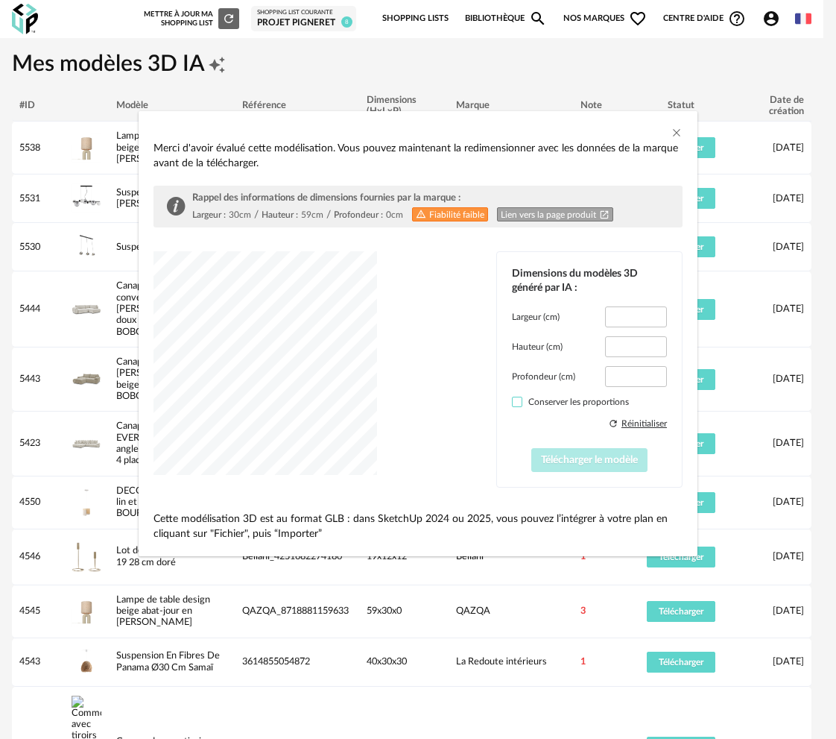
type input "****"
click at [563, 457] on span "Télécharger le modèle" at bounding box center [589, 460] width 97 height 10
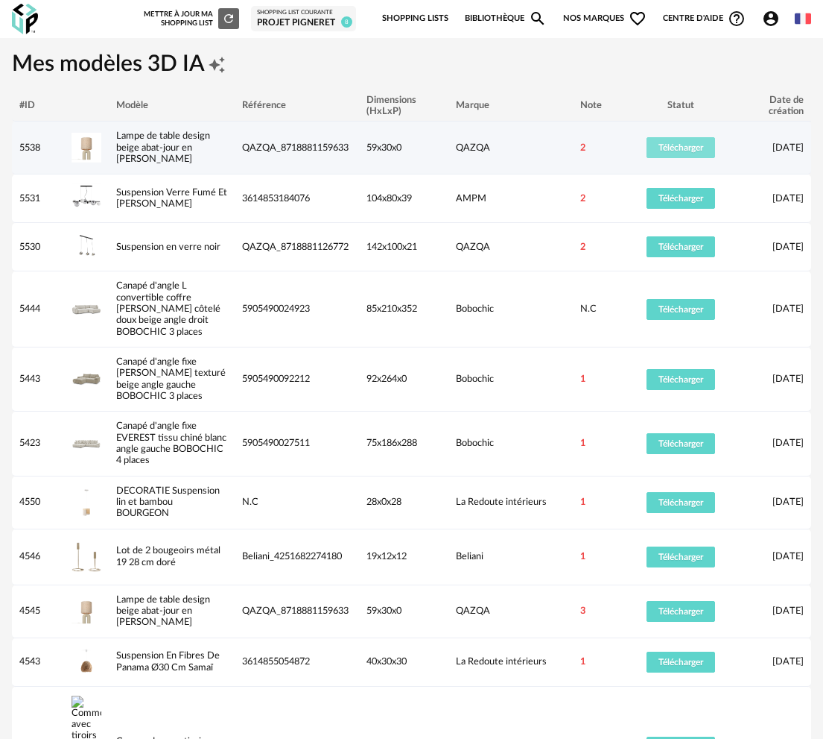
click at [674, 144] on span "Télécharger" at bounding box center [681, 147] width 45 height 9
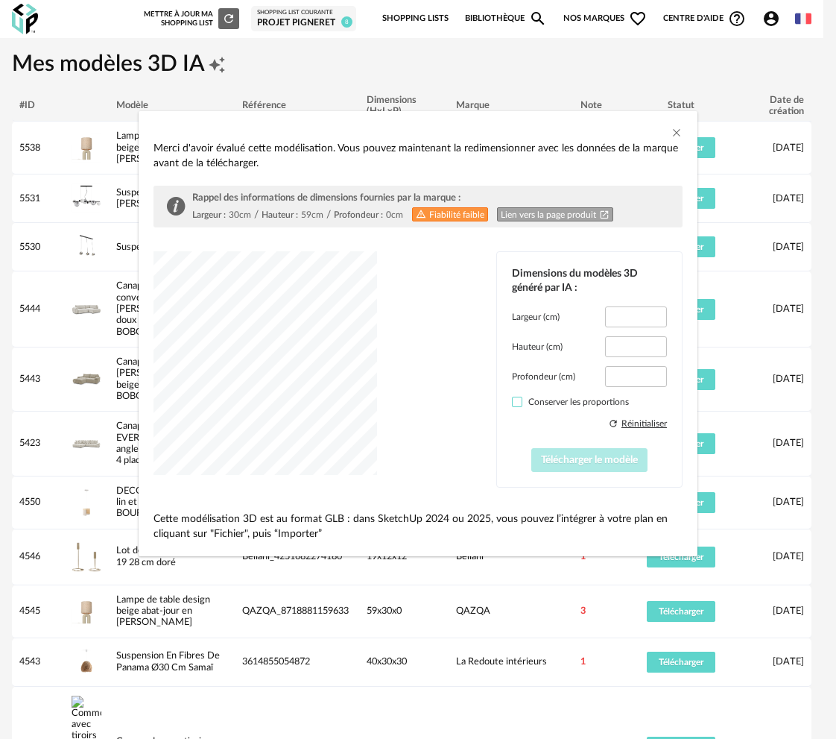
click at [513, 398] on span "dialog" at bounding box center [517, 401] width 10 height 10
type input "****"
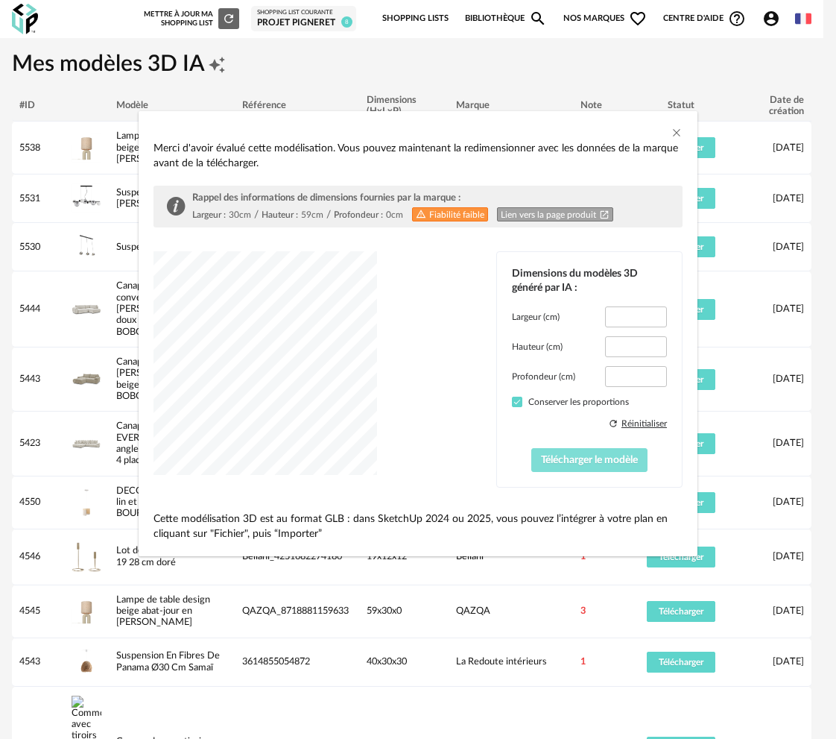
type input "****"
click at [564, 466] on button "Télécharger le modèle" at bounding box center [589, 460] width 117 height 24
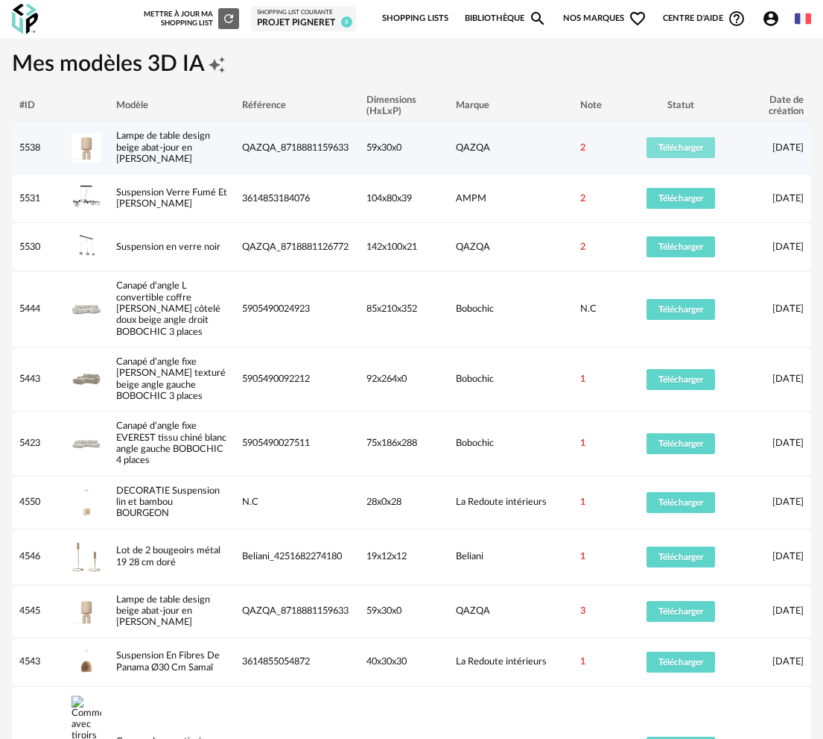
click at [682, 145] on span "Télécharger" at bounding box center [681, 147] width 45 height 9
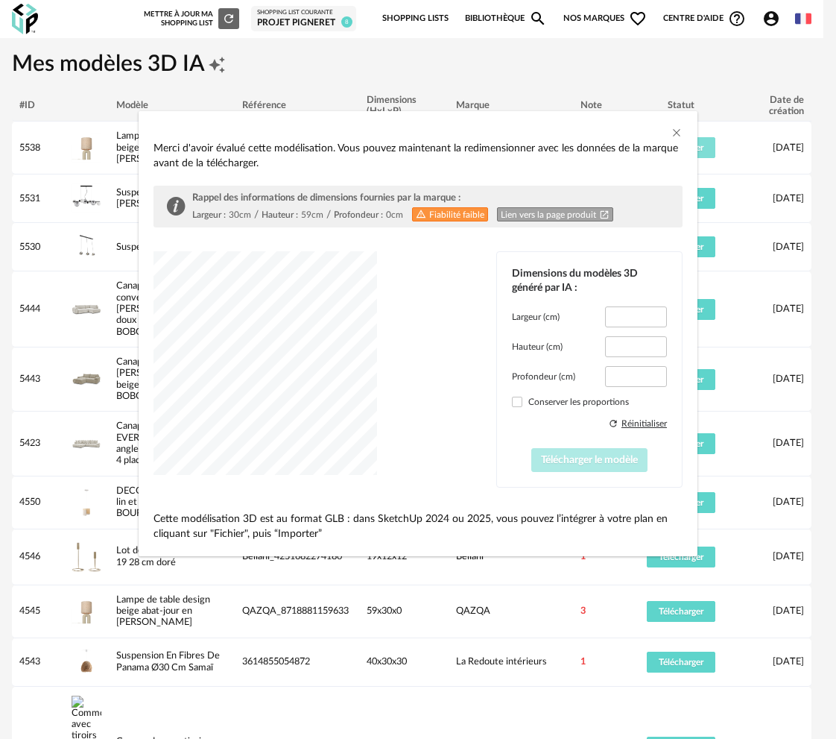
type input "****"
click at [513, 402] on span "dialog" at bounding box center [517, 401] width 10 height 10
click at [580, 467] on button "Télécharger le modèle" at bounding box center [589, 460] width 117 height 24
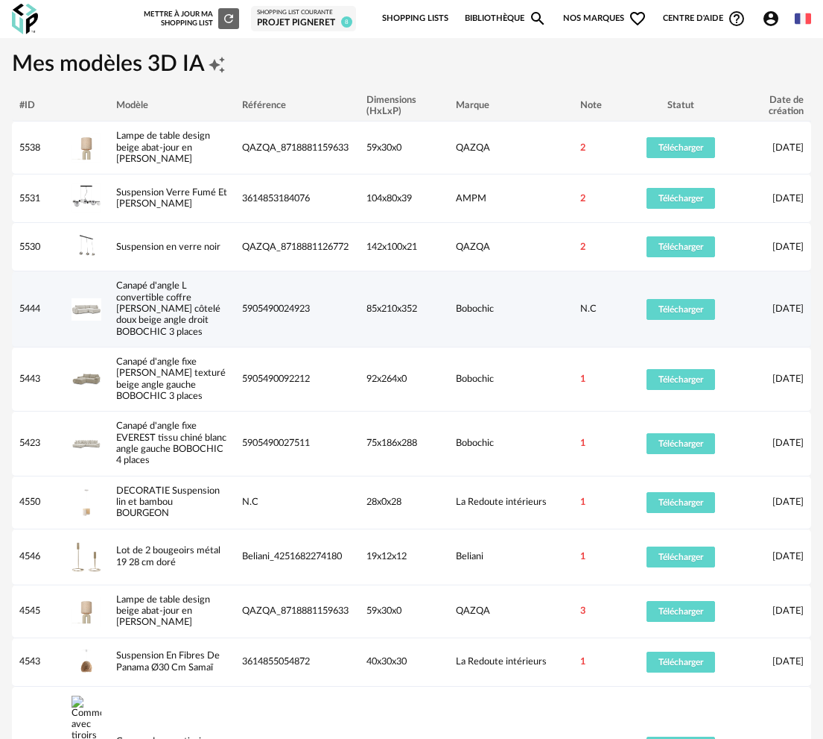
click at [665, 320] on td "Télécharger" at bounding box center [681, 309] width 112 height 76
